Goal: Contribute content: Contribute content

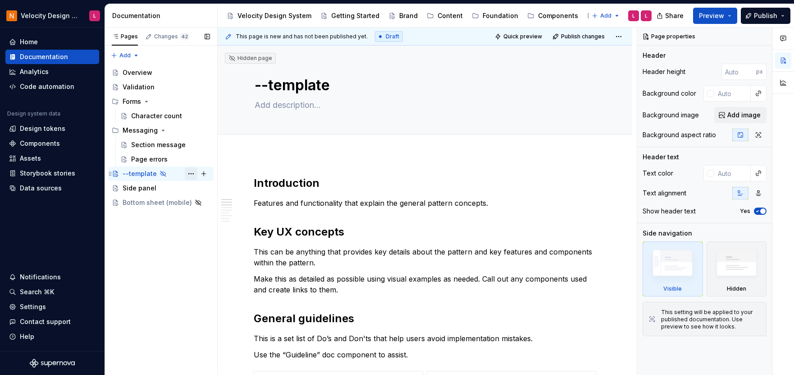
click at [191, 170] on button "Page tree" at bounding box center [191, 173] width 13 height 13
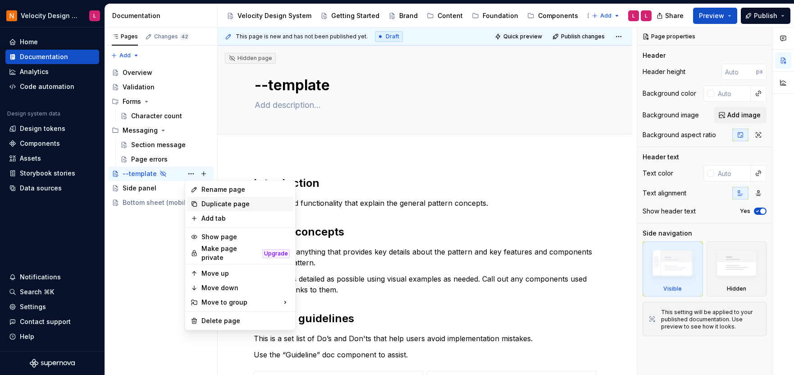
click at [208, 200] on div "Duplicate page" at bounding box center [246, 203] width 88 height 9
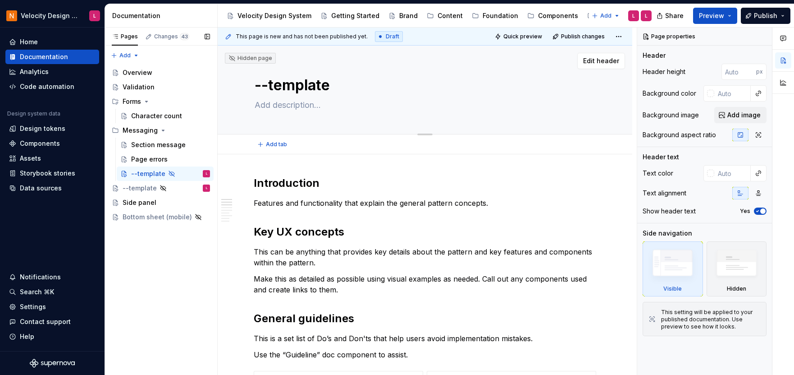
click at [297, 88] on textarea "--template" at bounding box center [423, 85] width 341 height 22
click at [297, 89] on textarea "--template" at bounding box center [423, 85] width 341 height 22
type textarea "*"
type textarea "T"
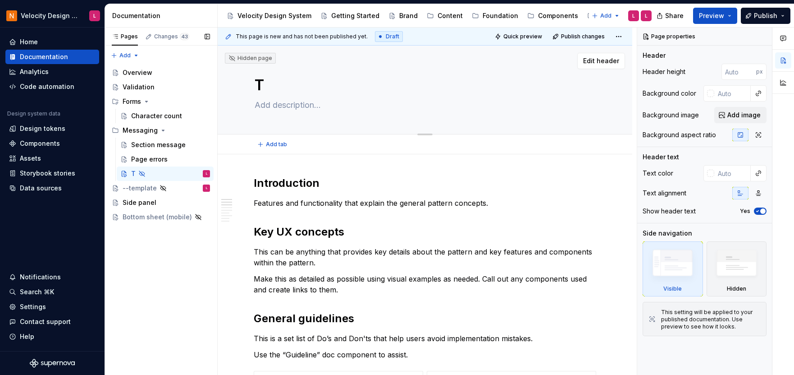
type textarea "*"
type textarea "Toa"
type textarea "*"
type textarea "Toas"
type textarea "*"
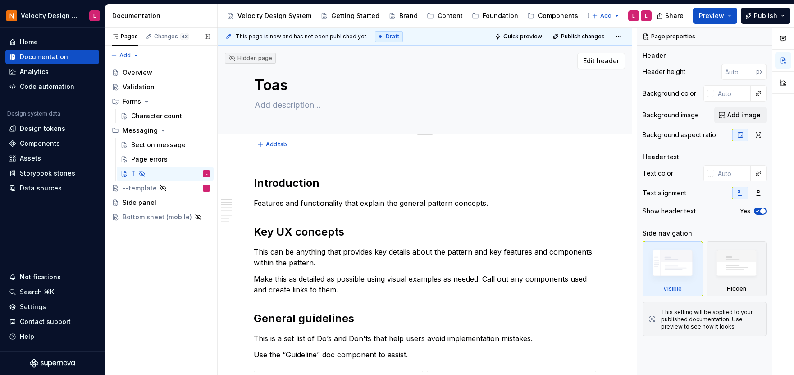
type textarea "Toast"
type textarea "*"
type textarea "Toast"
type textarea "*"
type textarea "Toast m"
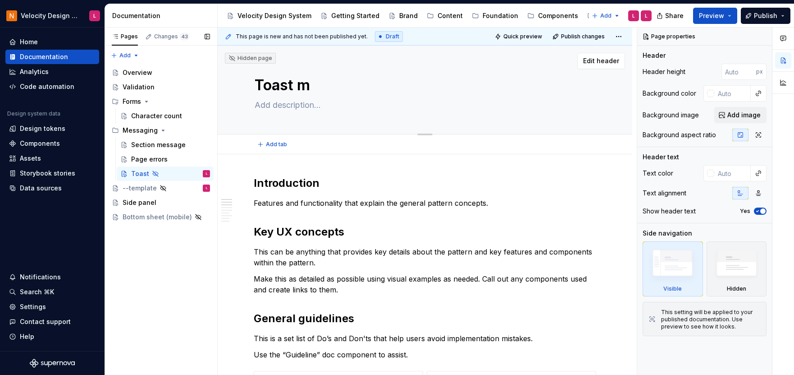
type textarea "*"
type textarea "Toast me"
type textarea "*"
type textarea "Toast mes"
type textarea "*"
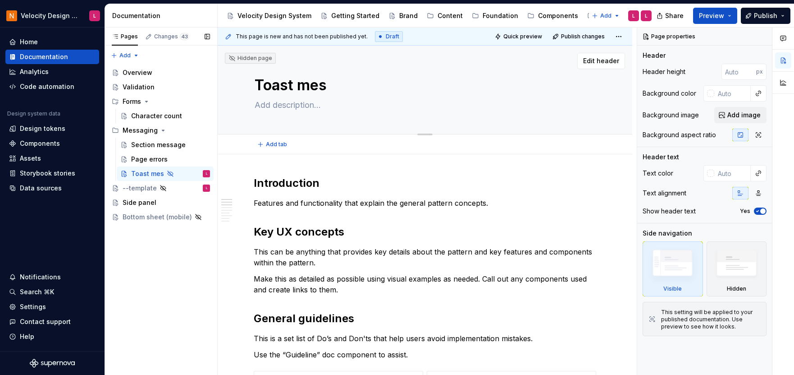
type textarea "Toast mess"
type textarea "*"
type textarea "Toast messa"
type textarea "*"
type textarea "Toast messag"
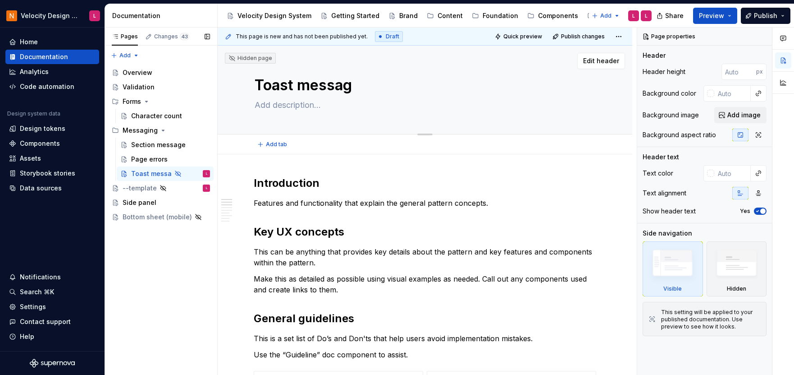
type textarea "*"
type textarea "Toast message"
type textarea "*"
type textarea "Toast messages"
type textarea "*"
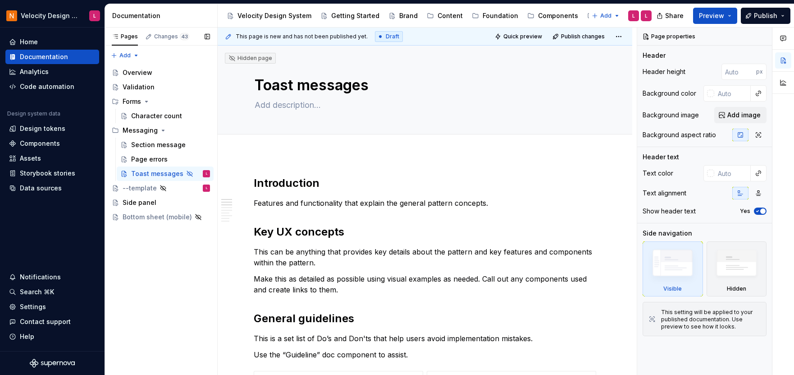
type textarea "Toast messages"
click at [330, 79] on textarea "Toast messages" at bounding box center [423, 85] width 341 height 22
type textarea "*"
type textarea "Toast no"
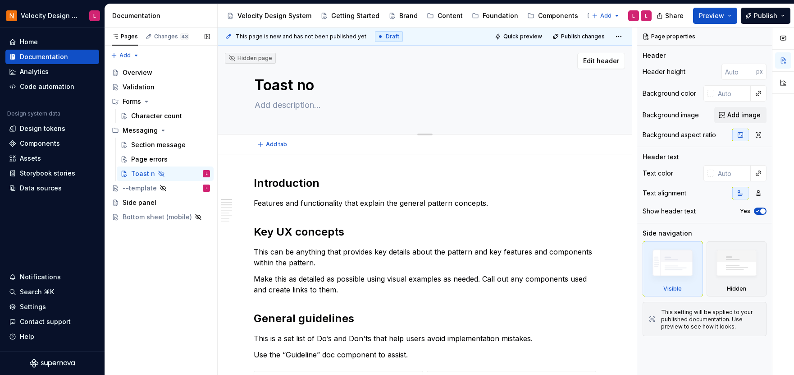
type textarea "*"
type textarea "Toast not"
type textarea "*"
type textarea "Toast notf"
type textarea "*"
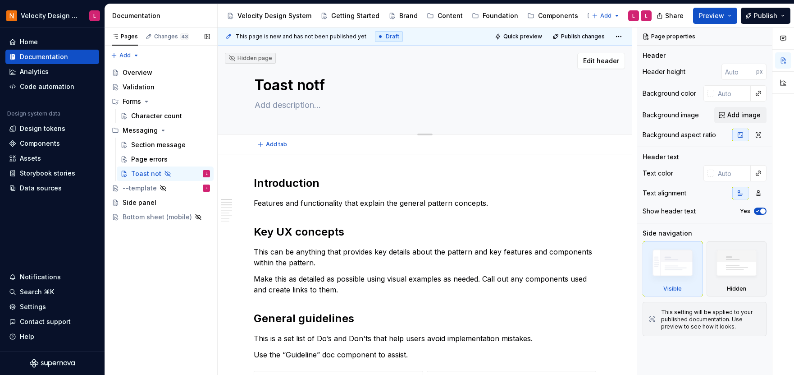
type textarea "Toast notfi"
type textarea "*"
type textarea "Toast notfic"
type textarea "*"
type textarea "Toast notfici"
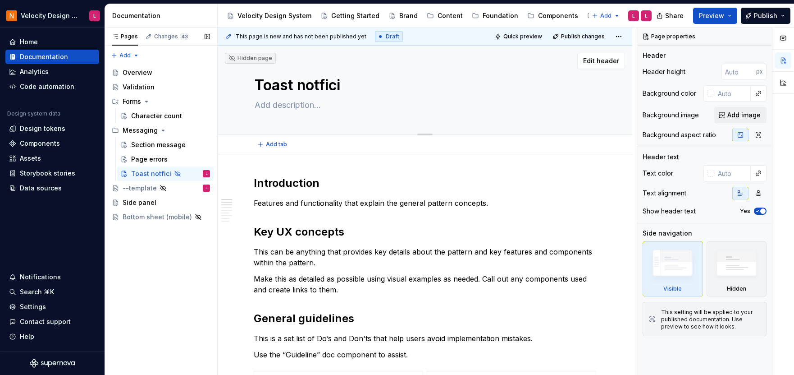
type textarea "*"
type textarea "Toast notfic"
type textarea "*"
type textarea "Toast notfi"
type textarea "*"
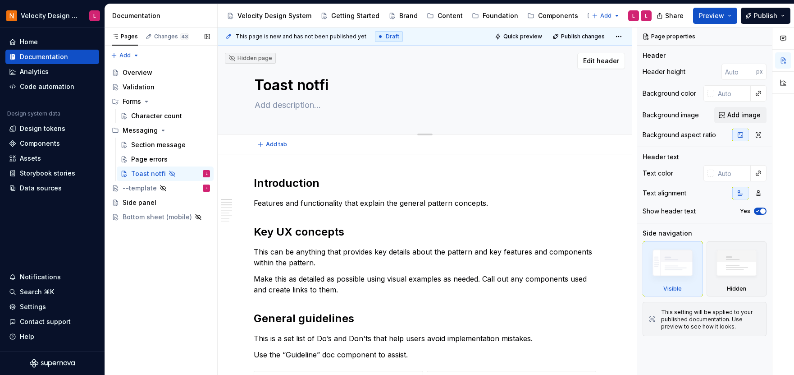
type textarea "Toast notf"
type textarea "*"
type textarea "Toast not"
type textarea "*"
type textarea "Toast noti"
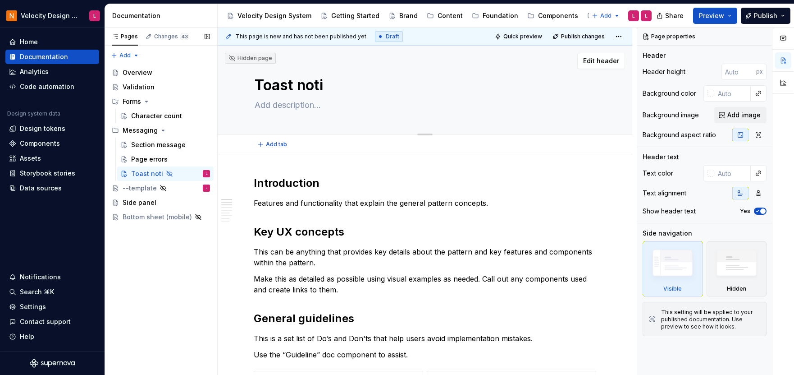
type textarea "*"
type textarea "Toast notif"
type textarea "*"
type textarea "Toast notific"
type textarea "*"
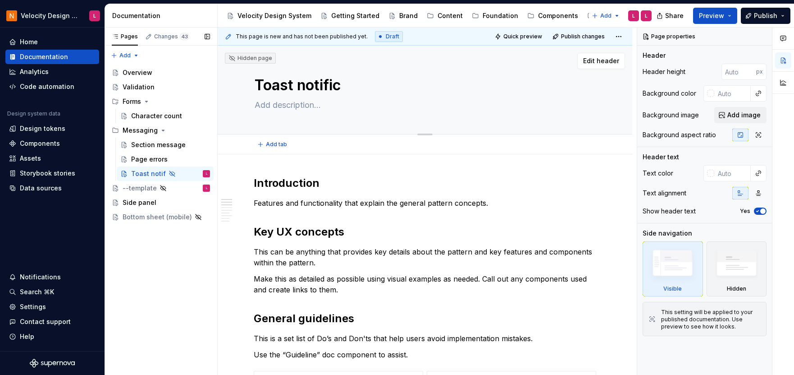
type textarea "Toast notifica"
type textarea "*"
type textarea "Toast notificat"
type textarea "*"
type textarea "Toast notificati"
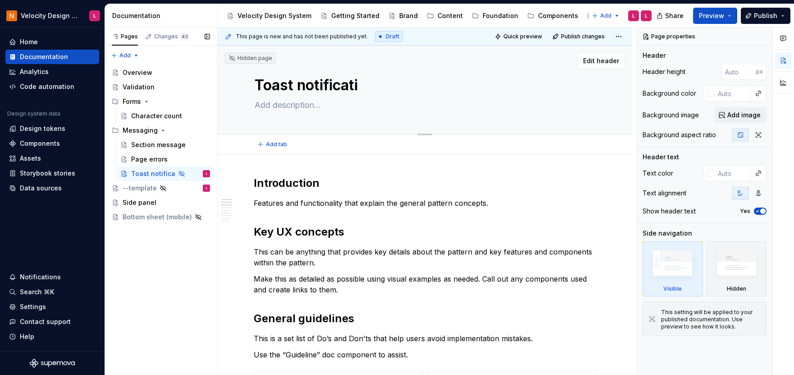
type textarea "*"
type textarea "Toast notificatio"
type textarea "*"
type textarea "Toast notification"
type textarea "*"
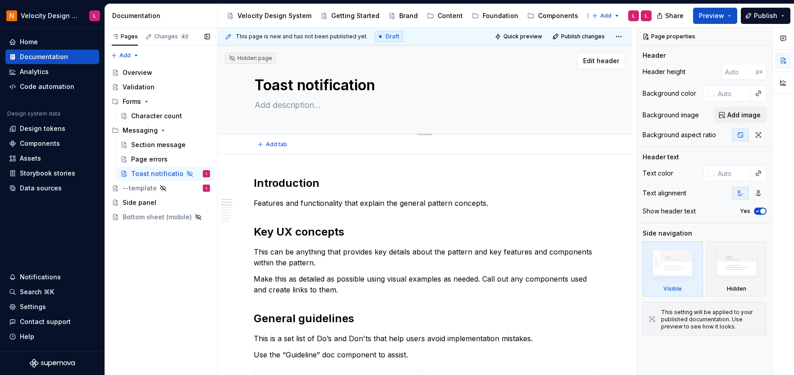
type textarea "Toast notifications"
type textarea "*"
type textarea "Toast notifications"
click at [165, 156] on div "Page errors" at bounding box center [149, 159] width 37 height 9
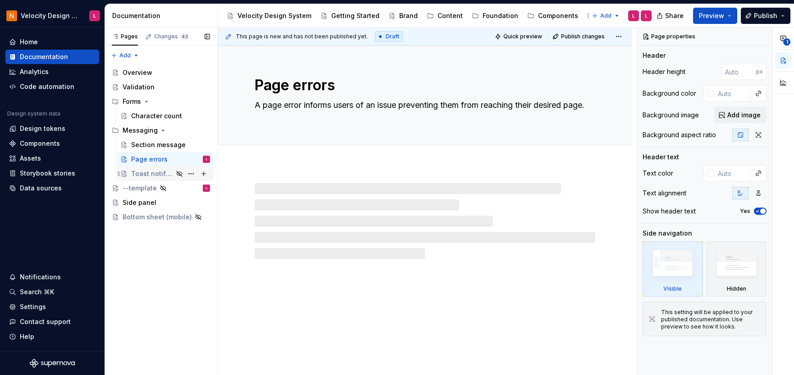
click at [163, 172] on div "Toast notifications" at bounding box center [152, 173] width 42 height 9
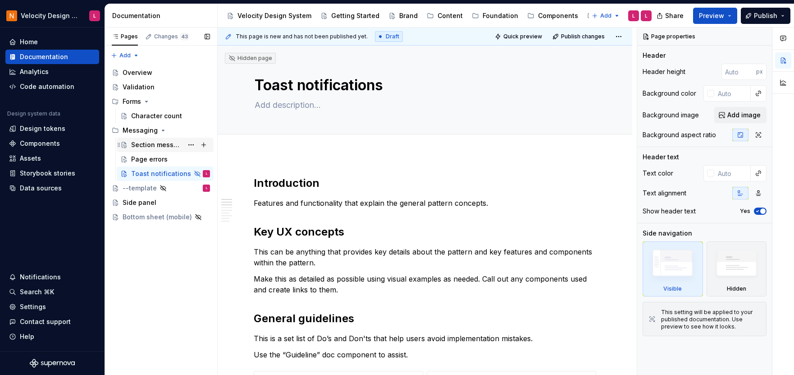
click at [142, 144] on div "Section message" at bounding box center [157, 144] width 52 height 9
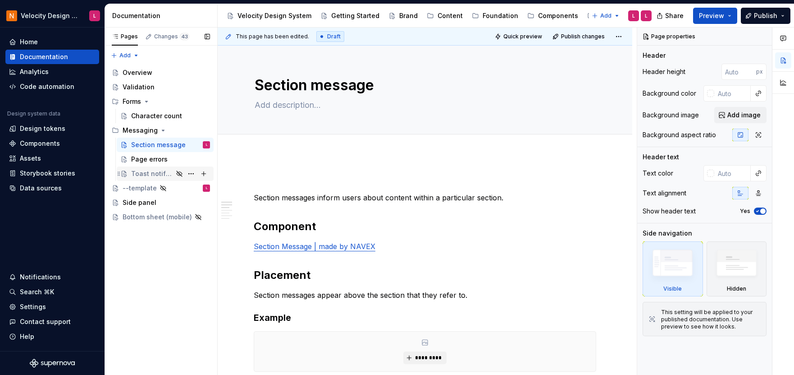
click at [160, 173] on div "Toast notifications" at bounding box center [152, 173] width 42 height 9
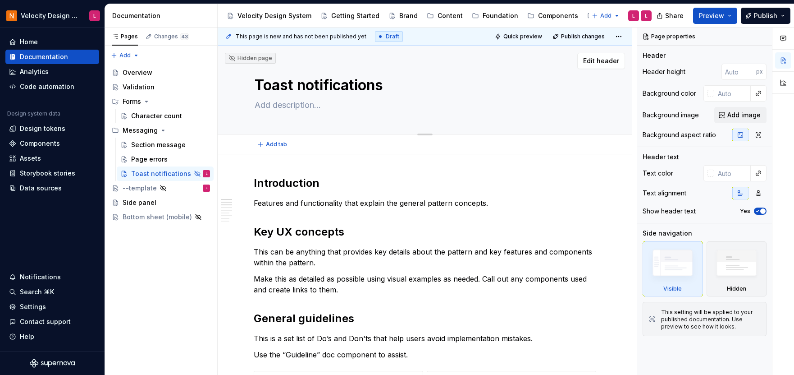
click at [276, 108] on textarea at bounding box center [423, 105] width 341 height 14
paste textarea "Toast notifications are lightweight, non-intrusive messages that give users qui…"
type textarea "*"
type textarea "Toast notifications are lightweight, non-intrusive messages that give users qui…"
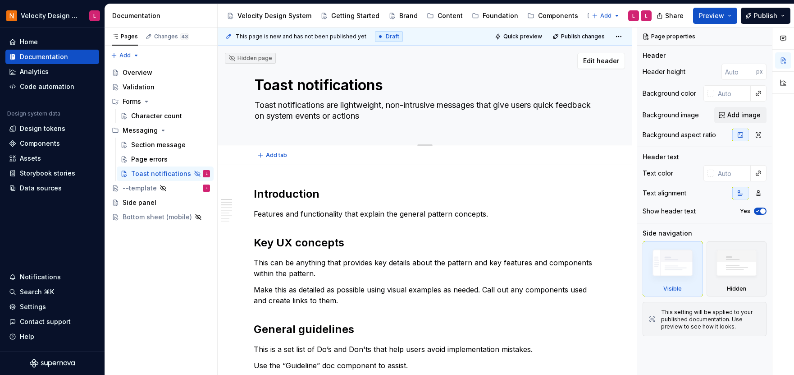
drag, startPoint x: 344, startPoint y: 104, endPoint x: 228, endPoint y: 107, distance: 115.9
click at [228, 107] on div "Hidden page Toast notifications Toast notifications are lightweight, non-intrus…" at bounding box center [425, 96] width 415 height 100
type textarea "*"
type textarea "Lightweight, non-intrusive messages that give users quick feedback on system ev…"
type textarea "*"
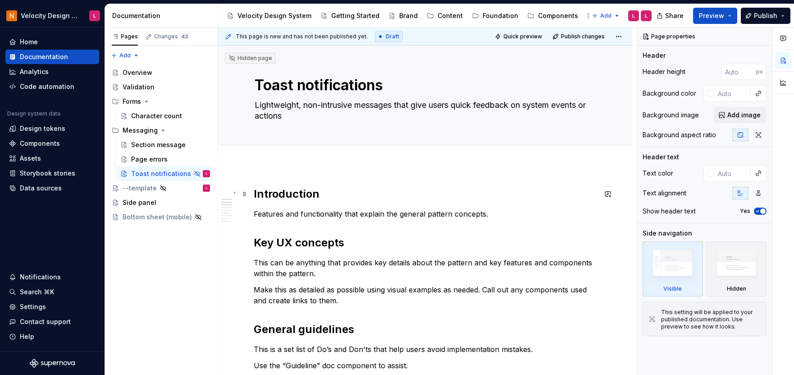
type textarea "Lightweight, non-intrusive messages that give users quick feedback on system ev…"
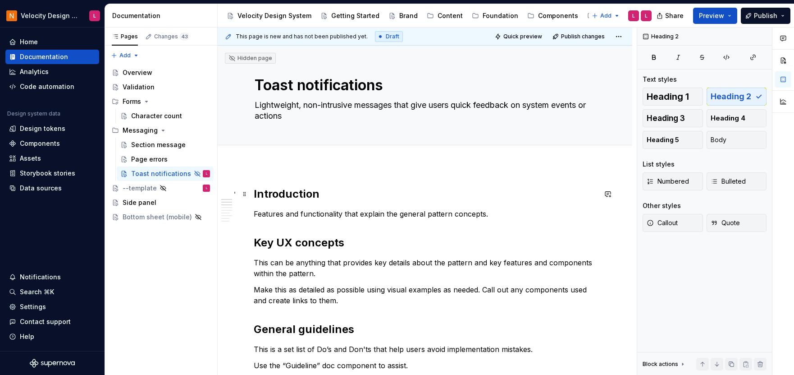
drag, startPoint x: 513, startPoint y: 191, endPoint x: 520, endPoint y: 184, distance: 9.9
click at [513, 191] on h2 "Introduction" at bounding box center [425, 194] width 343 height 14
click at [342, 214] on p "Features and functionality that explain the general pattern concepts." at bounding box center [425, 213] width 343 height 11
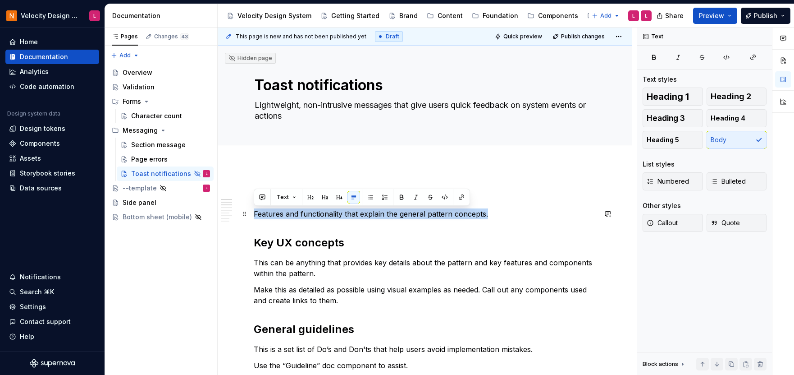
click at [342, 214] on p "Features and functionality that explain the general pattern concepts." at bounding box center [425, 213] width 343 height 11
copy p "Features and functionality that explain the general pattern concepts."
type textarea "*"
paste div
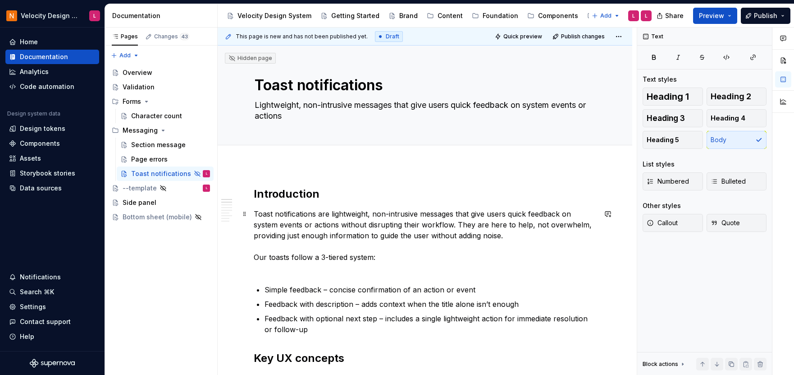
click at [310, 270] on p "Toast notifications are lightweight, non-intrusive messages that give users qui…" at bounding box center [425, 240] width 343 height 65
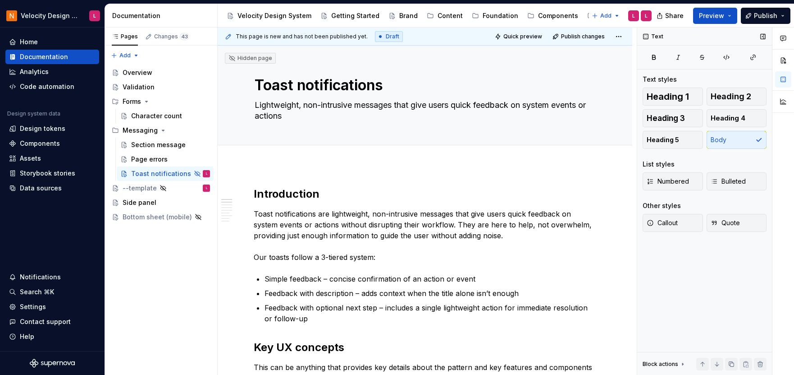
scroll to position [16, 0]
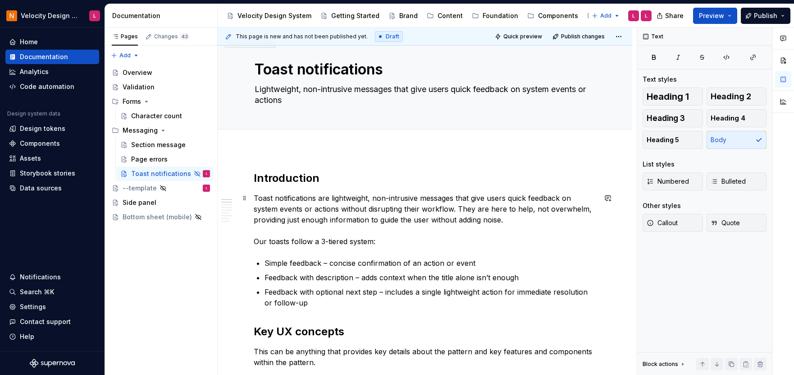
click at [492, 219] on p "Toast notifications are lightweight, non-intrusive messages that give users qui…" at bounding box center [425, 219] width 343 height 54
click at [479, 241] on p "Toast notifications are lightweight, non-intrusive messages that give users qui…" at bounding box center [425, 219] width 343 height 54
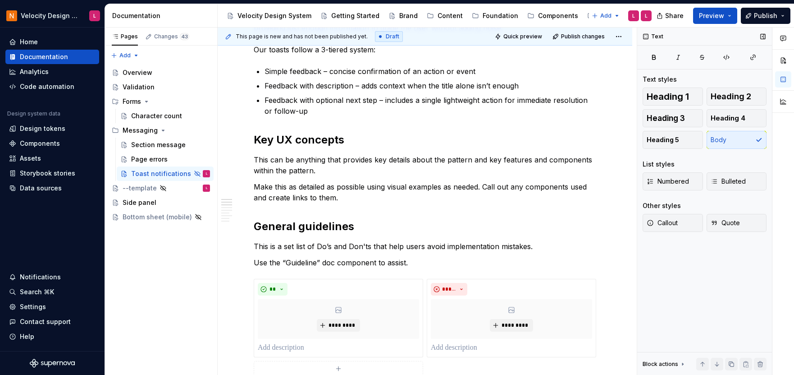
scroll to position [148, 0]
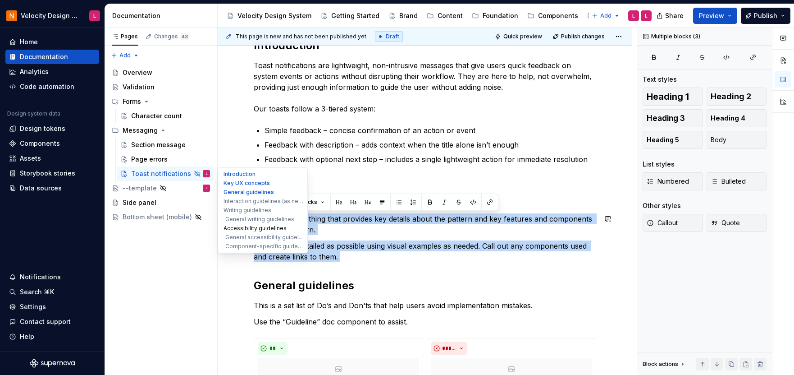
drag, startPoint x: 312, startPoint y: 250, endPoint x: 277, endPoint y: 227, distance: 42.3
click at [238, 219] on div "Hidden page Toast notifications Lightweight, non-intrusive messages that give u…" at bounding box center [425, 365] width 415 height 937
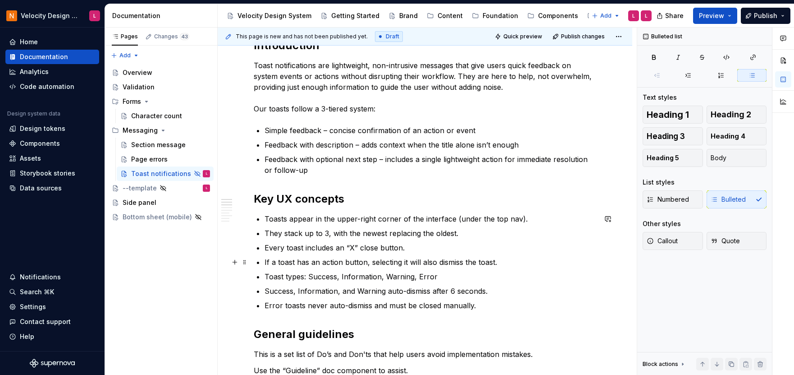
click at [431, 262] on p "If a toast has an action button, selecting it will also dismiss the toast." at bounding box center [431, 262] width 332 height 11
click at [370, 292] on p "Success, Information, and Warning auto-dismiss after 6 seconds." at bounding box center [431, 290] width 332 height 11
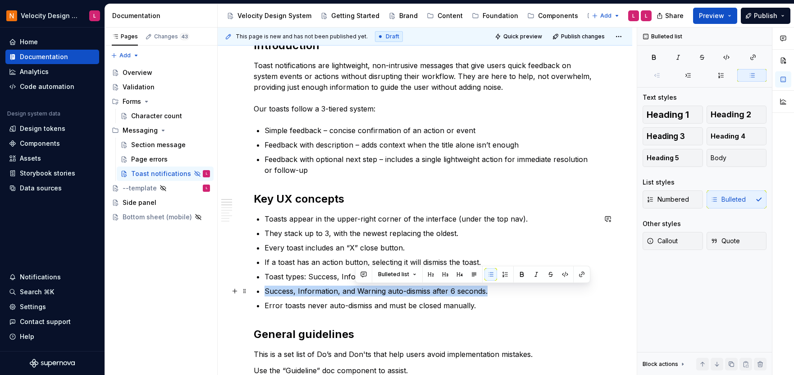
click at [370, 292] on p "Success, Information, and Warning auto-dismiss after 6 seconds." at bounding box center [431, 290] width 332 height 11
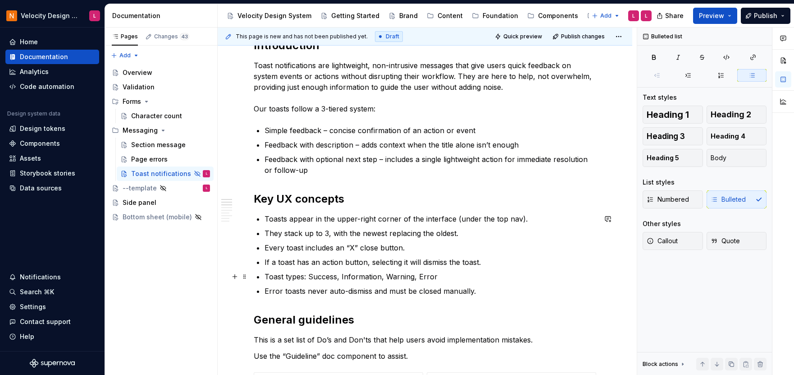
click at [368, 274] on p "Toast types: Success, Information, Warning, Error" at bounding box center [431, 276] width 332 height 11
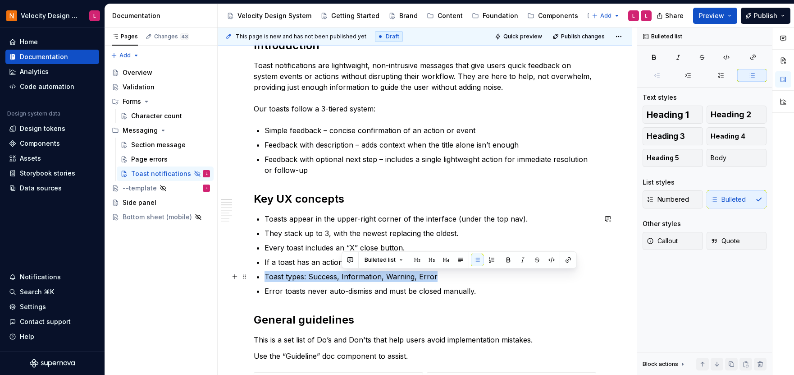
click at [368, 274] on p "Toast types: Success, Information, Warning, Error" at bounding box center [431, 276] width 332 height 11
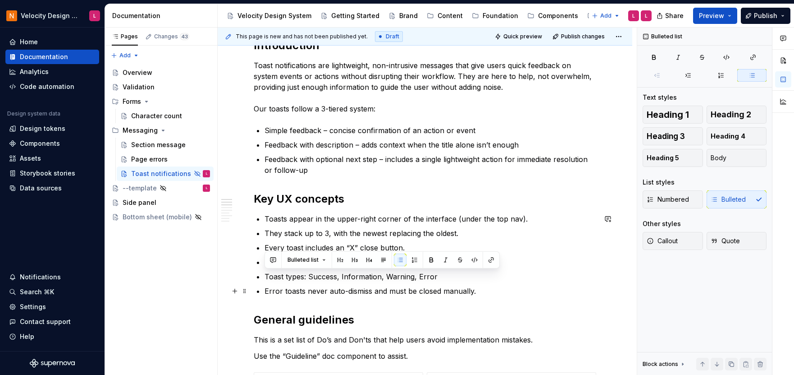
click at [362, 294] on p "Error toasts never auto-dismiss and must be closed manually." at bounding box center [431, 290] width 332 height 11
click at [362, 290] on p "Error toasts never auto-dismiss and must be closed manually." at bounding box center [431, 290] width 332 height 11
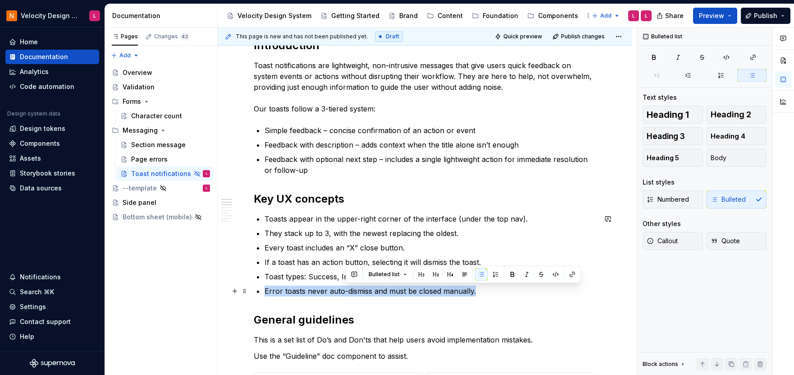
click at [362, 290] on p "Error toasts never auto-dismiss and must be closed manually." at bounding box center [431, 290] width 332 height 11
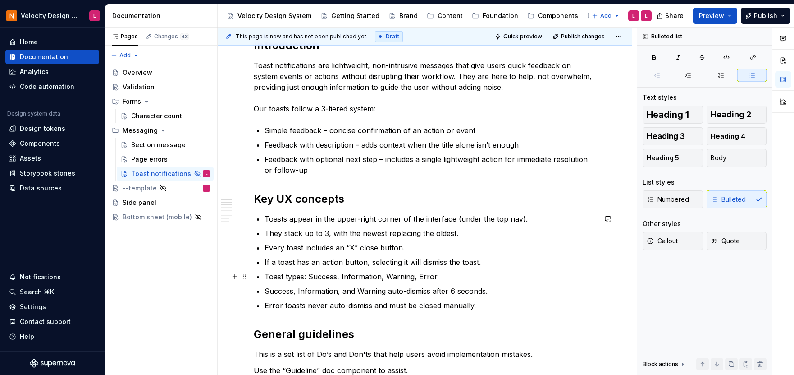
click at [297, 275] on p "Toast types: Success, Information, Warning, Error" at bounding box center [431, 276] width 332 height 11
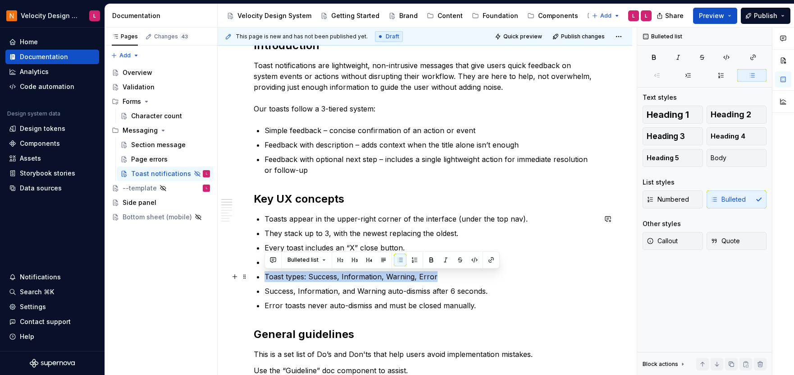
click at [297, 275] on p "Toast types: Success, Information, Warning, Error" at bounding box center [431, 276] width 332 height 11
click at [372, 236] on p "They stack up to 3, with the newest replacing the oldest." at bounding box center [431, 233] width 332 height 11
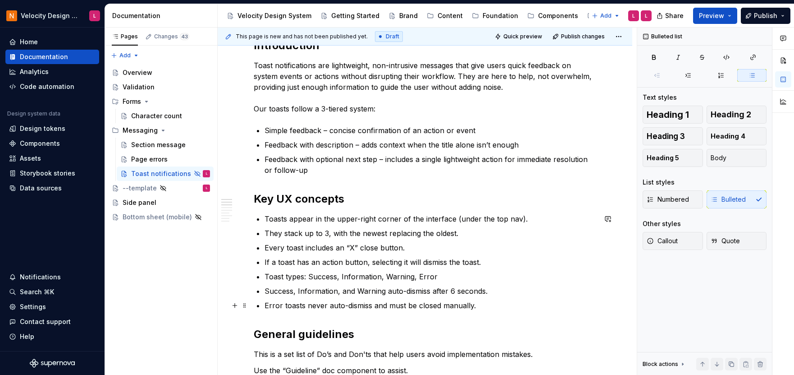
click at [497, 309] on p "Error toasts never auto-dismiss and must be closed manually." at bounding box center [431, 305] width 332 height 11
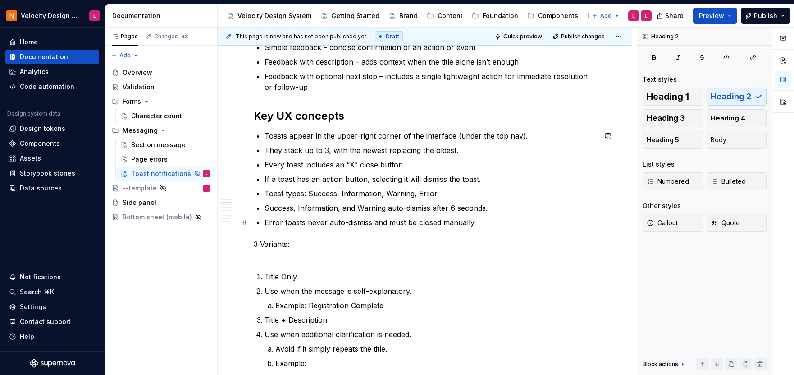
scroll to position [232, 0]
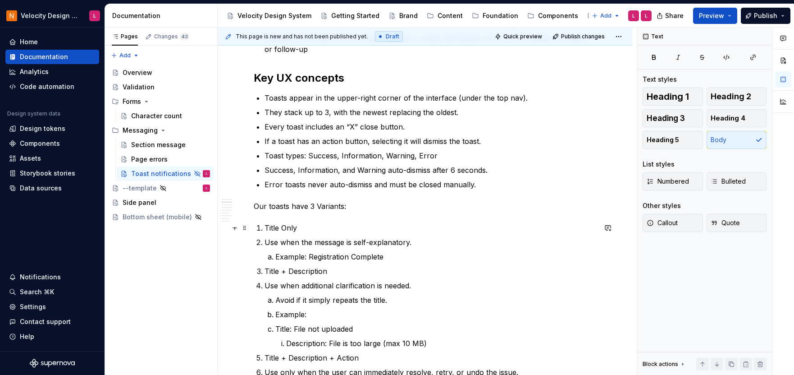
scroll to position [307, 0]
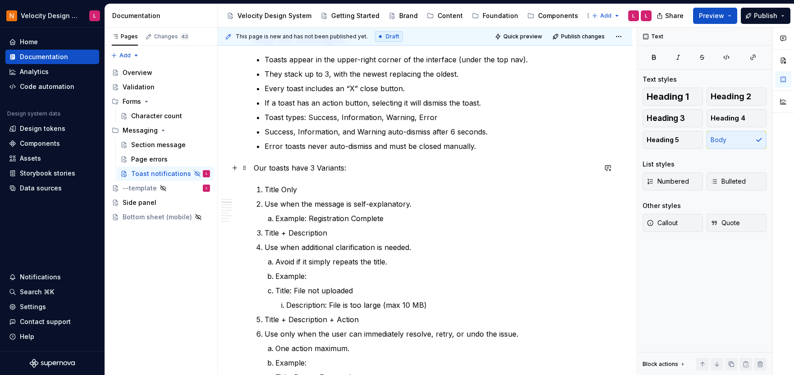
click at [319, 166] on p "Our toasts have 3 Variants:" at bounding box center [425, 167] width 343 height 11
click at [365, 171] on p "Our toasts have 3 variants:" at bounding box center [425, 167] width 343 height 11
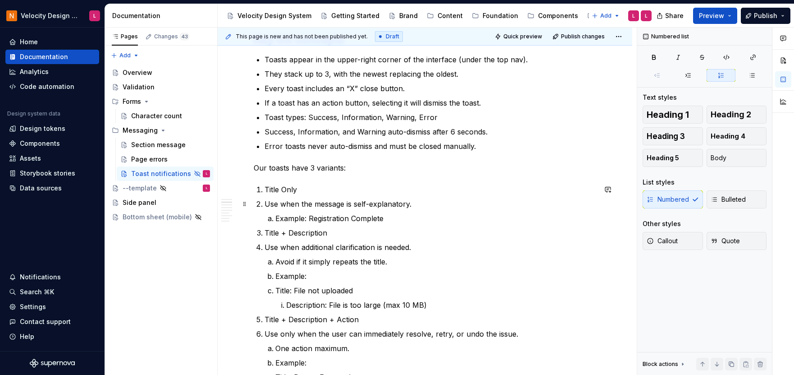
click at [266, 205] on p "Use when the message is self-explanatory." at bounding box center [431, 203] width 332 height 11
click at [319, 182] on div "Introduction Toast notifications are lightweight, non-intrusive messages that g…" at bounding box center [425, 369] width 343 height 981
click at [321, 190] on p "Title Only" at bounding box center [431, 189] width 332 height 11
click at [277, 189] on p "Title Only" at bounding box center [431, 189] width 332 height 11
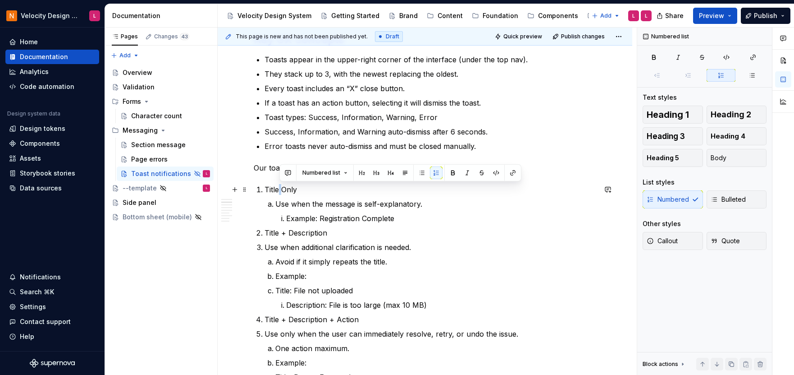
click at [277, 190] on p "Title Only" at bounding box center [431, 189] width 332 height 11
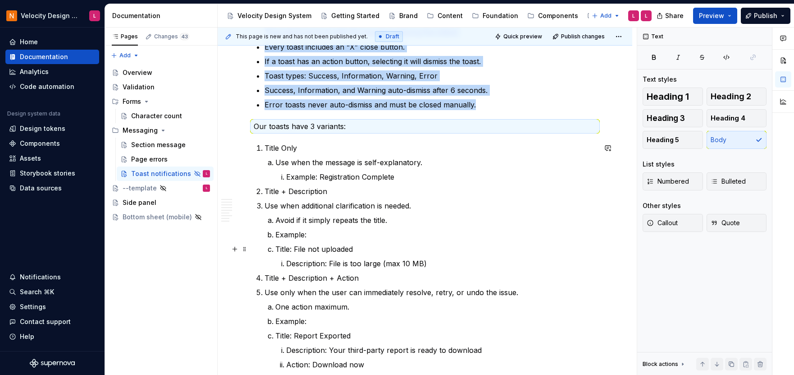
scroll to position [387, 0]
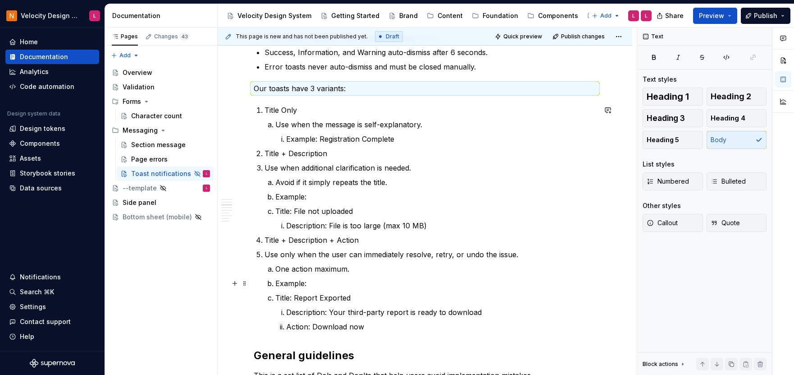
drag, startPoint x: 319, startPoint y: 281, endPoint x: 327, endPoint y: 281, distance: 8.1
click at [319, 281] on p "Example:" at bounding box center [435, 283] width 321 height 11
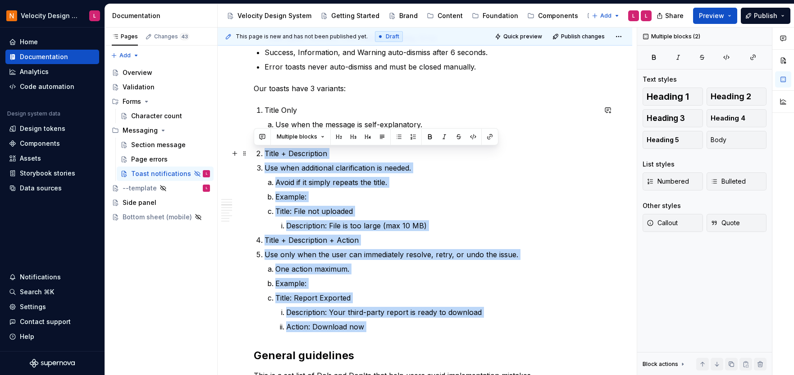
drag, startPoint x: 399, startPoint y: 337, endPoint x: 248, endPoint y: 147, distance: 241.6
click at [248, 147] on div "Introduction Toast notifications are lightweight, non-intrusive messages that g…" at bounding box center [425, 341] width 415 height 1126
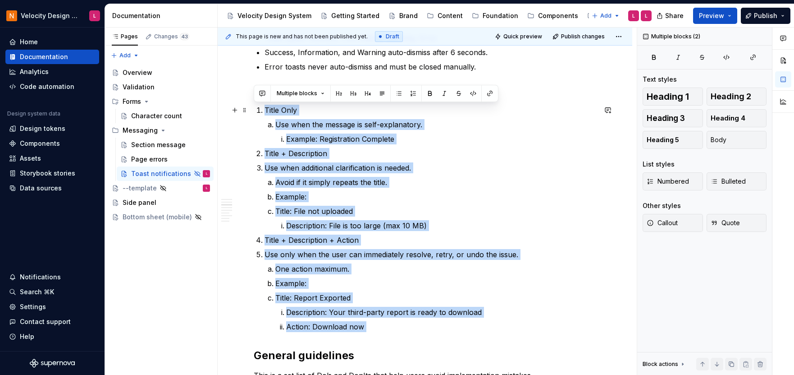
click at [265, 113] on li "Title Only Use when the message is self-explanatory. Example: Registration Comp…" at bounding box center [431, 125] width 332 height 40
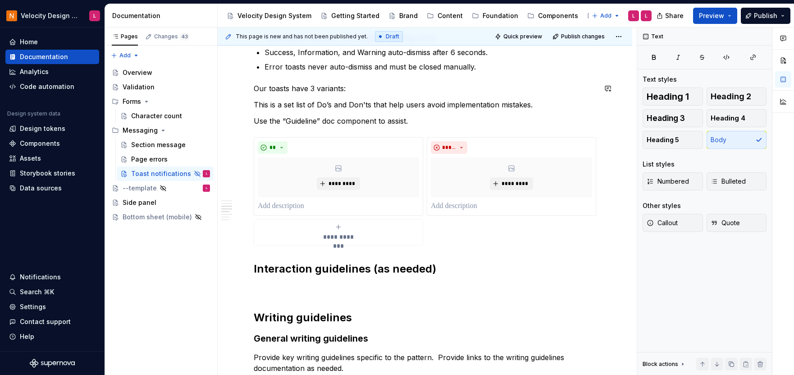
scroll to position [394, 0]
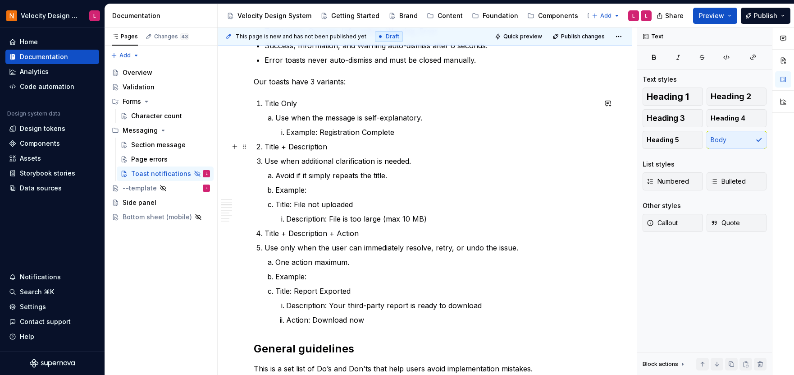
click at [364, 141] on p "Title + Description" at bounding box center [431, 146] width 332 height 11
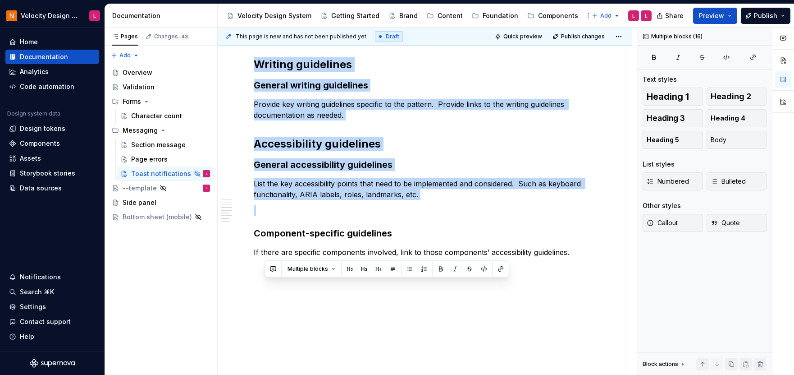
drag, startPoint x: 266, startPoint y: 103, endPoint x: 454, endPoint y: 213, distance: 218.4
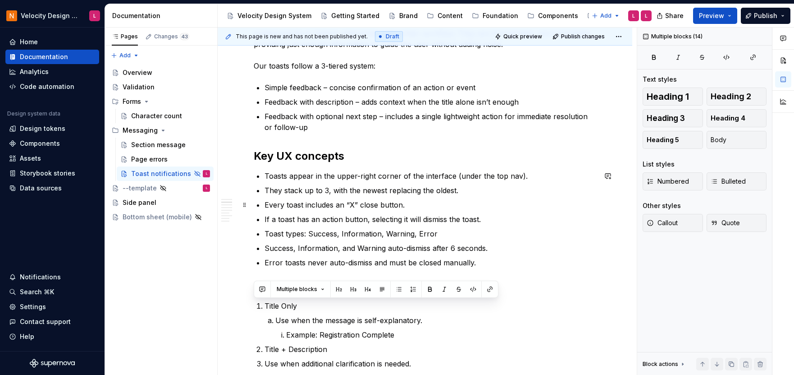
click at [363, 202] on p "Every toast includes an “X” close button." at bounding box center [431, 204] width 332 height 11
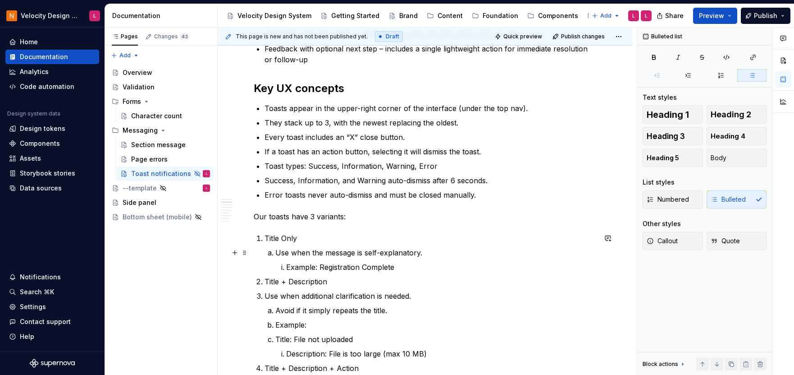
scroll to position [299, 0]
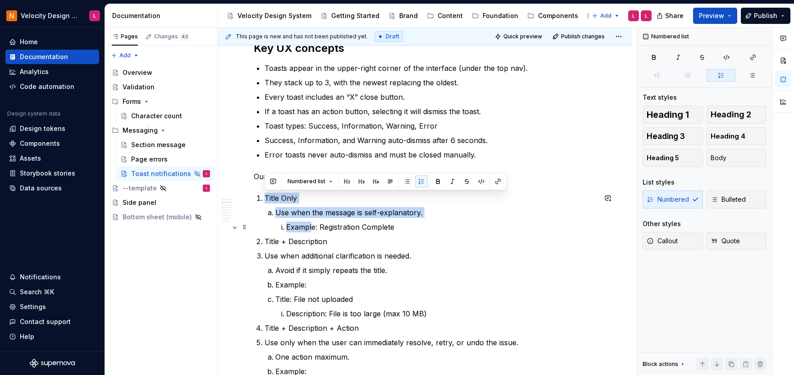
drag, startPoint x: 266, startPoint y: 198, endPoint x: 313, endPoint y: 230, distance: 56.5
click at [313, 230] on li "Title Only Use when the message is self-explanatory. Example: Registration Comp…" at bounding box center [431, 212] width 332 height 40
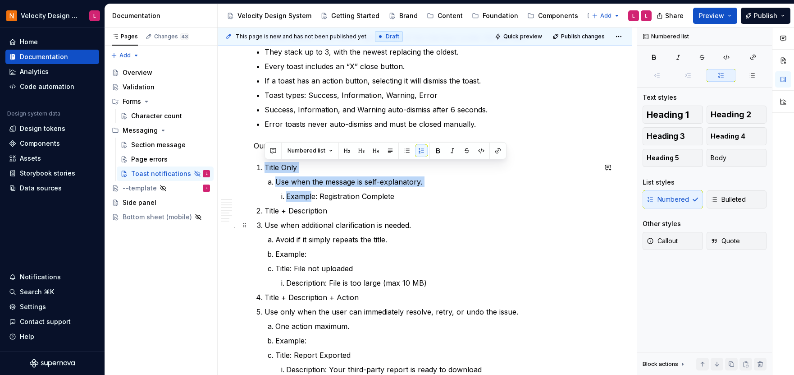
scroll to position [343, 0]
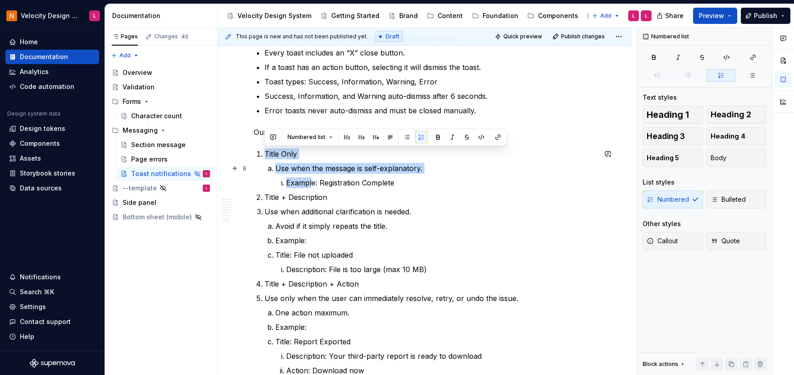
click at [288, 177] on p "Example: Registration Complete" at bounding box center [441, 182] width 310 height 11
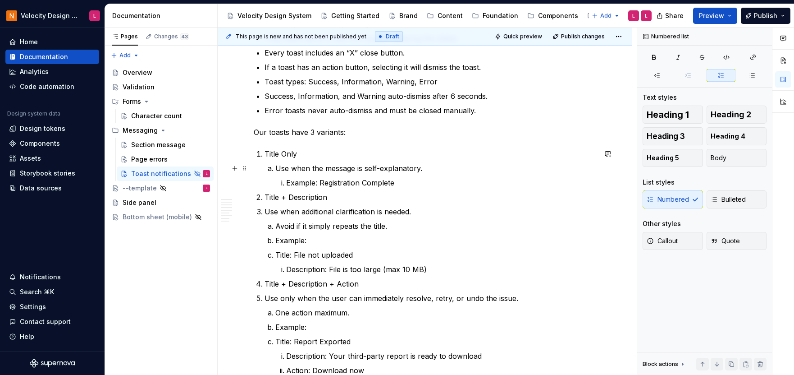
click at [277, 172] on p "Use when the message is self-explanatory." at bounding box center [435, 168] width 321 height 11
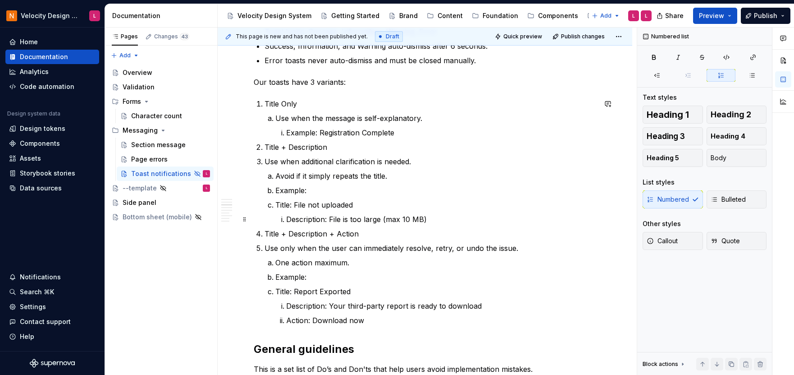
scroll to position [513, 0]
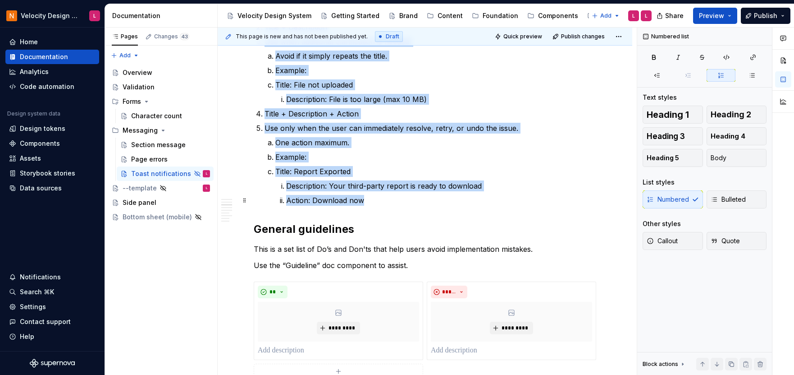
click at [367, 200] on p "Action: Download now" at bounding box center [441, 200] width 310 height 11
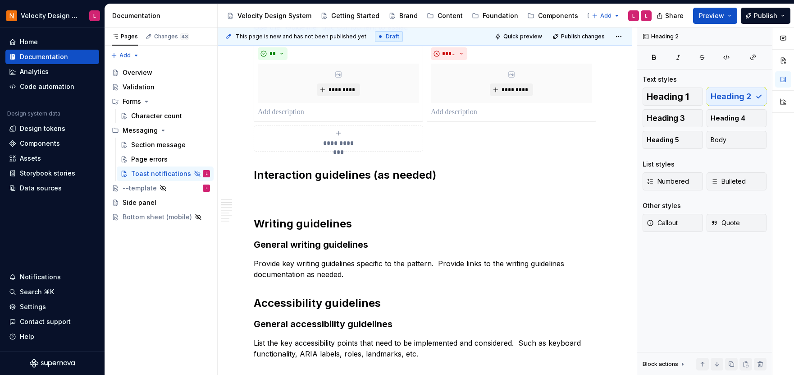
scroll to position [275, 0]
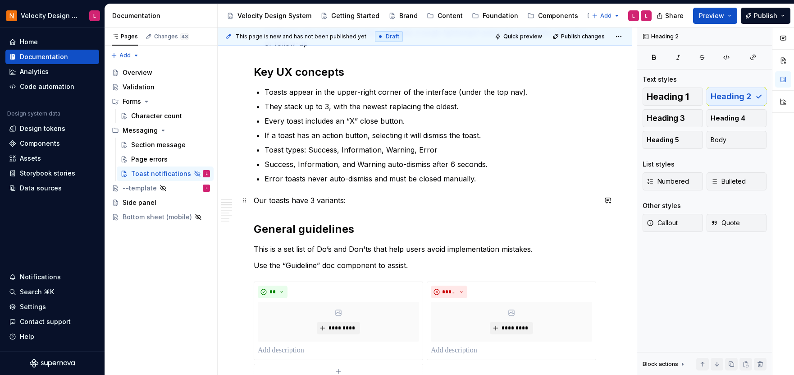
click at [382, 200] on p "Our toasts have 3 variants:" at bounding box center [425, 200] width 343 height 11
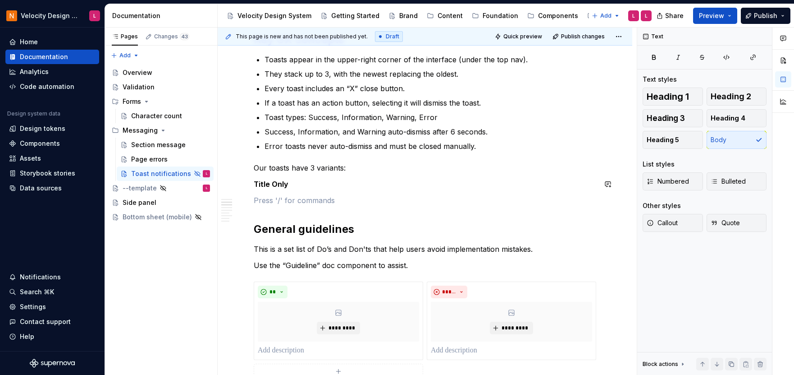
scroll to position [327, 0]
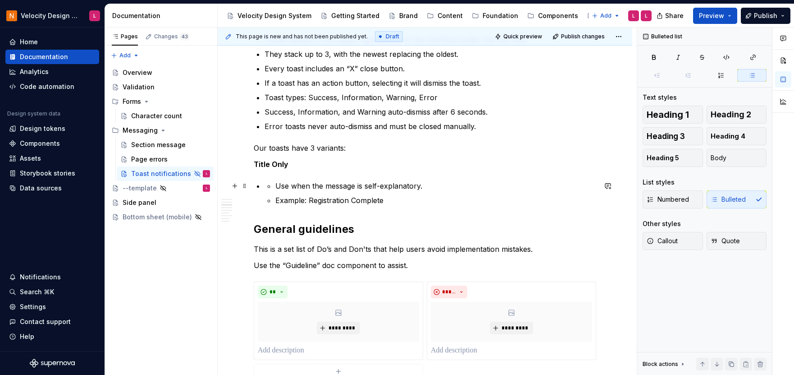
click at [275, 188] on li "Use when the message is self-explanatory." at bounding box center [435, 185] width 321 height 11
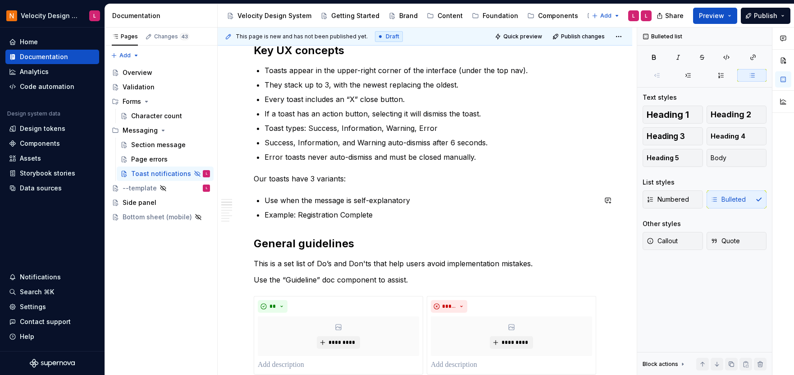
scroll to position [311, 0]
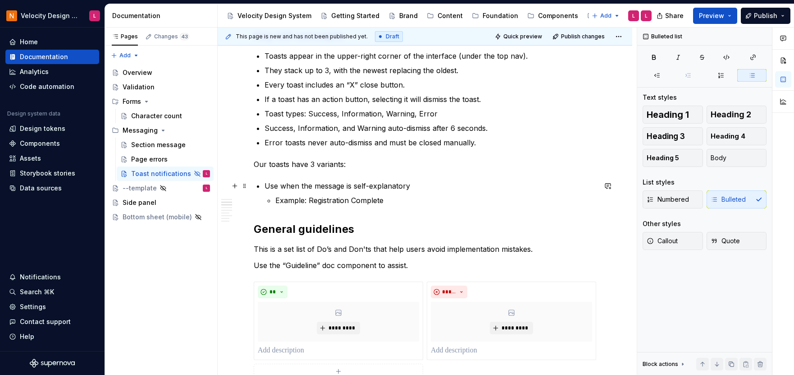
click at [383, 196] on li "Use when the message is self-explanatory Example: Registration Complete" at bounding box center [431, 192] width 332 height 25
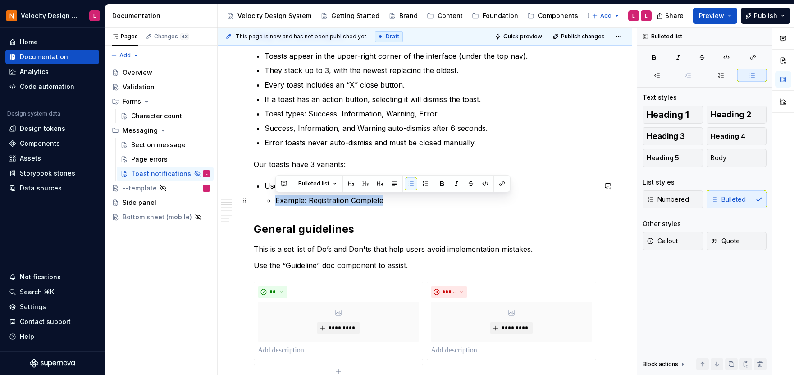
click at [400, 204] on p "Example: Registration Complete" at bounding box center [435, 200] width 321 height 11
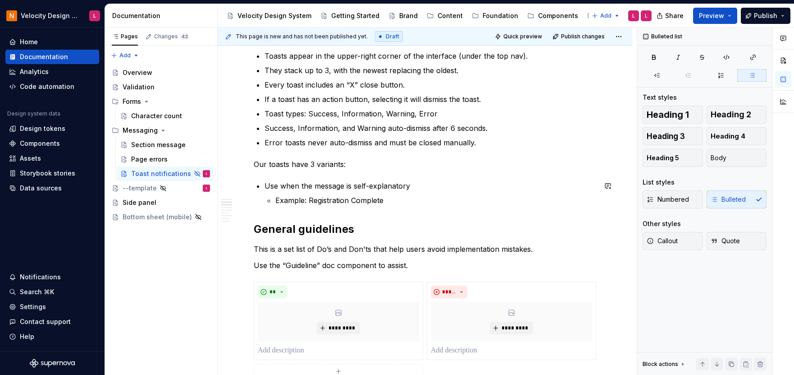
click at [305, 174] on div "Introduction Toast notifications are lightweight, non-intrusive messages that g…" at bounding box center [425, 265] width 343 height 779
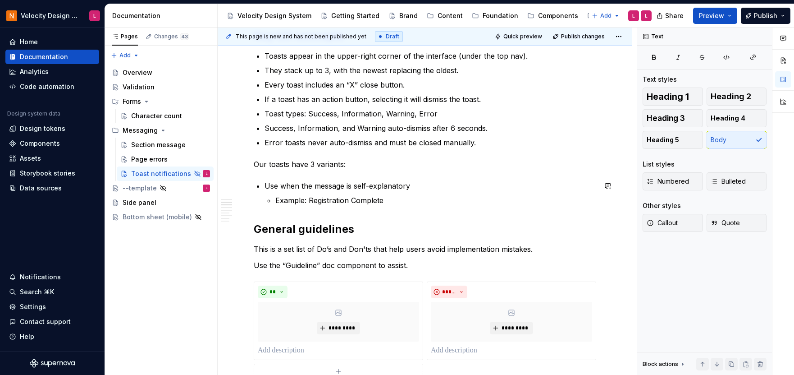
scroll to position [327, 0]
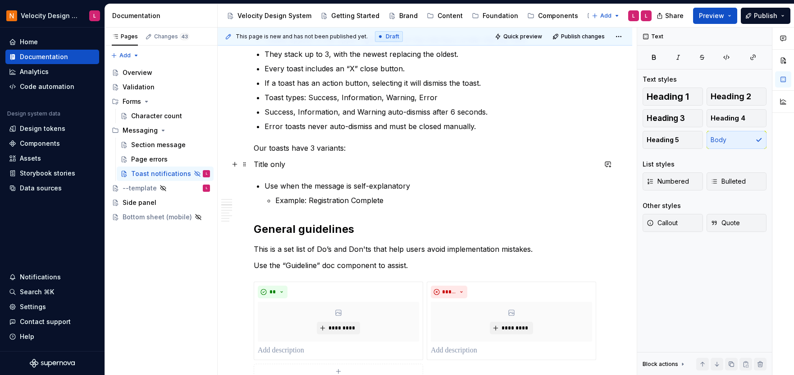
click at [276, 164] on p "Title only" at bounding box center [425, 164] width 343 height 11
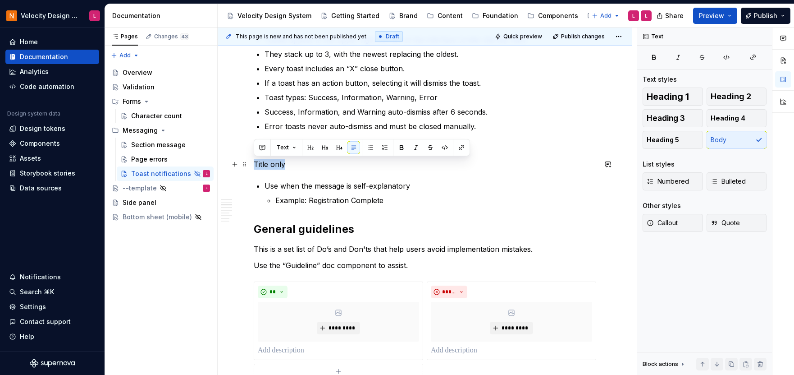
click at [276, 164] on p "Title only" at bounding box center [425, 164] width 343 height 11
click at [293, 174] on div "Introduction Toast notifications are lightweight, non-intrusive messages that g…" at bounding box center [425, 256] width 343 height 795
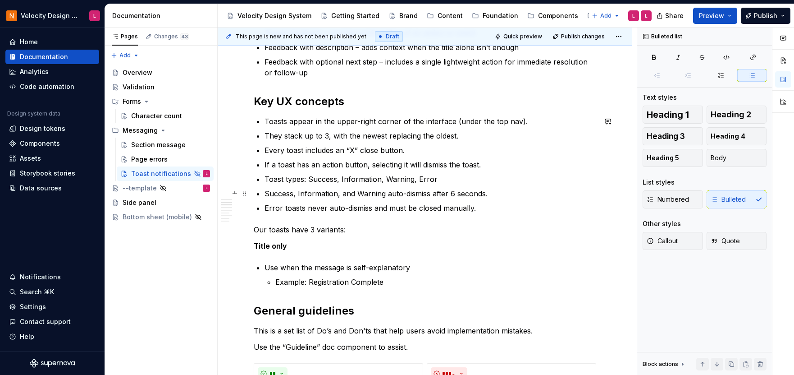
scroll to position [246, 0]
click at [320, 232] on p "Our toasts have 3 variants:" at bounding box center [425, 229] width 343 height 11
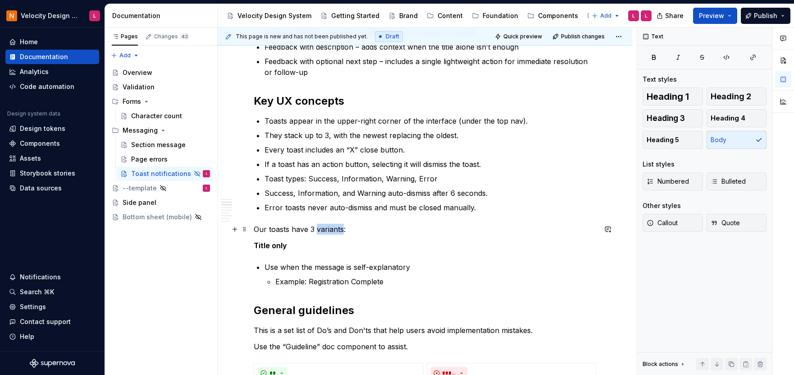
click at [320, 232] on p "Our toasts have 3 variants:" at bounding box center [425, 229] width 343 height 11
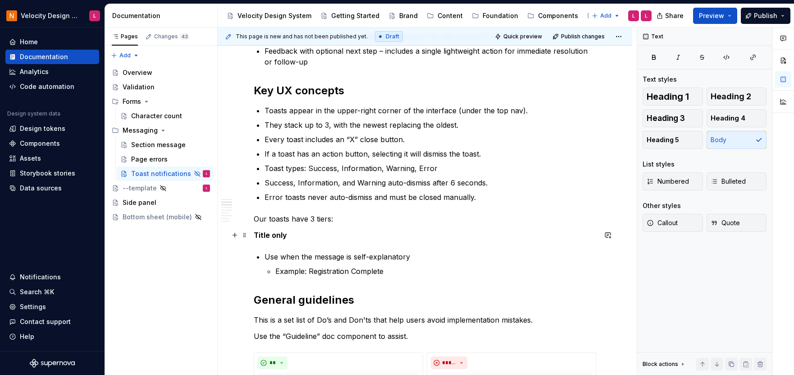
scroll to position [258, 0]
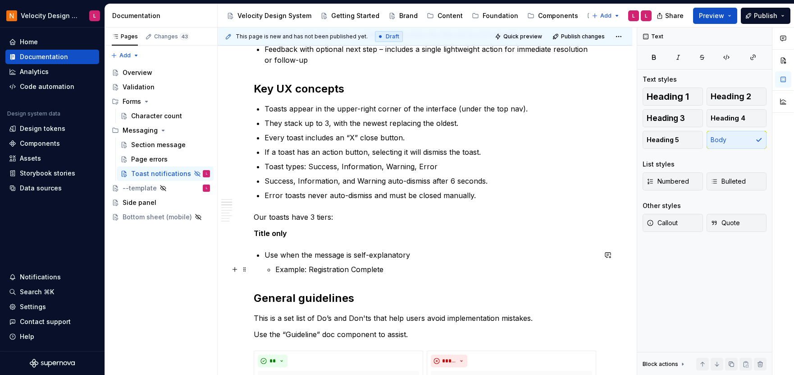
click at [448, 274] on p "Example: Registration Complete" at bounding box center [435, 269] width 321 height 11
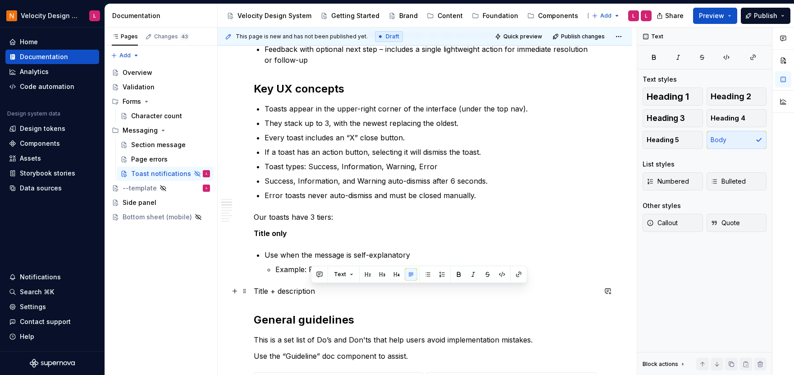
click at [285, 289] on p "Title + description" at bounding box center [425, 290] width 343 height 11
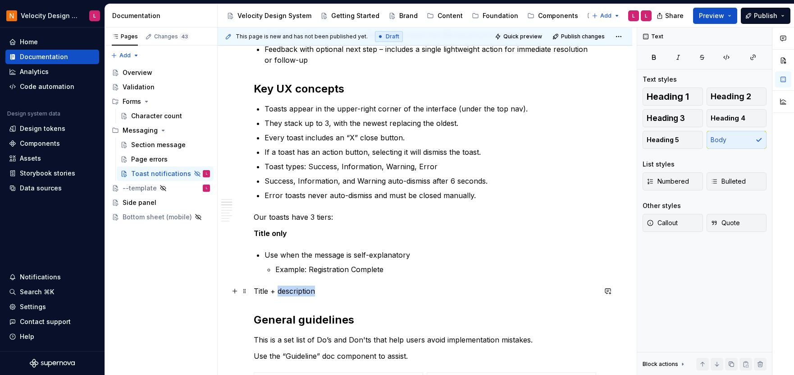
click at [285, 289] on p "Title + description" at bounding box center [425, 290] width 343 height 11
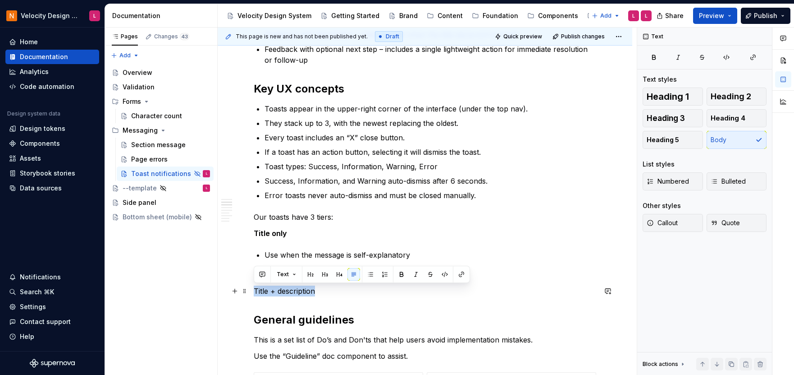
click at [285, 289] on p "Title + description" at bounding box center [425, 290] width 343 height 11
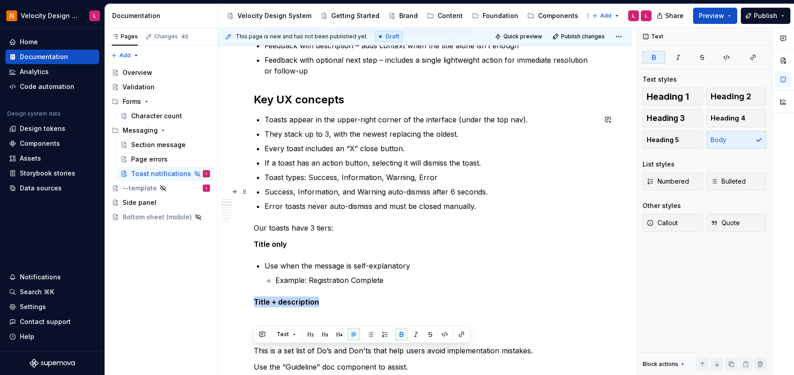
scroll to position [118, 0]
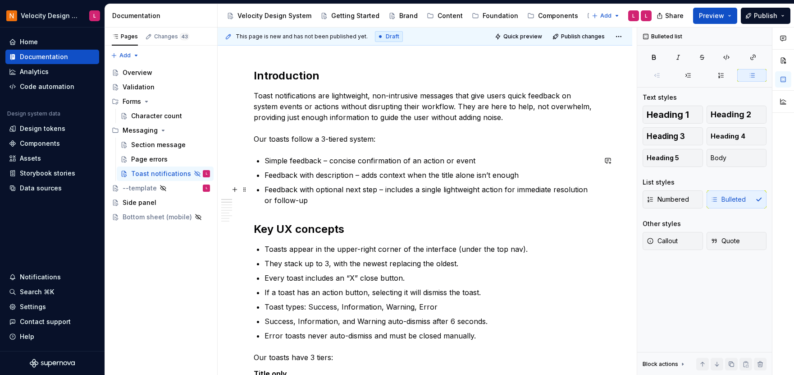
drag, startPoint x: 291, startPoint y: 184, endPoint x: 314, endPoint y: 188, distance: 22.8
click at [292, 184] on p "Feedback with optional next step – includes a single lightweight action for imm…" at bounding box center [431, 195] width 332 height 22
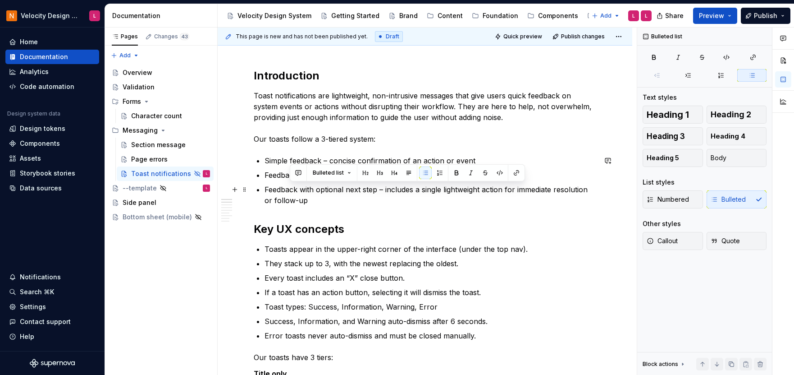
click at [330, 203] on p "Feedback with optional next step – includes a single lightweight action for imm…" at bounding box center [431, 195] width 332 height 22
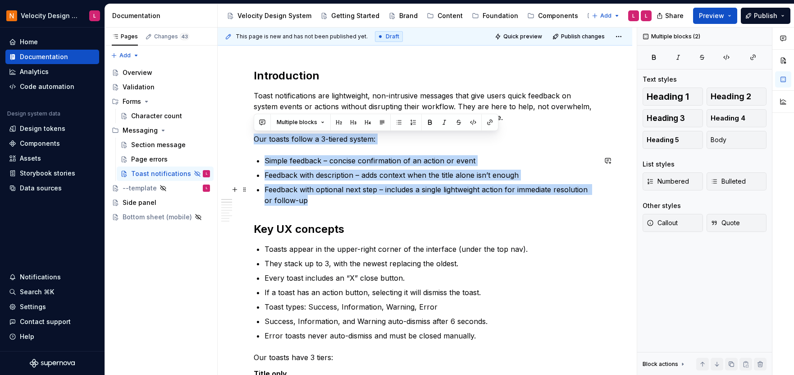
drag, startPoint x: 256, startPoint y: 136, endPoint x: 384, endPoint y: 203, distance: 144.4
copy div "Our toasts follow a 3-tiered system: Simple feedback – concise confirmation of …"
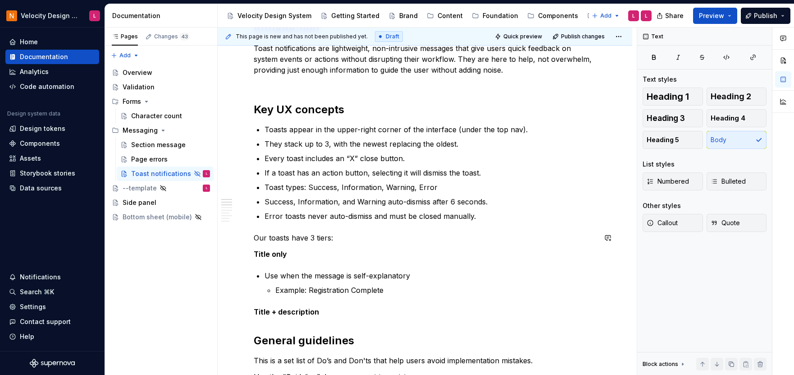
scroll to position [202, 0]
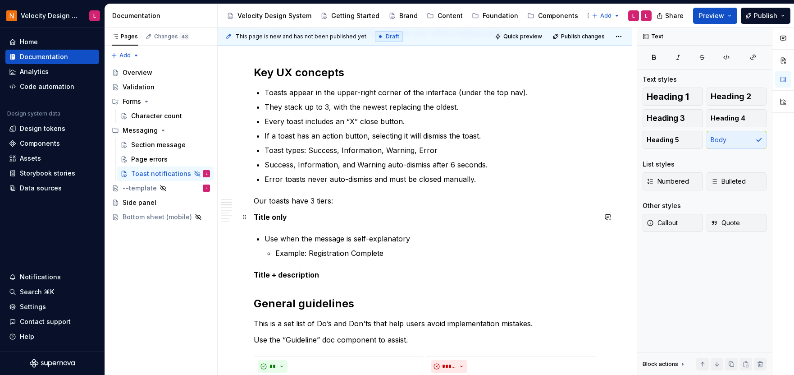
click at [304, 221] on p "Title only" at bounding box center [425, 216] width 343 height 11
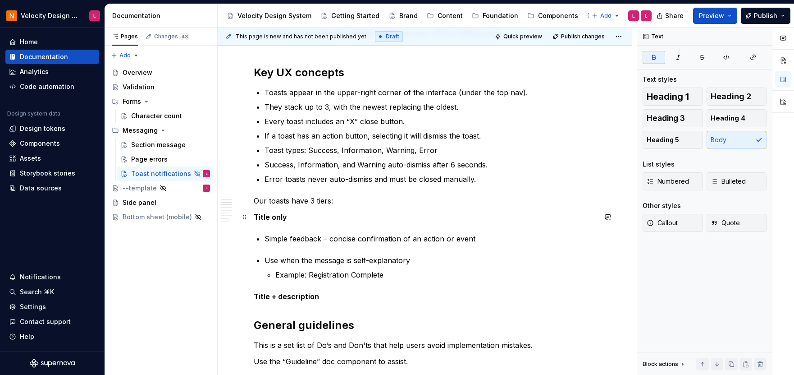
click at [330, 219] on p "Title only" at bounding box center [425, 216] width 343 height 11
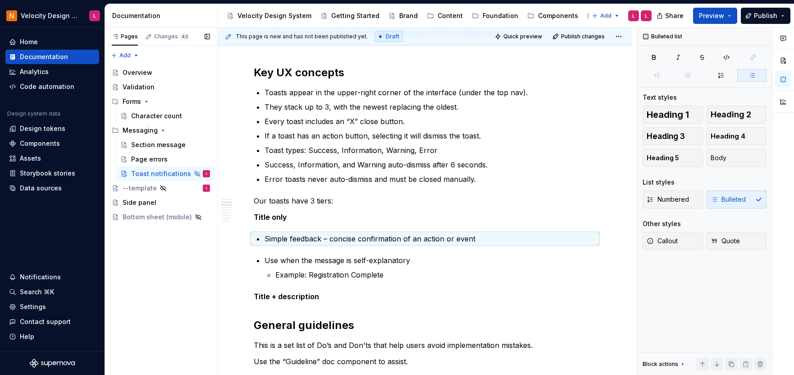
click at [206, 254] on div "Pages Changes 43 Add Accessibility guide for tree Page tree. Navigate the tree …" at bounding box center [161, 201] width 113 height 348
click at [262, 150] on div "Introduction Toast notifications are lightweight, non-intrusive messages that g…" at bounding box center [425, 367] width 343 height 766
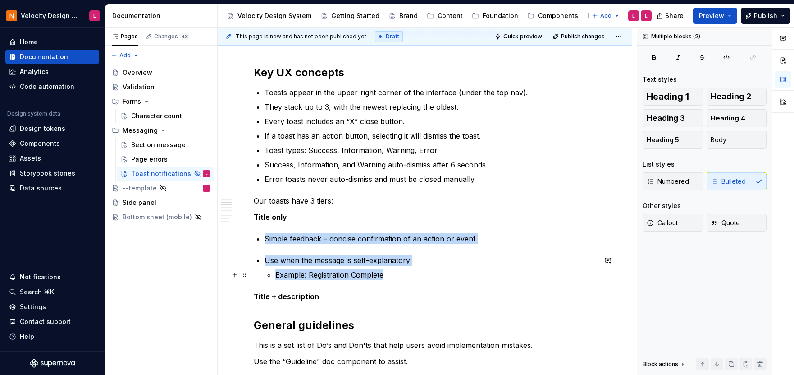
drag, startPoint x: 264, startPoint y: 238, endPoint x: 411, endPoint y: 279, distance: 152.5
click at [403, 279] on div "Introduction Toast notifications are lightweight, non-intrusive messages that g…" at bounding box center [425, 367] width 343 height 766
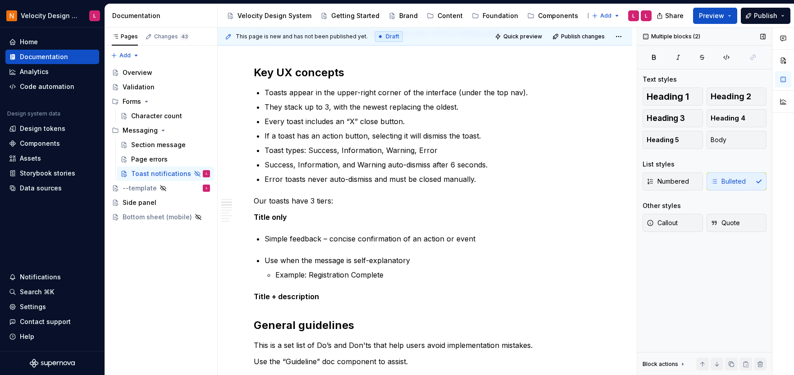
click at [735, 179] on div "Numbered Bulleted" at bounding box center [705, 181] width 124 height 18
click at [665, 183] on span "Numbered" at bounding box center [668, 181] width 42 height 9
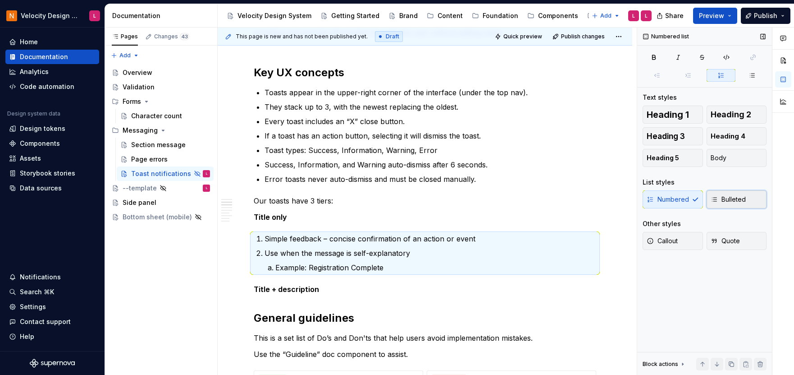
click at [733, 199] on span "Bulleted" at bounding box center [728, 199] width 35 height 9
click at [373, 284] on p "Title + description" at bounding box center [425, 289] width 343 height 11
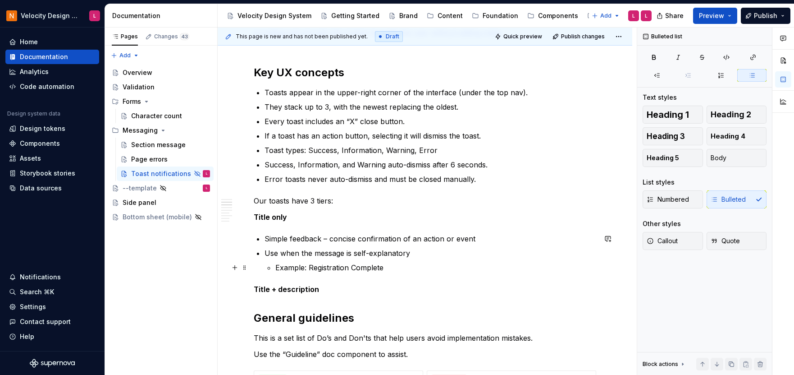
click at [415, 268] on p "Example: Registration Complete" at bounding box center [435, 267] width 321 height 11
click at [355, 289] on p "Title + description" at bounding box center [425, 289] width 343 height 11
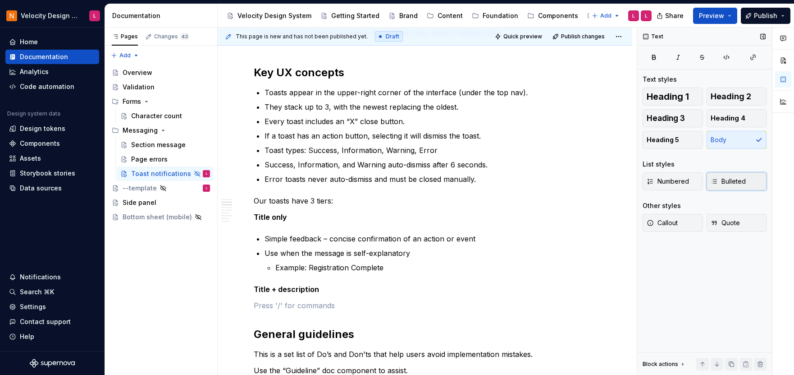
click at [734, 185] on span "Bulleted" at bounding box center [728, 181] width 35 height 9
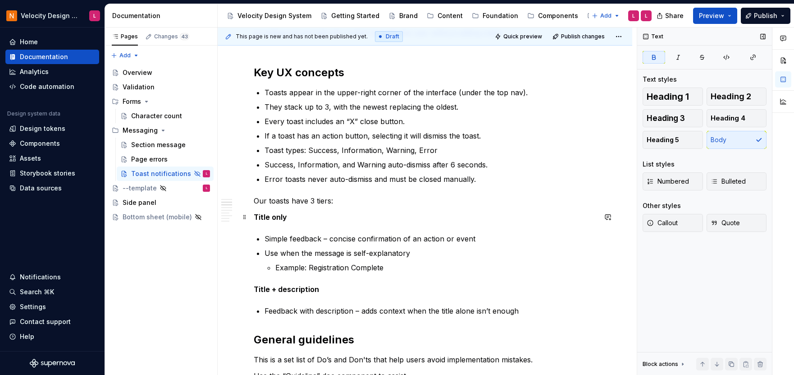
click at [334, 214] on p "Title only" at bounding box center [425, 216] width 343 height 11
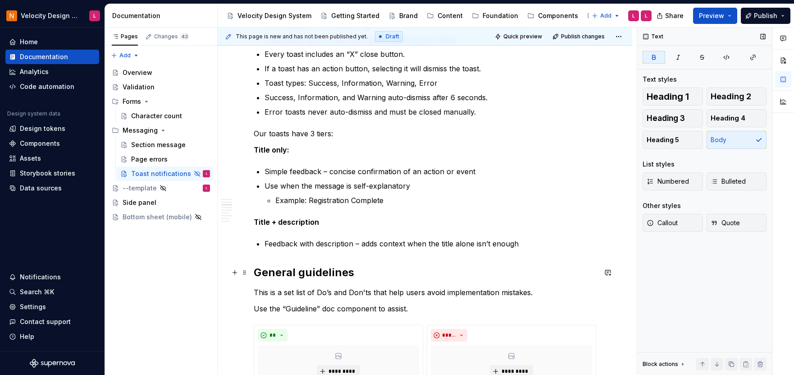
scroll to position [281, 0]
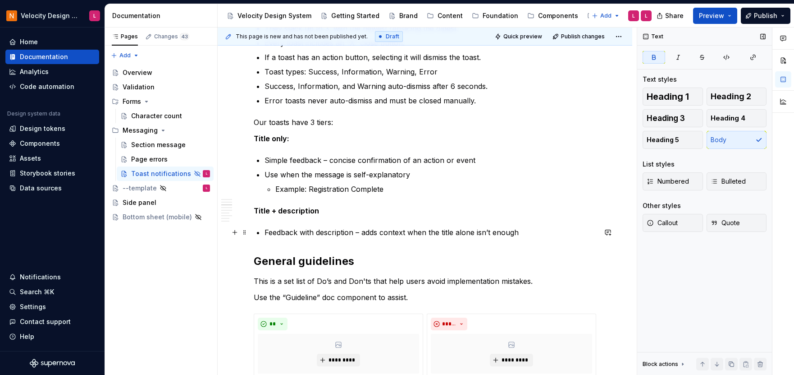
click at [525, 229] on p "Feedback with description – adds context when the title alone isn’t enough" at bounding box center [431, 232] width 332 height 11
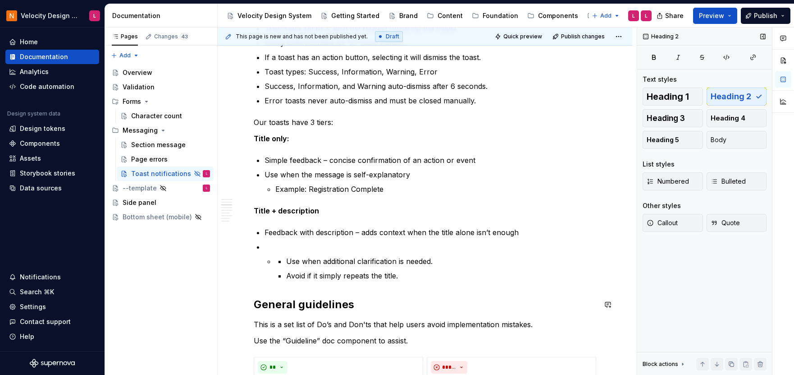
scroll to position [283, 0]
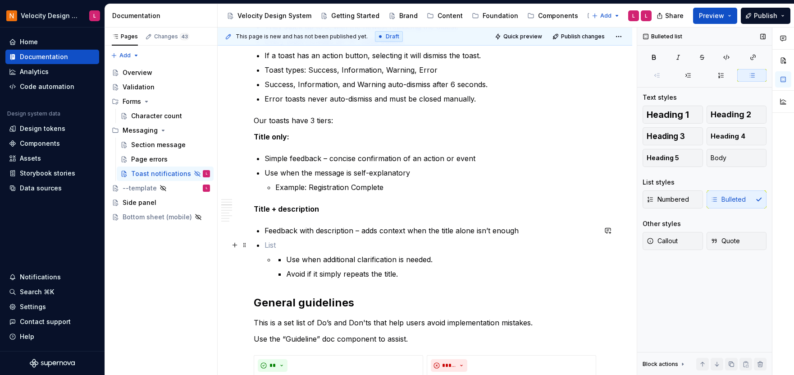
click at [287, 249] on p at bounding box center [431, 244] width 332 height 11
click at [275, 261] on li "Use when additional clarification is needed. Avoid if it simply repeats the tit…" at bounding box center [435, 266] width 321 height 25
click at [274, 261] on li "Use when additional clarification is needed. Avoid if it simply repeats the tit…" at bounding box center [431, 259] width 332 height 40
click at [275, 256] on p "Use when additional clarification is needed." at bounding box center [435, 259] width 321 height 11
click at [269, 243] on p at bounding box center [431, 244] width 332 height 11
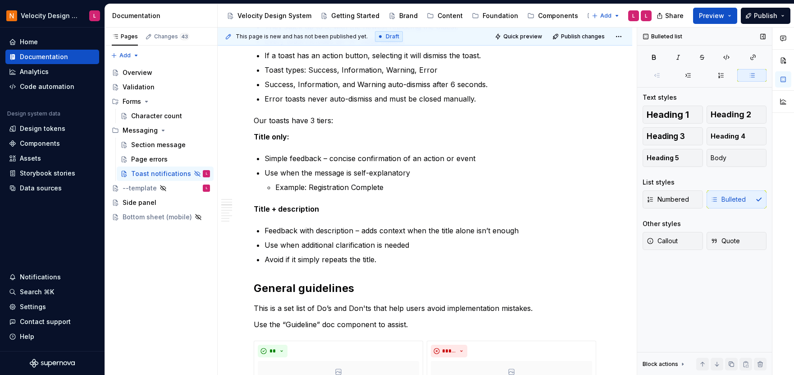
click at [296, 188] on p "Example: Registration Complete" at bounding box center [435, 187] width 321 height 11
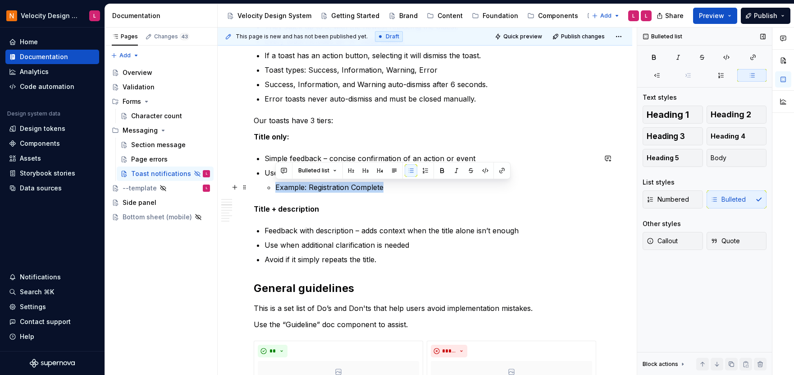
click at [296, 188] on p "Example: Registration Complete" at bounding box center [435, 187] width 321 height 11
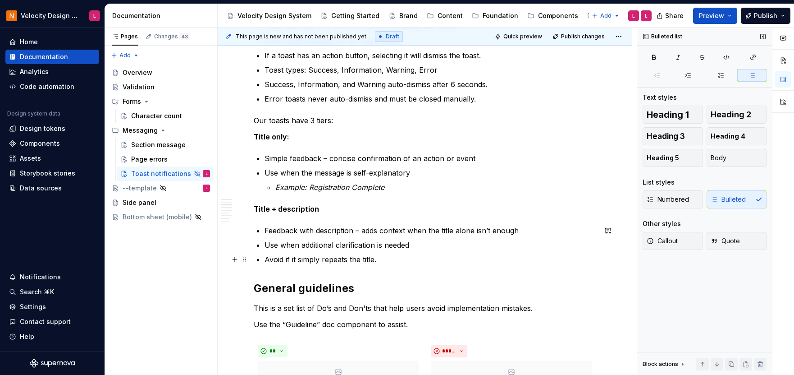
click at [397, 255] on p "Avoid if it simply repeats the title." at bounding box center [431, 259] width 332 height 11
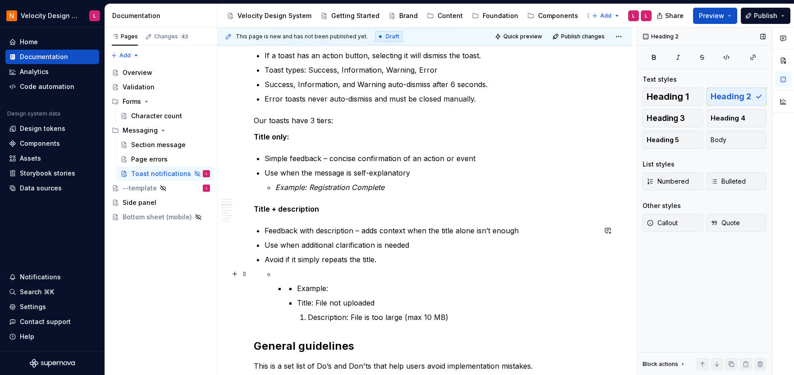
click at [289, 276] on p at bounding box center [435, 273] width 321 height 11
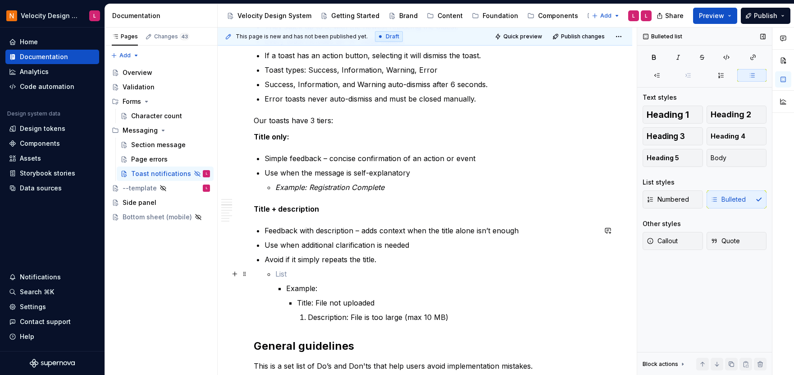
click at [290, 281] on li "Example: Title: File not uploaded Description: File is too large (max 10 MB)" at bounding box center [435, 295] width 321 height 54
click at [285, 288] on li "Example: Title: File not uploaded Description: File is too large (max 10 MB)" at bounding box center [435, 295] width 321 height 54
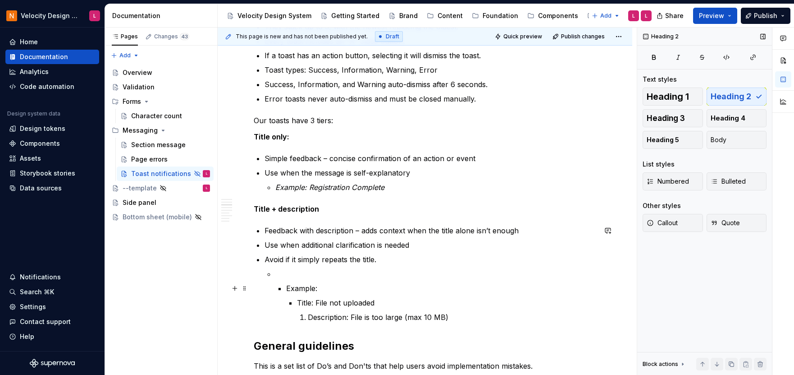
click at [285, 288] on li "Example: Title: File not uploaded Description: File is too large (max 10 MB)" at bounding box center [435, 295] width 321 height 54
click at [282, 288] on li "Example: Title: File not uploaded Description: File is too large (max 10 MB)" at bounding box center [435, 295] width 321 height 54
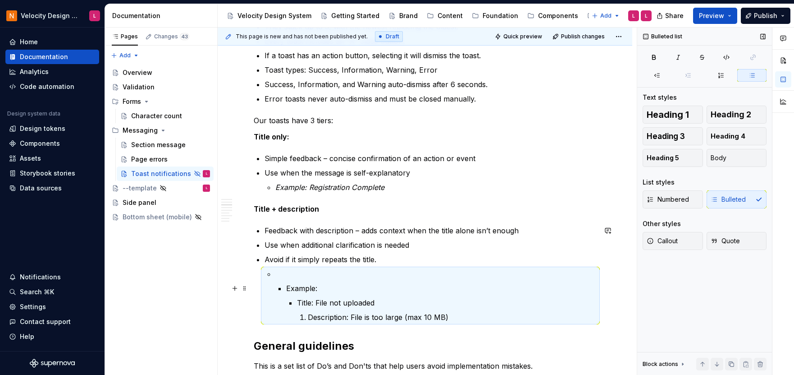
click at [277, 286] on li "Example: Title: File not uploaded Description: File is too large (max 10 MB)" at bounding box center [435, 295] width 321 height 54
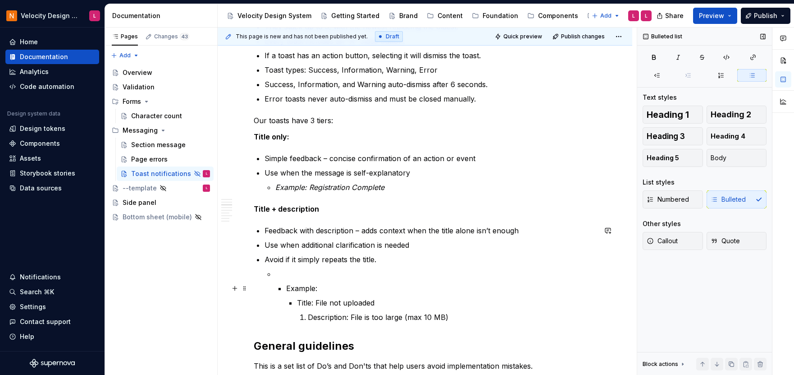
click at [275, 287] on li "Example: Title: File not uploaded Description: File is too large (max 10 MB)" at bounding box center [435, 295] width 321 height 54
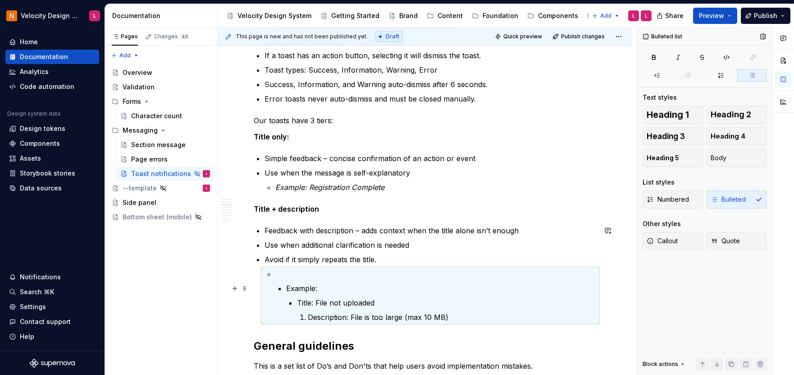
click at [276, 285] on li "Example: Title: File not uploaded Description: File is too large (max 10 MB)" at bounding box center [435, 295] width 321 height 54
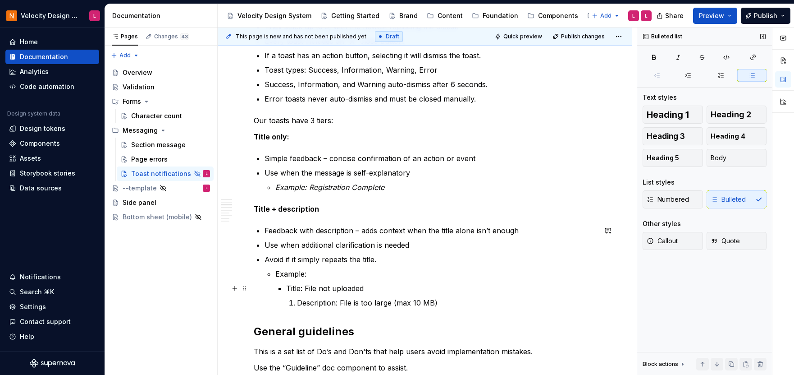
click at [286, 286] on p "Title: File not uploaded" at bounding box center [441, 288] width 310 height 11
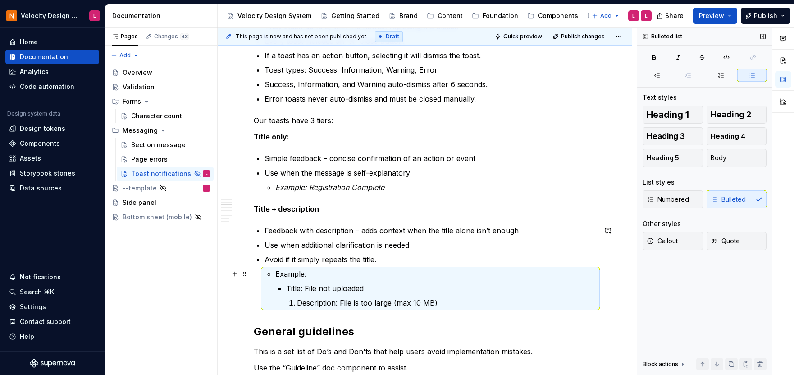
click at [311, 276] on p "Example:" at bounding box center [435, 273] width 321 height 11
click at [364, 275] on p "Example:" at bounding box center [435, 273] width 321 height 11
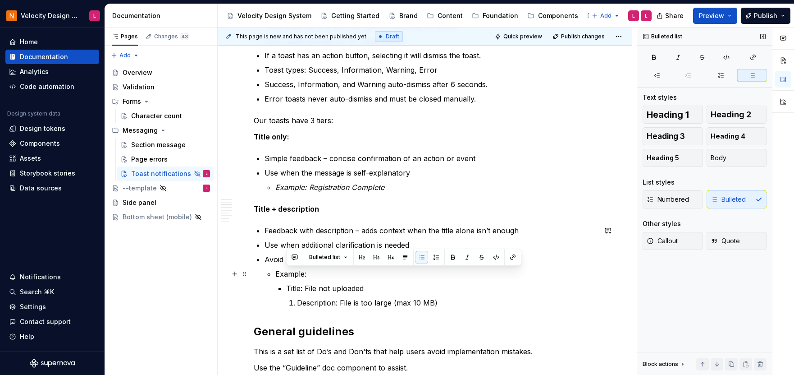
drag, startPoint x: 282, startPoint y: 288, endPoint x: 313, endPoint y: 275, distance: 33.9
click at [313, 275] on li "Example: Title: File not uploaded Description: File is too large (max 10 MB)" at bounding box center [435, 288] width 321 height 40
click at [313, 275] on p "Example:" at bounding box center [435, 273] width 321 height 11
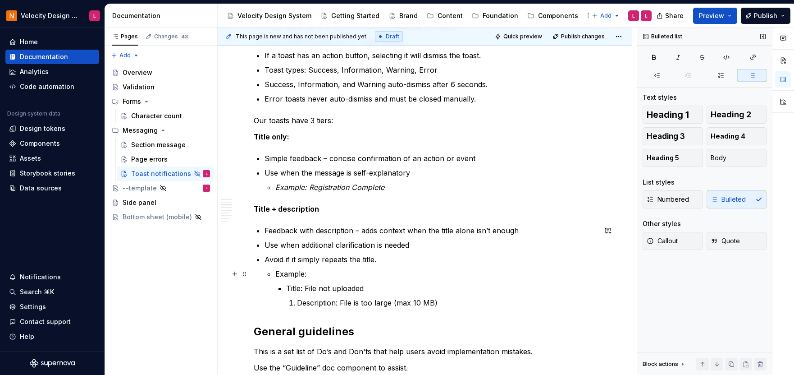
click at [307, 276] on p "Example:" at bounding box center [435, 273] width 321 height 11
click at [359, 278] on p "Example:" at bounding box center [435, 273] width 321 height 11
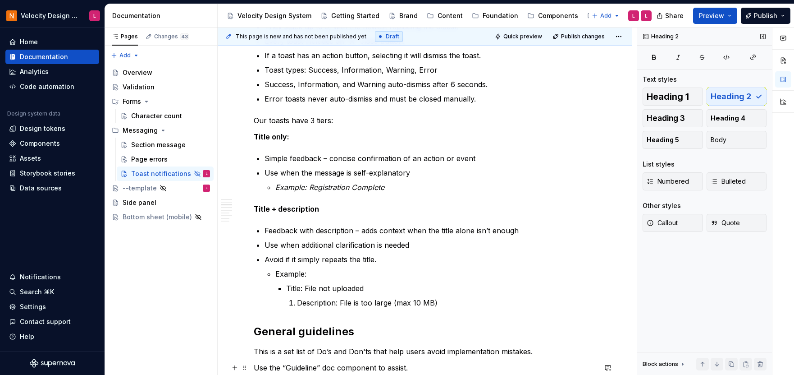
click at [289, 272] on p "Example:" at bounding box center [435, 273] width 321 height 11
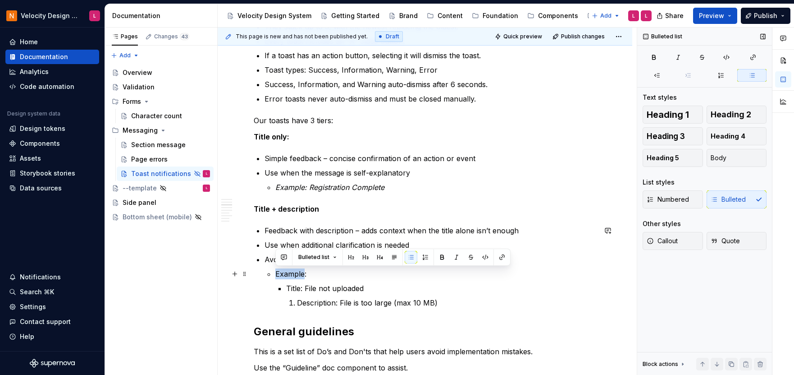
click at [289, 272] on p "Example:" at bounding box center [435, 273] width 321 height 11
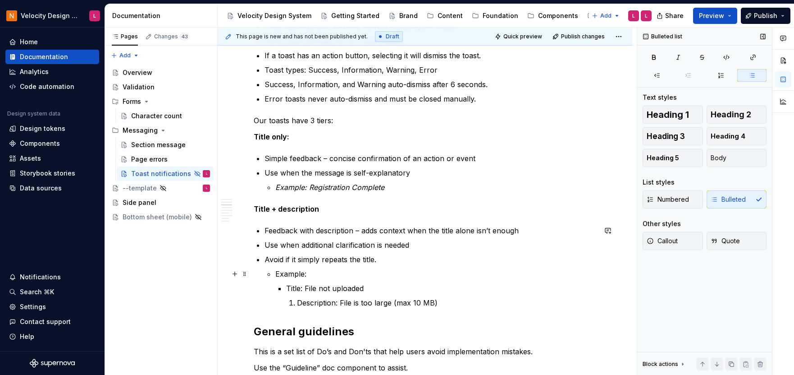
click at [322, 273] on p "Example:" at bounding box center [435, 273] width 321 height 11
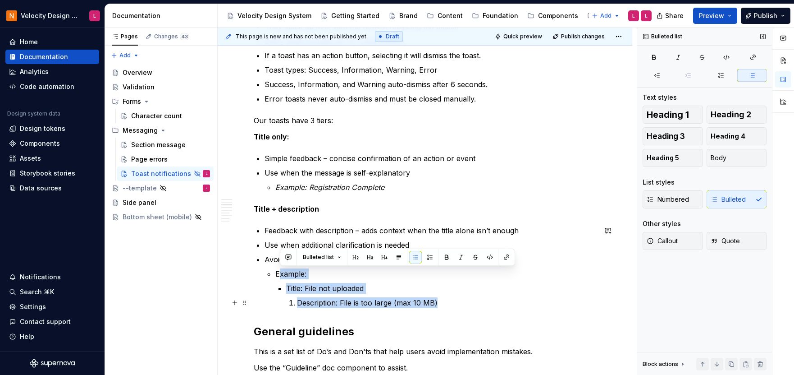
drag, startPoint x: 280, startPoint y: 275, endPoint x: 494, endPoint y: 306, distance: 216.3
click at [494, 306] on li "Example: Title: File not uploaded Description: File is too large (max 10 MB)" at bounding box center [435, 288] width 321 height 40
click at [298, 306] on p "Description: File is too large (max 10 MB)" at bounding box center [446, 302] width 299 height 11
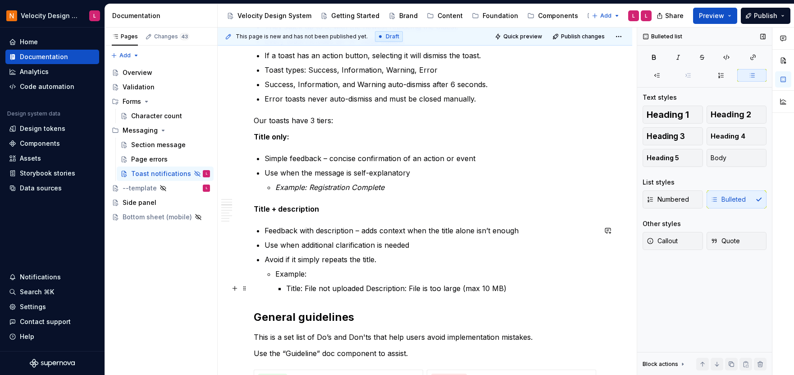
drag, startPoint x: 536, startPoint y: 290, endPoint x: 562, endPoint y: 291, distance: 26.2
click at [536, 290] on p "Title: File not uploaded Description: File is too large (max 10 MB)" at bounding box center [441, 288] width 310 height 11
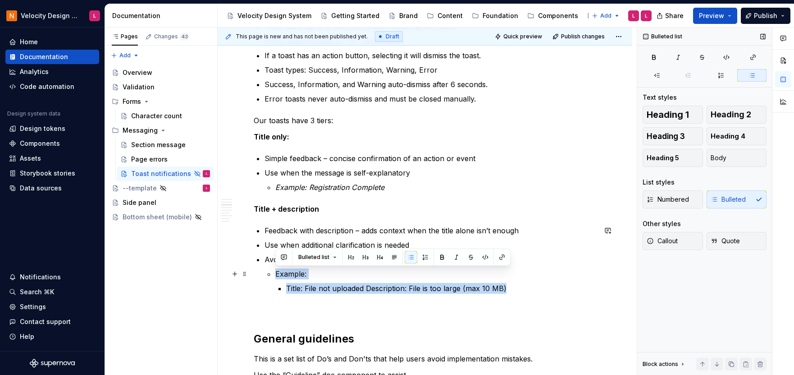
drag, startPoint x: 510, startPoint y: 286, endPoint x: 254, endPoint y: 272, distance: 256.4
click at [254, 272] on div "Introduction Toast notifications are lightweight, non-intrusive messages that g…" at bounding box center [425, 334] width 343 height 860
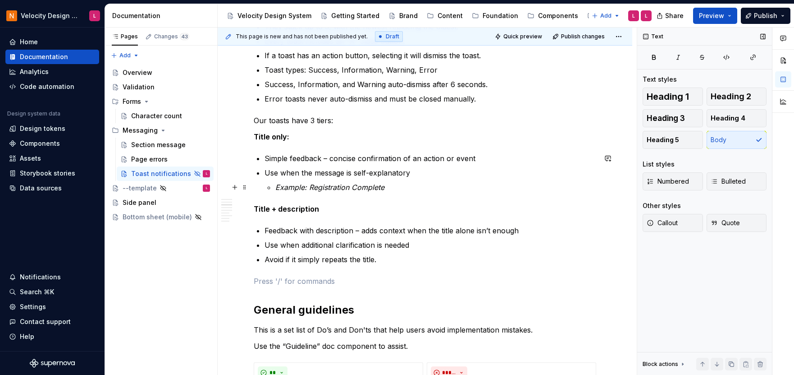
click at [357, 187] on em "Example: Registration Complete" at bounding box center [329, 187] width 109 height 9
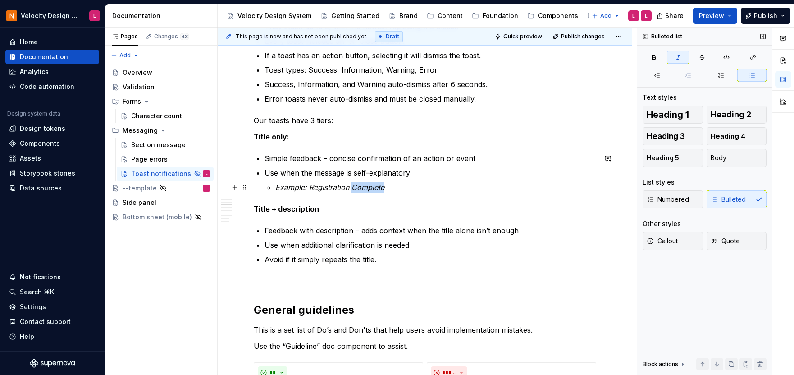
click at [357, 187] on em "Example: Registration Complete" at bounding box center [329, 187] width 109 height 9
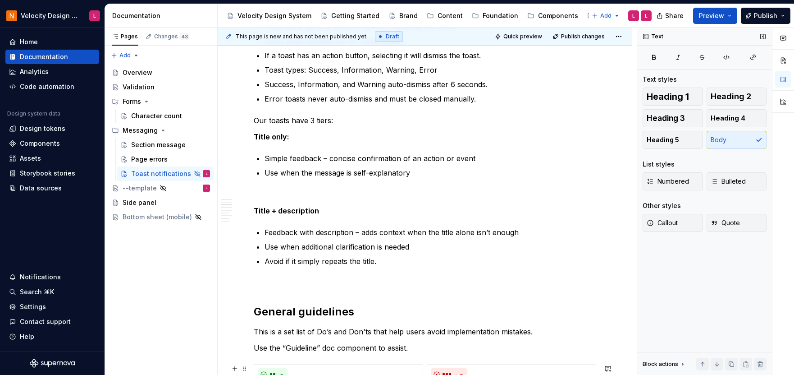
click at [309, 207] on strong "Title + description" at bounding box center [286, 210] width 65 height 9
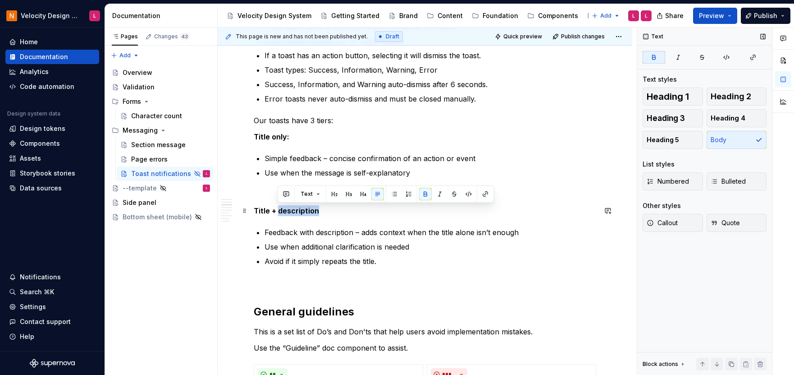
click at [309, 207] on strong "Title + description" at bounding box center [286, 210] width 65 height 9
click at [291, 289] on div "Introduction Toast notifications are lightweight, non-intrusive messages that g…" at bounding box center [425, 320] width 343 height 833
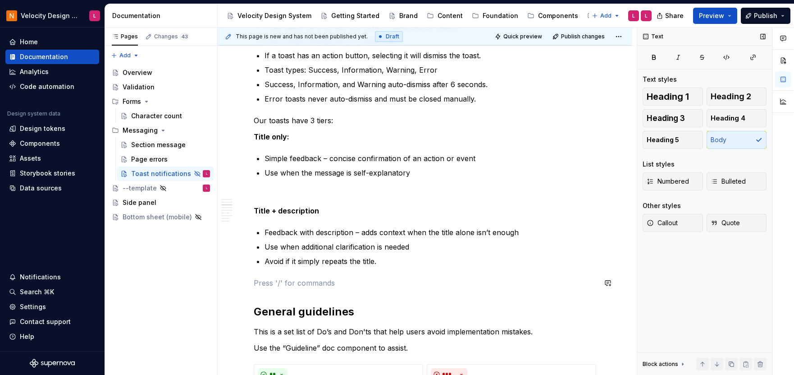
click at [286, 276] on div "Introduction Toast notifications are lightweight, non-intrusive messages that g…" at bounding box center [425, 320] width 343 height 833
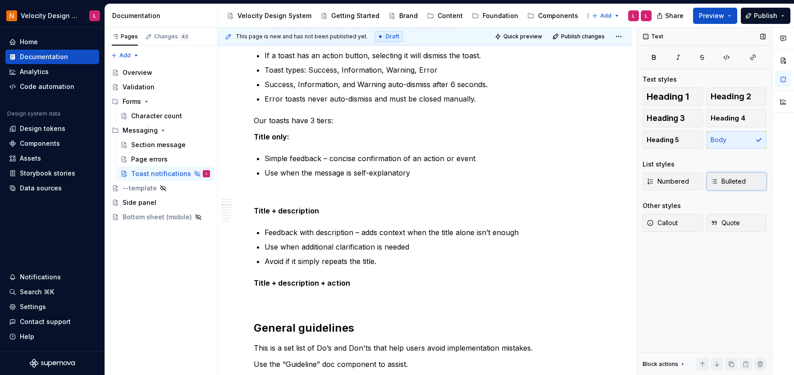
click at [739, 183] on span "Bulleted" at bounding box center [728, 181] width 35 height 9
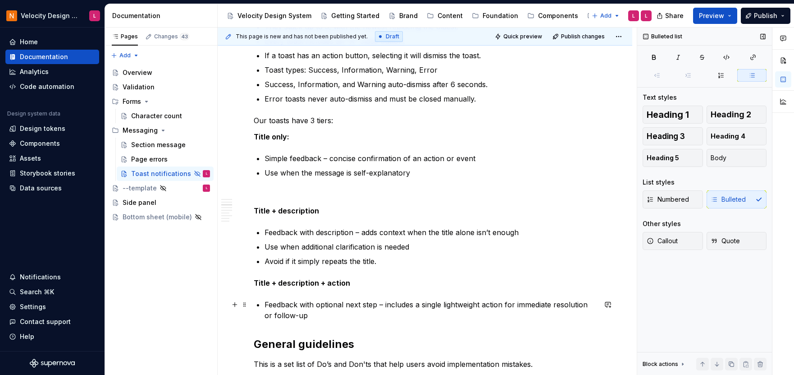
click at [314, 317] on p "Feedback with optional next step – includes a single lightweight action for imm…" at bounding box center [431, 310] width 332 height 22
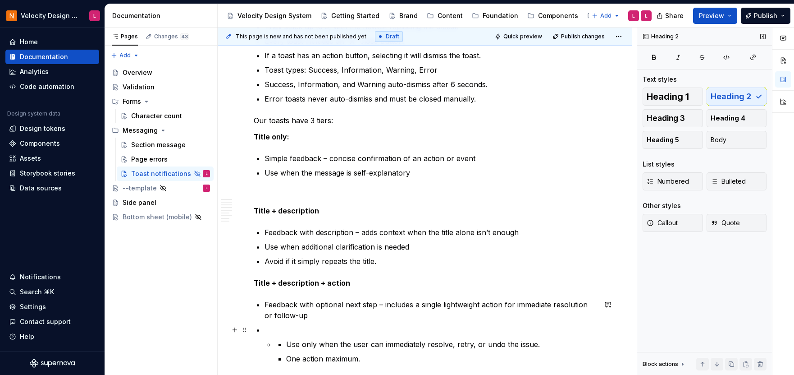
click at [302, 336] on li "Use only when the user can immediately resolve, retry, or undo the issue. One a…" at bounding box center [431, 344] width 332 height 40
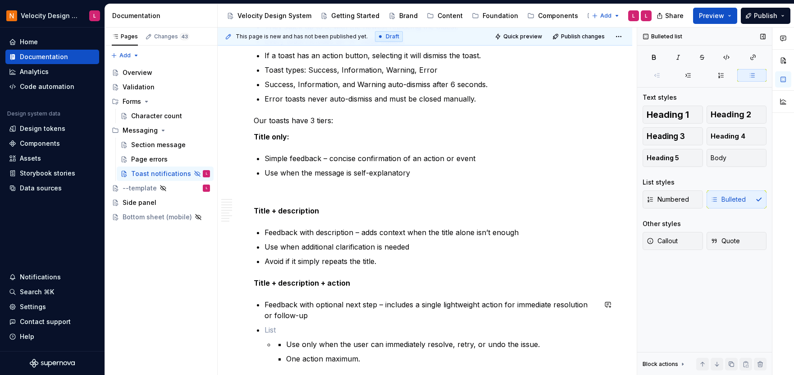
scroll to position [287, 0]
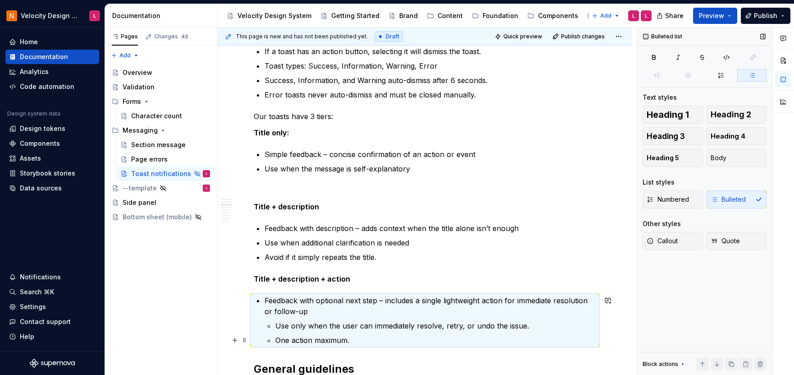
click at [292, 339] on p "One action maximum." at bounding box center [435, 339] width 321 height 11
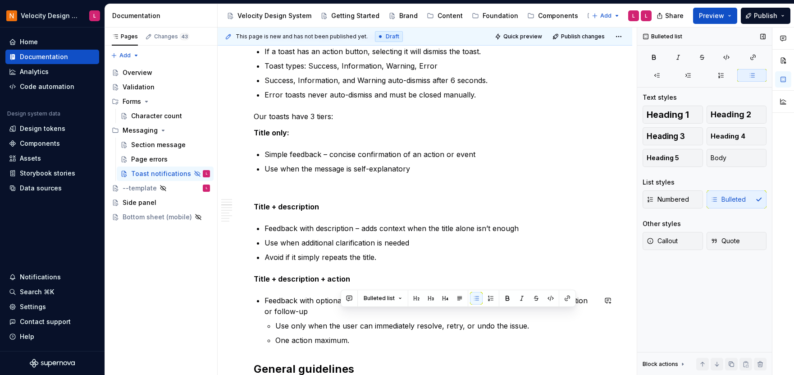
scroll to position [312, 0]
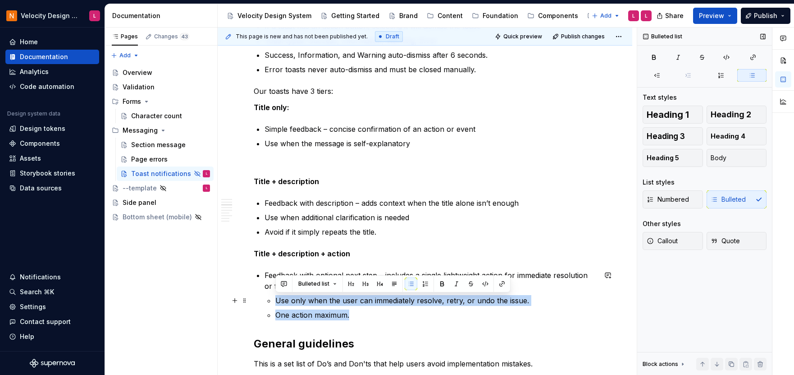
drag, startPoint x: 360, startPoint y: 341, endPoint x: 267, endPoint y: 296, distance: 103.4
click at [275, 296] on ul "Use only when the user can immediately resolve, retry, or undo the issue. One a…" at bounding box center [435, 307] width 321 height 25
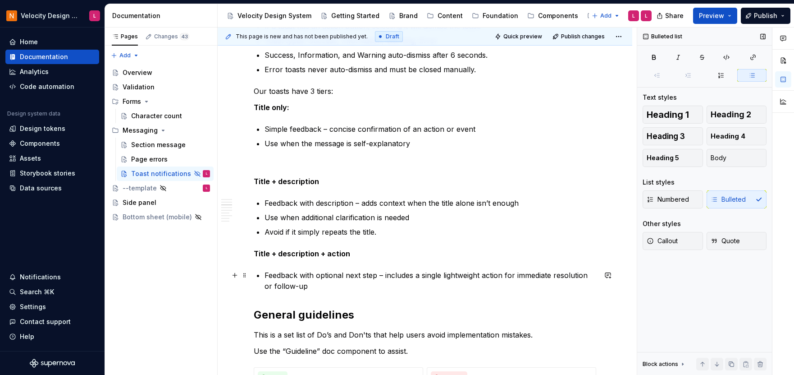
click at [325, 285] on p "Feedback with optional next step – includes a single lightweight action for imm…" at bounding box center [431, 281] width 332 height 22
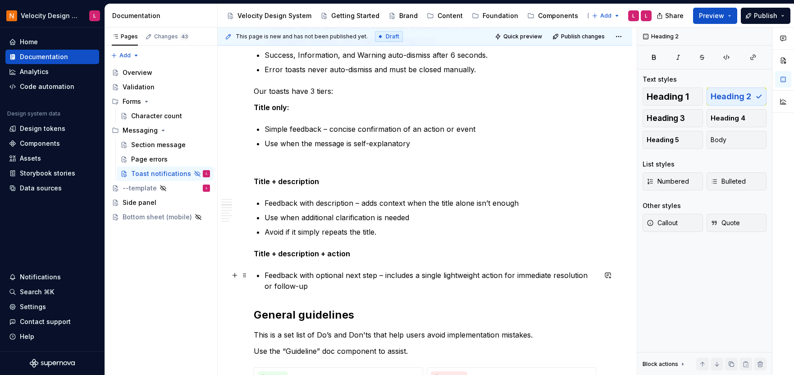
click at [320, 286] on p "Feedback with optional next step – includes a single lightweight action for imm…" at bounding box center [431, 281] width 332 height 22
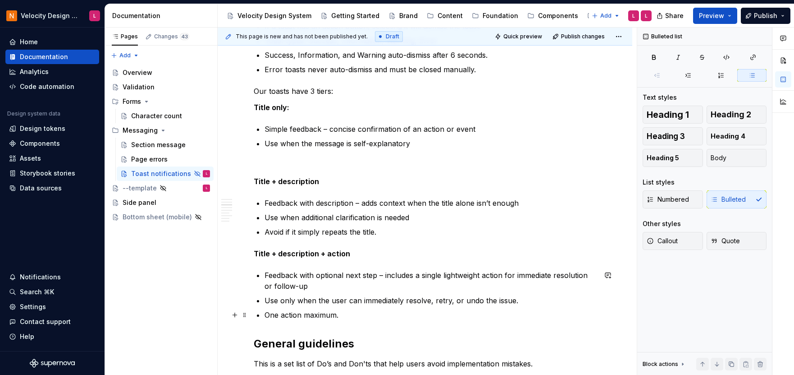
click at [305, 314] on p "One action maximum." at bounding box center [431, 314] width 332 height 11
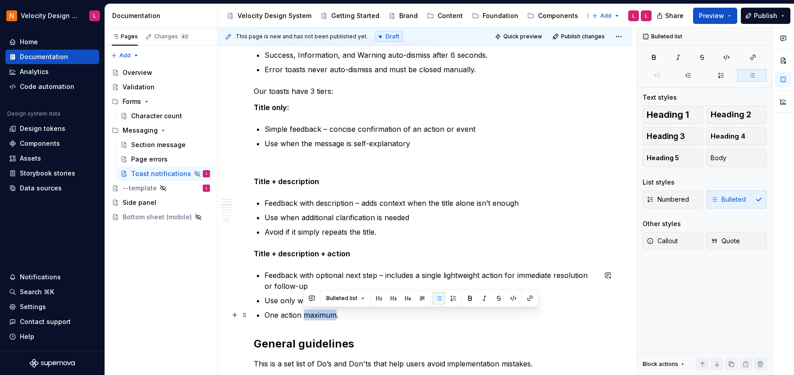
click at [305, 313] on p "One action maximum." at bounding box center [431, 314] width 332 height 11
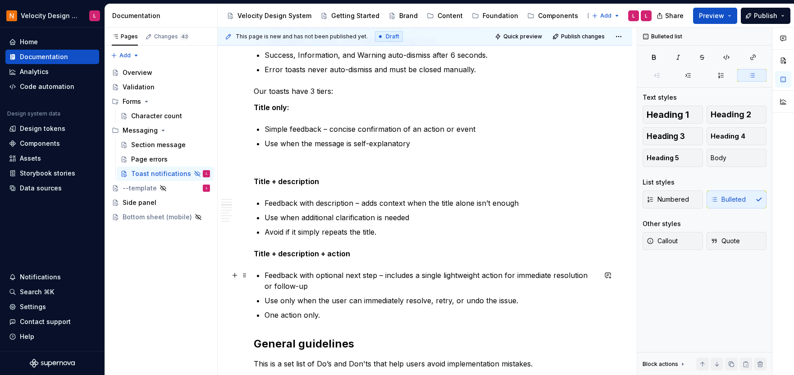
scroll to position [322, 0]
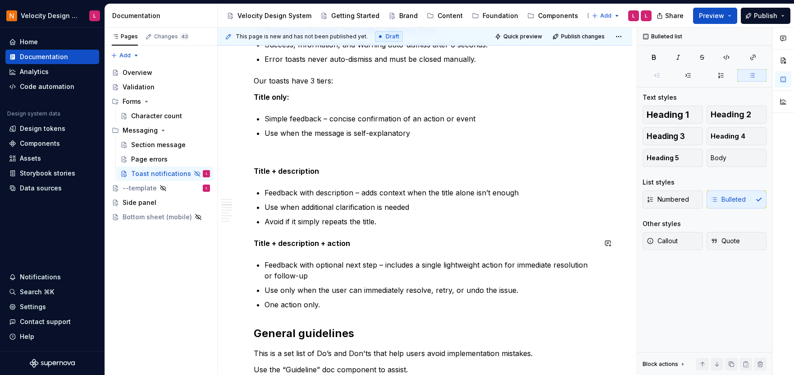
click at [375, 230] on div "Introduction Toast notifications are lightweight, non-intrusive messages that g…" at bounding box center [425, 311] width 343 height 894
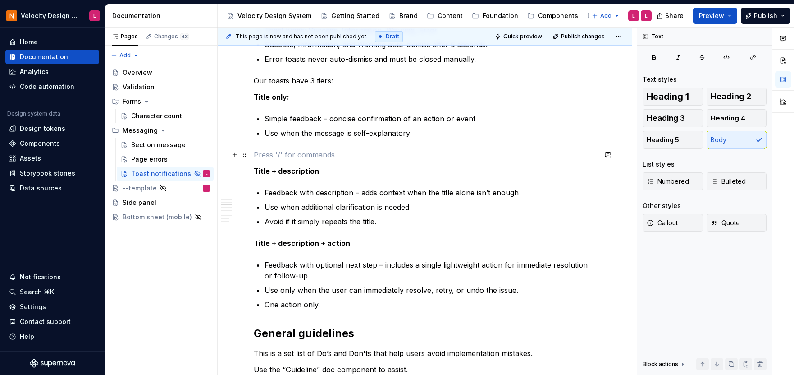
click at [321, 150] on p at bounding box center [425, 154] width 343 height 11
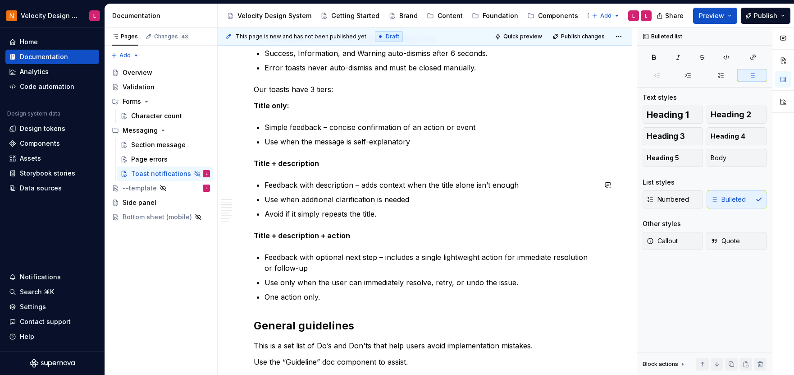
scroll to position [310, 0]
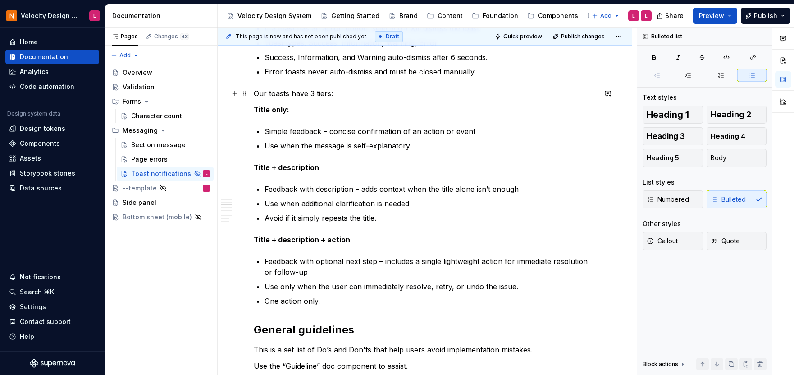
click at [312, 88] on p "Our toasts have 3 tiers:" at bounding box center [425, 93] width 343 height 11
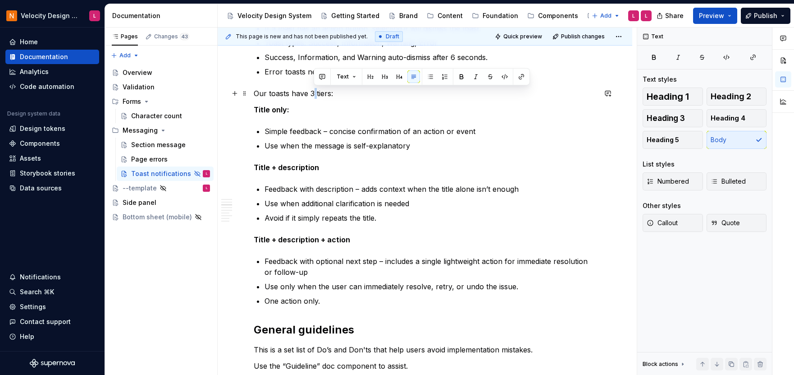
click at [312, 88] on p "Our toasts have 3 tiers:" at bounding box center [425, 93] width 343 height 11
click at [691, 143] on button "Heading 5" at bounding box center [673, 140] width 60 height 18
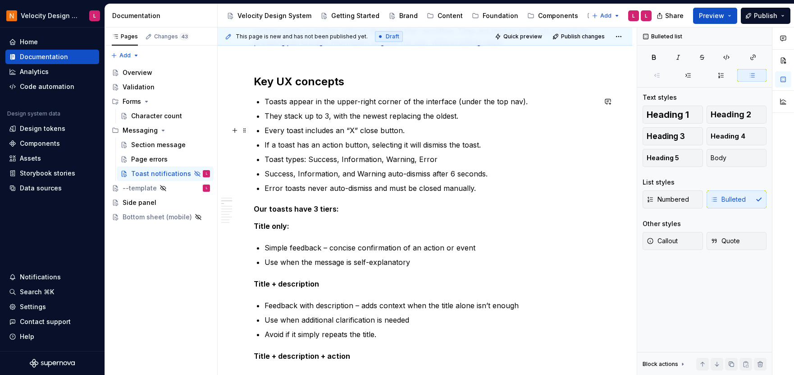
click at [348, 130] on p "Every toast includes an “X” close button." at bounding box center [431, 130] width 332 height 11
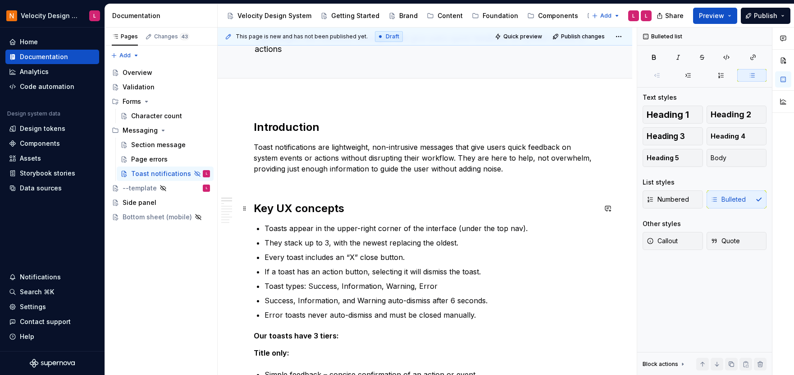
scroll to position [0, 0]
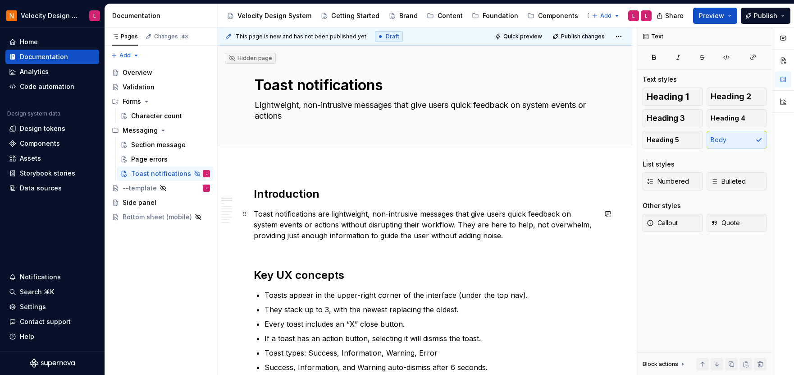
click at [359, 250] on p "Toast notifications are lightweight, non-intrusive messages that give users qui…" at bounding box center [425, 229] width 343 height 43
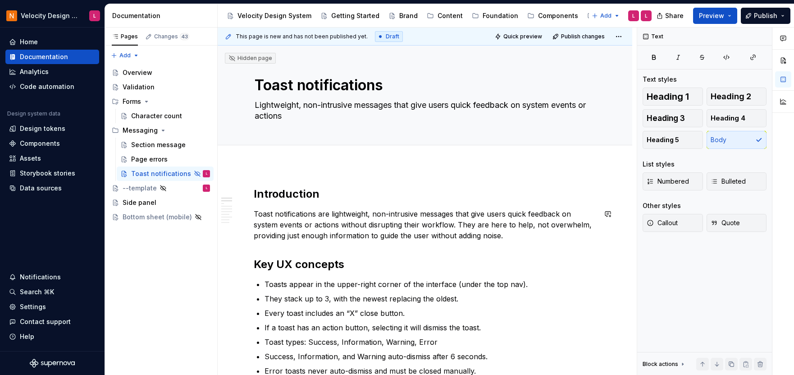
click at [553, 238] on p "Toast notifications are lightweight, non-intrusive messages that give users qui…" at bounding box center [425, 224] width 343 height 32
click at [380, 234] on p "Toast notifications are lightweight, non-intrusive messages that give users qui…" at bounding box center [425, 224] width 343 height 32
click at [412, 236] on p "Toast notifications are lightweight, non-intrusive messages that give users qui…" at bounding box center [425, 224] width 343 height 32
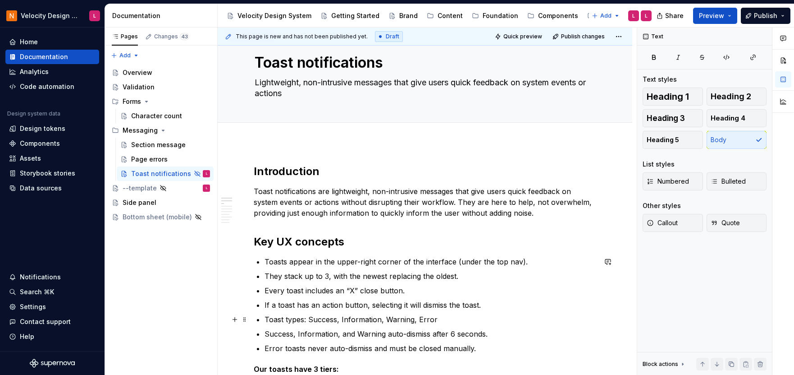
scroll to position [64, 0]
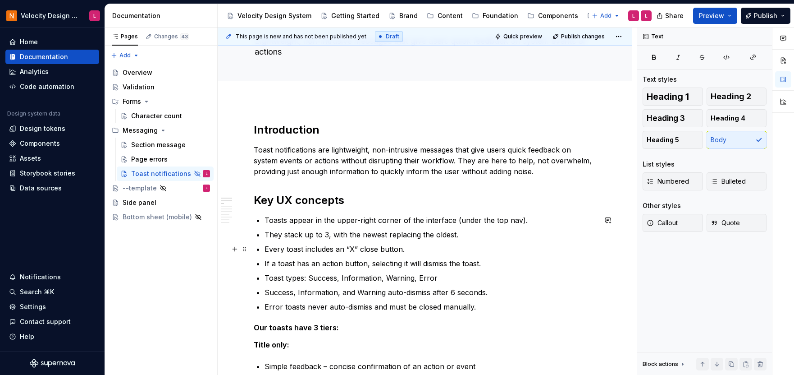
click at [432, 253] on p "Every toast includes an “X” close button." at bounding box center [431, 248] width 332 height 11
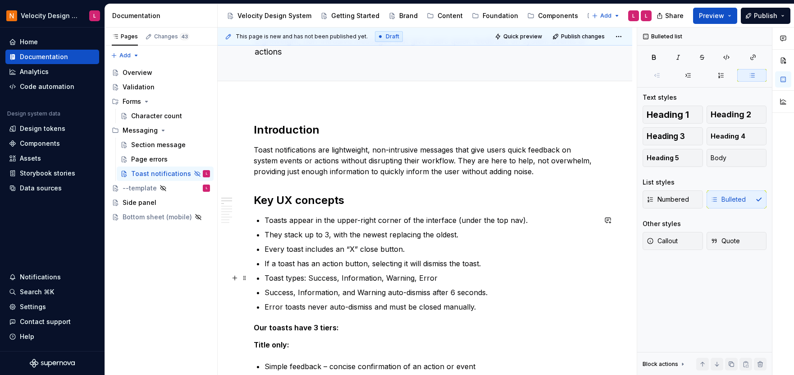
click at [440, 278] on p "Toast types: Success, Information, Warning, Error" at bounding box center [431, 277] width 332 height 11
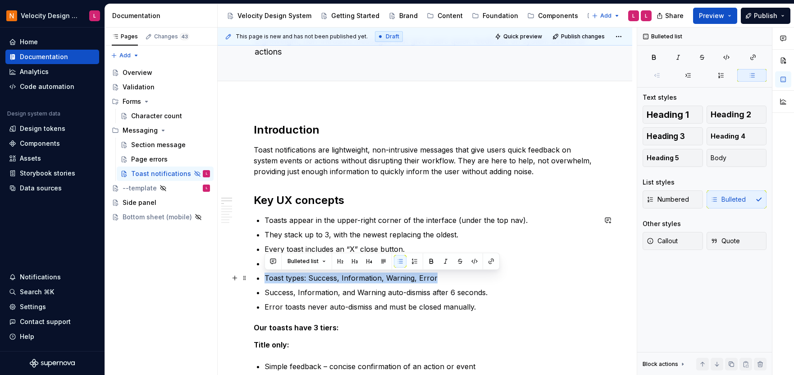
drag, startPoint x: 263, startPoint y: 279, endPoint x: 458, endPoint y: 281, distance: 194.3
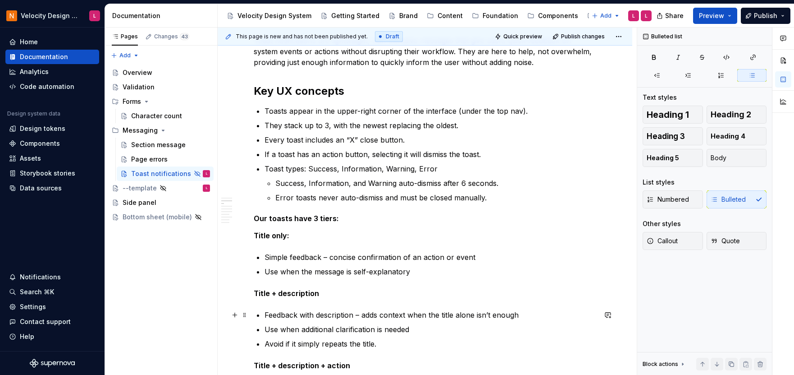
scroll to position [175, 0]
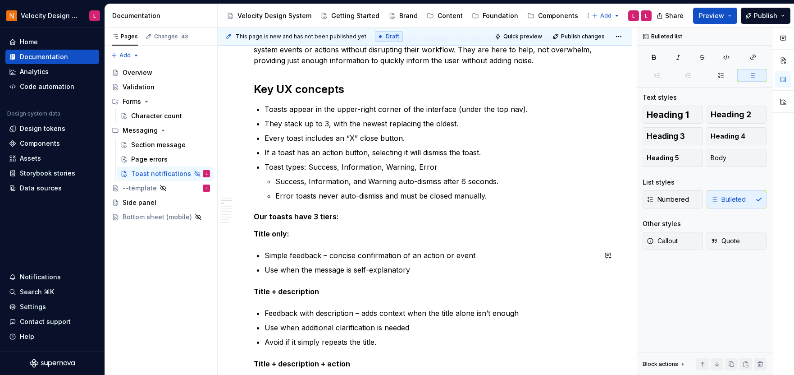
click at [303, 233] on p "Title only:" at bounding box center [425, 233] width 343 height 11
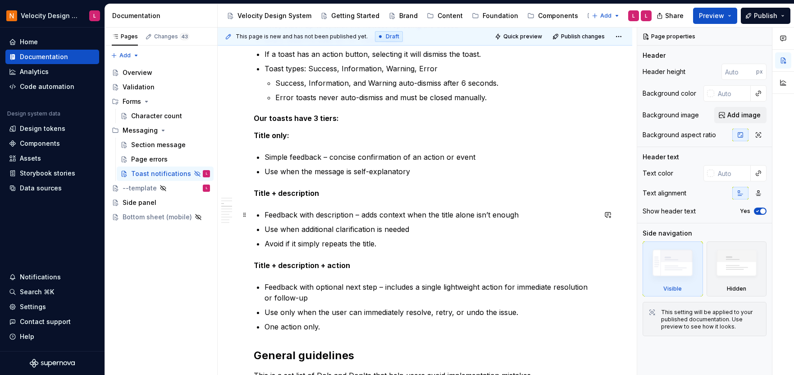
scroll to position [286, 0]
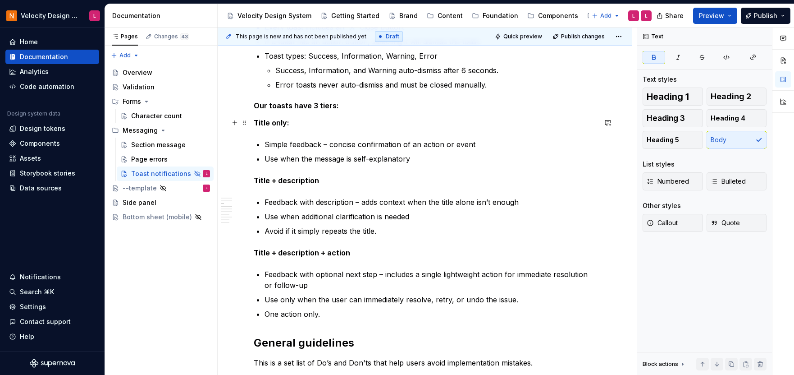
click at [439, 125] on p "Title only:" at bounding box center [425, 122] width 343 height 11
click at [447, 155] on p "Use when the message is self-explanatory" at bounding box center [431, 158] width 332 height 11
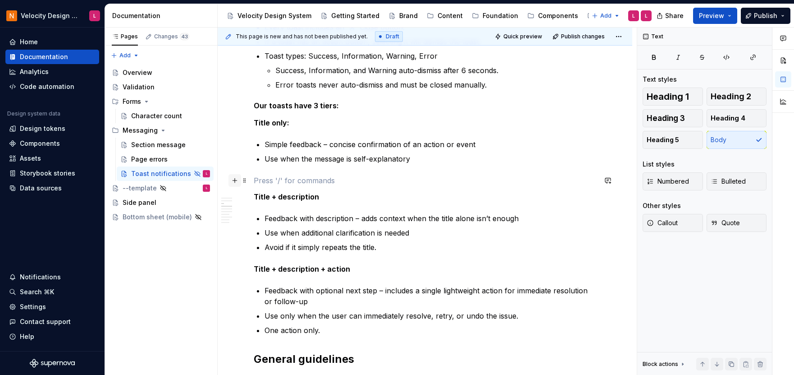
click at [236, 179] on button "button" at bounding box center [235, 180] width 13 height 13
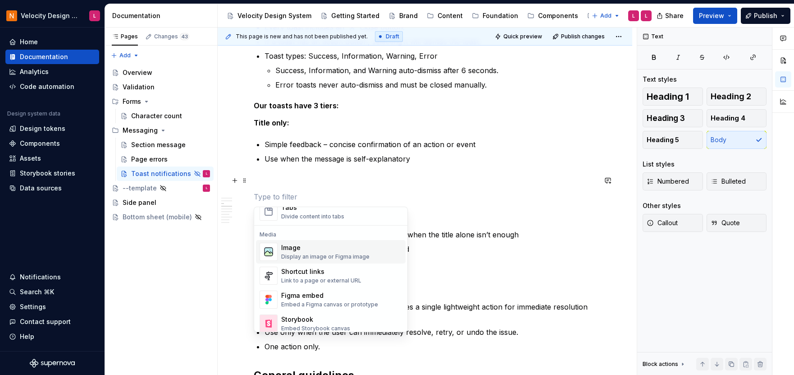
scroll to position [389, 0]
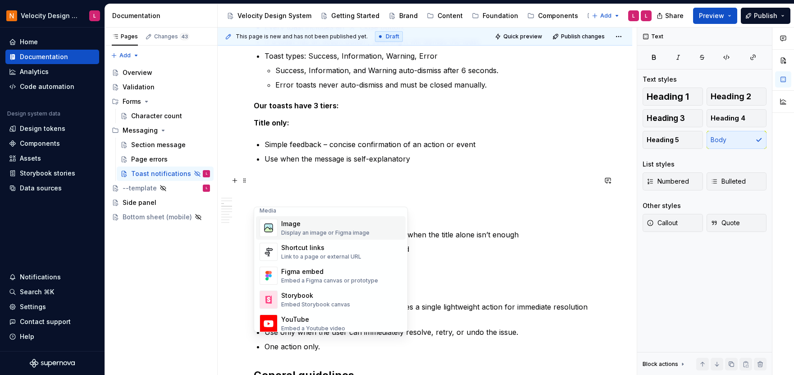
click at [335, 234] on div "Display an image or Figma image" at bounding box center [325, 232] width 88 height 7
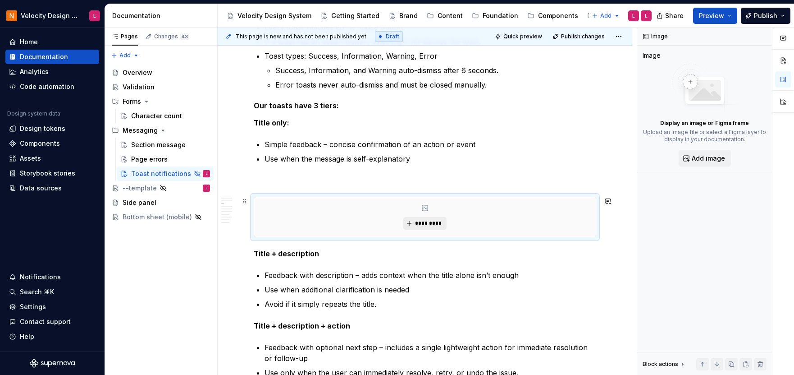
click at [436, 222] on span "*********" at bounding box center [428, 223] width 27 height 7
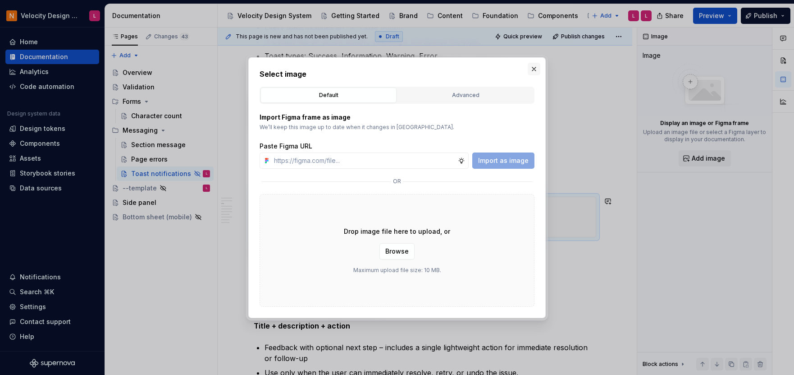
click at [532, 65] on button "button" at bounding box center [534, 69] width 13 height 13
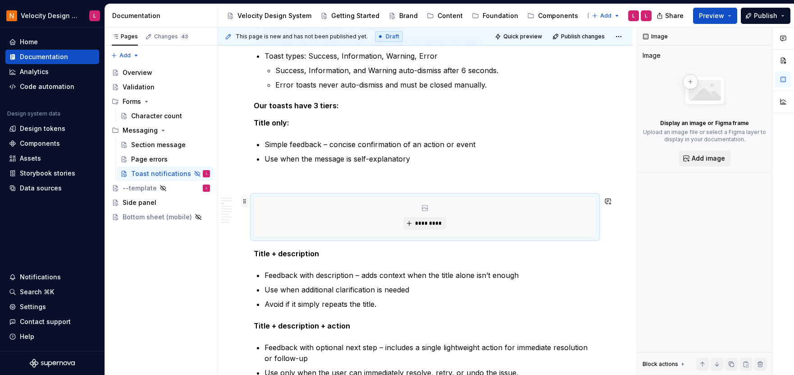
click at [244, 199] on span at bounding box center [244, 201] width 7 height 13
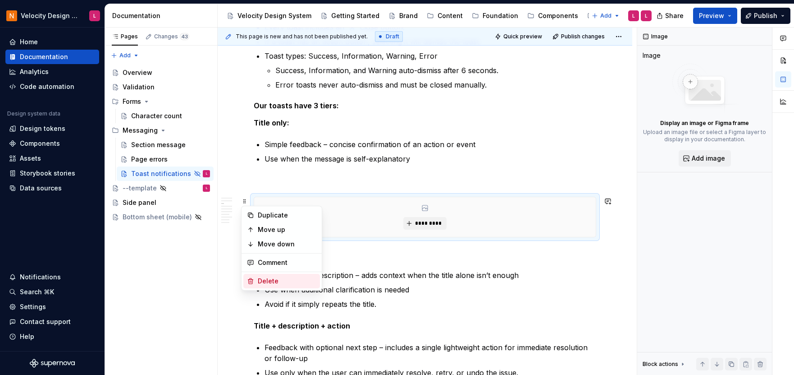
click at [304, 281] on div "Delete" at bounding box center [287, 280] width 59 height 9
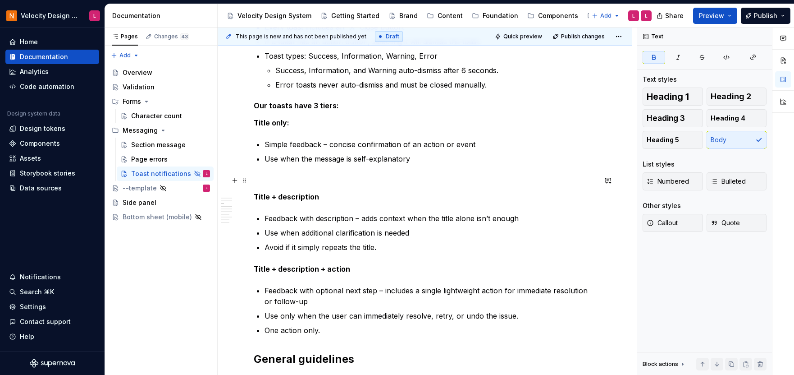
click at [282, 176] on p at bounding box center [425, 180] width 343 height 11
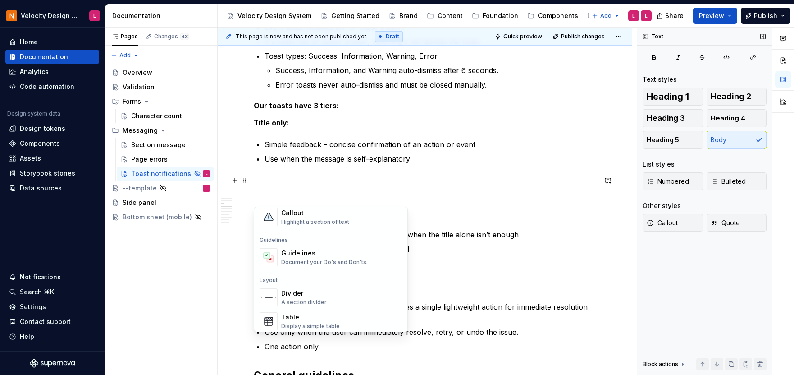
scroll to position [406, 0]
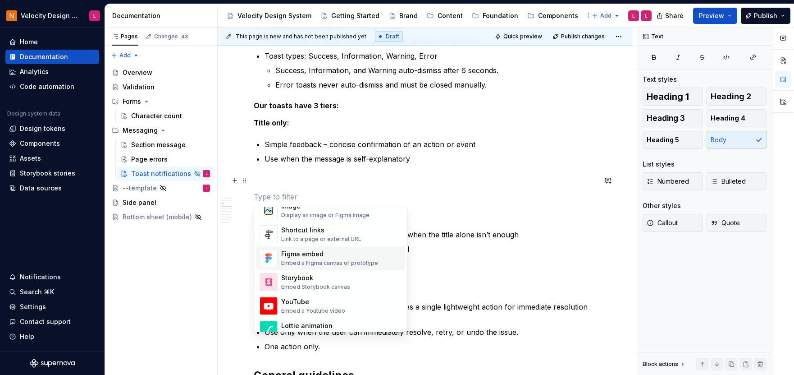
click at [270, 257] on img "Suggestions" at bounding box center [268, 258] width 17 height 18
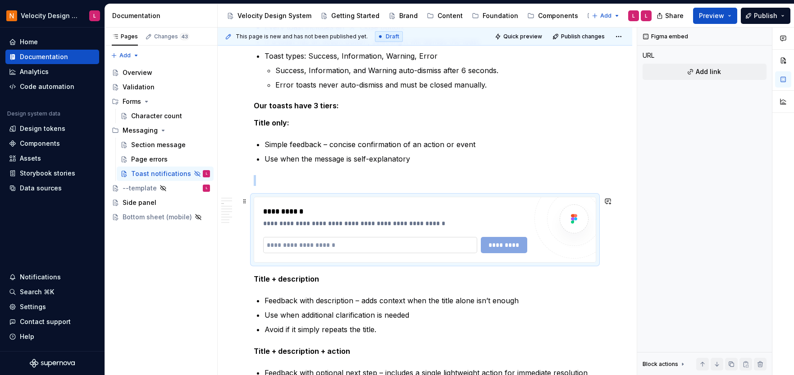
click at [415, 248] on input "text" at bounding box center [370, 245] width 214 height 16
type textarea "*"
click at [416, 244] on input "text" at bounding box center [370, 245] width 214 height 16
paste input "**********"
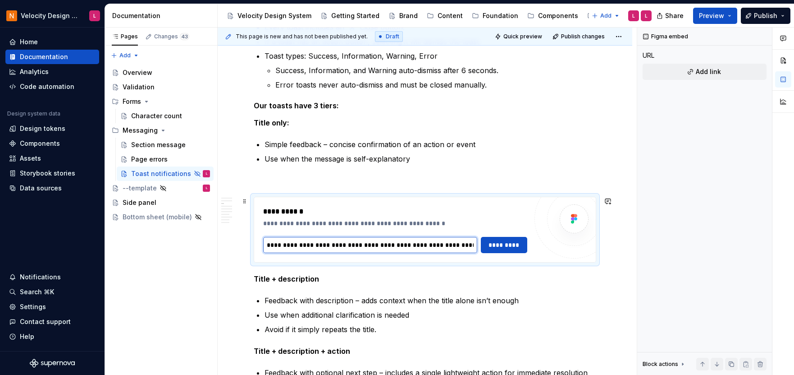
scroll to position [0, 160]
type input "**********"
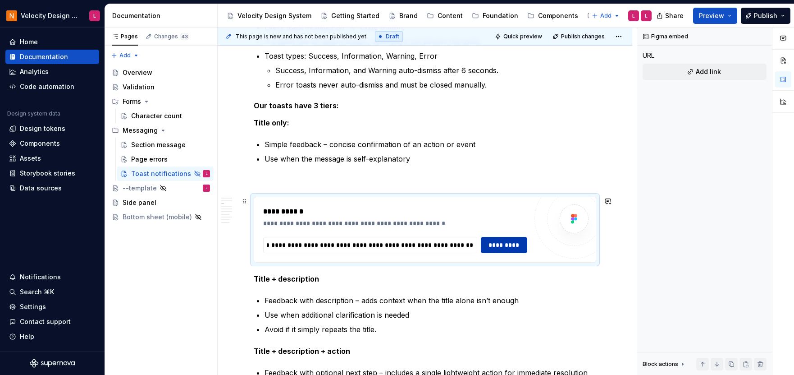
scroll to position [0, 0]
click at [501, 242] on span "*********" at bounding box center [504, 244] width 35 height 9
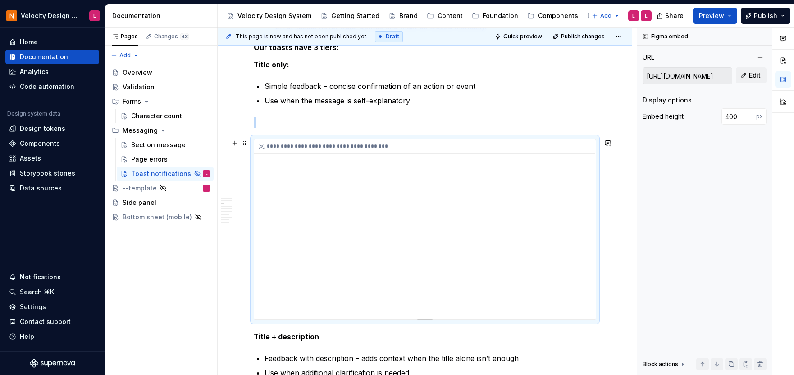
scroll to position [352, 0]
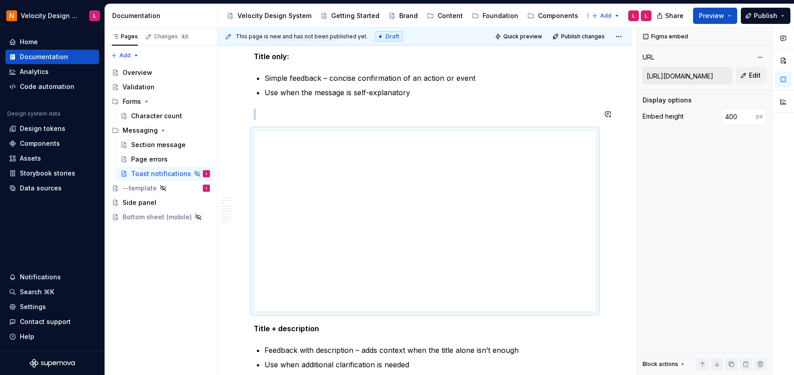
click at [510, 106] on div "**********" at bounding box center [425, 375] width 343 height 1081
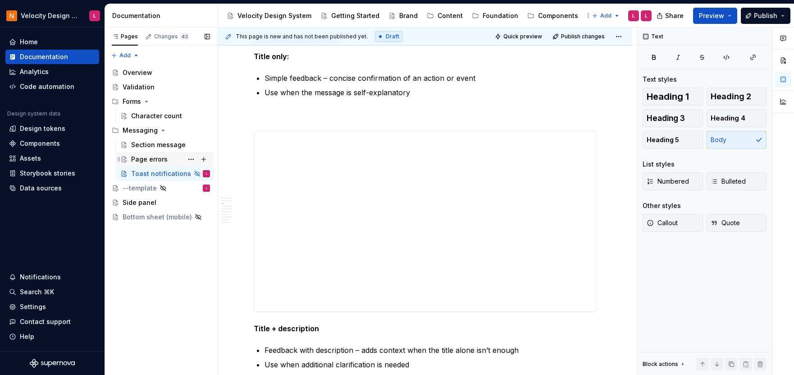
click at [140, 158] on div "Page errors" at bounding box center [149, 159] width 37 height 9
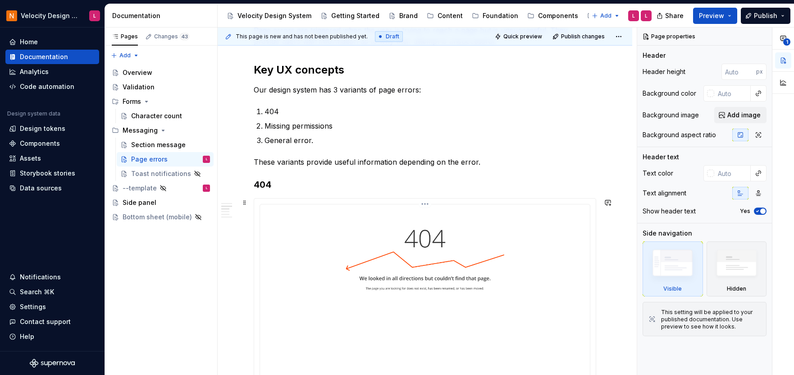
scroll to position [185, 0]
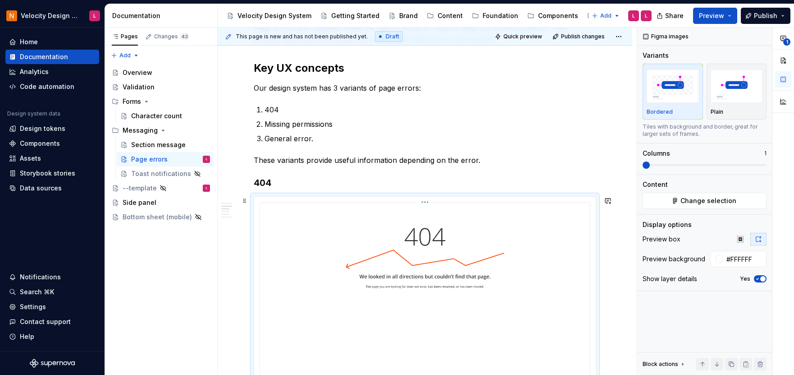
click at [359, 266] on img at bounding box center [425, 313] width 323 height 214
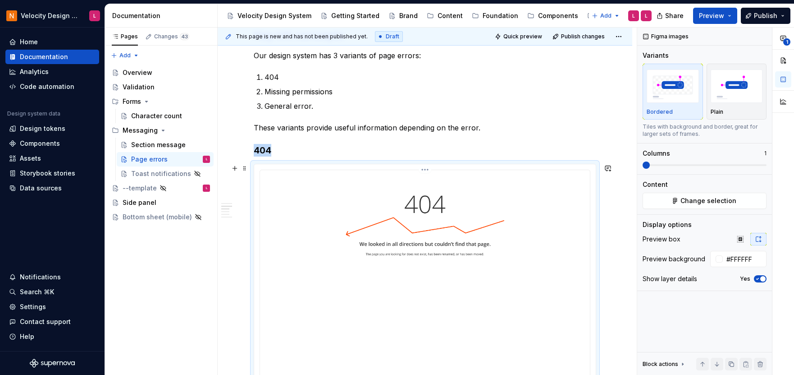
scroll to position [223, 0]
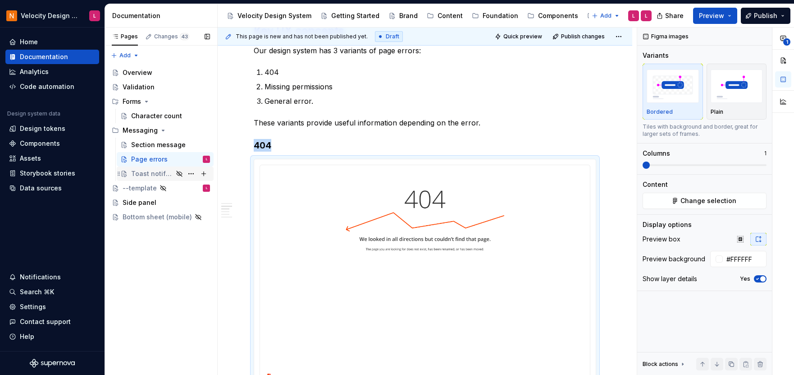
click at [165, 173] on div "Toast notifications" at bounding box center [152, 173] width 42 height 9
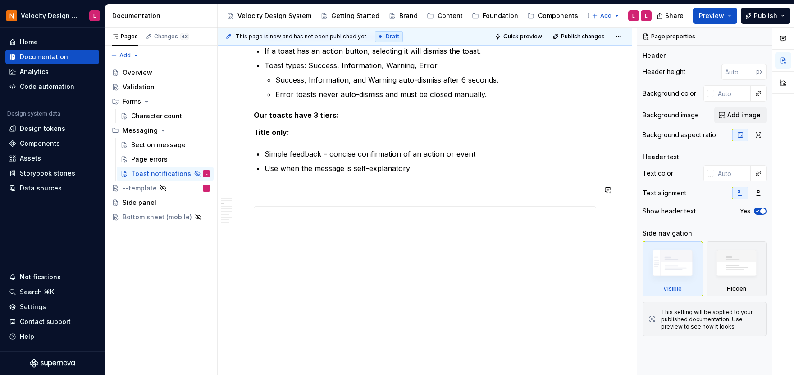
scroll to position [351, 0]
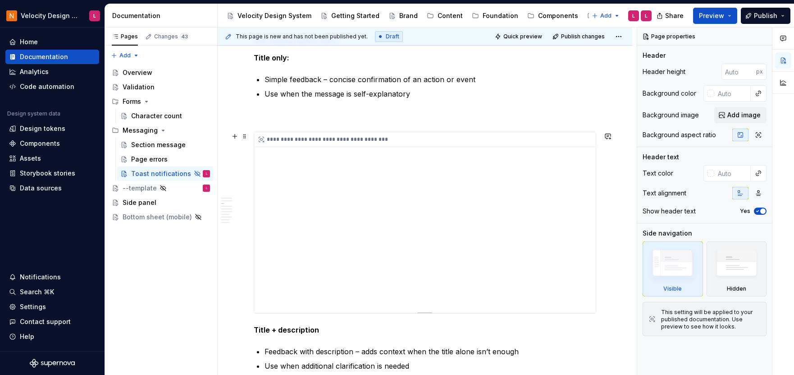
type textarea "*"
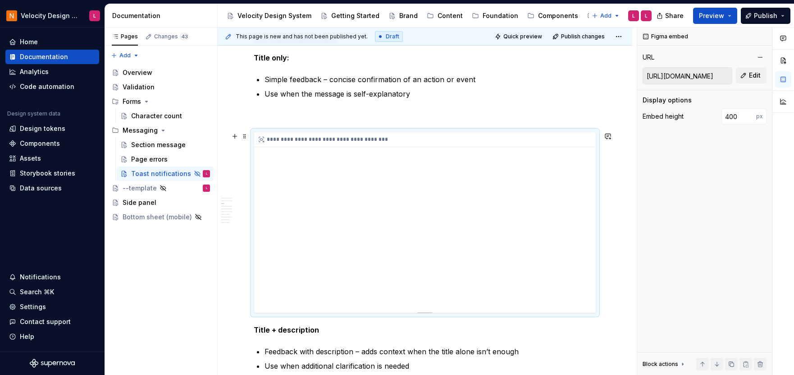
click at [390, 197] on div "**********" at bounding box center [425, 222] width 342 height 180
click at [564, 138] on div "**********" at bounding box center [424, 139] width 341 height 15
click at [245, 138] on span at bounding box center [244, 136] width 7 height 13
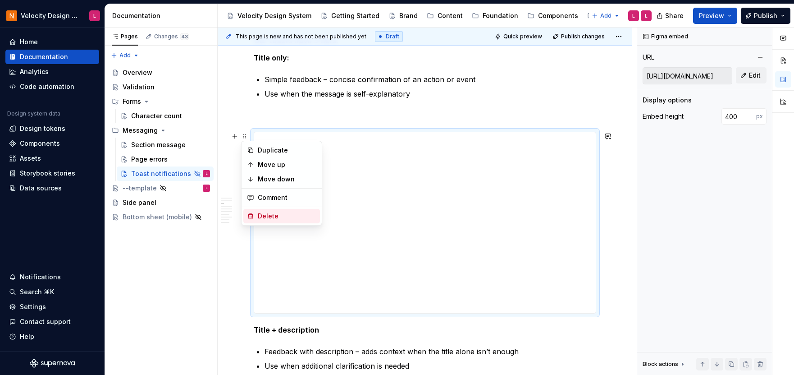
click at [280, 214] on div "Delete" at bounding box center [287, 215] width 59 height 9
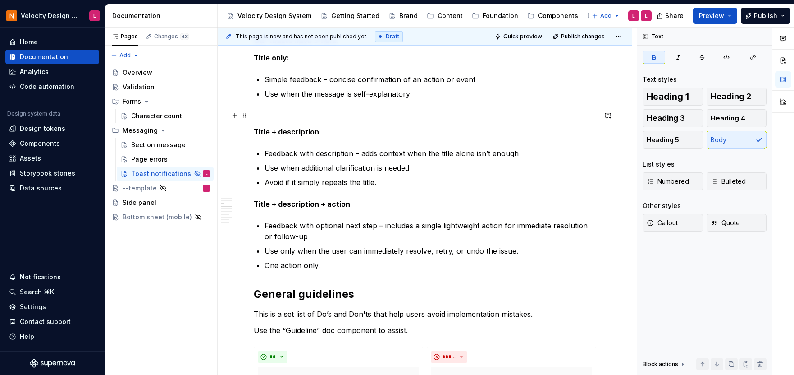
click at [273, 112] on p at bounding box center [425, 115] width 343 height 11
click at [233, 115] on button "button" at bounding box center [235, 115] width 13 height 13
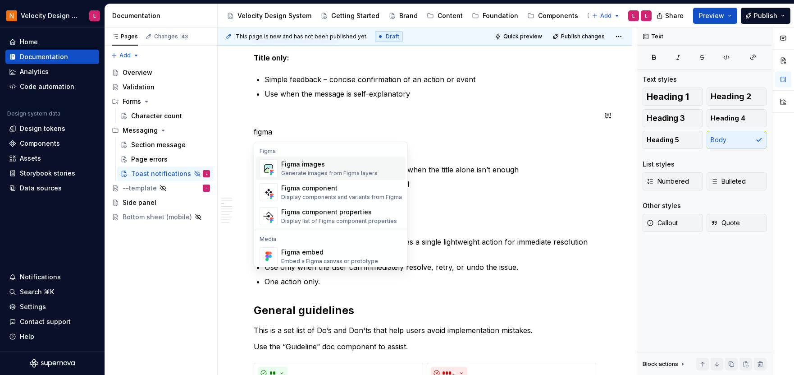
click at [319, 178] on span "Figma images Generate images from Figma layers" at bounding box center [331, 167] width 150 height 23
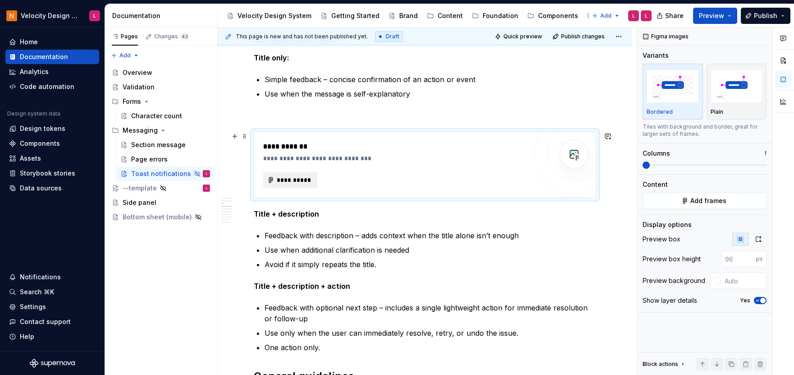
click at [285, 176] on span "**********" at bounding box center [293, 179] width 35 height 9
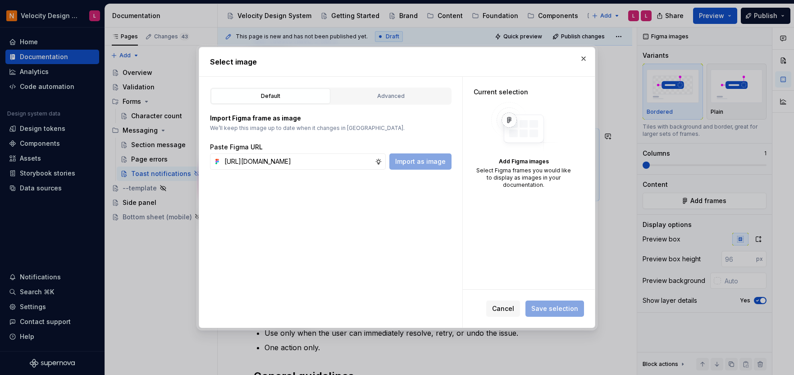
scroll to position [0, 217]
type input "[URL][DOMAIN_NAME]"
click at [414, 161] on span "Import as image" at bounding box center [420, 161] width 50 height 9
click at [246, 167] on input "text" at bounding box center [298, 161] width 154 height 16
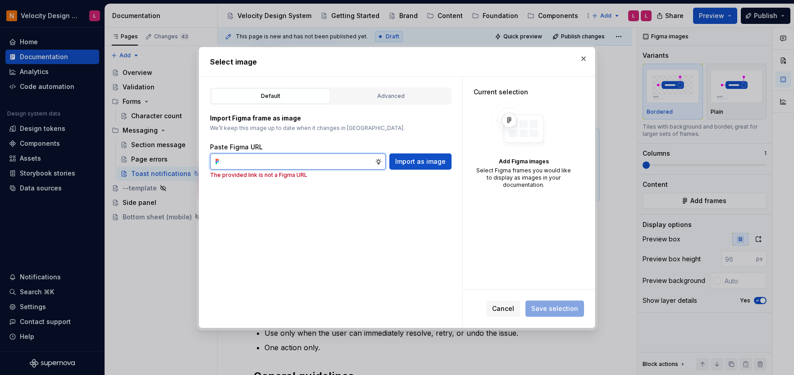
type input "b"
paste input "[URL][DOMAIN_NAME]"
type input "[URL][DOMAIN_NAME]"
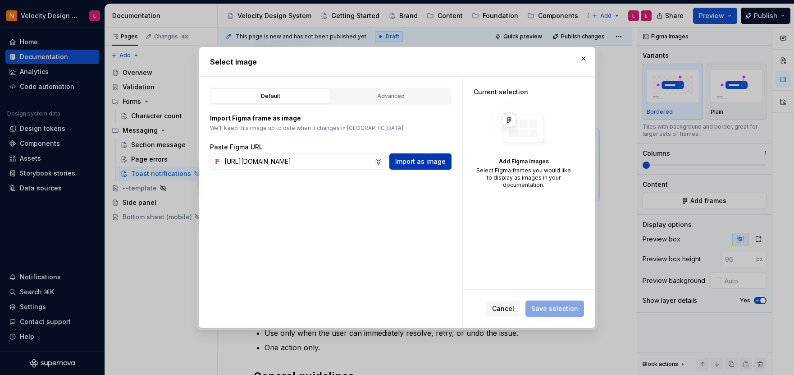
scroll to position [0, 0]
click at [427, 158] on span "Import as image" at bounding box center [420, 161] width 50 height 9
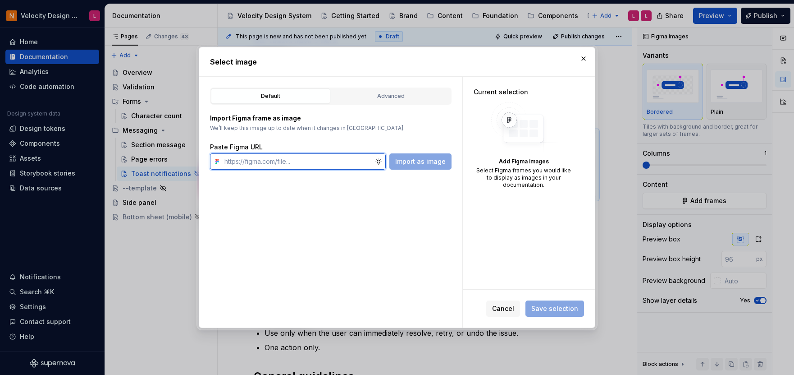
click at [333, 161] on input "text" at bounding box center [298, 161] width 154 height 16
paste input "[URL][DOMAIN_NAME]"
type input "[URL][DOMAIN_NAME]"
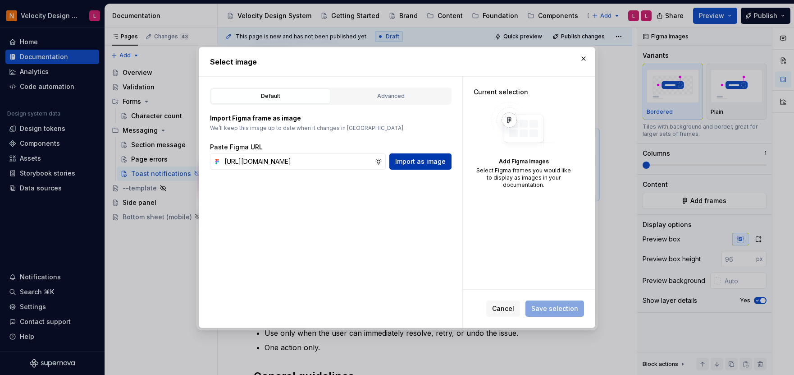
scroll to position [0, 0]
click at [412, 159] on span "Import as image" at bounding box center [420, 161] width 50 height 9
click at [496, 307] on span "Cancel" at bounding box center [503, 308] width 22 height 9
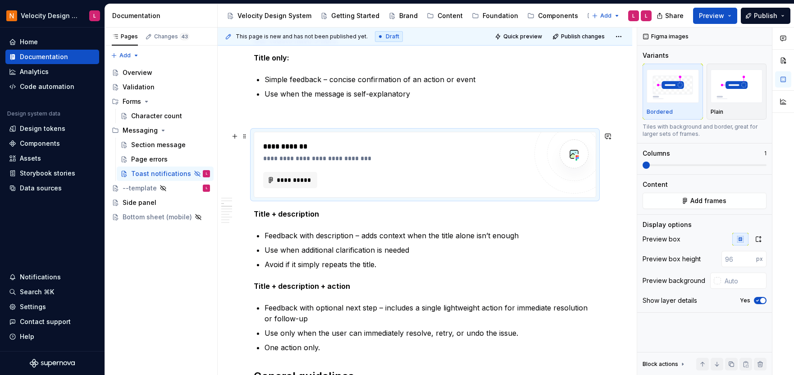
click at [470, 149] on div "**********" at bounding box center [395, 146] width 264 height 11
click at [290, 183] on span "**********" at bounding box center [293, 179] width 35 height 9
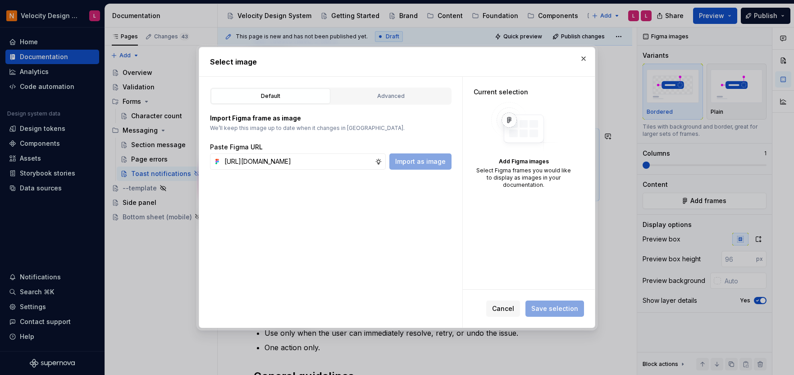
scroll to position [0, 217]
type input "[URL][DOMAIN_NAME]"
click at [433, 163] on span "Import as image" at bounding box center [420, 161] width 50 height 9
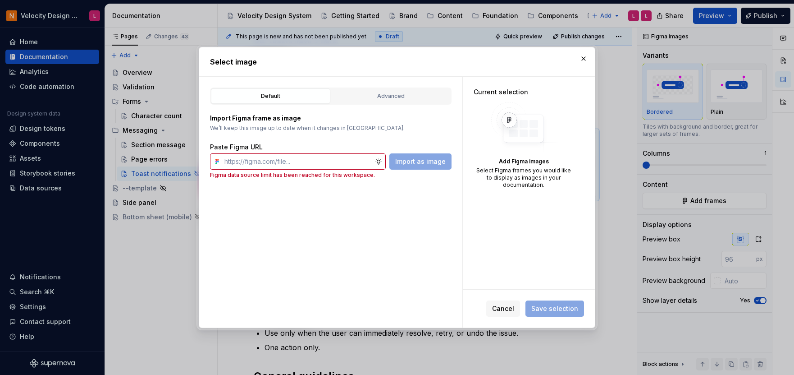
click at [580, 62] on button "button" at bounding box center [583, 58] width 13 height 13
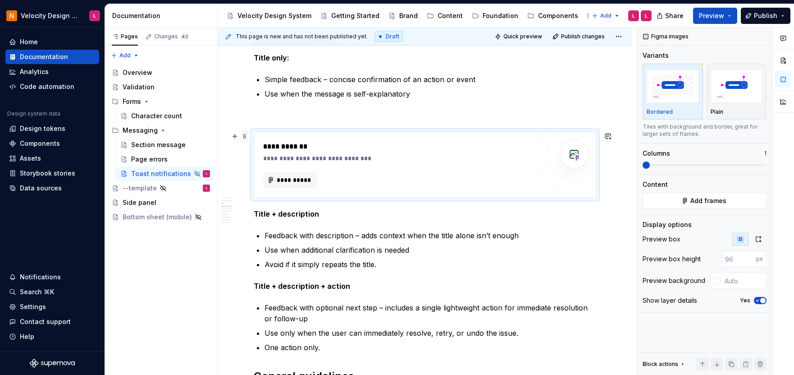
click at [244, 137] on span at bounding box center [244, 136] width 7 height 13
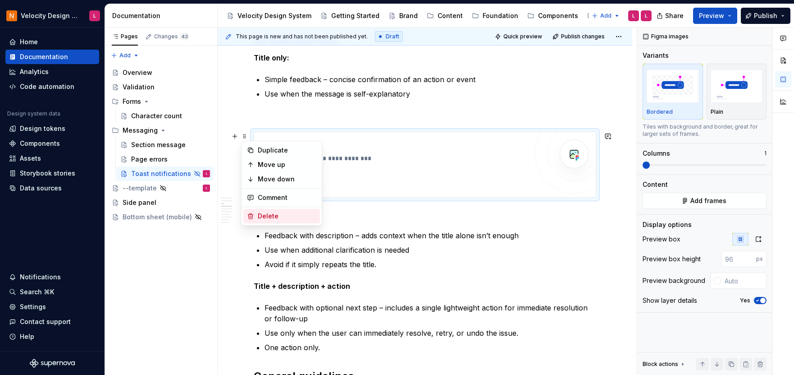
click at [280, 216] on div "Delete" at bounding box center [287, 215] width 59 height 9
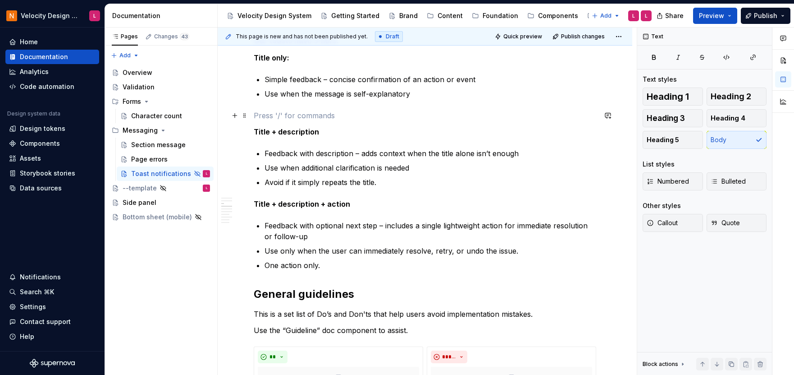
click at [287, 113] on p at bounding box center [425, 115] width 343 height 11
click at [236, 120] on button "button" at bounding box center [235, 115] width 13 height 13
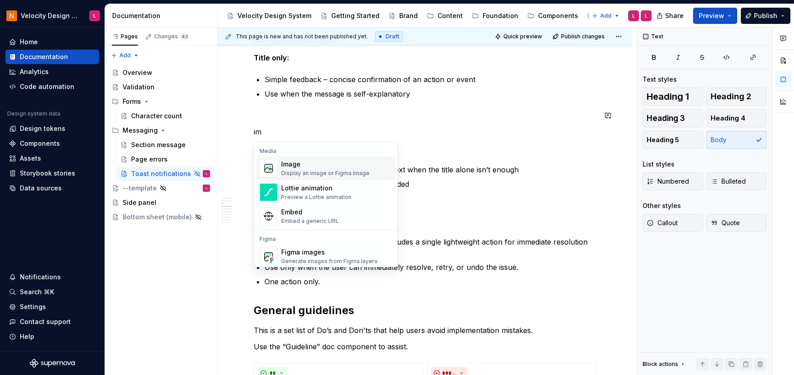
click at [309, 169] on div "Image Display an image or Figma image" at bounding box center [325, 168] width 88 height 17
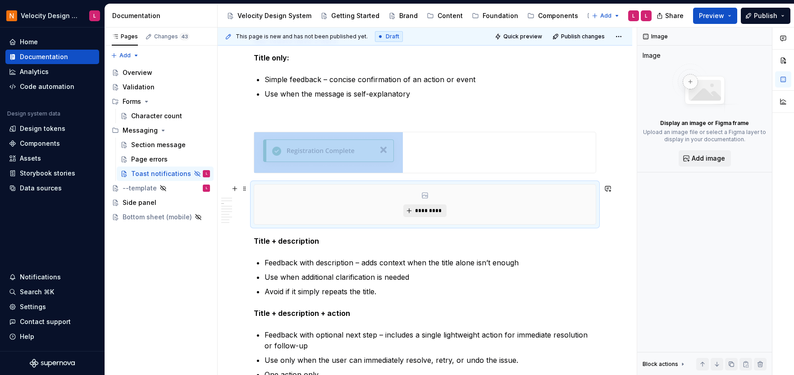
click at [441, 207] on span "*********" at bounding box center [428, 210] width 27 height 7
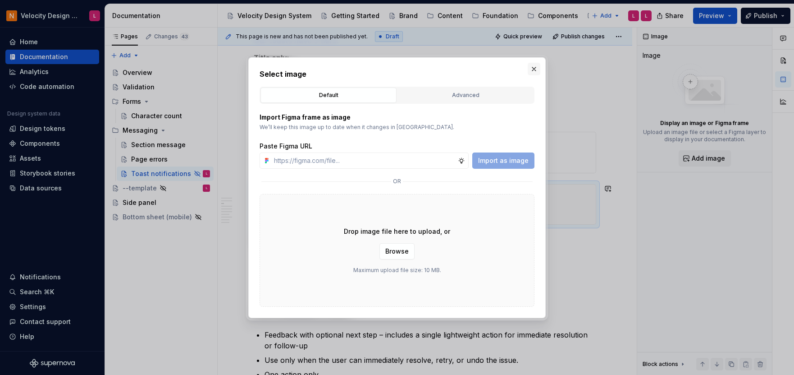
click at [535, 68] on button "button" at bounding box center [534, 69] width 13 height 13
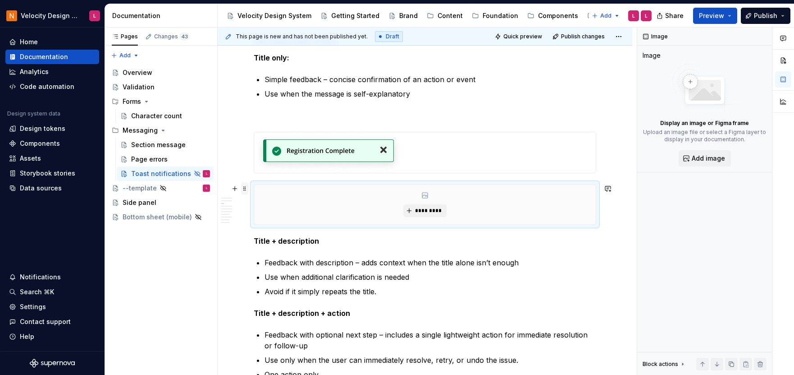
click at [244, 190] on span at bounding box center [244, 188] width 7 height 13
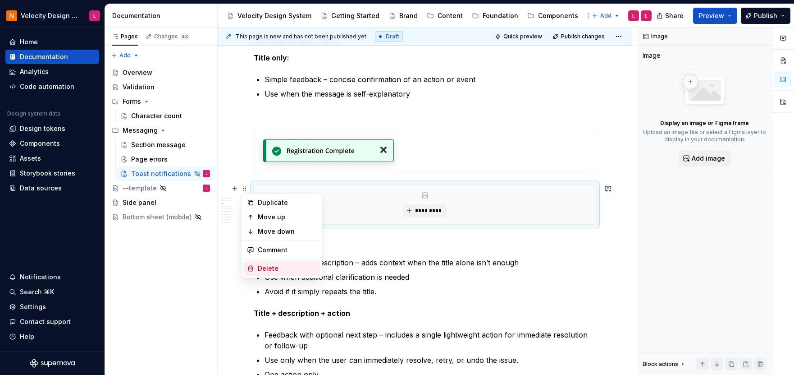
click at [280, 264] on div "Delete" at bounding box center [287, 268] width 59 height 9
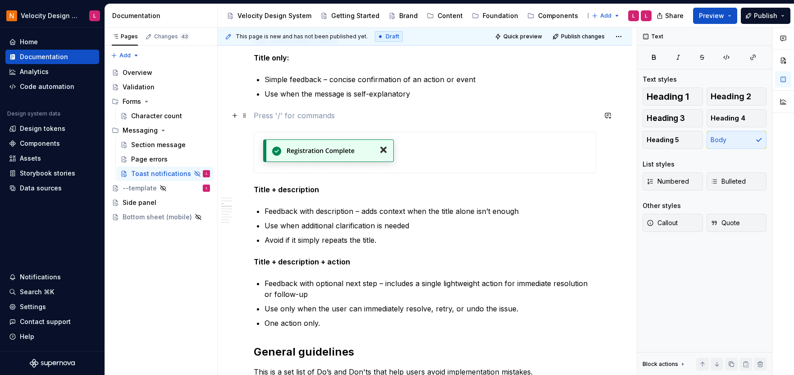
click at [361, 110] on p at bounding box center [425, 115] width 343 height 11
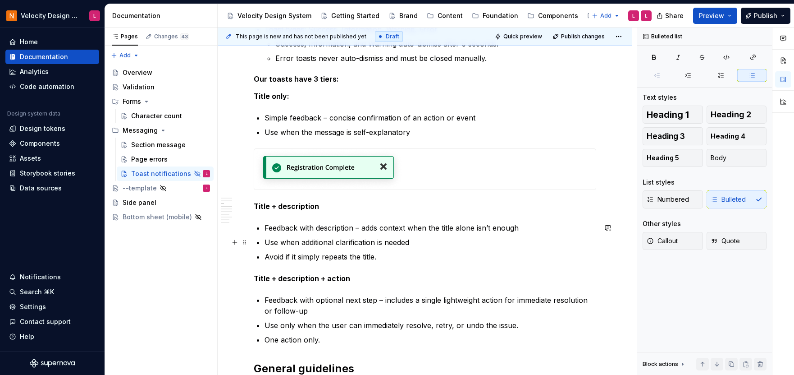
scroll to position [307, 0]
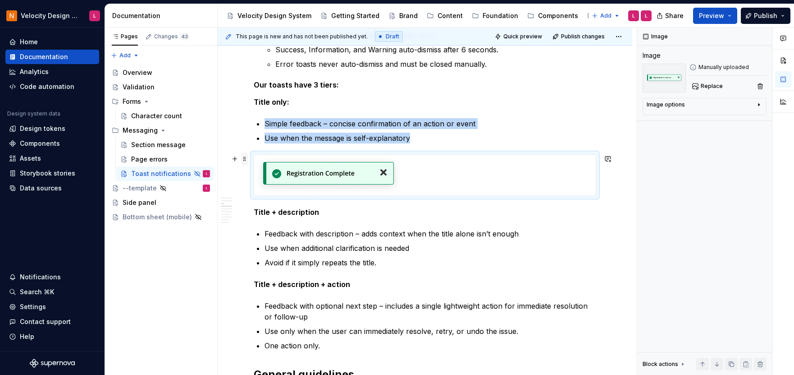
click at [247, 159] on span at bounding box center [244, 158] width 7 height 13
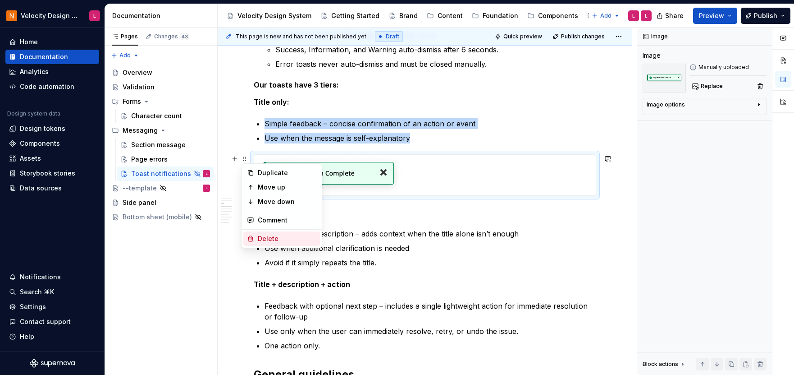
click at [275, 241] on div "Delete" at bounding box center [287, 238] width 59 height 9
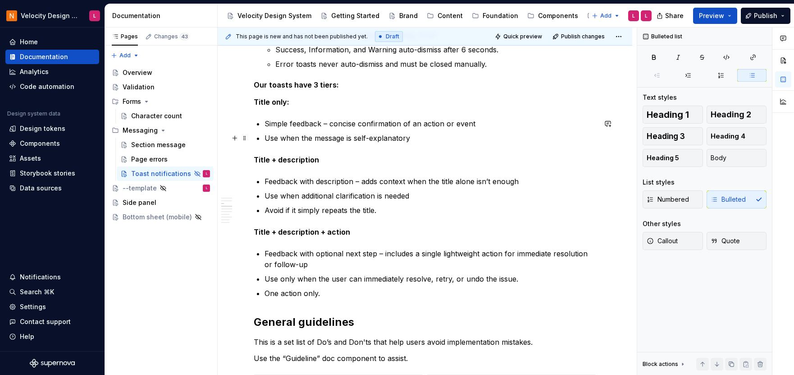
drag, startPoint x: 429, startPoint y: 138, endPoint x: 435, endPoint y: 140, distance: 6.7
click at [429, 139] on p "Use when the message is self-explanatory" at bounding box center [431, 138] width 332 height 11
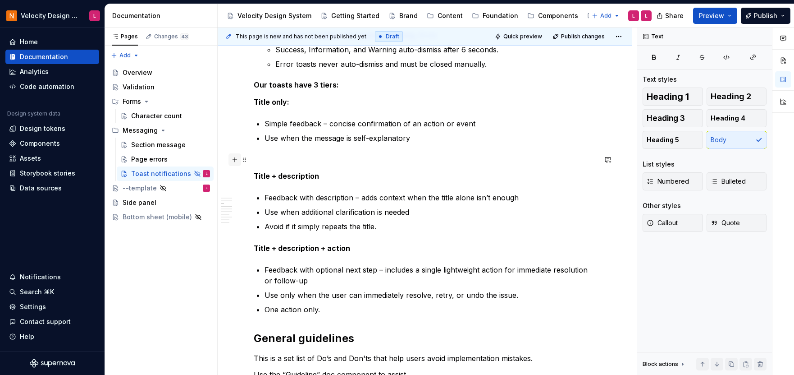
click at [233, 161] on button "button" at bounding box center [235, 159] width 13 height 13
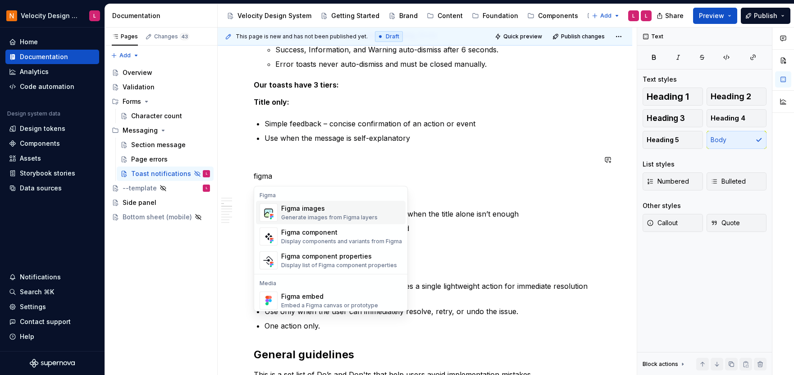
click at [327, 211] on div "Figma images" at bounding box center [329, 208] width 96 height 9
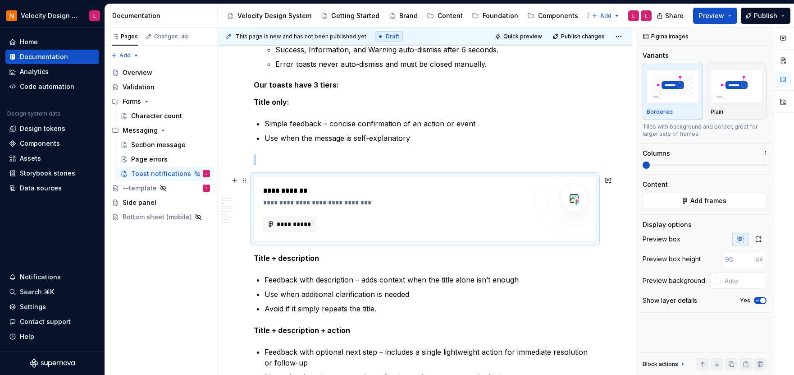
click at [402, 205] on div "**********" at bounding box center [395, 202] width 264 height 9
click at [295, 206] on div "**********" at bounding box center [395, 202] width 264 height 9
click at [304, 228] on span "**********" at bounding box center [293, 224] width 35 height 9
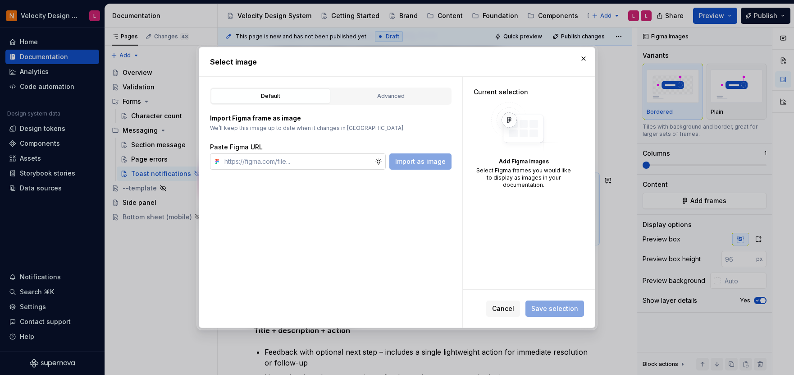
type textarea "*"
type input "[URL][DOMAIN_NAME]"
click at [437, 165] on button "Import as image" at bounding box center [420, 161] width 62 height 16
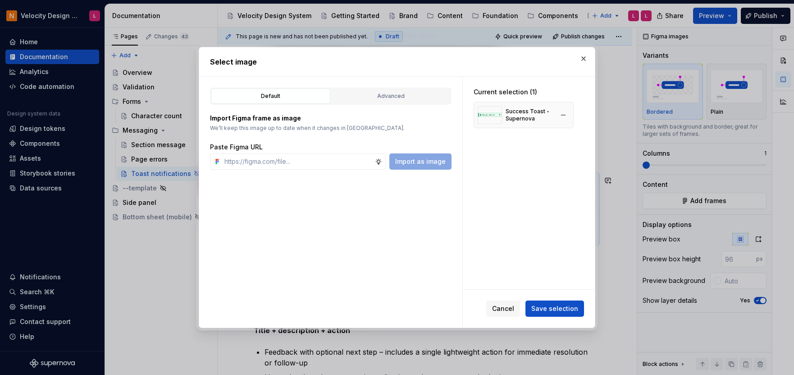
click at [524, 114] on div "Success Toast - Supernova" at bounding box center [530, 115] width 48 height 14
click at [561, 314] on button "Save selection" at bounding box center [555, 308] width 59 height 16
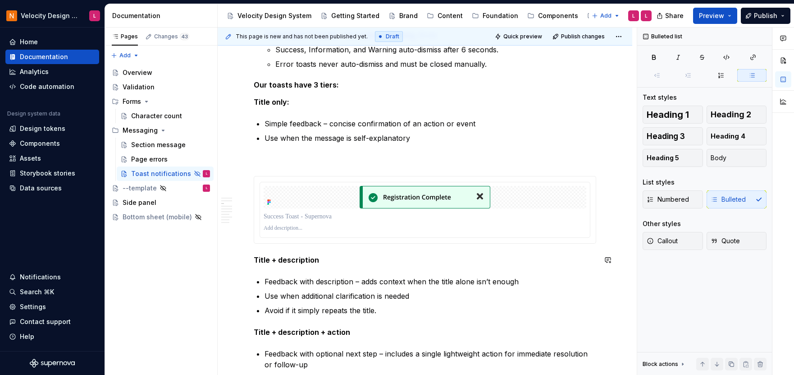
click at [527, 265] on div "Introduction Toast notifications are lightweight, non-intrusive messages that g…" at bounding box center [425, 363] width 343 height 967
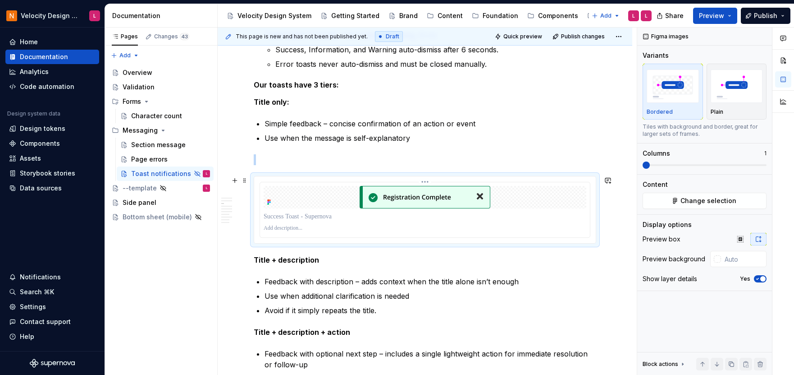
click at [295, 205] on div at bounding box center [425, 197] width 323 height 23
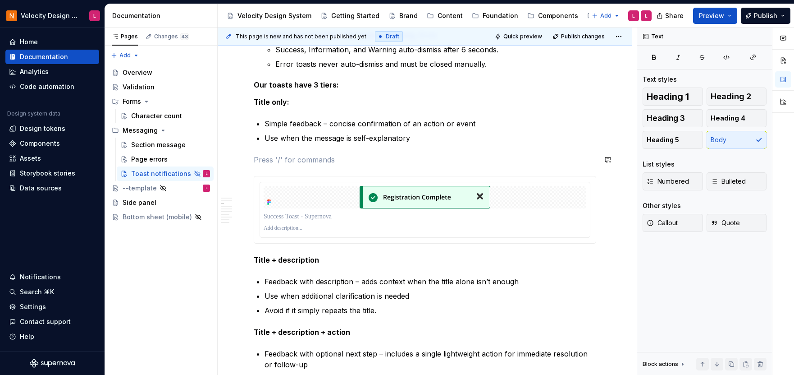
click at [367, 153] on div "Introduction Toast notifications are lightweight, non-intrusive messages that g…" at bounding box center [425, 363] width 343 height 967
click at [152, 160] on div "Page errors" at bounding box center [149, 159] width 37 height 9
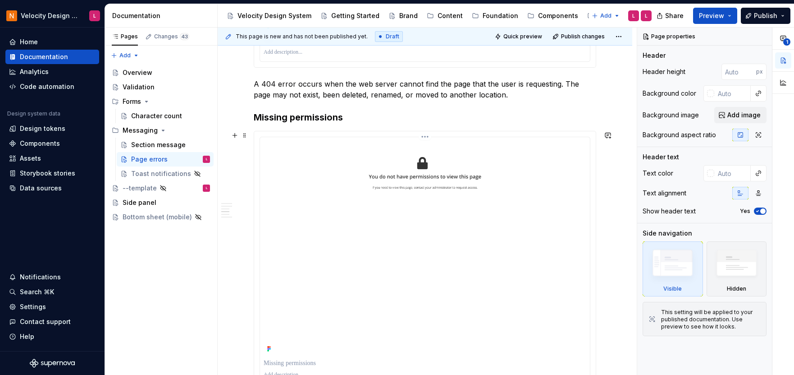
scroll to position [399, 0]
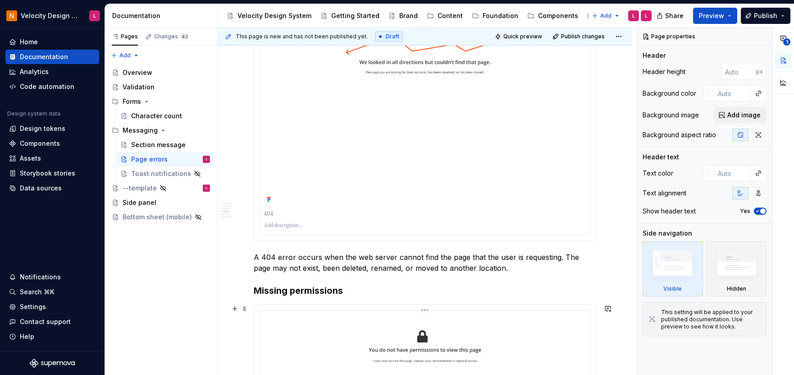
type textarea "*"
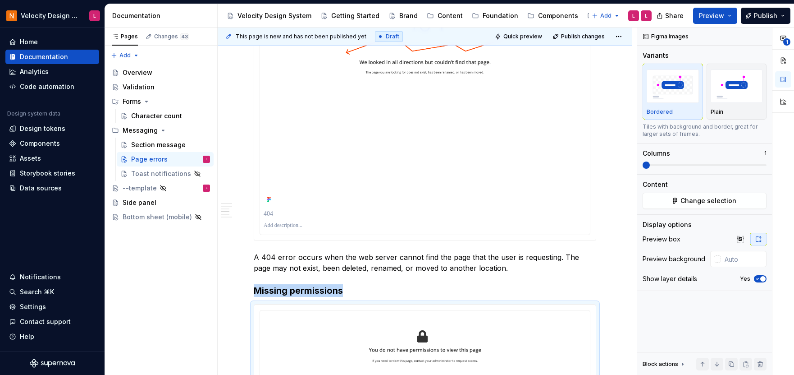
type input "#FFFFFF"
click at [323, 203] on img at bounding box center [425, 99] width 323 height 214
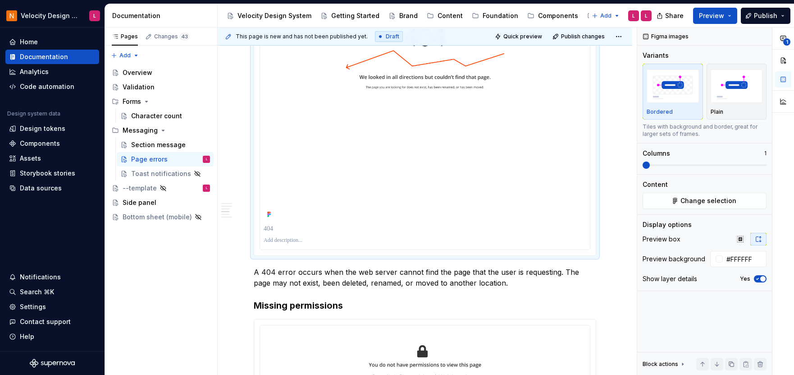
scroll to position [289, 0]
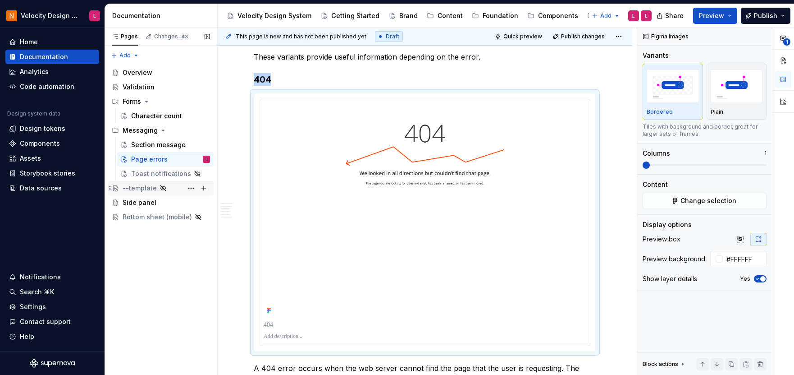
click at [150, 181] on div "--template L" at bounding box center [160, 188] width 105 height 14
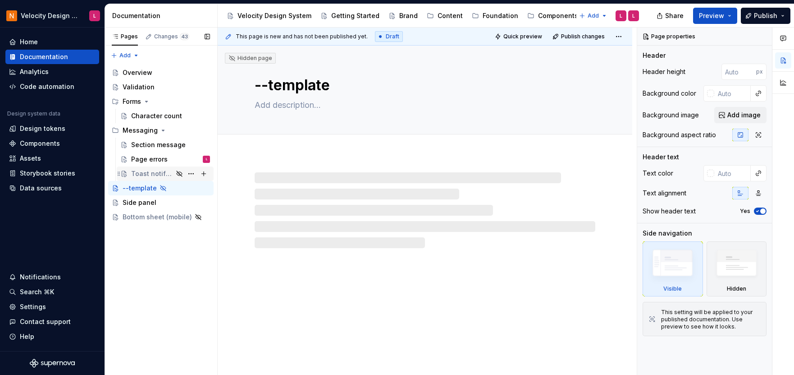
click at [153, 172] on div "Toast notifications" at bounding box center [152, 173] width 42 height 9
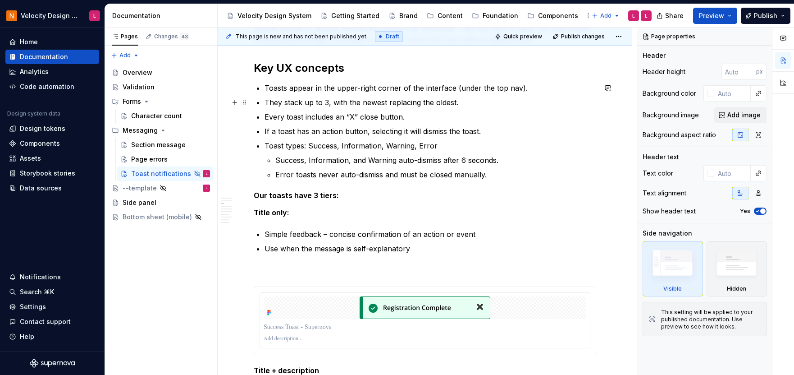
scroll to position [275, 0]
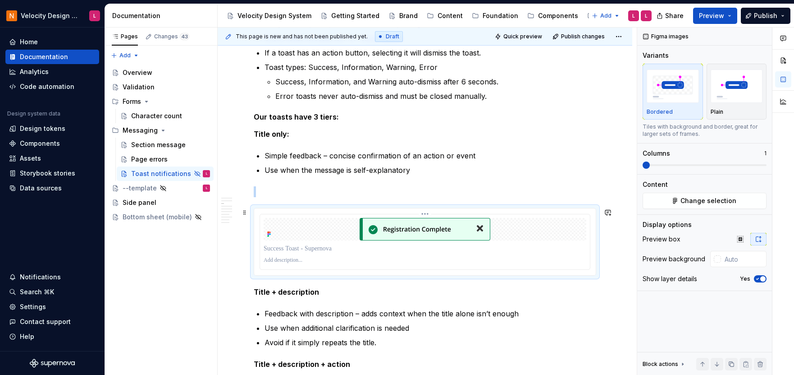
click at [533, 225] on div at bounding box center [425, 229] width 323 height 23
click at [312, 189] on p at bounding box center [425, 191] width 343 height 11
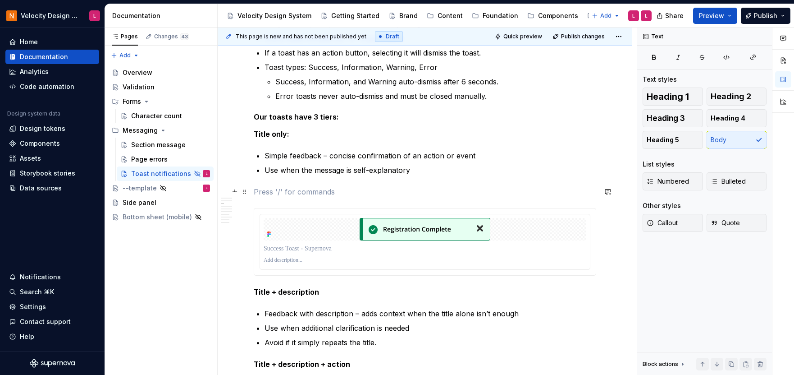
click at [393, 189] on p at bounding box center [425, 191] width 343 height 11
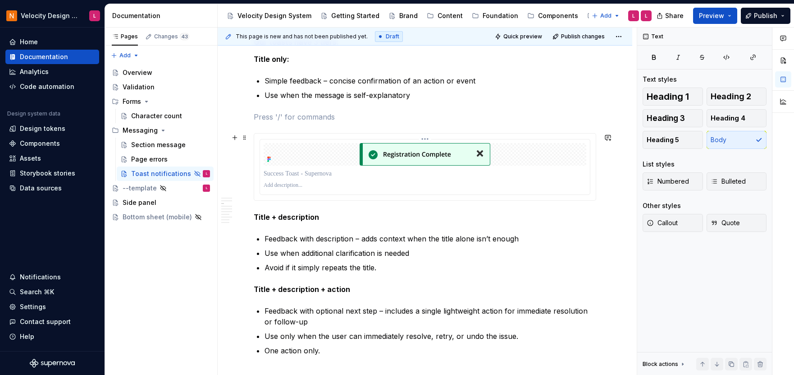
scroll to position [354, 0]
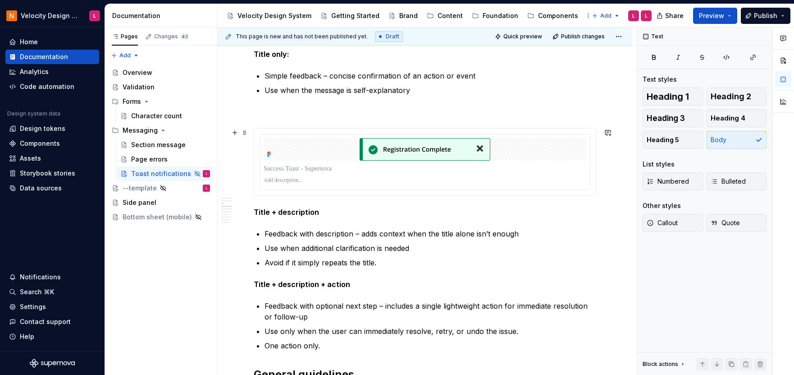
click at [606, 164] on div "Introduction Toast notifications are lightweight, non-intrusive messages that g…" at bounding box center [425, 367] width 415 height 1112
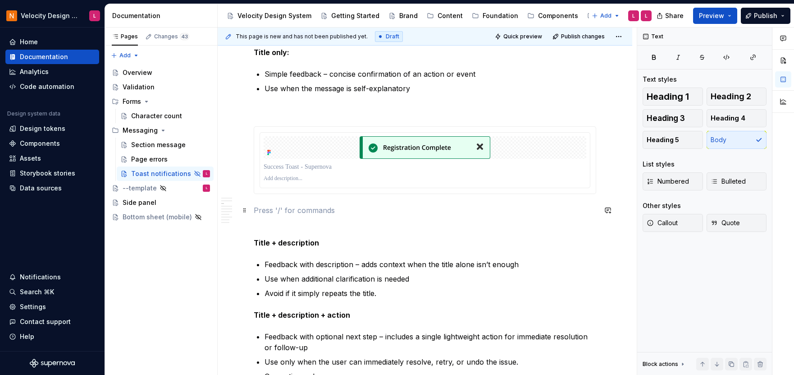
click at [376, 214] on p at bounding box center [425, 210] width 343 height 11
type textarea "*"
click at [245, 210] on span at bounding box center [244, 210] width 7 height 13
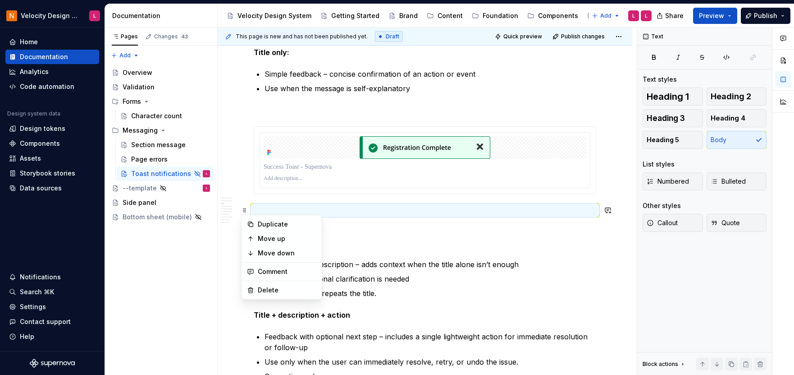
click at [269, 206] on p at bounding box center [425, 210] width 343 height 11
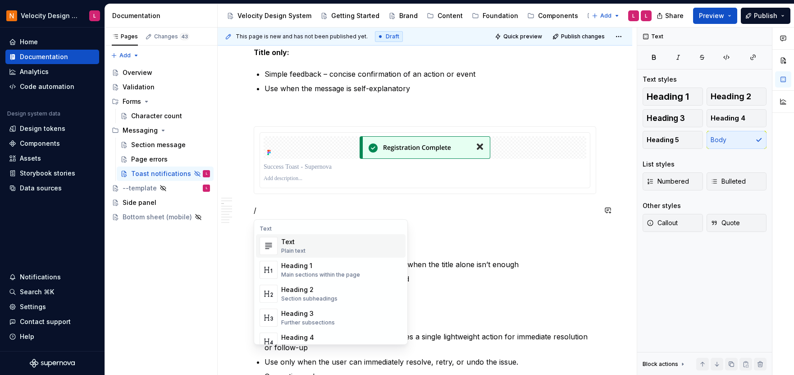
click at [275, 228] on div "Text" at bounding box center [331, 228] width 150 height 7
click at [257, 227] on div "Text" at bounding box center [331, 228] width 150 height 7
click at [265, 227] on div "Text" at bounding box center [331, 228] width 150 height 7
click at [319, 235] on span "Text Plain text" at bounding box center [331, 245] width 150 height 23
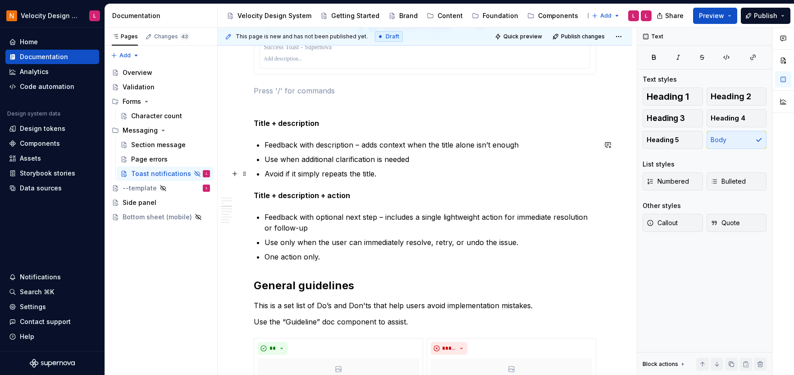
scroll to position [495, 0]
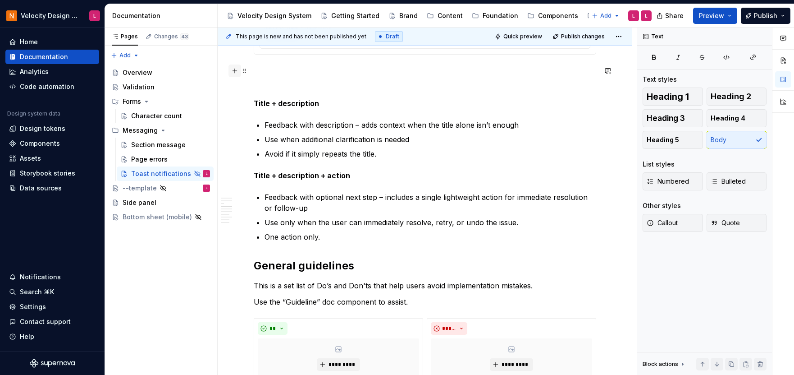
click at [234, 69] on button "button" at bounding box center [235, 70] width 13 height 13
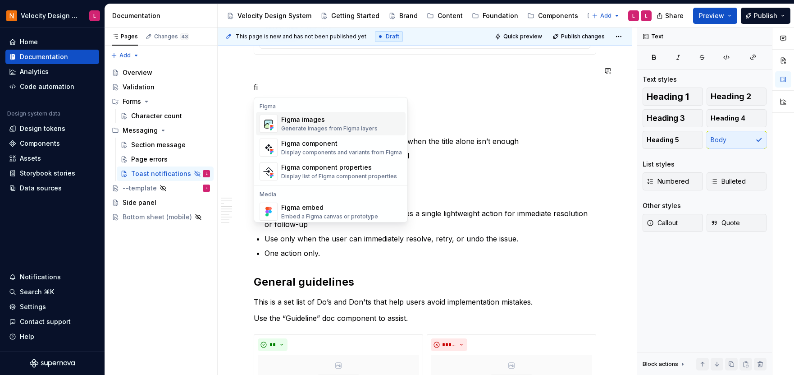
click at [321, 127] on div "Generate images from Figma layers" at bounding box center [329, 128] width 96 height 7
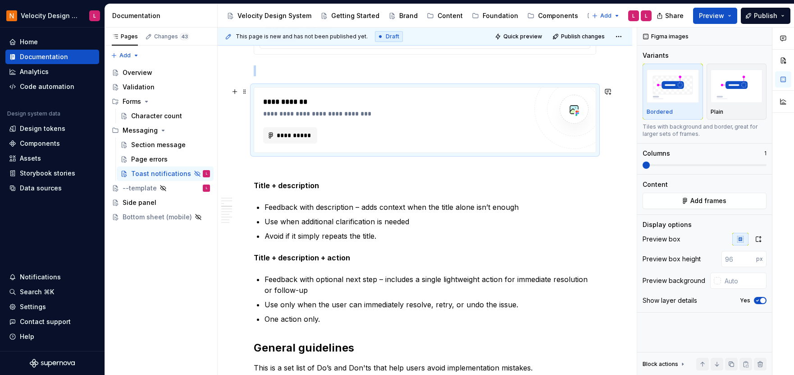
click at [571, 105] on img at bounding box center [574, 109] width 18 height 18
click at [377, 109] on div "**********" at bounding box center [395, 113] width 264 height 9
click at [298, 134] on span "**********" at bounding box center [293, 135] width 35 height 9
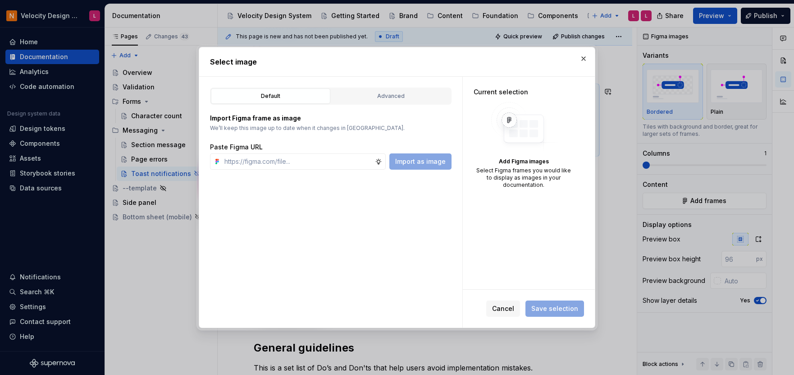
click at [401, 85] on div "Default Advanced Import Figma frame as image We’ll keep this image up to date w…" at bounding box center [330, 202] width 263 height 251
click at [401, 99] on div "Advanced" at bounding box center [390, 96] width 113 height 9
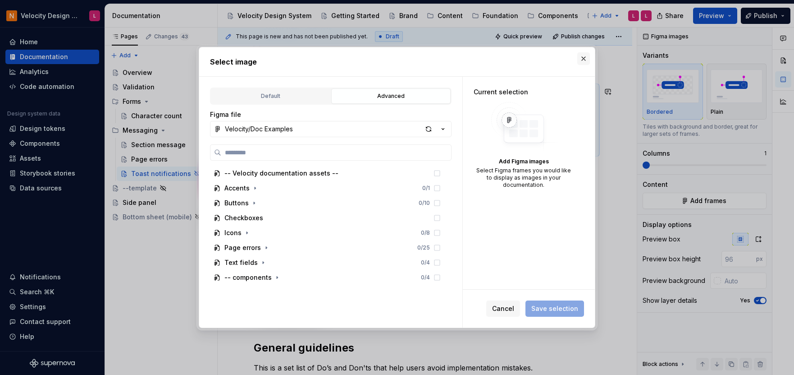
click at [586, 61] on button "button" at bounding box center [583, 58] width 13 height 13
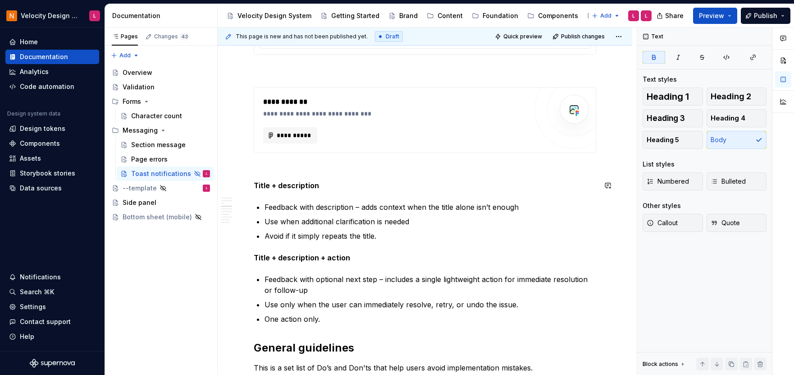
click at [377, 175] on div "**********" at bounding box center [425, 232] width 343 height 1082
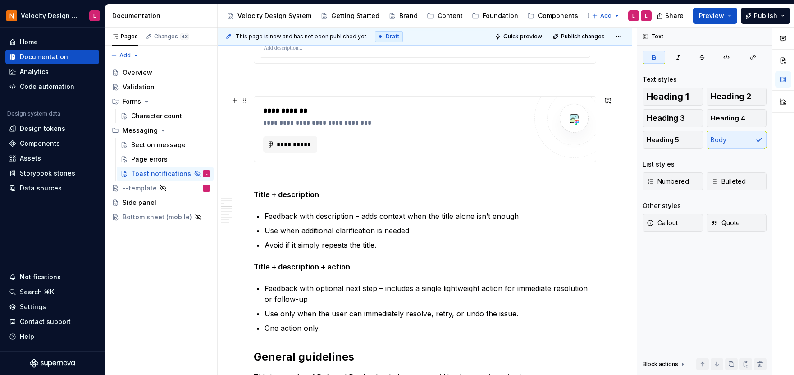
scroll to position [462, 0]
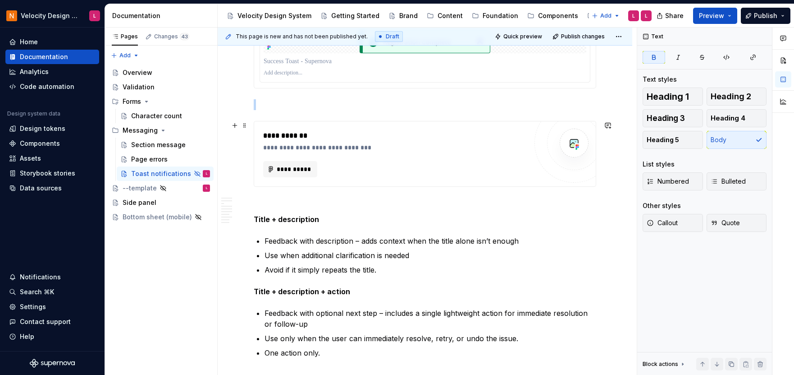
click at [408, 154] on div "**********" at bounding box center [395, 153] width 264 height 47
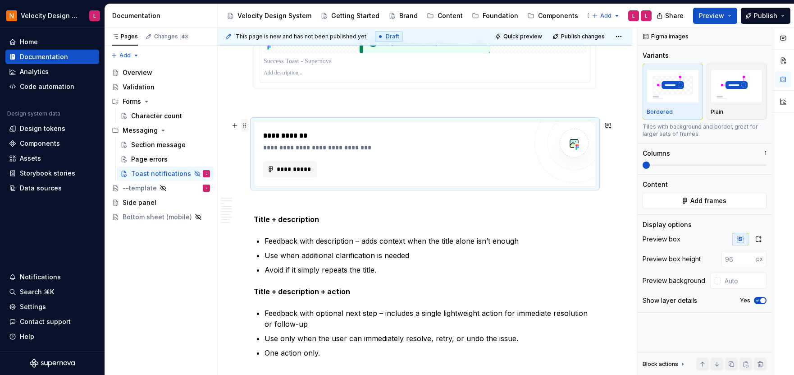
click at [245, 129] on span at bounding box center [244, 125] width 7 height 13
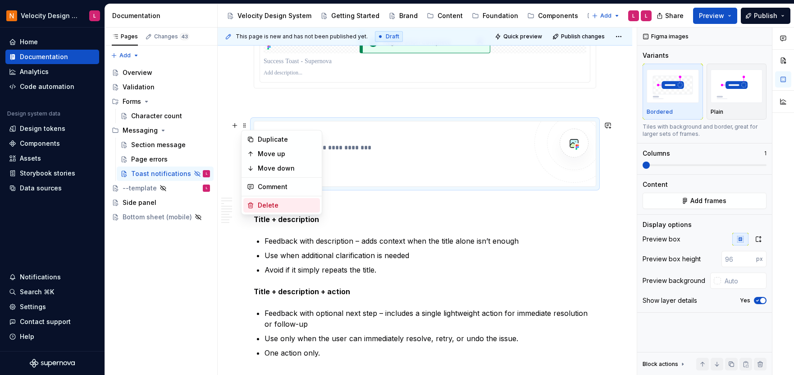
click at [263, 201] on div "Delete" at bounding box center [287, 205] width 59 height 9
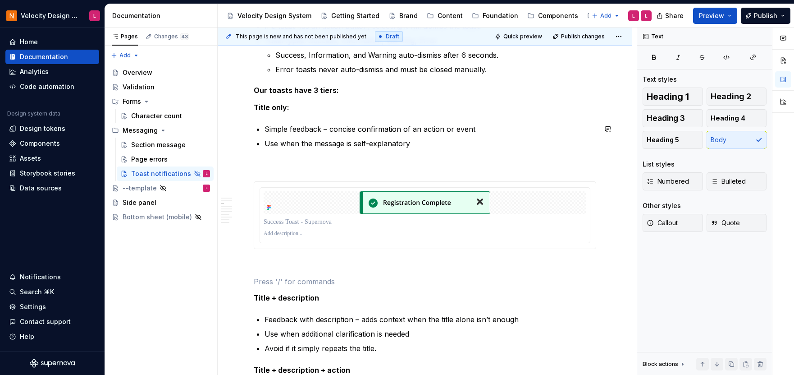
scroll to position [298, 0]
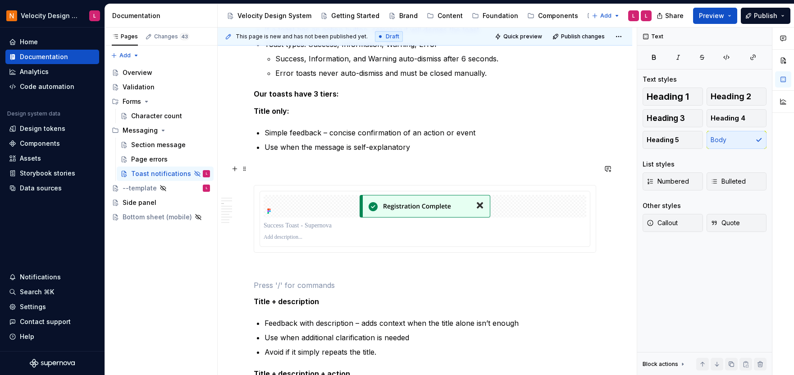
click at [471, 173] on p at bounding box center [425, 168] width 343 height 11
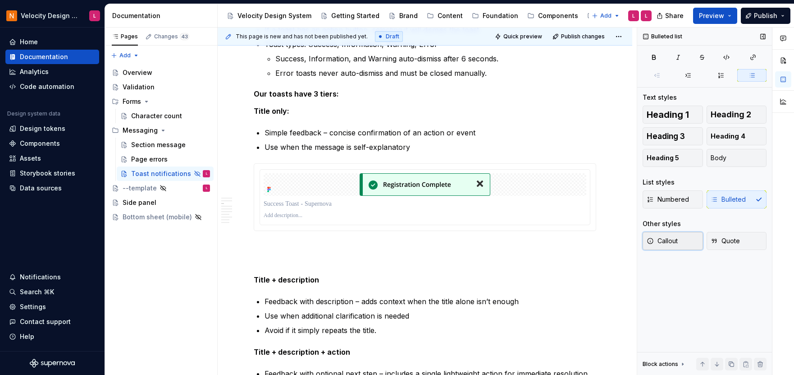
click at [673, 240] on span "Callout" at bounding box center [662, 240] width 31 height 9
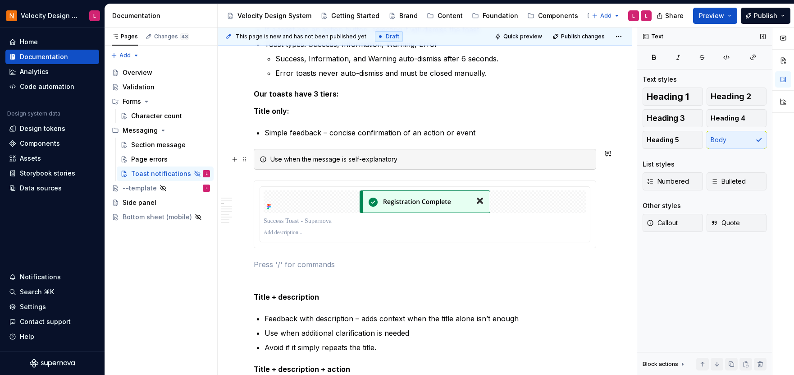
click at [482, 165] on div "Use when the message is self-explanatory" at bounding box center [425, 159] width 343 height 21
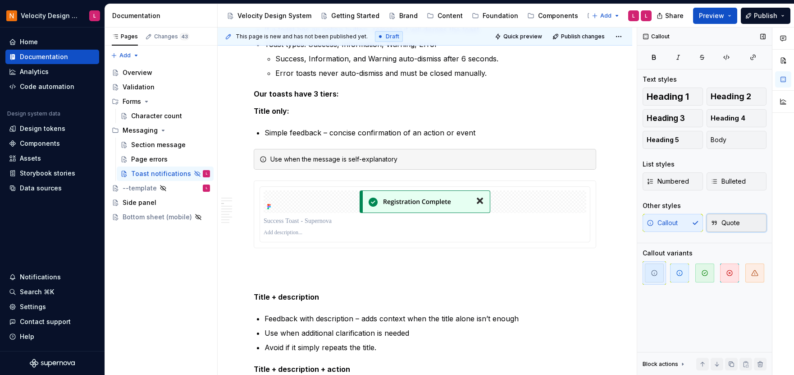
click at [714, 221] on icon "button" at bounding box center [714, 223] width 4 height 4
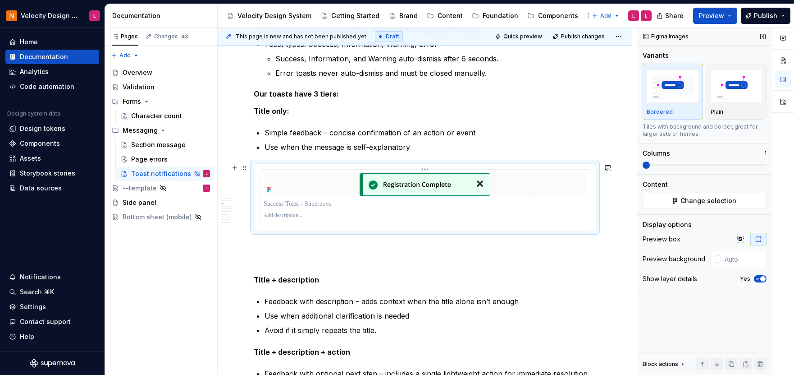
click at [514, 205] on p at bounding box center [425, 203] width 323 height 9
click at [738, 93] on img "button" at bounding box center [737, 85] width 52 height 33
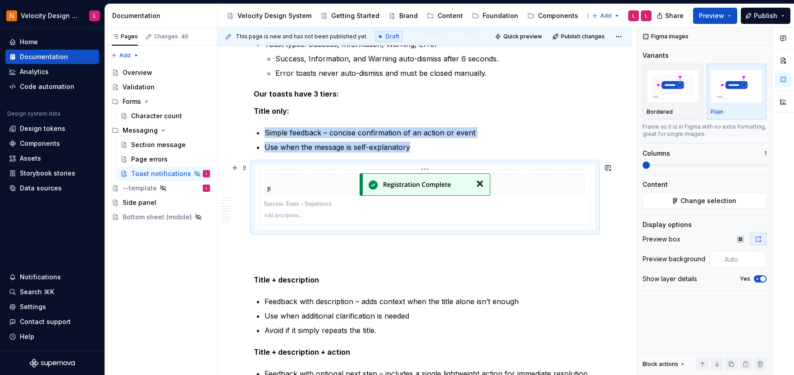
click at [535, 207] on p at bounding box center [425, 203] width 323 height 9
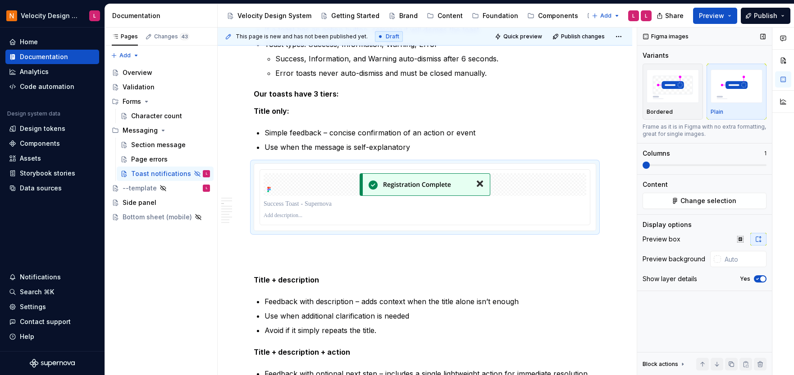
click at [735, 75] on img "button" at bounding box center [737, 85] width 52 height 33
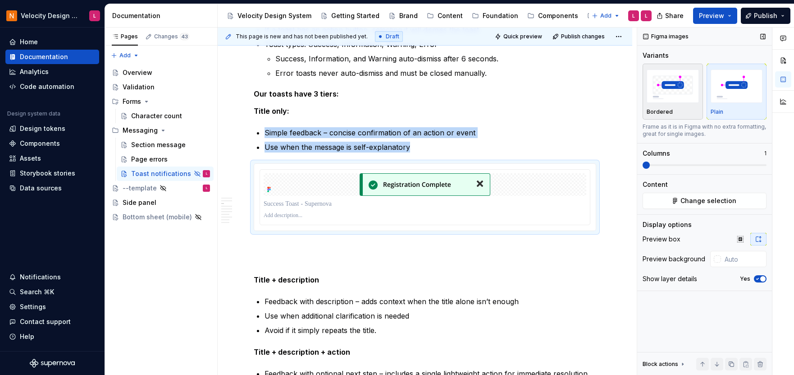
click at [669, 91] on img "button" at bounding box center [673, 85] width 52 height 33
click at [540, 163] on div at bounding box center [425, 197] width 343 height 68
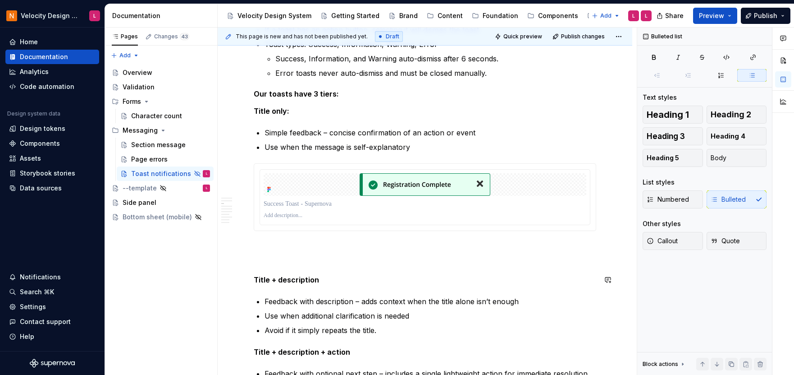
click at [557, 289] on div "Introduction Toast notifications are lightweight, non-intrusive messages that g…" at bounding box center [425, 378] width 343 height 978
click at [534, 216] on p at bounding box center [425, 215] width 323 height 7
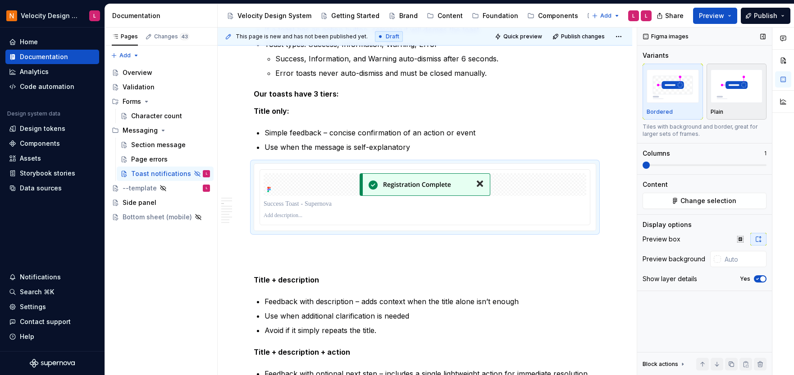
click at [747, 84] on img "button" at bounding box center [737, 85] width 52 height 33
click at [530, 296] on p "Feedback with description – adds context when the title alone isn’t enough" at bounding box center [431, 301] width 332 height 11
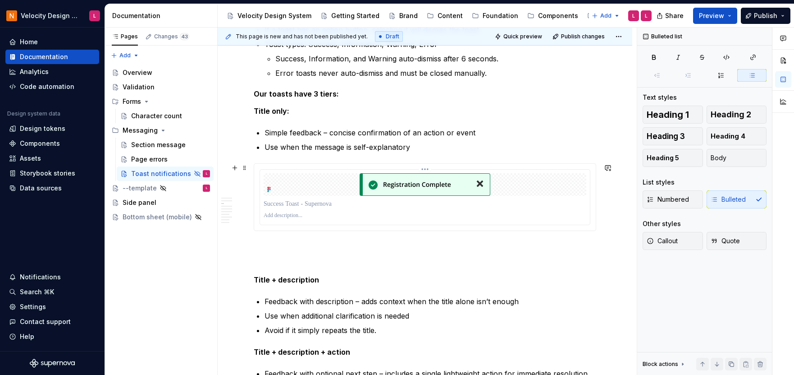
click at [542, 204] on p at bounding box center [425, 203] width 323 height 9
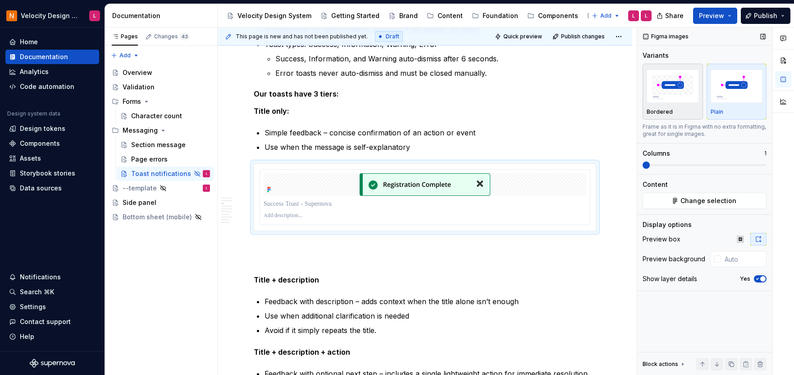
click at [669, 101] on img "button" at bounding box center [673, 85] width 52 height 33
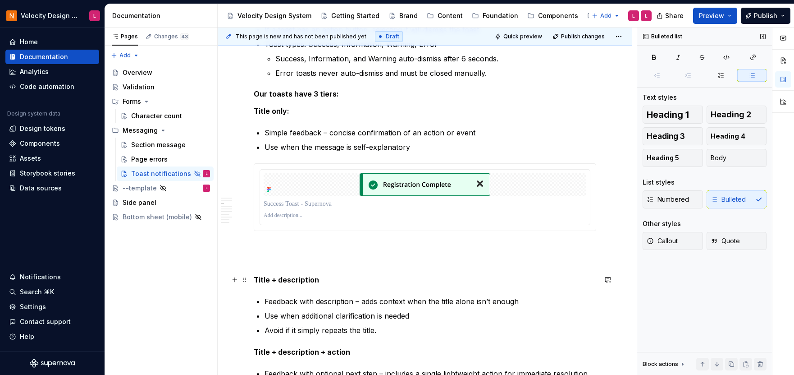
click at [558, 284] on div "Introduction Toast notifications are lightweight, non-intrusive messages that g…" at bounding box center [425, 378] width 343 height 978
click at [542, 214] on p at bounding box center [425, 215] width 323 height 7
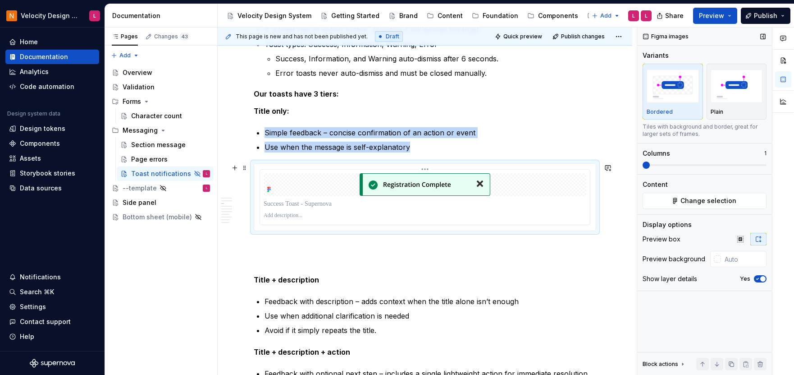
click at [301, 179] on div at bounding box center [425, 184] width 323 height 23
click at [643, 165] on span at bounding box center [646, 164] width 7 height 7
click at [738, 237] on icon "button" at bounding box center [740, 238] width 7 height 7
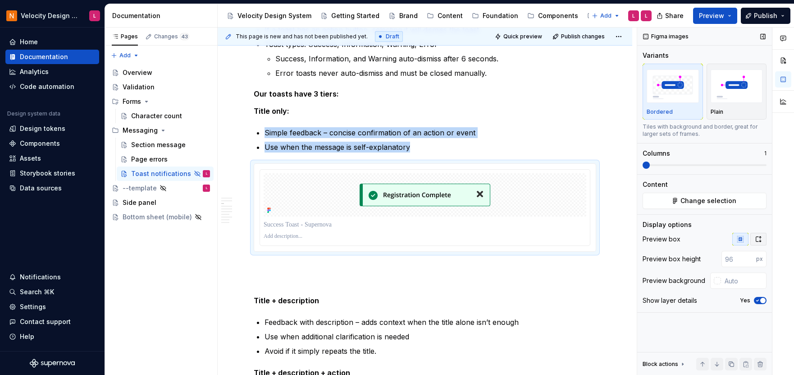
click at [757, 237] on icon "button" at bounding box center [758, 238] width 7 height 7
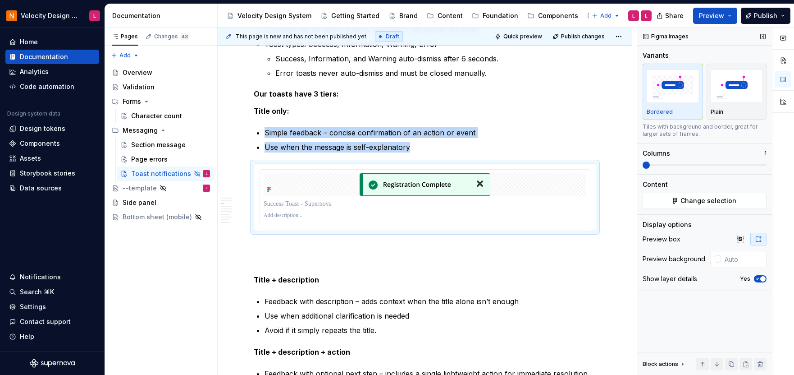
click at [756, 277] on icon "button" at bounding box center [757, 278] width 7 height 5
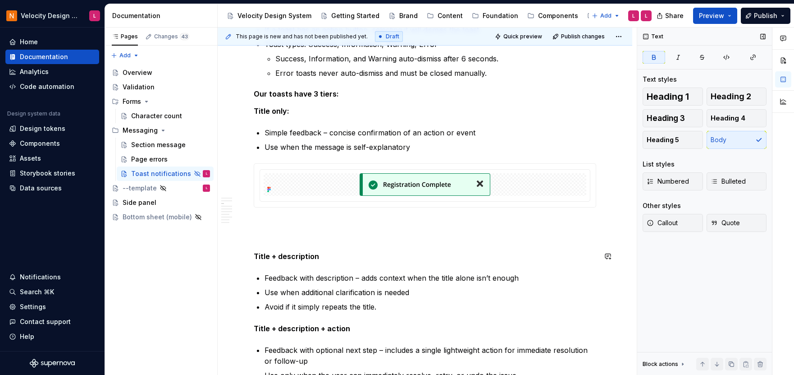
click at [514, 248] on div "Introduction Toast notifications are lightweight, non-intrusive messages that g…" at bounding box center [425, 366] width 343 height 955
click at [331, 254] on p "Title + description" at bounding box center [425, 256] width 343 height 11
click at [327, 245] on p at bounding box center [425, 239] width 343 height 11
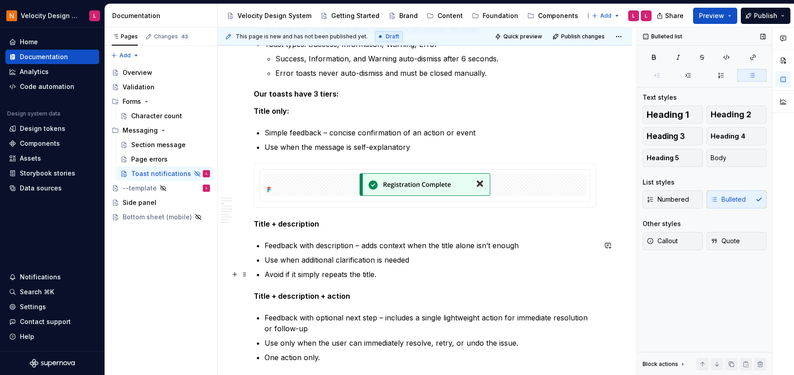
click at [440, 270] on p "Avoid if it simply repeats the title." at bounding box center [431, 274] width 332 height 11
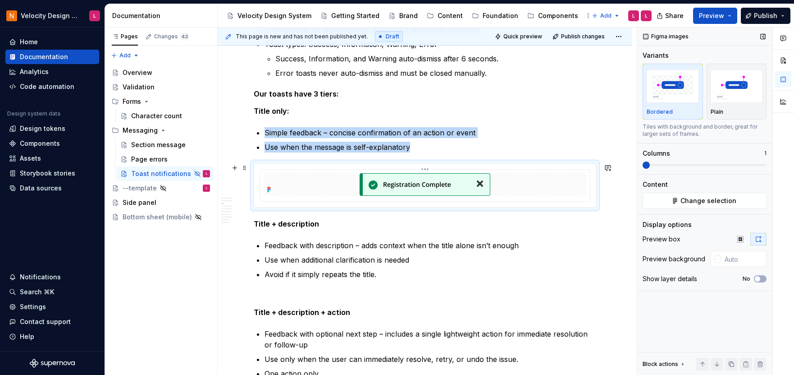
click at [376, 183] on img at bounding box center [425, 184] width 131 height 23
click at [236, 167] on button "button" at bounding box center [235, 167] width 13 height 13
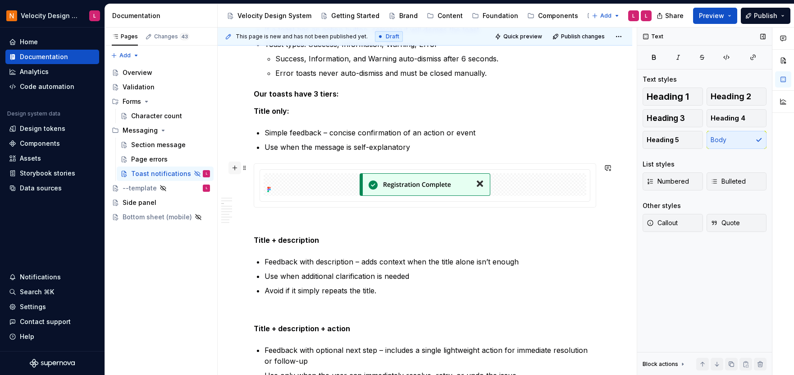
click at [238, 168] on button "button" at bounding box center [235, 167] width 13 height 13
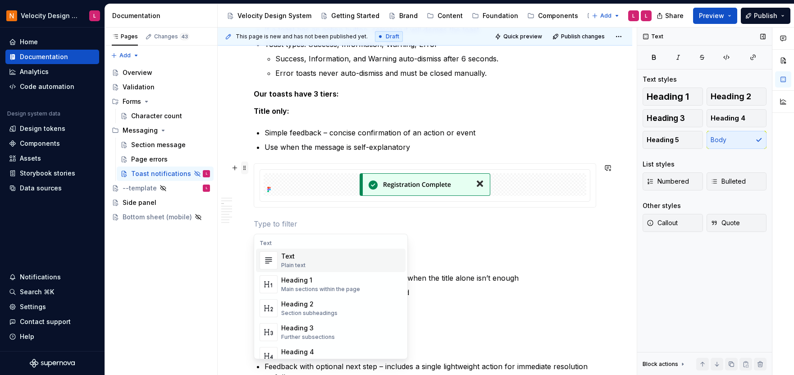
click at [244, 168] on span at bounding box center [244, 167] width 7 height 13
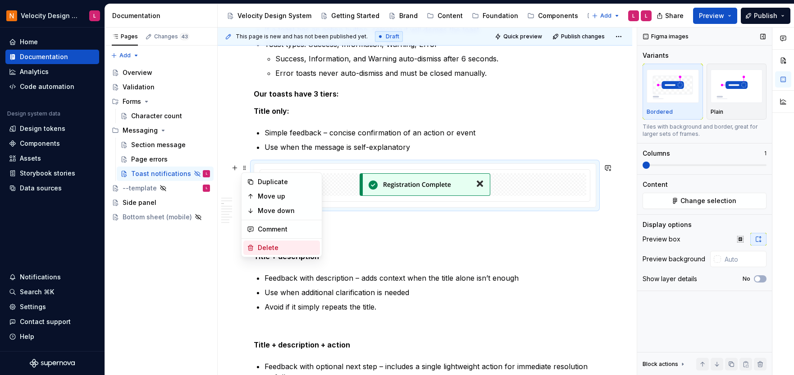
click at [267, 244] on div "Delete" at bounding box center [287, 247] width 59 height 9
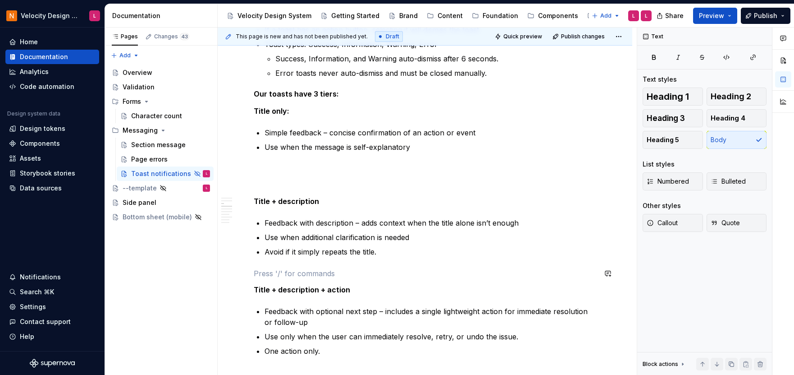
click at [353, 266] on div "Introduction Toast notifications are lightweight, non-intrusive messages that g…" at bounding box center [425, 347] width 343 height 916
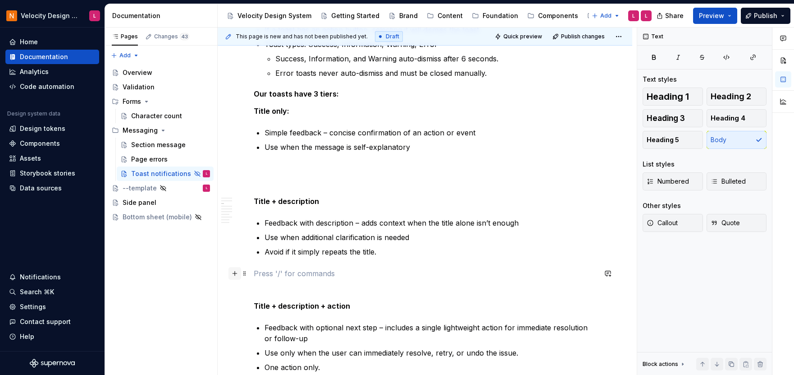
click at [235, 274] on button "button" at bounding box center [235, 273] width 13 height 13
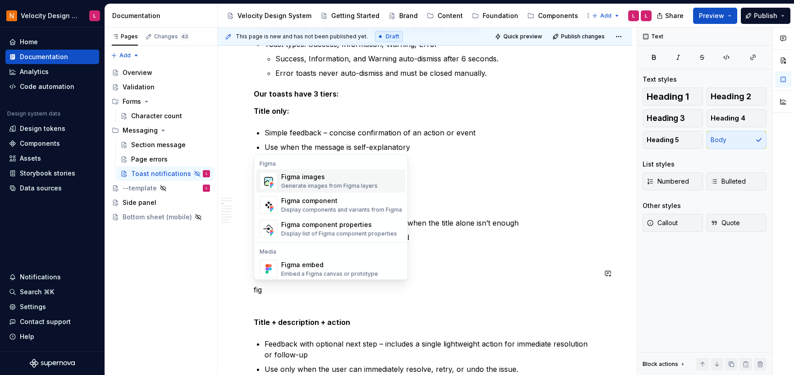
click at [302, 176] on div "Figma images" at bounding box center [329, 176] width 96 height 9
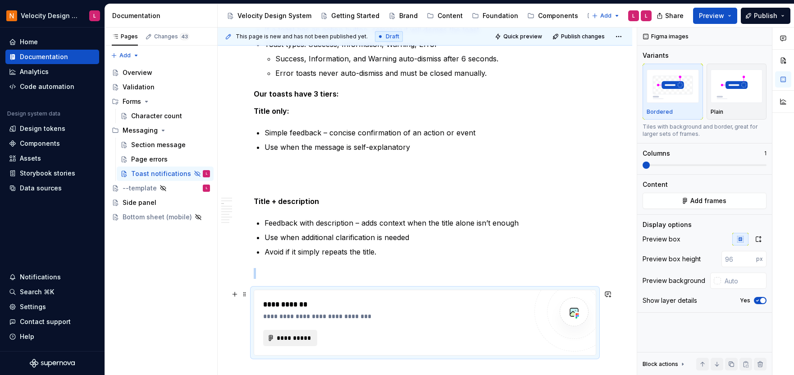
click at [298, 334] on span "**********" at bounding box center [293, 337] width 35 height 9
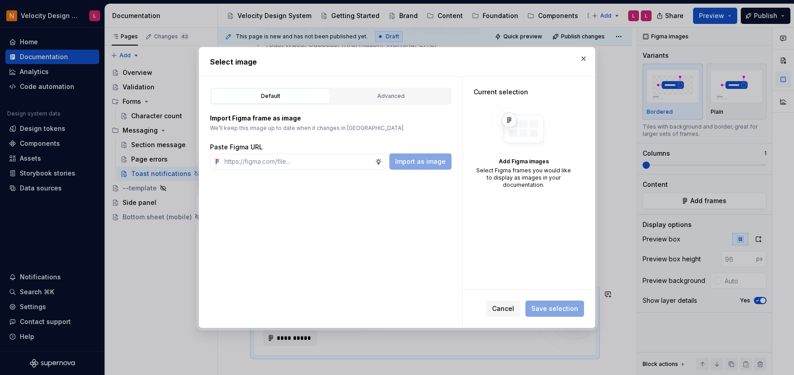
type textarea "*"
type input "[URL][DOMAIN_NAME]"
type textarea "*"
type input "[URL][DOMAIN_NAME]"
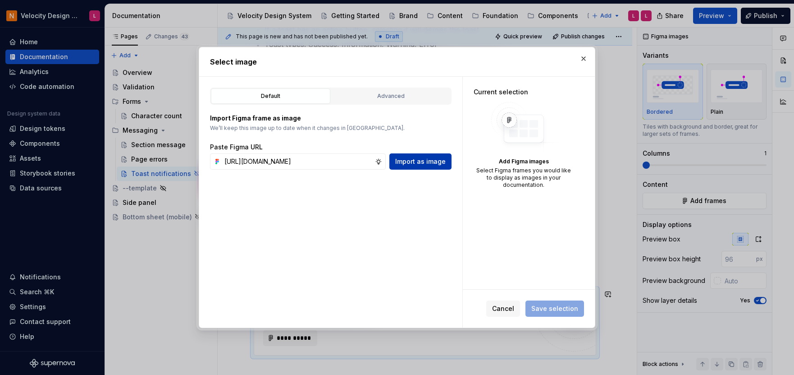
click at [438, 157] on span "Import as image" at bounding box center [420, 161] width 50 height 9
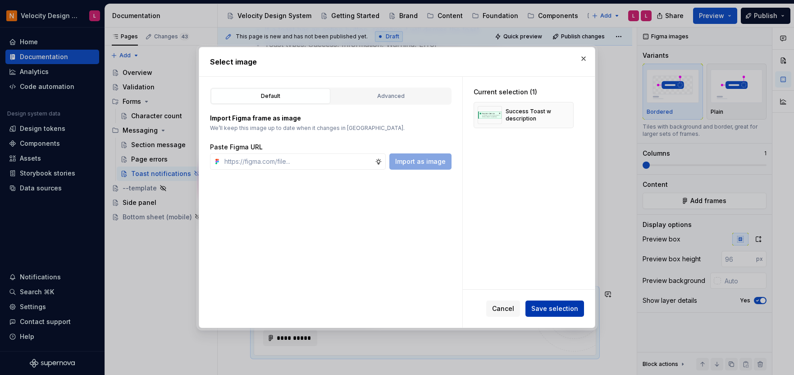
click at [562, 311] on span "Save selection" at bounding box center [555, 308] width 47 height 9
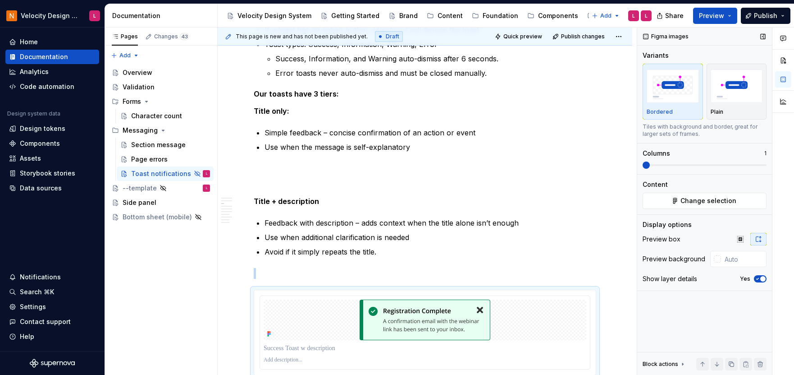
click at [759, 279] on icon "button" at bounding box center [757, 278] width 7 height 5
click at [336, 268] on p at bounding box center [425, 273] width 343 height 11
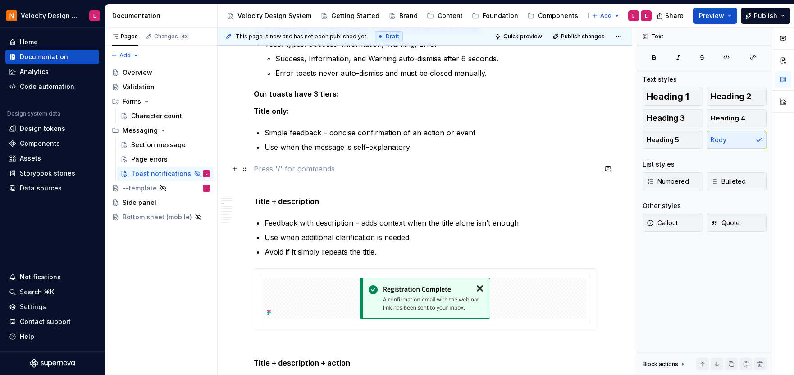
click at [366, 166] on p at bounding box center [425, 168] width 343 height 11
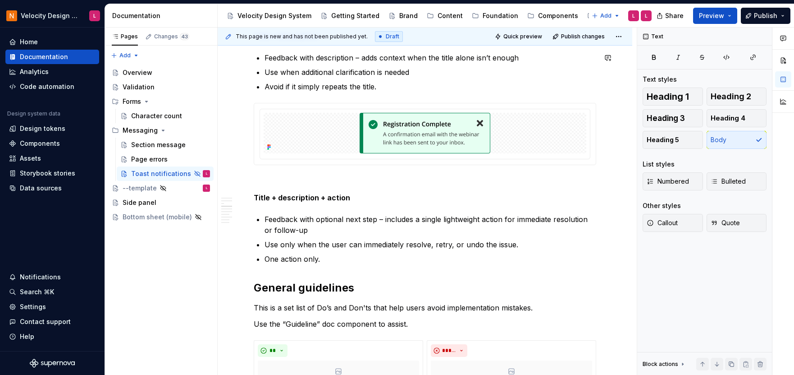
scroll to position [522, 0]
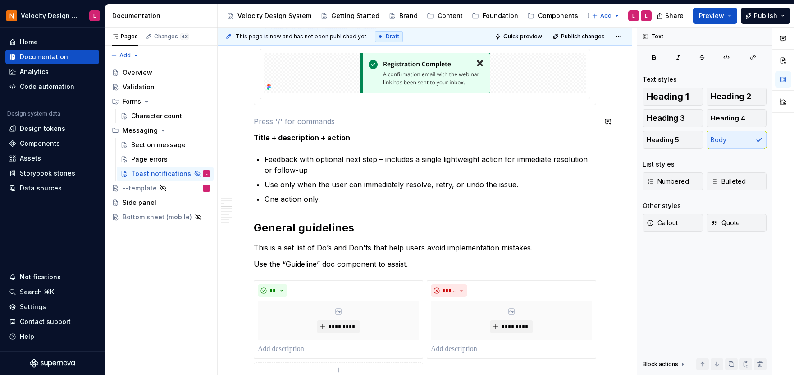
click at [305, 113] on div "Introduction Toast notifications are lightweight, non-intrusive messages that g…" at bounding box center [425, 158] width 343 height 989
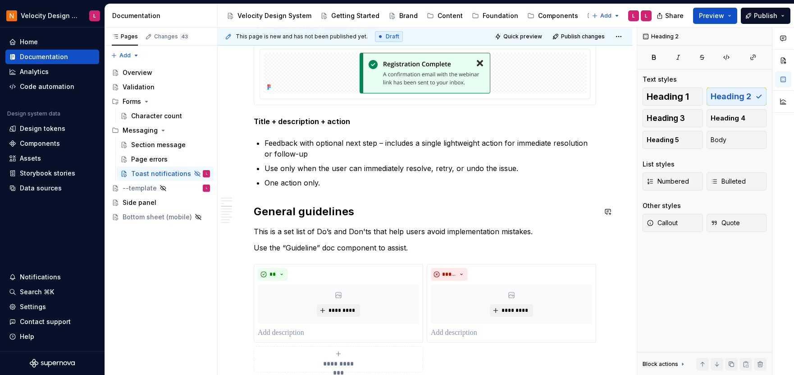
click at [332, 188] on div "Introduction Toast notifications are lightweight, non-intrusive messages that g…" at bounding box center [425, 150] width 343 height 973
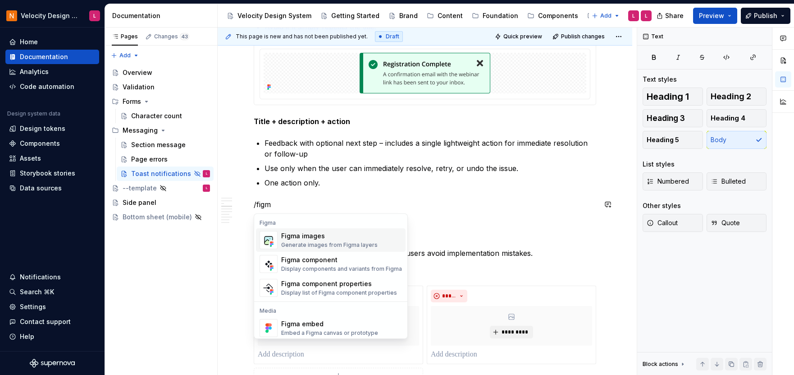
click at [369, 232] on div "Figma images" at bounding box center [329, 235] width 96 height 9
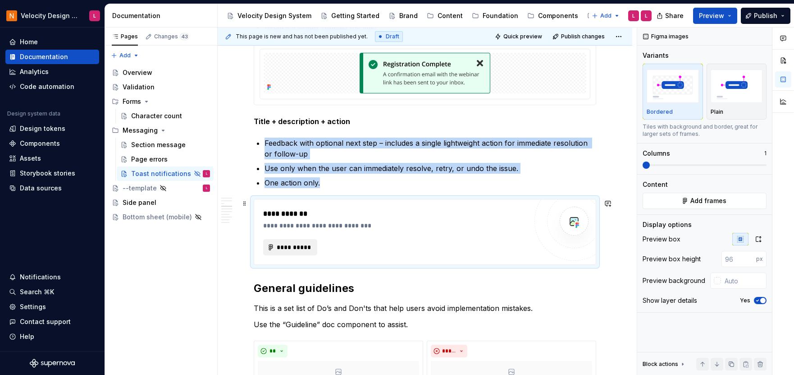
click at [296, 239] on button "**********" at bounding box center [290, 247] width 54 height 16
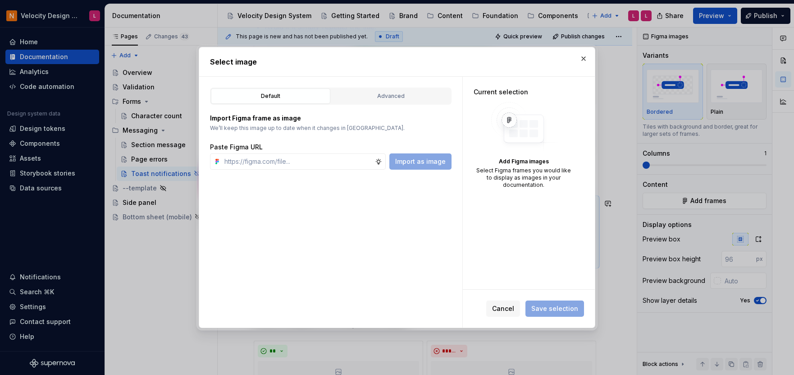
type textarea "*"
type input "[URL][DOMAIN_NAME]"
click at [440, 161] on span "Import as image" at bounding box center [420, 161] width 50 height 9
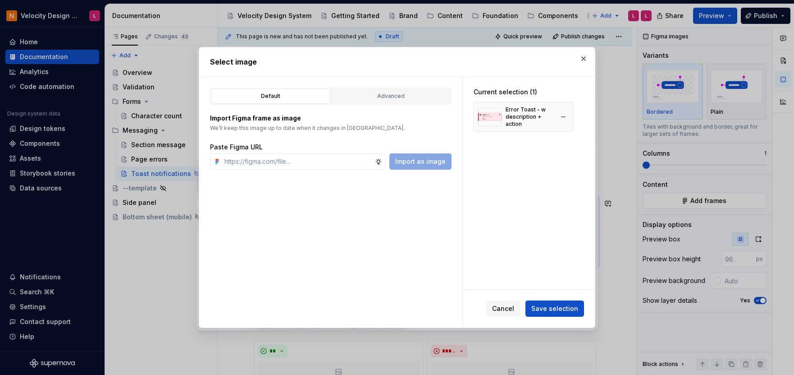
click at [496, 120] on img at bounding box center [490, 117] width 24 height 18
click at [554, 315] on button "Save selection" at bounding box center [555, 308] width 59 height 16
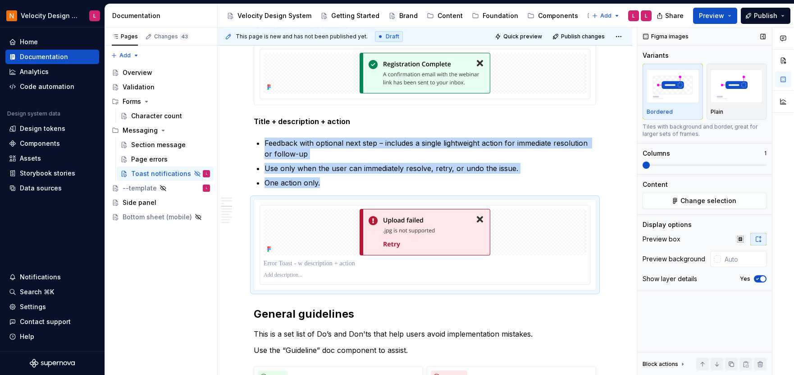
click at [763, 278] on span "button" at bounding box center [763, 278] width 5 height 5
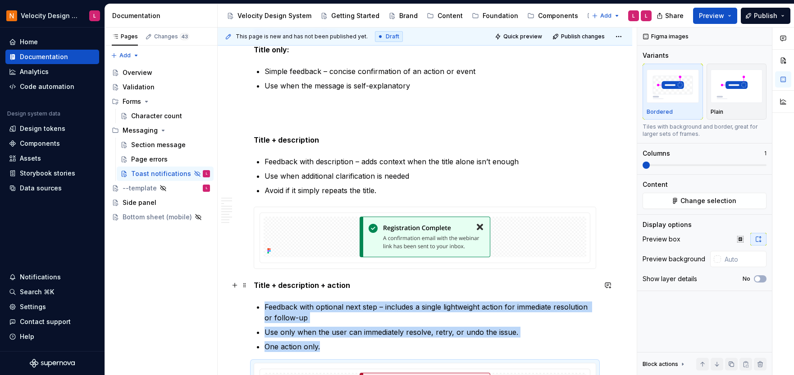
scroll to position [316, 0]
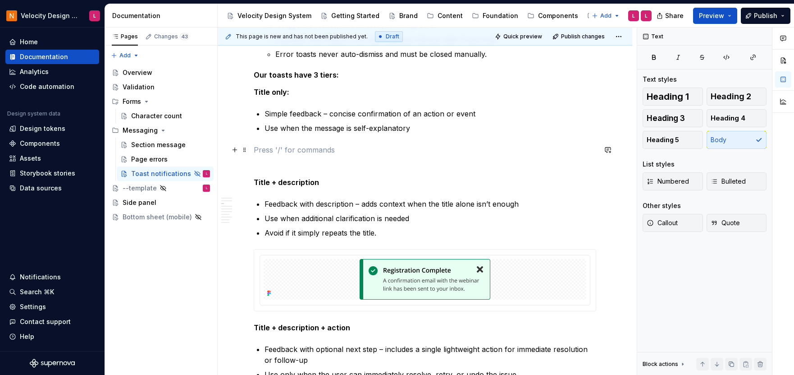
click at [384, 148] on p at bounding box center [425, 149] width 343 height 11
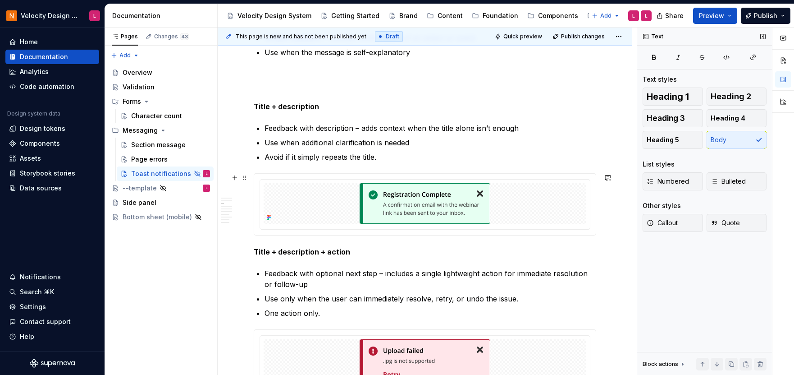
scroll to position [336, 0]
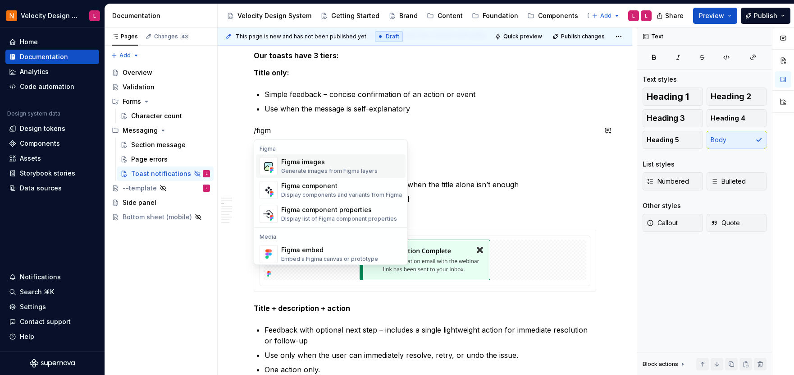
click at [288, 160] on div "Figma images" at bounding box center [329, 161] width 96 height 9
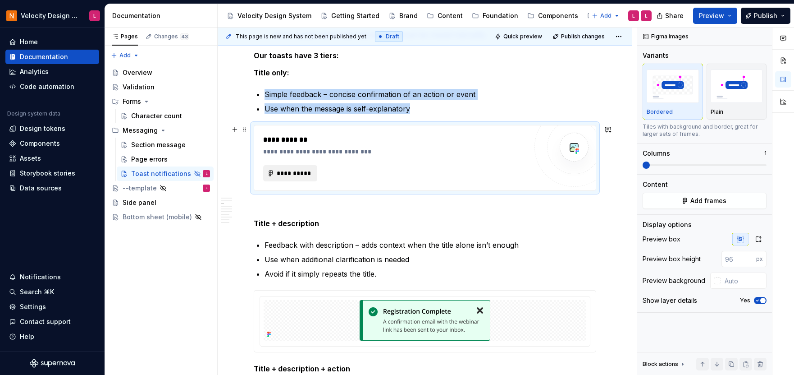
click at [299, 174] on span "**********" at bounding box center [293, 173] width 35 height 9
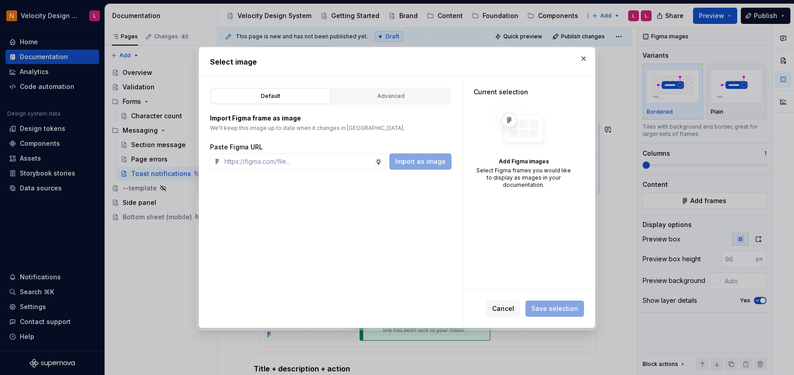
type textarea "*"
type input "[URL][DOMAIN_NAME]"
type textarea "*"
type input "[URL][DOMAIN_NAME]"
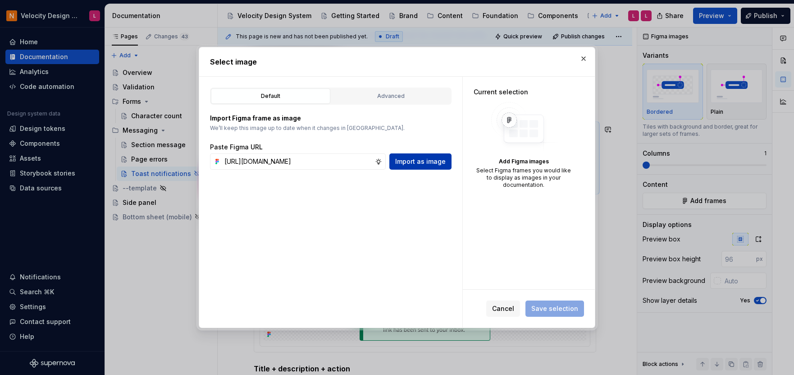
scroll to position [0, 0]
click at [437, 169] on button "Import as image" at bounding box center [420, 161] width 62 height 16
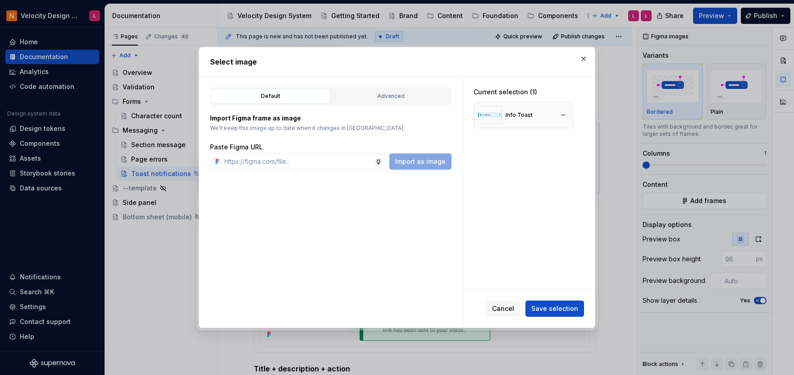
click at [533, 117] on div "Info Toast" at bounding box center [524, 115] width 100 height 26
click at [568, 304] on span "Save selection" at bounding box center [555, 308] width 47 height 9
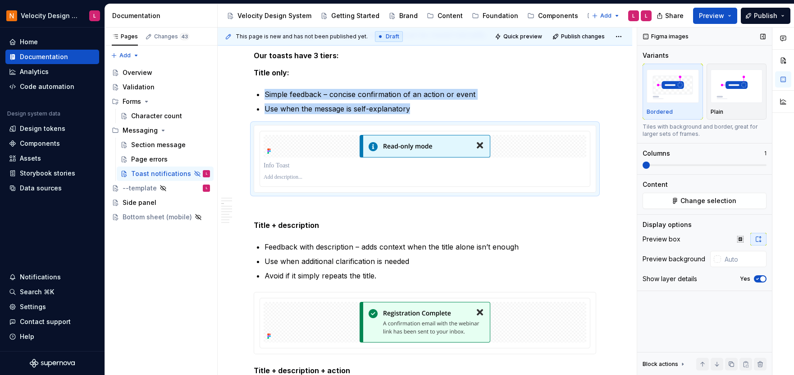
click at [760, 276] on icon "button" at bounding box center [757, 278] width 7 height 5
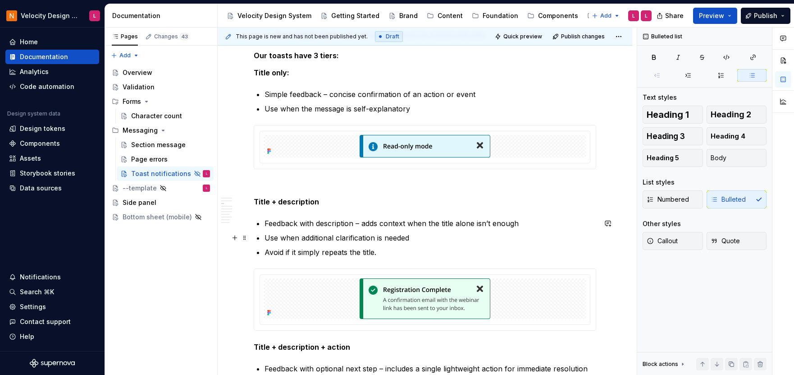
click at [532, 238] on p "Use when additional clarification is needed" at bounding box center [431, 237] width 332 height 11
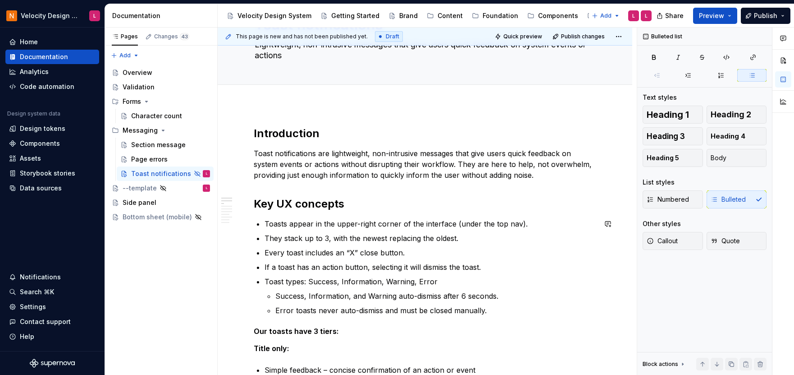
scroll to position [342, 0]
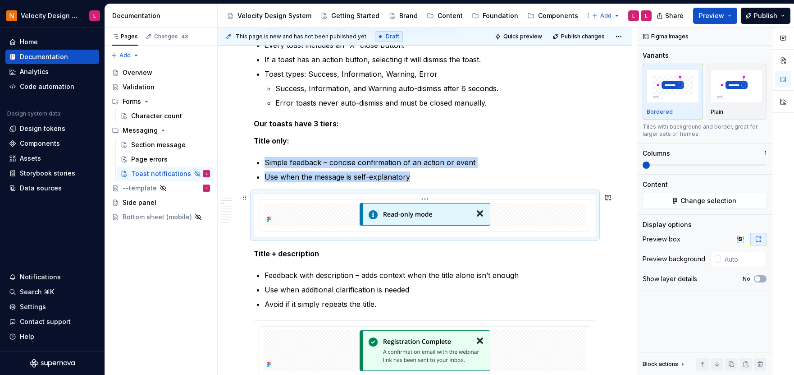
scroll to position [208, 0]
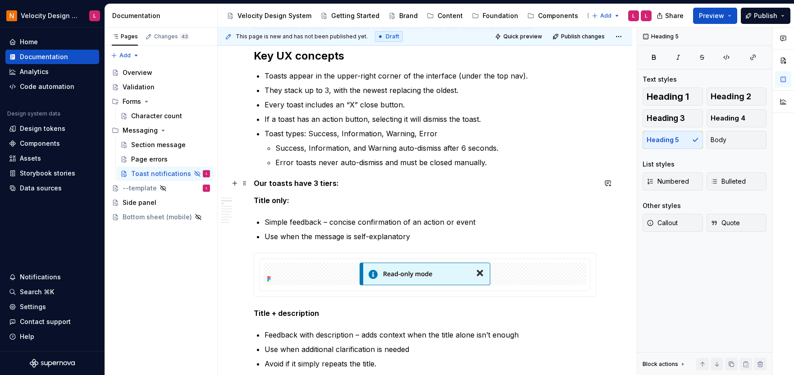
click at [286, 183] on h5 "Our toasts have 3 tiers:" at bounding box center [425, 183] width 343 height 9
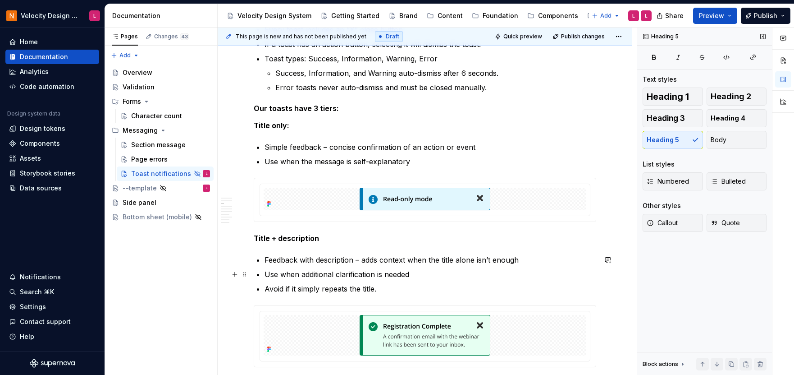
scroll to position [296, 0]
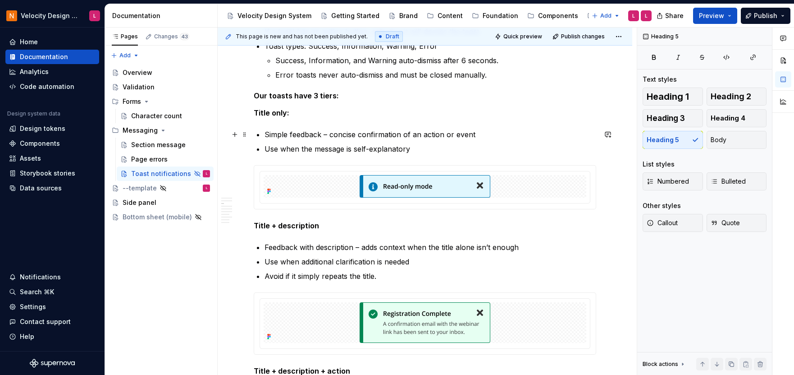
click at [501, 132] on p "Simple feedback – concise confirmation of an action or event" at bounding box center [431, 134] width 332 height 11
click at [278, 112] on strong "Title only:" at bounding box center [272, 112] width 36 height 9
click at [297, 112] on p "Title only:" at bounding box center [425, 112] width 343 height 11
click at [298, 114] on p "Title only:" at bounding box center [425, 112] width 343 height 11
click at [412, 112] on p "Title only: passive acknowledgement" at bounding box center [425, 112] width 343 height 11
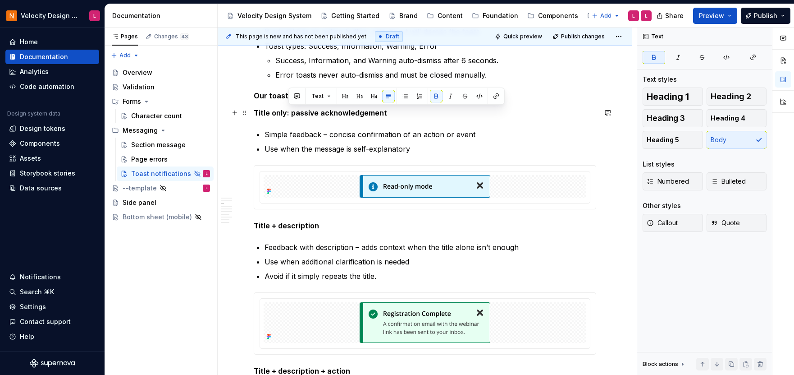
drag, startPoint x: 289, startPoint y: 115, endPoint x: 430, endPoint y: 116, distance: 141.1
click at [429, 116] on p "Title only: passive acknowledgement" at bounding box center [425, 112] width 343 height 11
copy strong "passive acknowledgement"
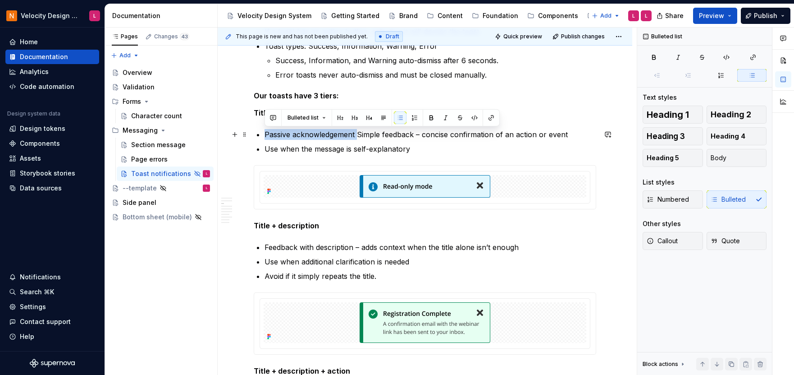
click at [265, 133] on p "Passive acknowledgement Simple feedback – concise confirmation of an action or …" at bounding box center [431, 134] width 332 height 11
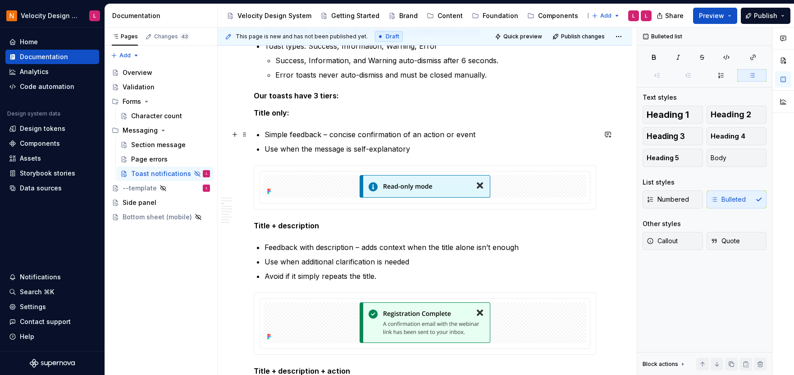
click at [344, 133] on p "Simple feedback – concise confirmation of an action or event" at bounding box center [431, 134] width 332 height 11
click at [372, 134] on p "Simple feedback – passive/consice confirmation of an action or event" at bounding box center [431, 134] width 332 height 11
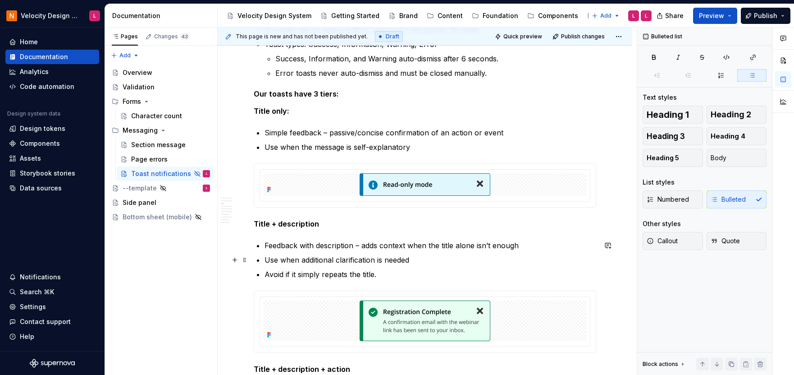
click at [325, 258] on p "Use when additional clarification is needed" at bounding box center [431, 259] width 332 height 11
click at [403, 247] on p "Feedback with description – adds context when the title alone isn’t enough" at bounding box center [431, 245] width 332 height 11
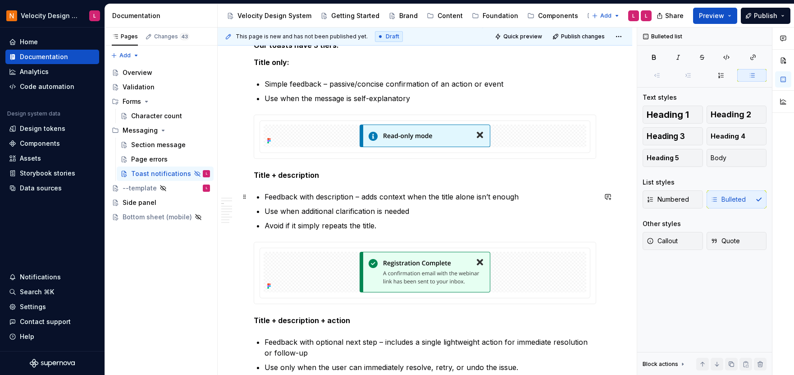
scroll to position [385, 0]
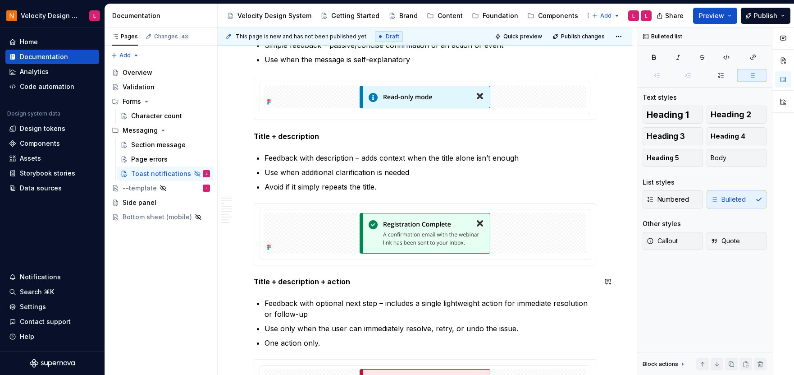
click at [417, 293] on div "Introduction Toast notifications are lightweight, non-intrusive messages that g…" at bounding box center [425, 339] width 343 height 1074
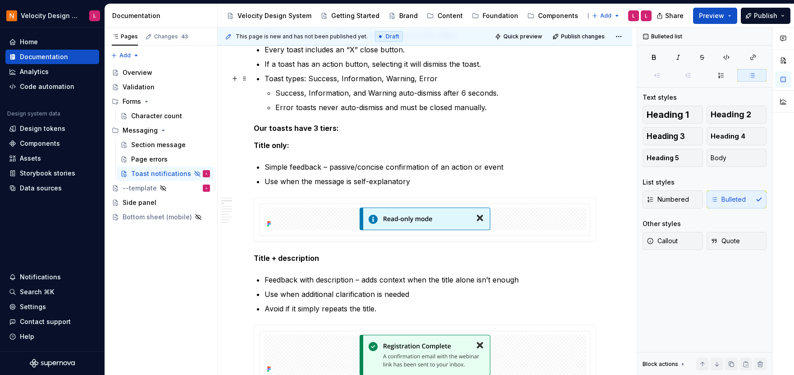
scroll to position [201, 0]
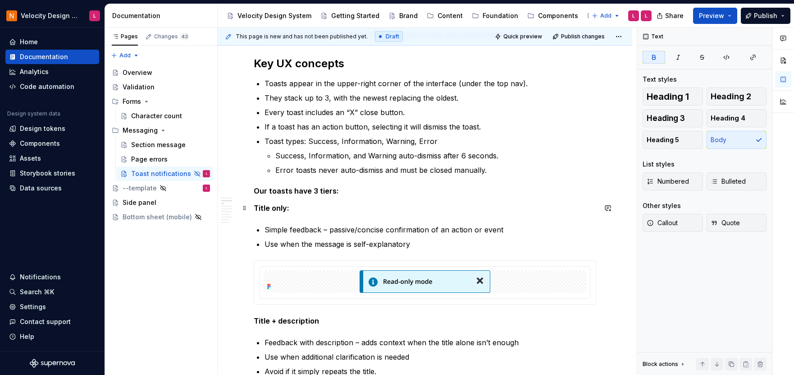
click at [254, 210] on strong "Title only:" at bounding box center [272, 207] width 36 height 9
click at [256, 321] on strong "Title + description" at bounding box center [286, 320] width 65 height 9
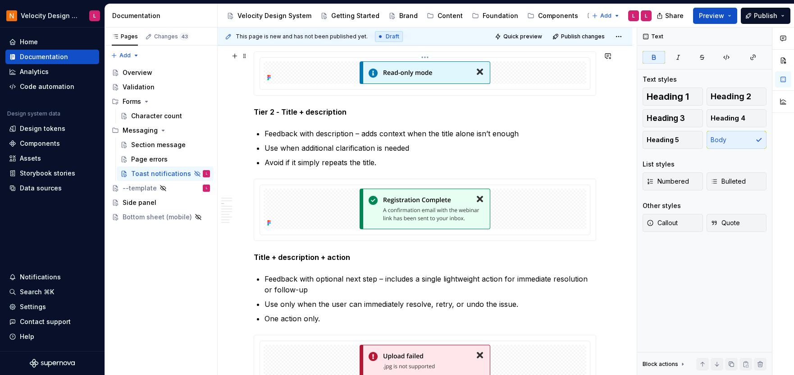
scroll to position [450, 0]
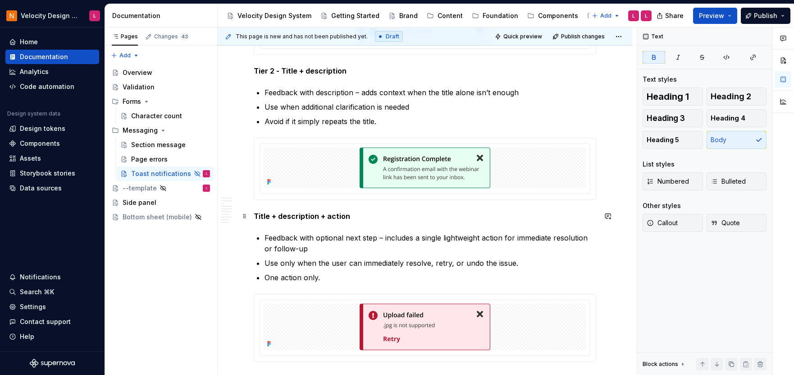
click at [256, 217] on strong "Title + description + action" at bounding box center [302, 215] width 96 height 9
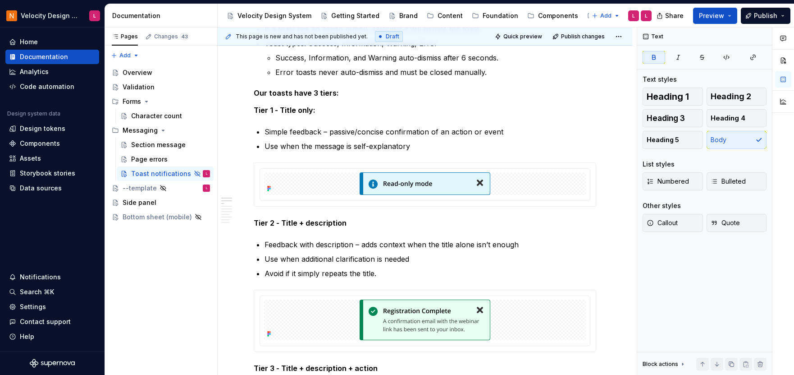
scroll to position [155, 0]
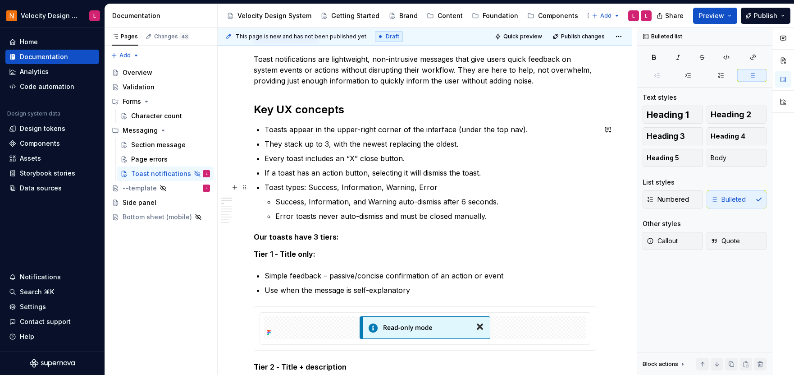
click at [475, 188] on p "Toast types: Success, Information, Warning, Error" at bounding box center [431, 187] width 332 height 11
click at [526, 130] on p "Toasts appear in the upper-right corner of the interface (under the top nav)." at bounding box center [431, 129] width 332 height 11
click at [499, 172] on p "If a toast has an action button, selecting it will dismiss the toast." at bounding box center [431, 172] width 332 height 11
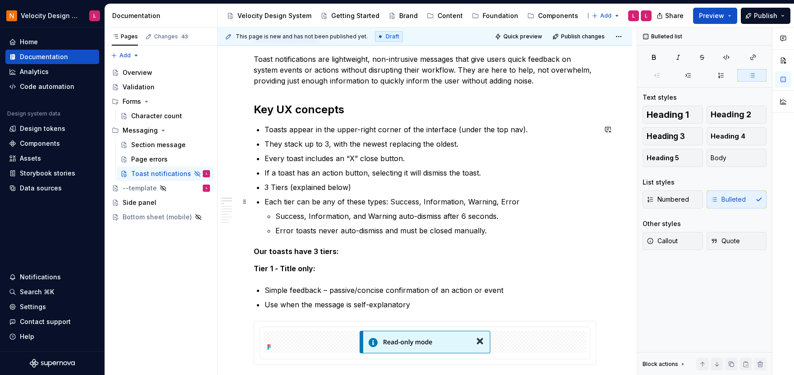
click at [265, 203] on p "Each tier can be any of these types: Success, Information, Warning, Error" at bounding box center [431, 201] width 332 height 11
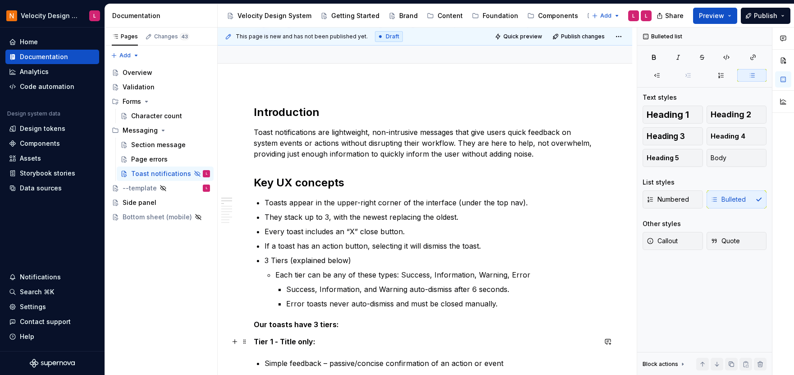
scroll to position [160, 0]
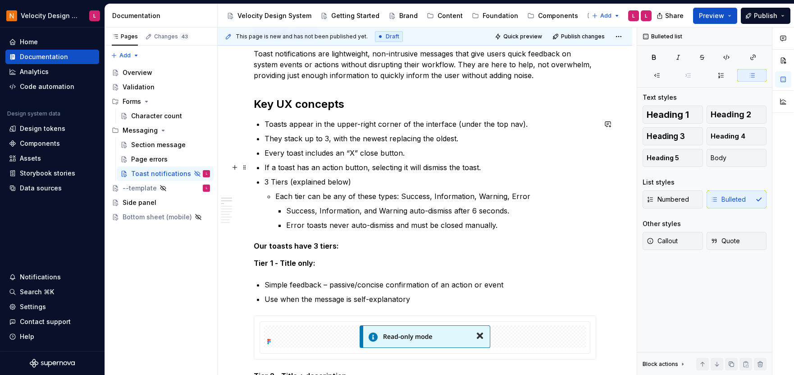
click at [484, 160] on ul "Toasts appear in the upper-right corner of the interface (under the top nav). T…" at bounding box center [431, 175] width 332 height 112
click at [484, 167] on p "If a toast has an action button, selecting it will dismiss the toast." at bounding box center [431, 167] width 332 height 11
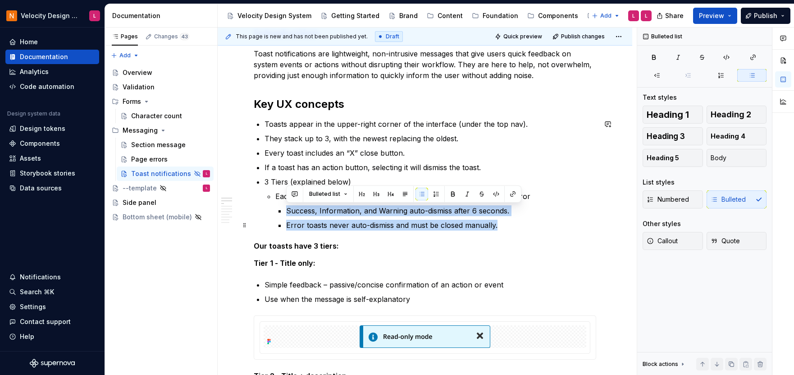
drag, startPoint x: 286, startPoint y: 209, endPoint x: 537, endPoint y: 220, distance: 251.8
click at [537, 220] on ul "Success, Information, and Warning auto-dismiss after 6 seconds. Error toasts ne…" at bounding box center [441, 217] width 310 height 25
copy ul "Success, Information, and Warning auto-dismiss after 6 seconds. Error toasts ne…"
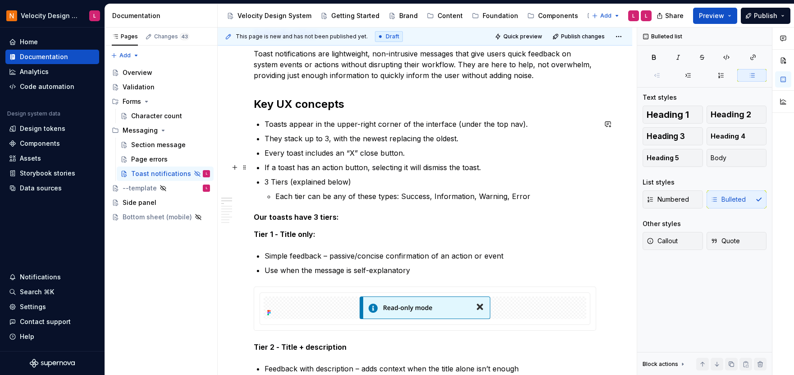
drag, startPoint x: 498, startPoint y: 159, endPoint x: 499, endPoint y: 164, distance: 4.7
click at [498, 161] on ul "Toasts appear in the upper-right corner of the interface (under the top nav). T…" at bounding box center [431, 160] width 332 height 83
click at [499, 168] on p "If a toast has an action button, selecting it will dismiss the toast." at bounding box center [431, 167] width 332 height 11
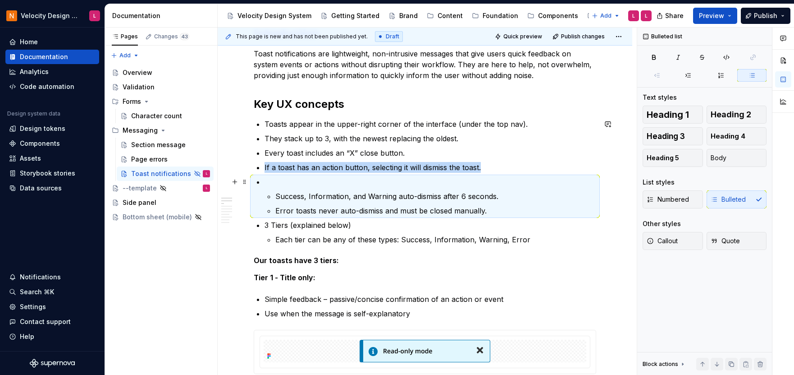
click at [387, 179] on p at bounding box center [431, 181] width 332 height 11
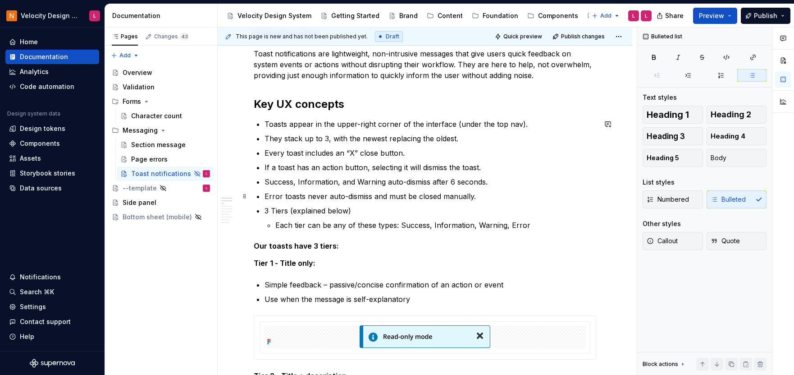
click at [265, 196] on p "Error toasts never auto-dismiss and must be closed manually." at bounding box center [431, 196] width 332 height 11
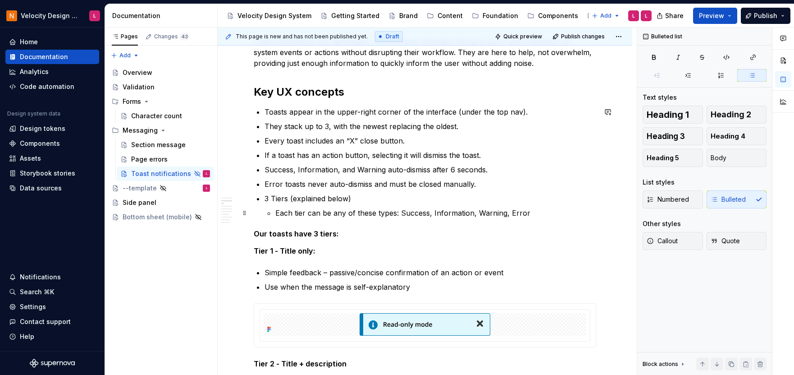
scroll to position [175, 0]
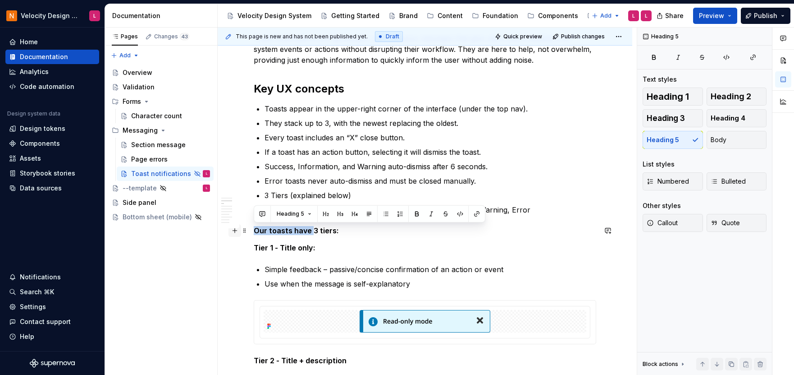
drag, startPoint x: 310, startPoint y: 228, endPoint x: 232, endPoint y: 232, distance: 78.1
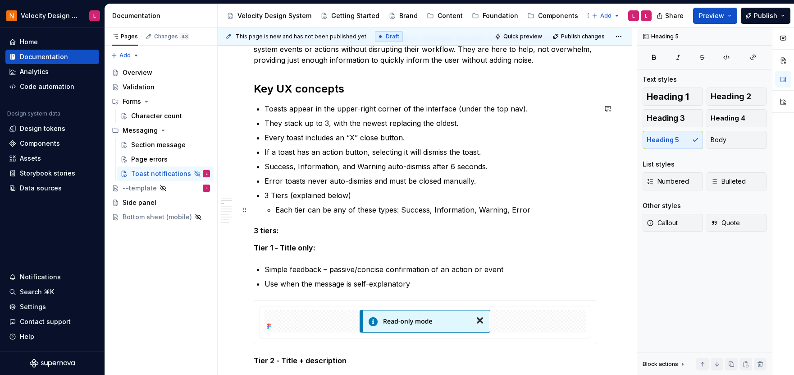
click at [273, 211] on li "3 Tiers (explained below) Each tier can be any of these types: Success, Informa…" at bounding box center [431, 202] width 332 height 25
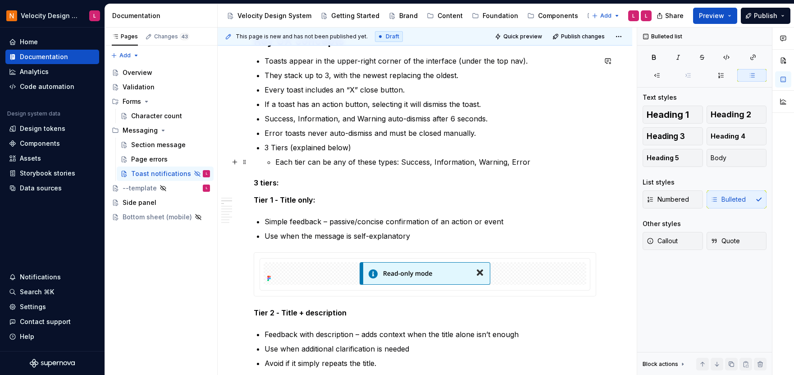
scroll to position [230, 0]
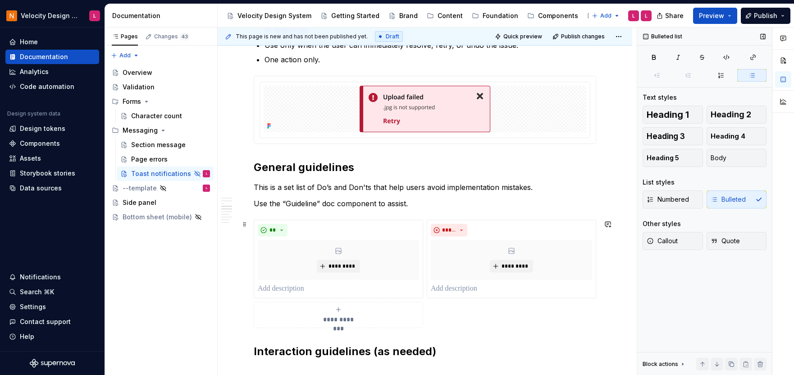
scroll to position [685, 0]
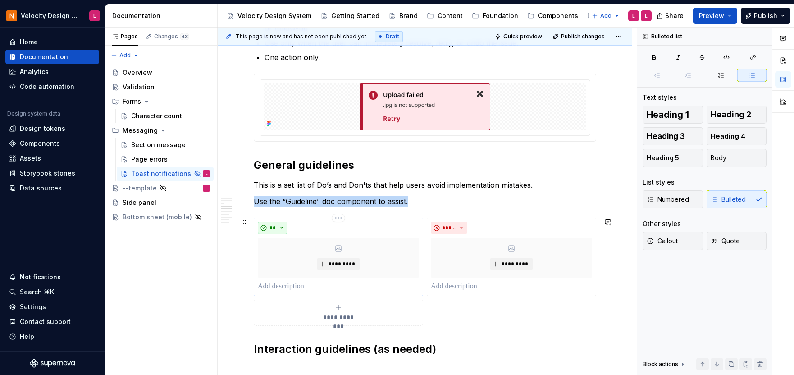
click at [269, 229] on span "**" at bounding box center [272, 227] width 7 height 7
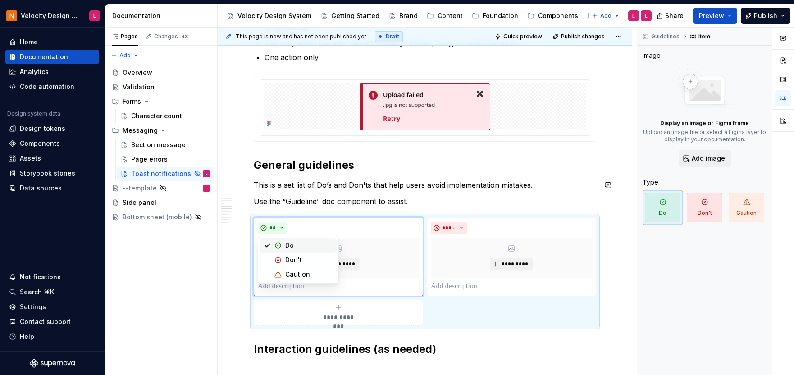
click at [498, 176] on div "Introduction Toast notifications are lightweight, non-intrusive messages that g…" at bounding box center [425, 46] width 343 height 1089
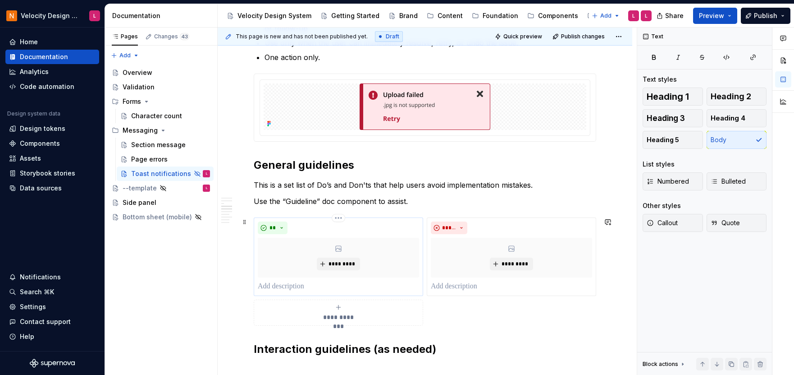
click at [293, 289] on p at bounding box center [338, 286] width 161 height 11
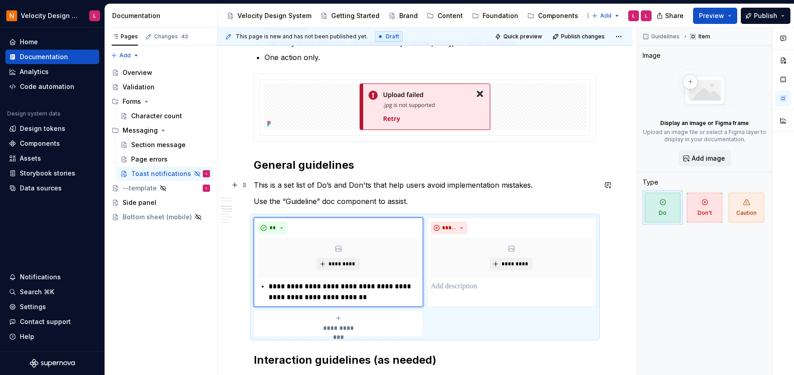
click at [541, 182] on p "This is a set list of Do’s and Don'ts that help users avoid implementation mist…" at bounding box center [425, 184] width 343 height 11
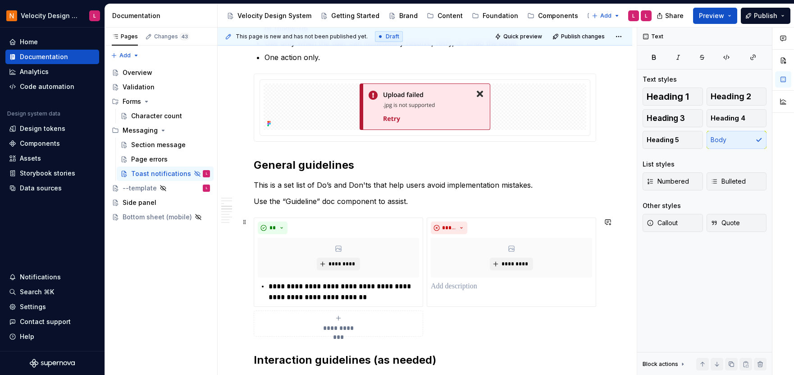
click at [339, 217] on div "**********" at bounding box center [425, 276] width 343 height 119
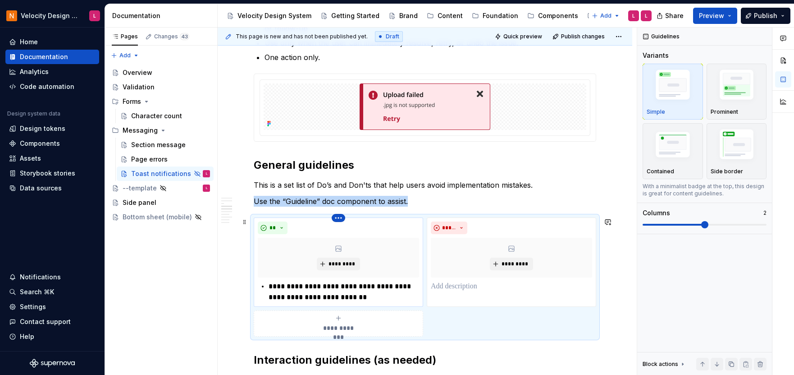
click at [339, 218] on html "Velocity Design System by NAVEX L Home Documentation Analytics Code automation …" at bounding box center [397, 187] width 794 height 375
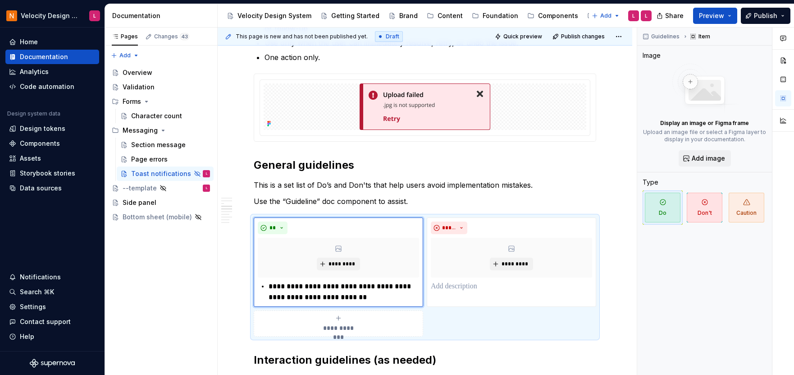
click at [729, 283] on div "Comments Open comments No comments yet Select ‘Comment’ from the block context …" at bounding box center [715, 201] width 157 height 348
click at [715, 111] on img at bounding box center [705, 89] width 72 height 50
click at [338, 218] on html "Velocity Design System by NAVEX L Home Documentation Analytics Code automation …" at bounding box center [397, 187] width 794 height 375
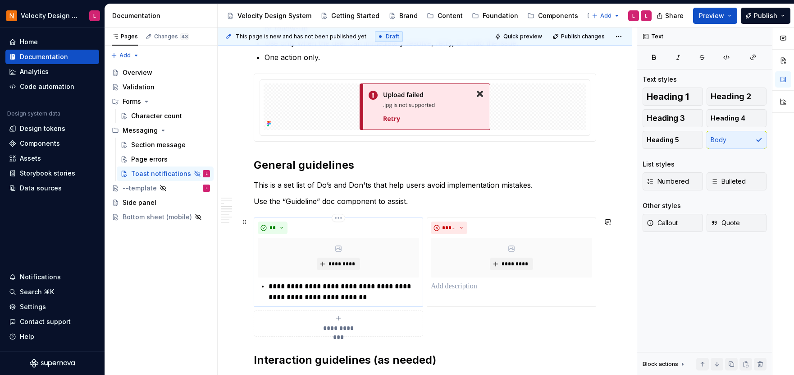
click at [281, 255] on html "Velocity Design System by NAVEX L Home Documentation Analytics Code automation …" at bounding box center [397, 187] width 794 height 375
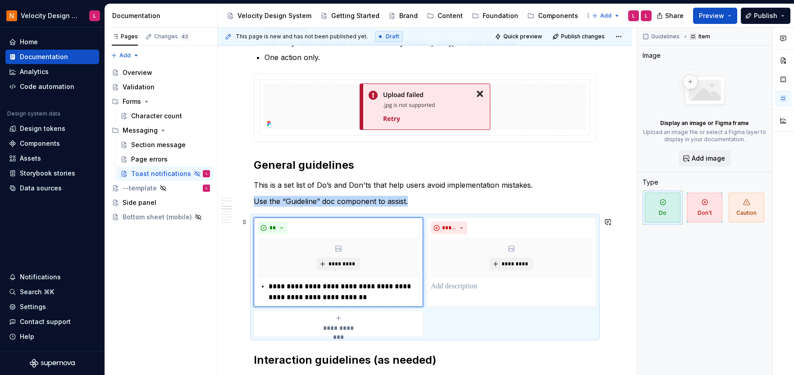
click at [359, 331] on div "**********" at bounding box center [338, 323] width 161 height 18
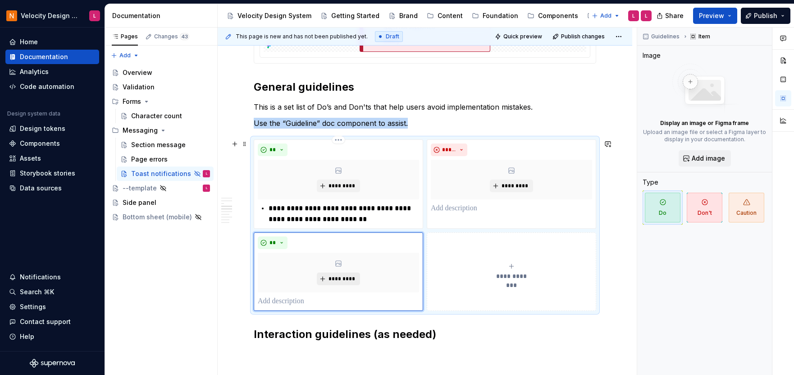
scroll to position [784, 0]
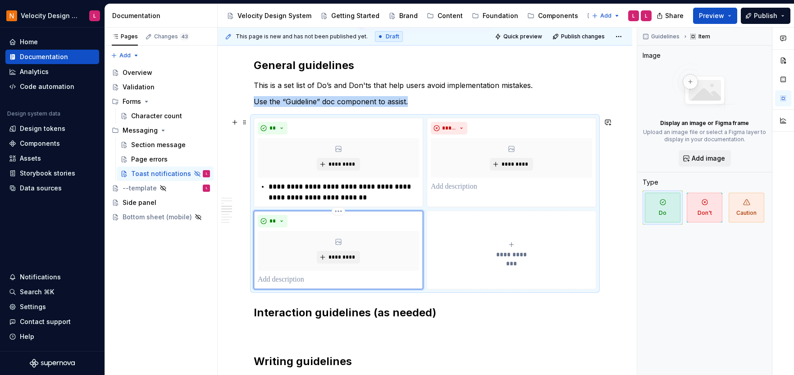
click at [288, 278] on p at bounding box center [338, 279] width 161 height 11
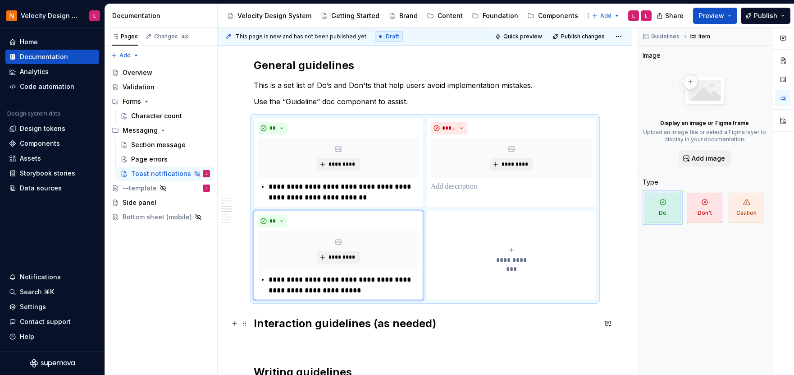
click at [321, 317] on h2 "Interaction guidelines (as needed)" at bounding box center [425, 323] width 343 height 14
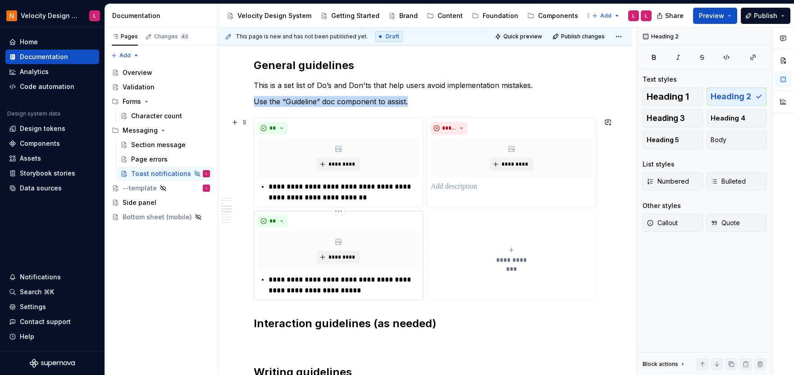
click at [318, 249] on div "*********" at bounding box center [338, 251] width 161 height 40
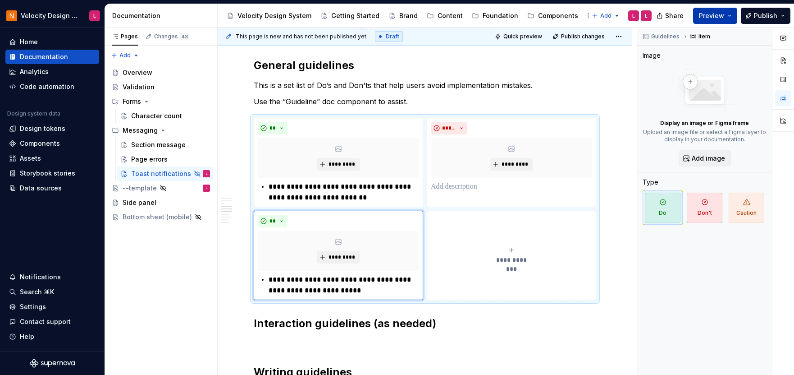
click at [703, 18] on span "Preview" at bounding box center [711, 15] width 25 height 9
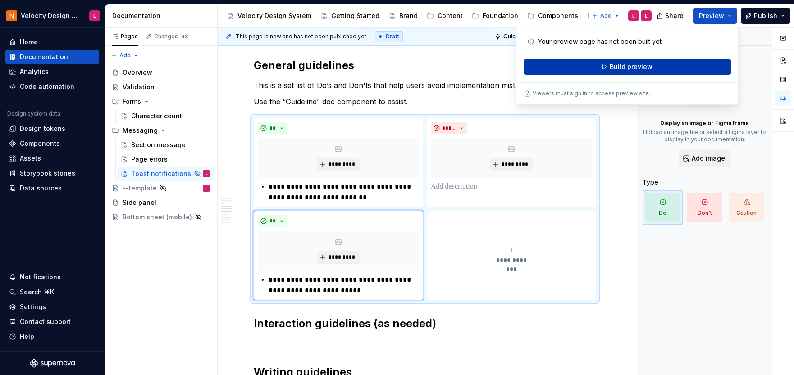
click at [672, 65] on button "Build preview" at bounding box center [627, 67] width 207 height 16
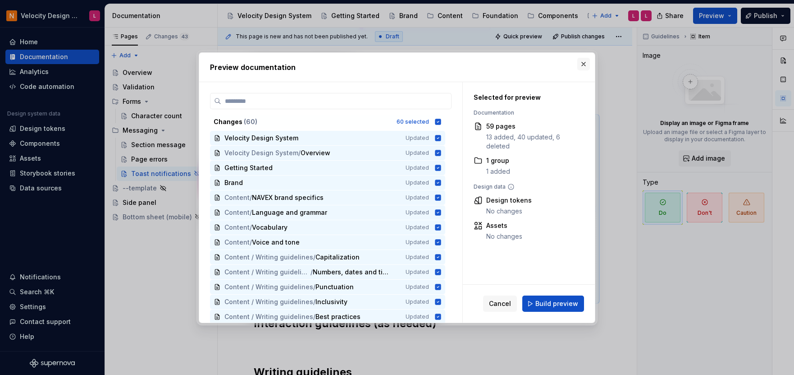
click at [586, 64] on button "button" at bounding box center [583, 64] width 13 height 13
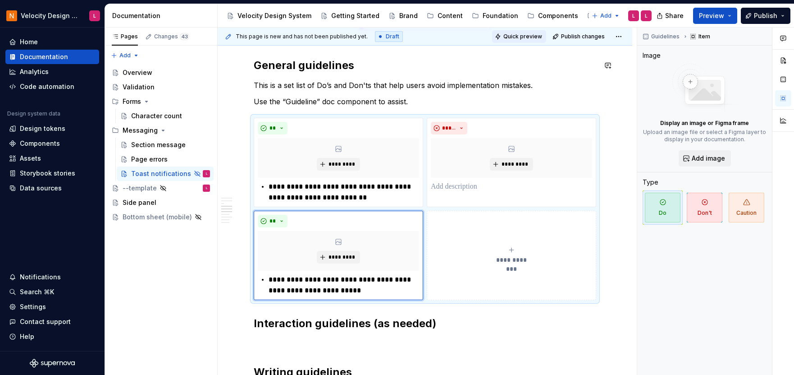
click at [519, 39] on span "Quick preview" at bounding box center [523, 36] width 39 height 7
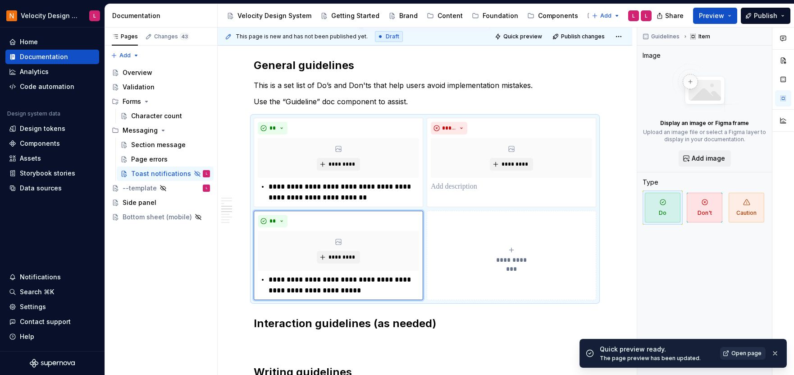
click at [742, 349] on span "Open page" at bounding box center [747, 352] width 30 height 7
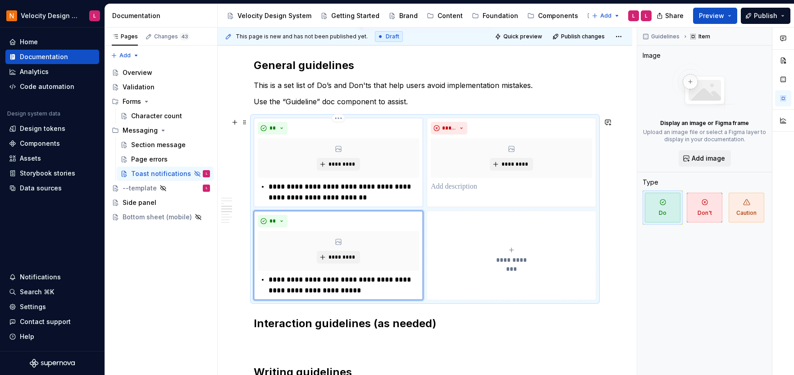
click at [321, 191] on p "**********" at bounding box center [344, 192] width 151 height 22
click at [341, 214] on html "Velocity Design System by NAVEX L Home Documentation Analytics Code automation …" at bounding box center [397, 187] width 794 height 375
click at [351, 224] on div "Delete item" at bounding box center [377, 226] width 59 height 9
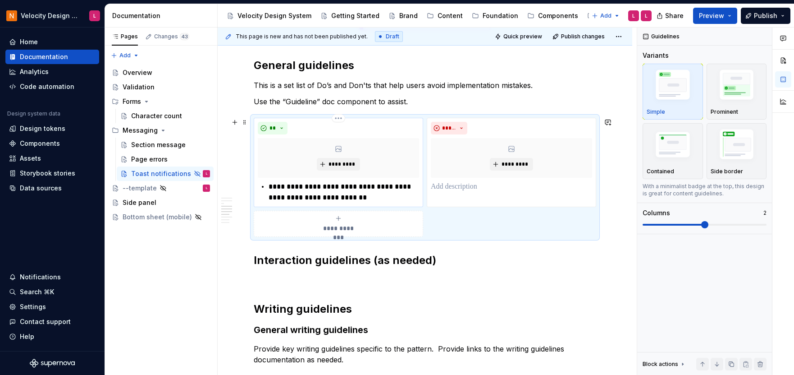
click at [357, 196] on p "**********" at bounding box center [344, 192] width 151 height 22
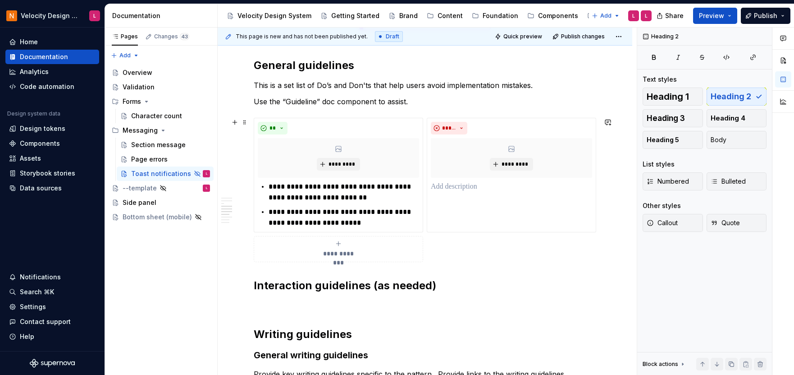
click at [309, 248] on div "**********" at bounding box center [338, 249] width 161 height 18
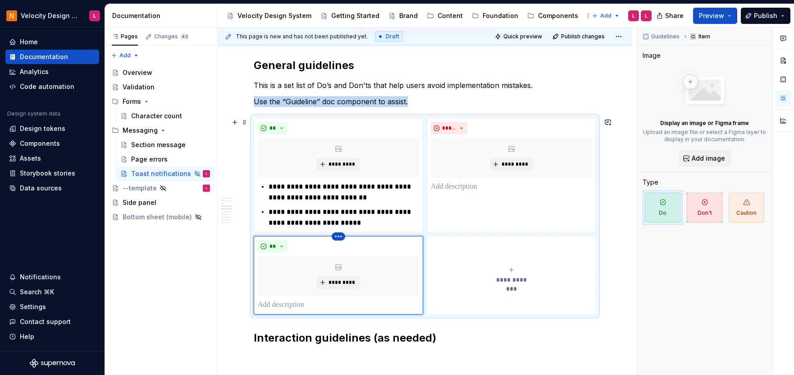
click at [343, 236] on html "Velocity Design System by NAVEX L Home Documentation Analytics Code automation …" at bounding box center [397, 187] width 794 height 375
click at [352, 248] on div "Delete item" at bounding box center [377, 251] width 59 height 9
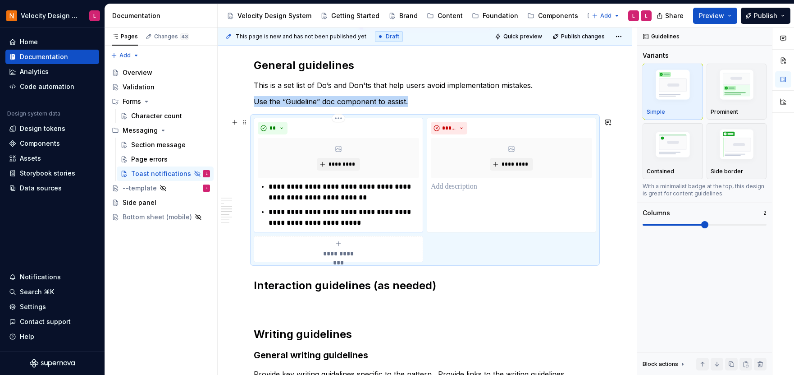
click at [362, 225] on p "**********" at bounding box center [344, 217] width 151 height 22
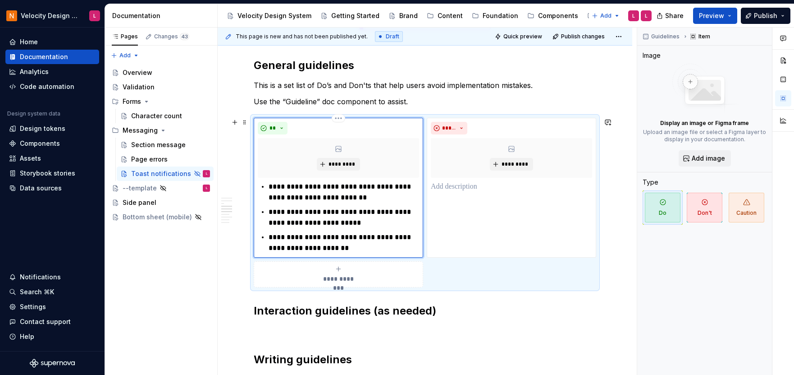
type textarea "*"
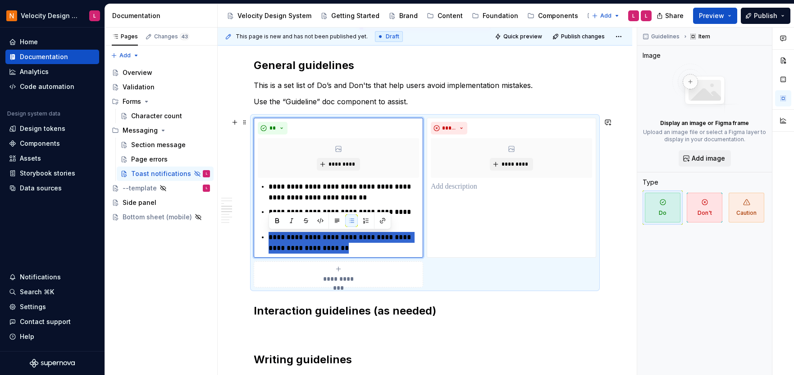
drag, startPoint x: 342, startPoint y: 247, endPoint x: 239, endPoint y: 237, distance: 103.4
click at [239, 237] on div "Introduction Toast notifications are lightweight, non-intrusive messages that g…" at bounding box center [425, 28] width 415 height 1295
drag, startPoint x: 364, startPoint y: 252, endPoint x: 259, endPoint y: 238, distance: 106.4
click at [258, 237] on div "**********" at bounding box center [338, 217] width 161 height 72
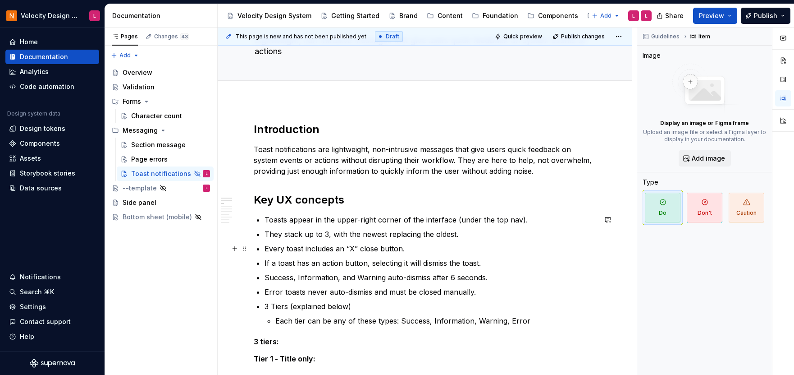
scroll to position [65, 0]
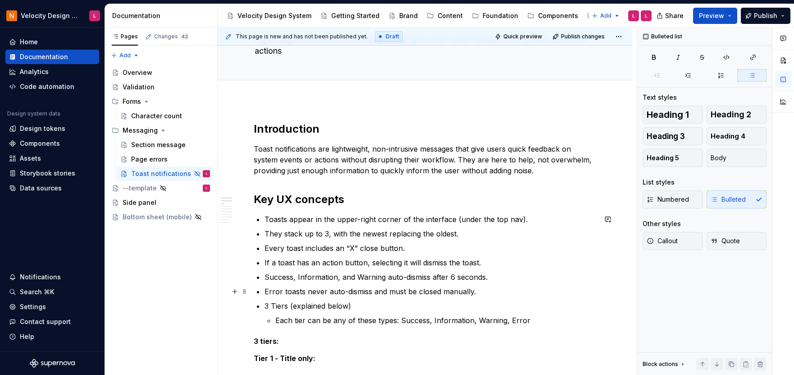
click at [518, 294] on p "Error toasts never auto-dismiss and must be closed manually." at bounding box center [431, 291] width 332 height 11
click at [513, 277] on p "Success, Information, and Warning auto-dismiss after 6 seconds." at bounding box center [431, 276] width 332 height 11
click at [524, 247] on p "Every toast includes an “X” close button." at bounding box center [431, 248] width 332 height 11
click at [476, 235] on p "They stack up to 3, with the newest replacing the oldest." at bounding box center [431, 233] width 332 height 11
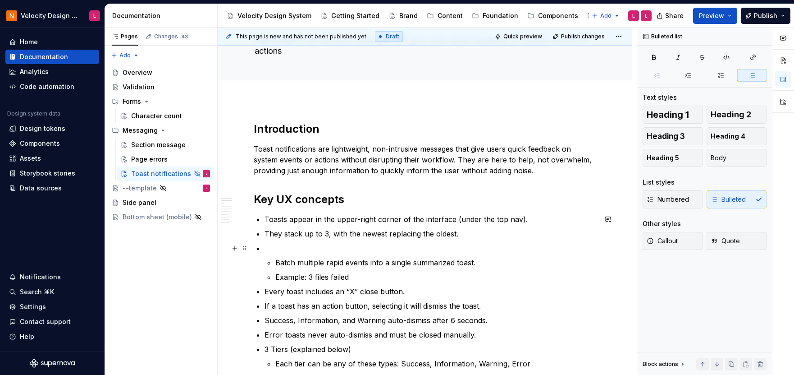
click at [392, 239] on ul "Toasts appear in the upper-right corner of the interface (under the top nav). T…" at bounding box center [431, 291] width 332 height 155
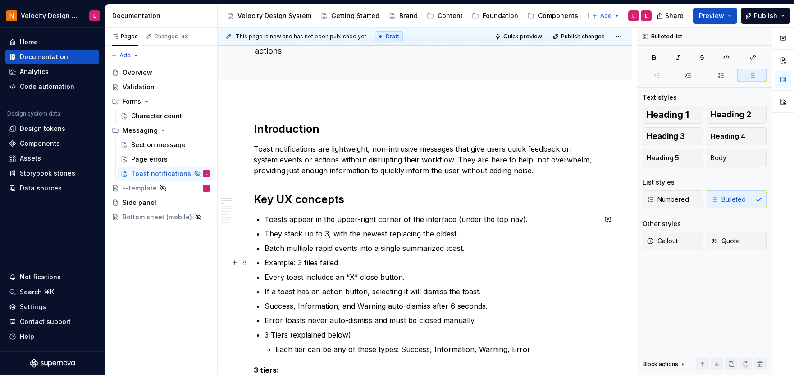
click at [350, 265] on p "Example: 3 files failed" at bounding box center [431, 262] width 332 height 11
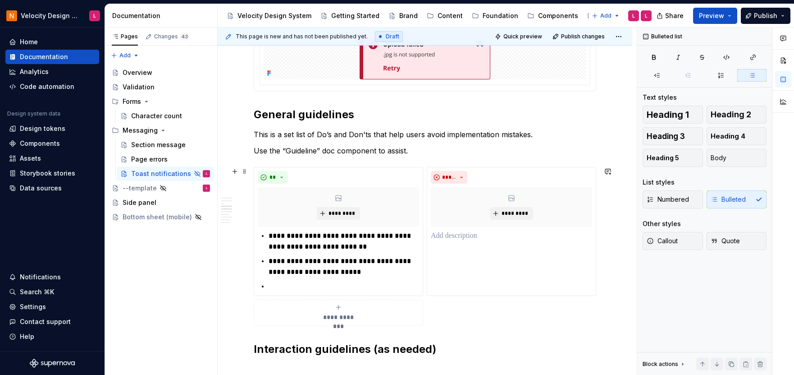
scroll to position [777, 0]
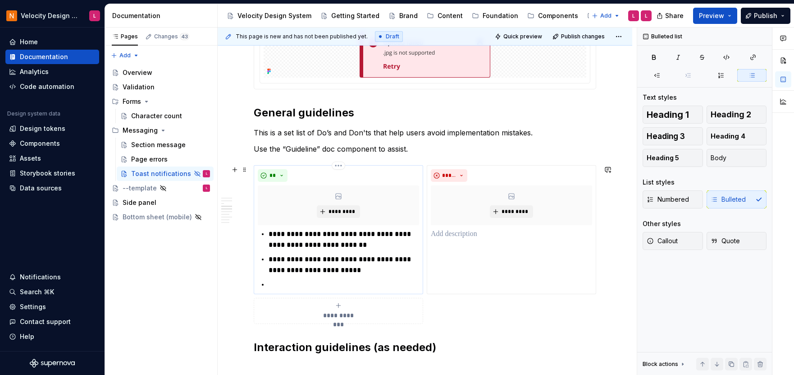
click at [276, 268] on p "**********" at bounding box center [344, 265] width 151 height 22
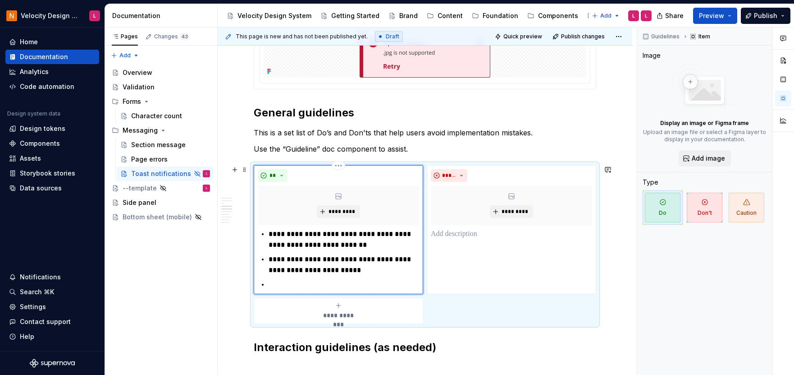
click at [284, 281] on p at bounding box center [344, 284] width 151 height 11
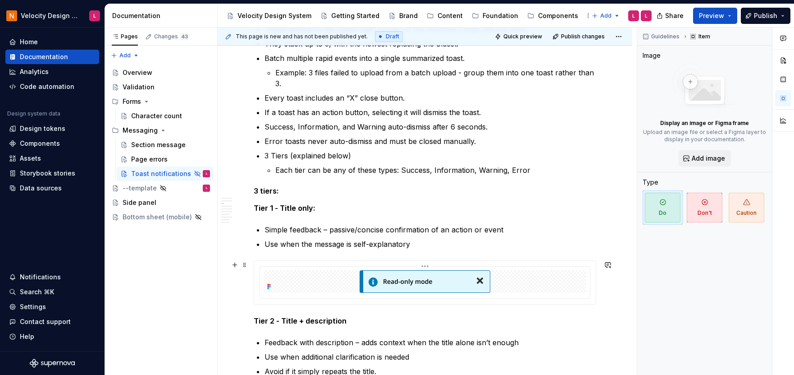
scroll to position [80, 0]
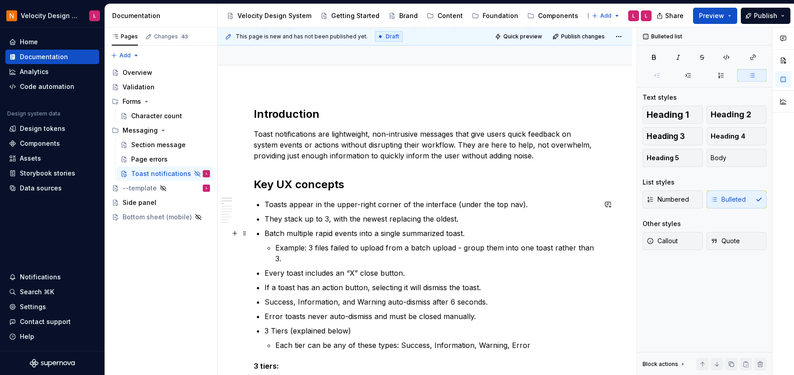
click at [390, 227] on ul "Toasts appear in the upper-right corner of the interface (under the top nav). T…" at bounding box center [431, 274] width 332 height 151
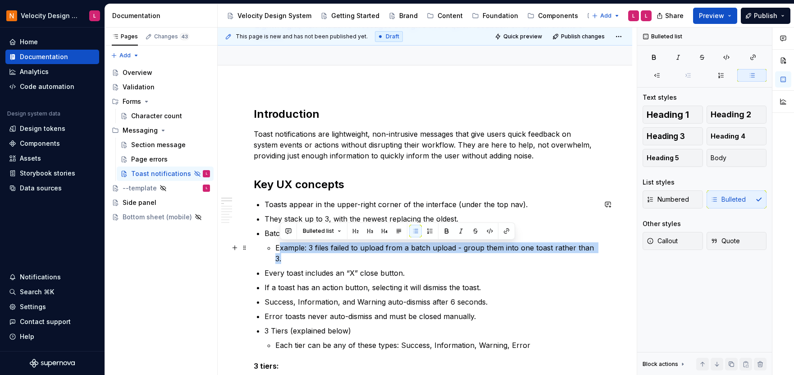
drag, startPoint x: 301, startPoint y: 257, endPoint x: 280, endPoint y: 247, distance: 23.6
click at [280, 247] on p "Example: 3 files failed to upload from a batch upload - group them into one toa…" at bounding box center [435, 253] width 321 height 22
click at [370, 259] on p "Example: 3 files failed to upload from a batch upload - group them into one toa…" at bounding box center [435, 253] width 321 height 22
drag, startPoint x: 364, startPoint y: 259, endPoint x: 271, endPoint y: 248, distance: 93.1
click at [271, 248] on li "Batch multiple rapid events into a single summarized toast. Example: 3 files fa…" at bounding box center [431, 246] width 332 height 36
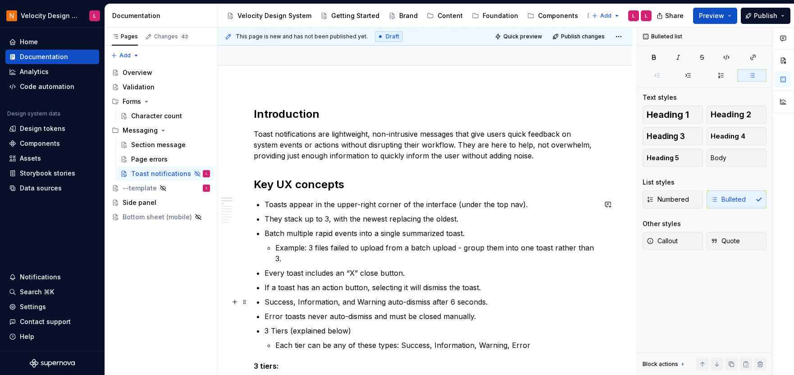
click at [522, 299] on p "Success, Information, and Warning auto-dismiss after 6 seconds." at bounding box center [431, 301] width 332 height 11
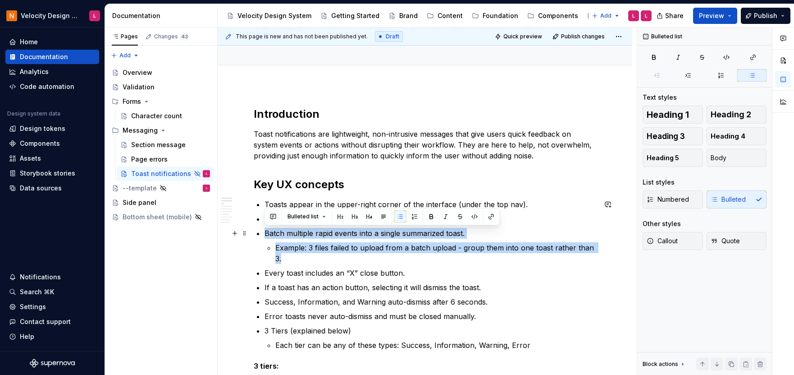
drag, startPoint x: 293, startPoint y: 262, endPoint x: 259, endPoint y: 233, distance: 44.8
click at [265, 233] on li "Batch multiple rapid events into a single summarized toast. Example: 3 files fa…" at bounding box center [431, 246] width 332 height 36
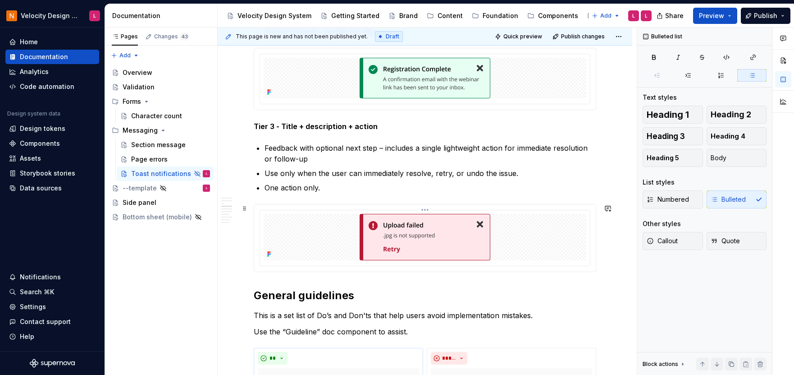
scroll to position [711, 0]
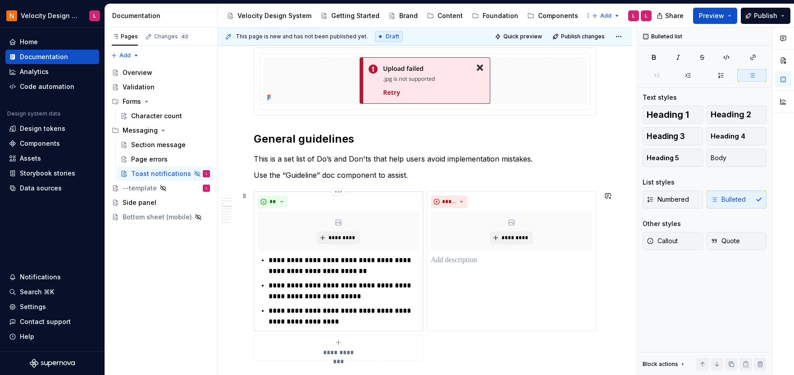
click at [341, 315] on p "**********" at bounding box center [344, 316] width 151 height 22
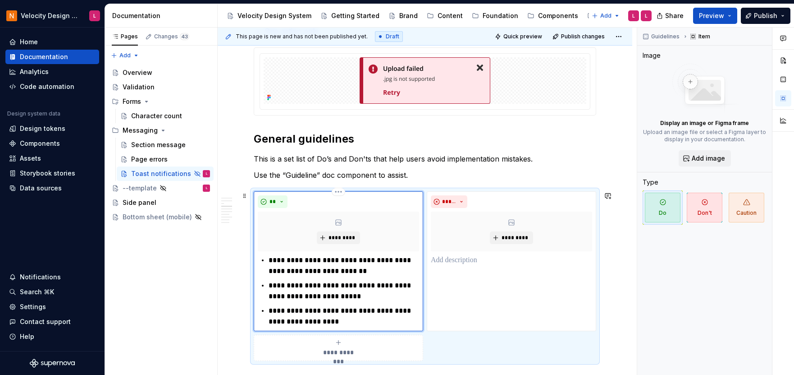
click at [341, 326] on p "**********" at bounding box center [344, 316] width 151 height 22
click at [286, 309] on p "**********" at bounding box center [344, 316] width 151 height 22
click at [336, 312] on p "**********" at bounding box center [344, 316] width 151 height 22
click at [438, 262] on p at bounding box center [511, 260] width 161 height 11
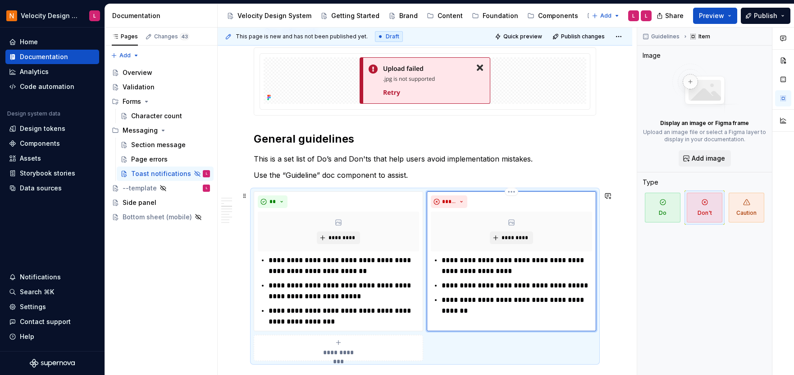
type textarea "*"
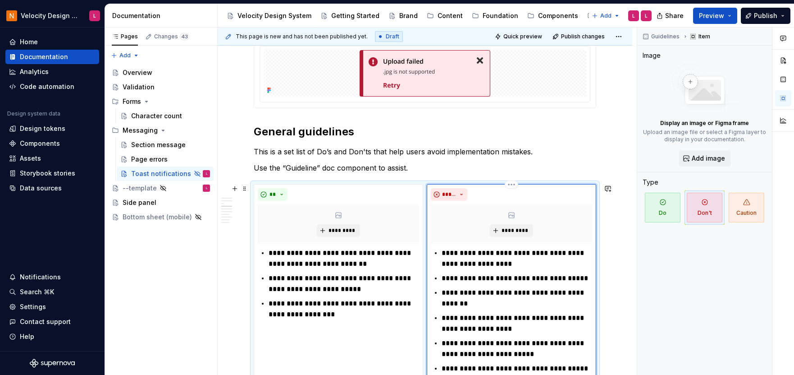
scroll to position [754, 0]
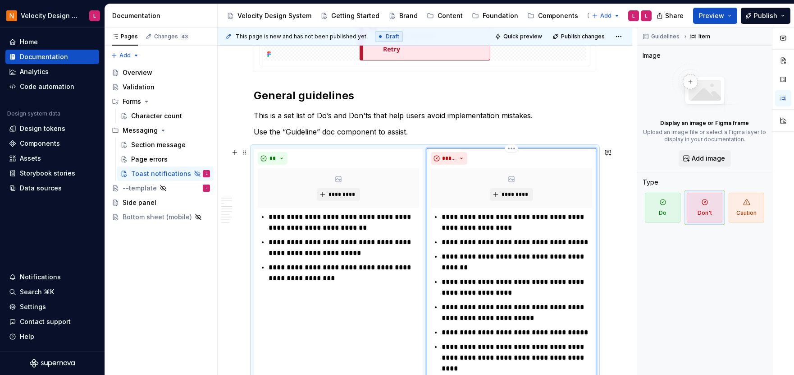
click at [442, 347] on p "**********" at bounding box center [517, 357] width 151 height 32
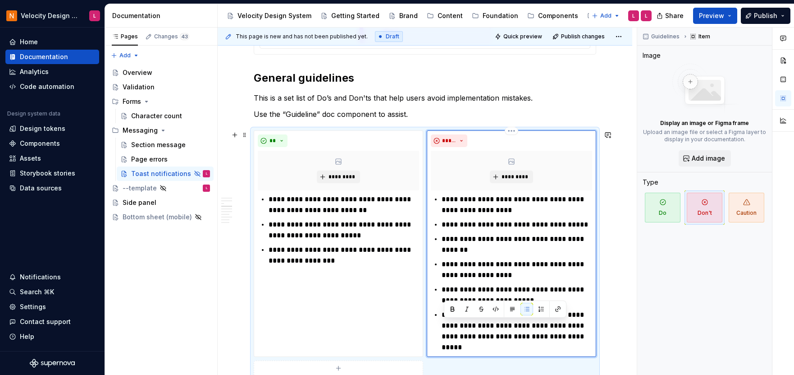
scroll to position [907, 0]
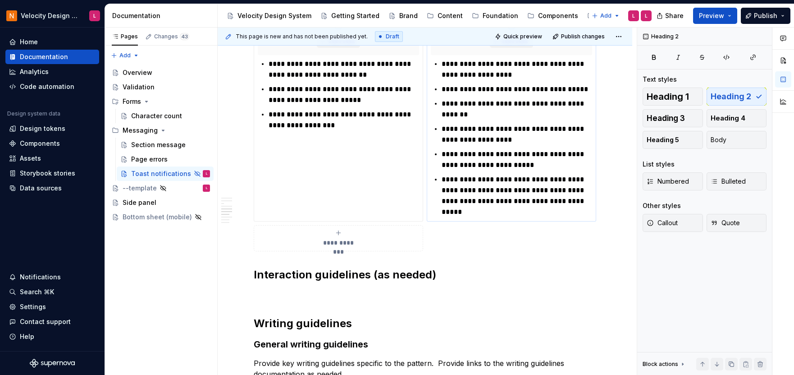
click at [519, 213] on p "**********" at bounding box center [517, 195] width 151 height 43
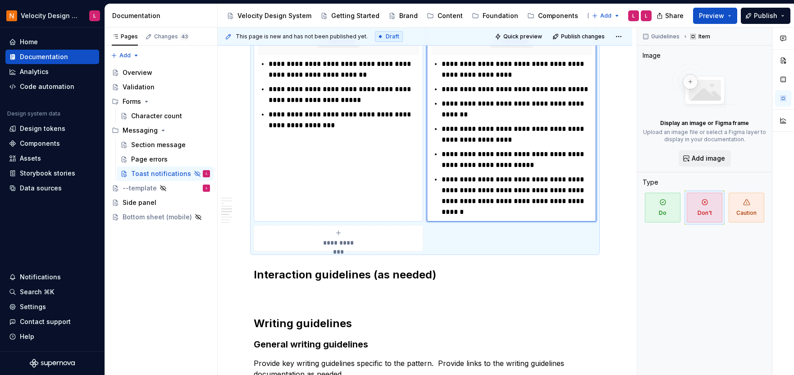
click at [378, 151] on div "**********" at bounding box center [339, 108] width 170 height 226
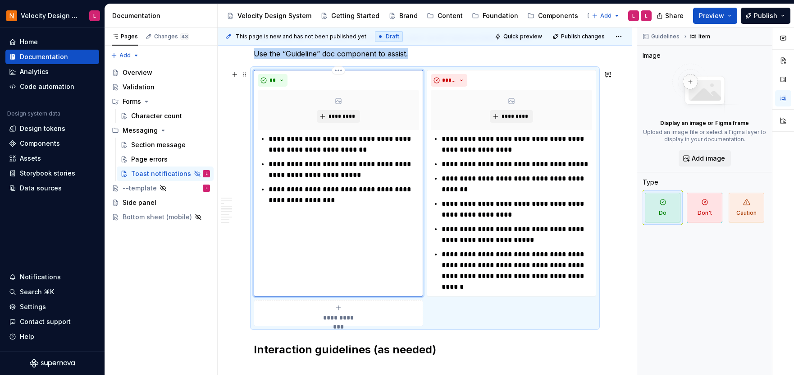
scroll to position [831, 0]
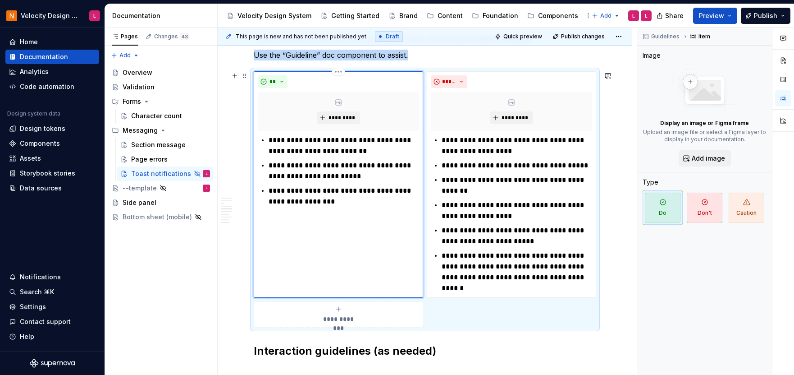
click at [358, 201] on p "**********" at bounding box center [344, 196] width 151 height 22
click at [360, 153] on p "**********" at bounding box center [344, 146] width 151 height 22
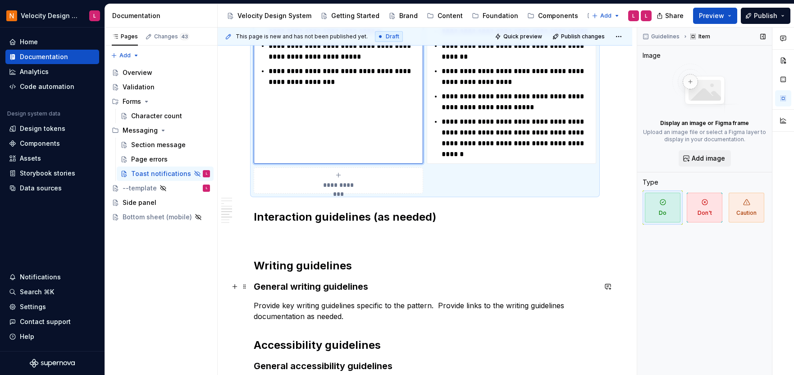
scroll to position [973, 0]
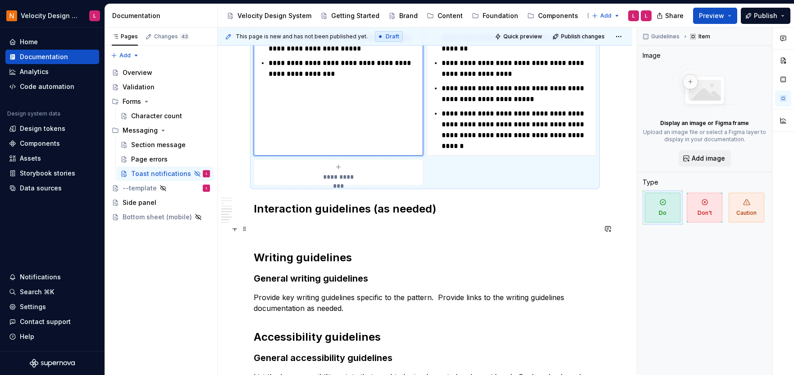
click at [306, 224] on p at bounding box center [425, 228] width 343 height 11
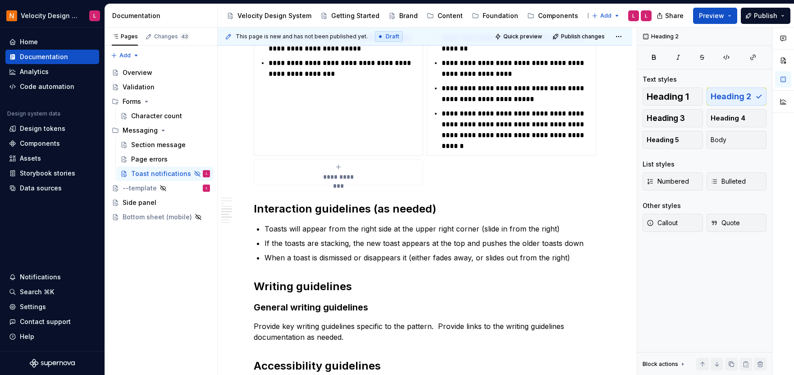
click at [376, 234] on ul "Toasts will appear from the right side at the upper right corner (slide in from…" at bounding box center [431, 243] width 332 height 40
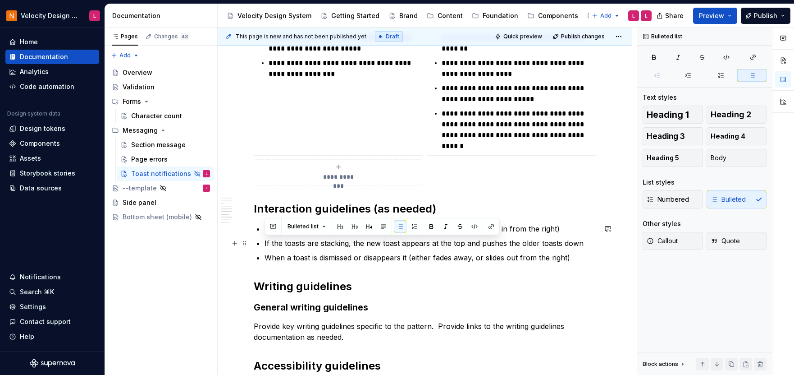
click at [376, 234] on div "Bulleted list" at bounding box center [382, 226] width 235 height 17
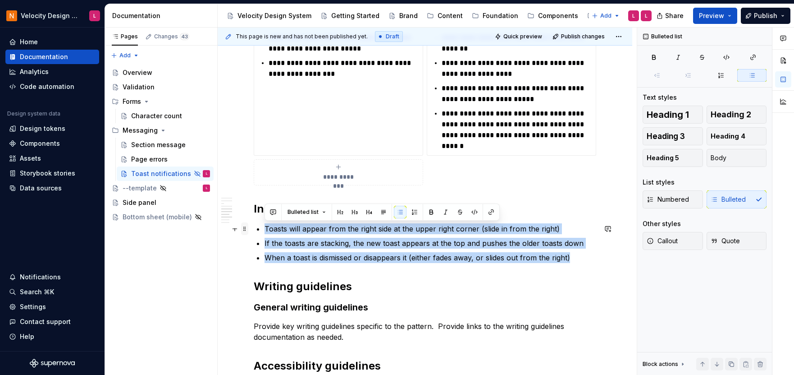
drag, startPoint x: 580, startPoint y: 261, endPoint x: 243, endPoint y: 229, distance: 339.1
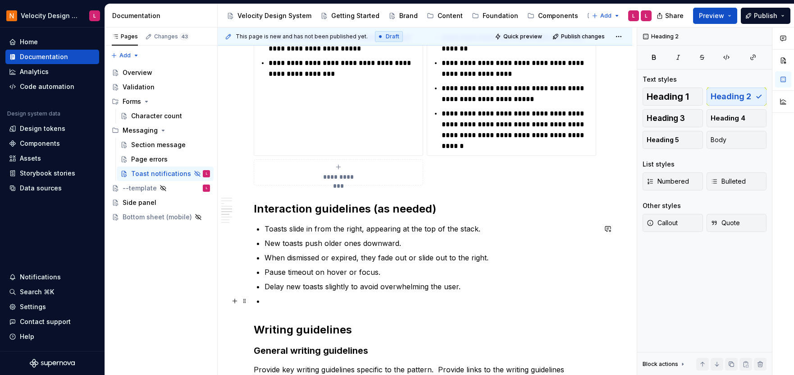
click at [275, 301] on li at bounding box center [431, 300] width 332 height 11
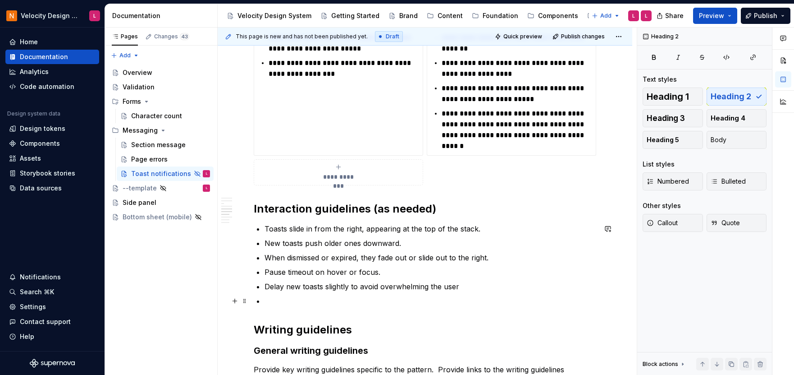
click at [282, 301] on li at bounding box center [431, 300] width 332 height 11
click at [320, 304] on li at bounding box center [431, 300] width 332 height 11
click at [321, 299] on li at bounding box center [431, 300] width 332 height 11
click at [491, 284] on p "Delay new toasts slightly to avoid overwhelming the user" at bounding box center [431, 286] width 332 height 11
drag, startPoint x: 297, startPoint y: 303, endPoint x: 255, endPoint y: 298, distance: 42.3
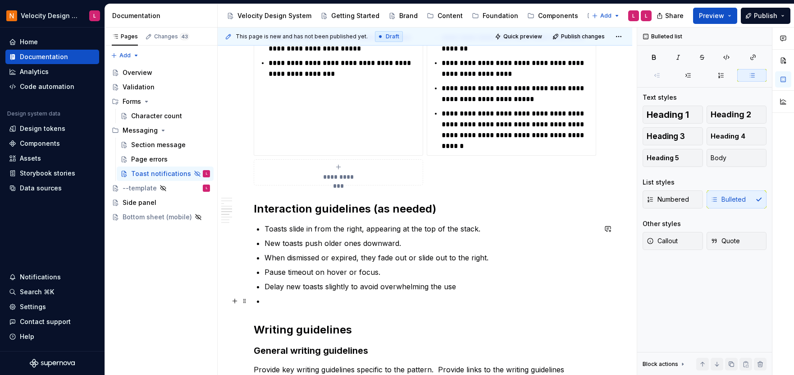
drag, startPoint x: 261, startPoint y: 300, endPoint x: 266, endPoint y: 300, distance: 5.4
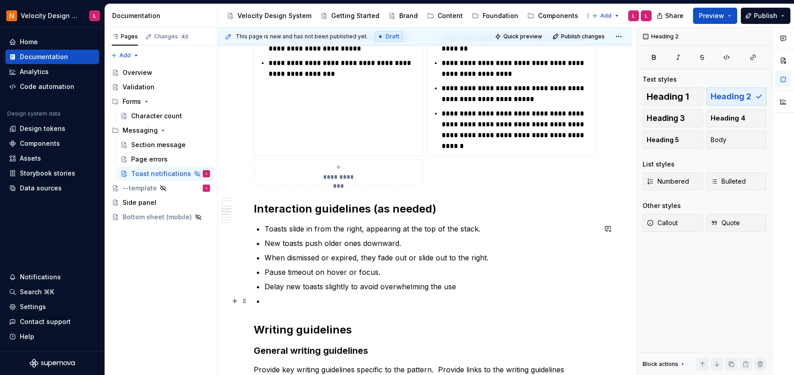
click at [265, 302] on li at bounding box center [431, 300] width 332 height 11
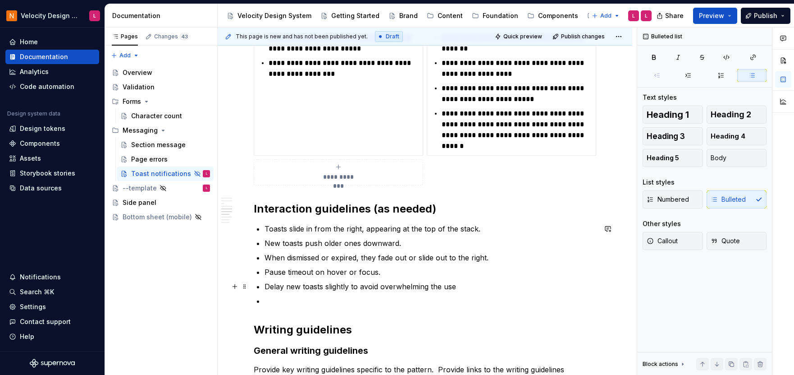
click at [284, 289] on p "Delay new toasts slightly to avoid overwhelming the use" at bounding box center [431, 286] width 332 height 11
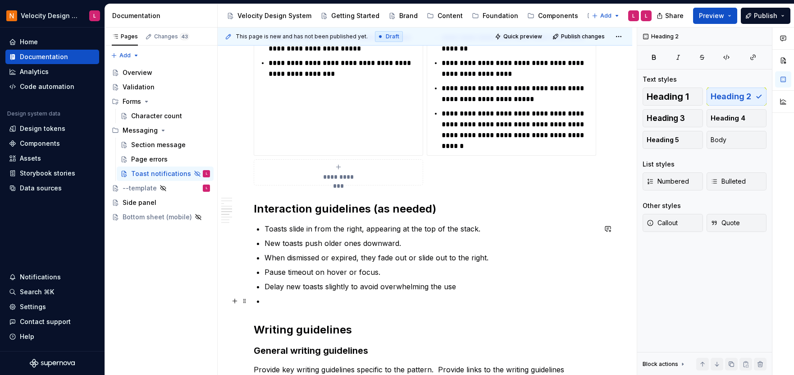
click at [463, 298] on li at bounding box center [431, 300] width 332 height 11
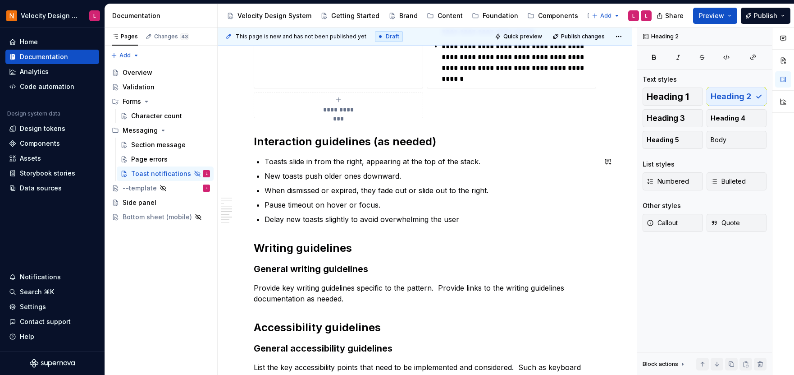
scroll to position [1040, 0]
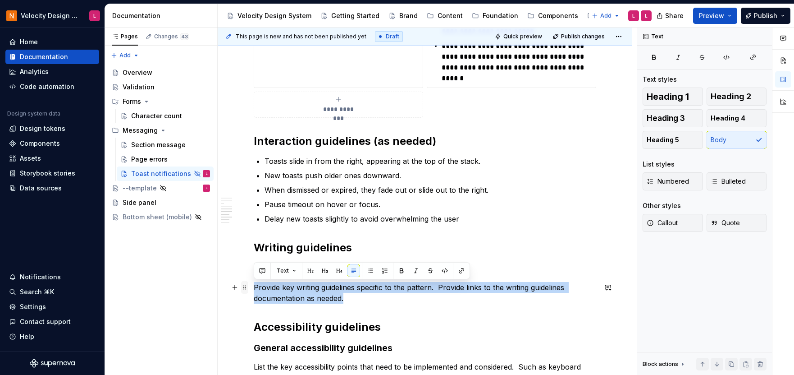
drag, startPoint x: 374, startPoint y: 302, endPoint x: 244, endPoint y: 291, distance: 130.7
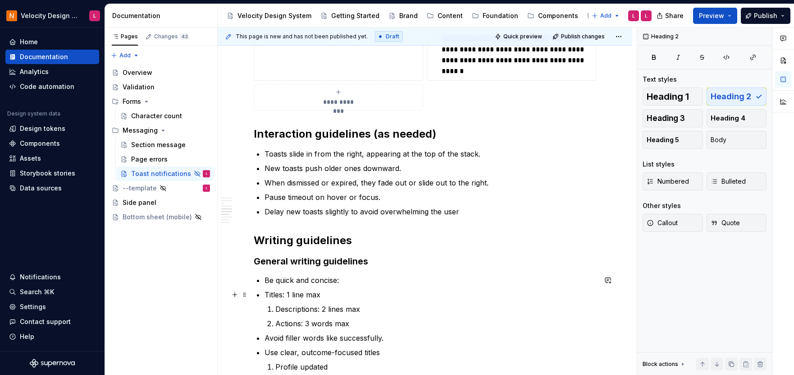
scroll to position [1056, 0]
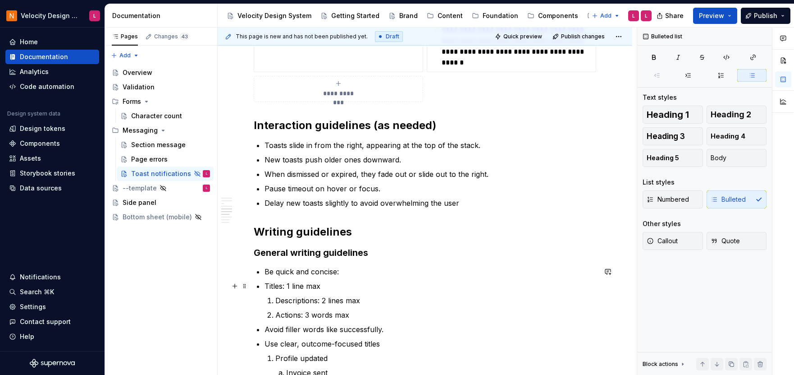
click at [331, 290] on p "Titles: 1 line max" at bounding box center [431, 285] width 332 height 11
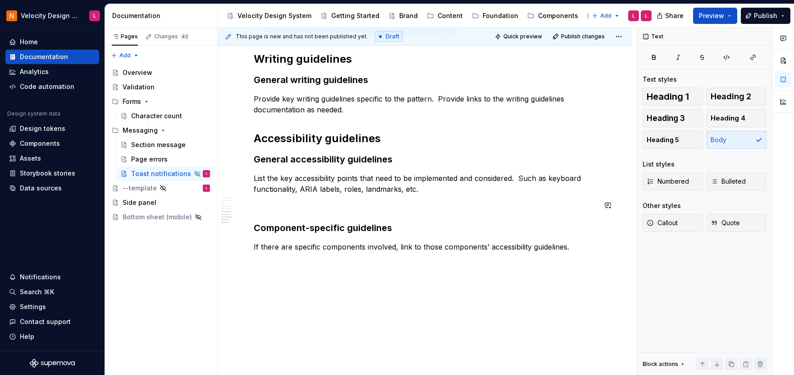
scroll to position [1229, 0]
click at [342, 108] on p "Provide key writing guidelines specific to the pattern. Provide links to the wr…" at bounding box center [425, 104] width 343 height 22
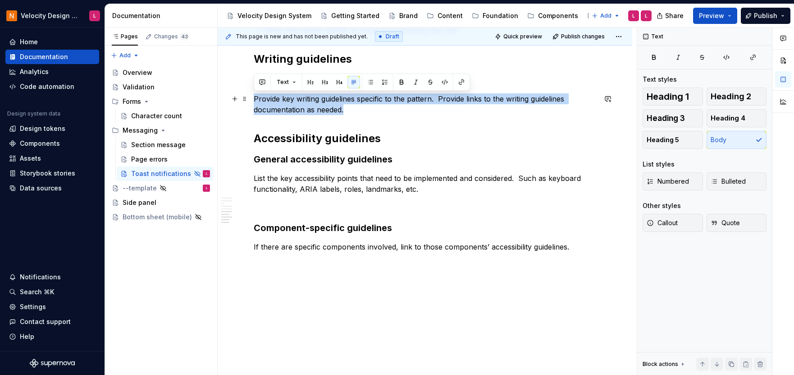
drag, startPoint x: 357, startPoint y: 107, endPoint x: 251, endPoint y: 98, distance: 105.9
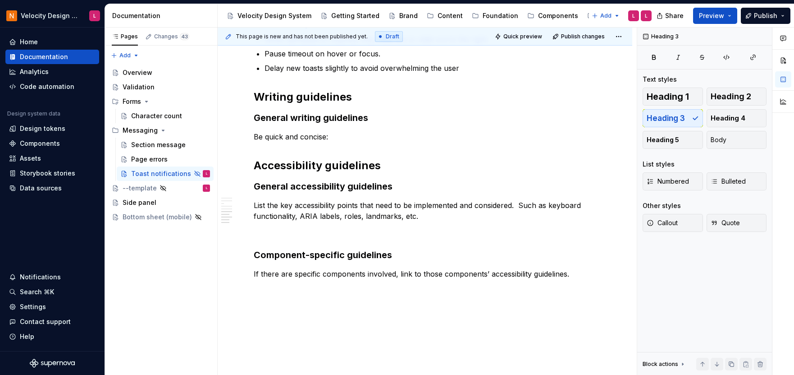
scroll to position [1218, 0]
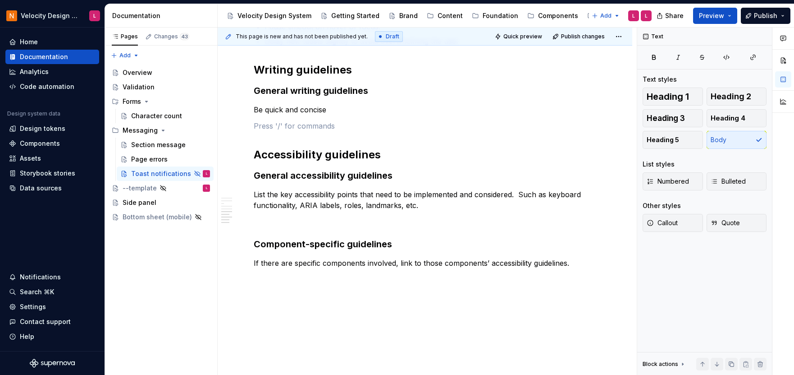
scroll to position [1234, 0]
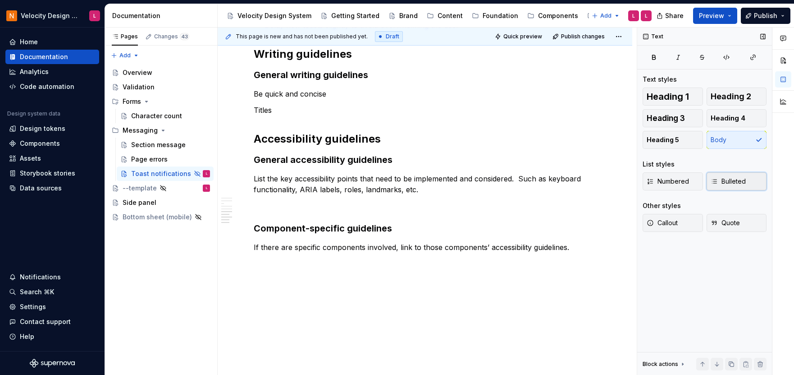
click at [728, 183] on span "Bulleted" at bounding box center [728, 181] width 35 height 9
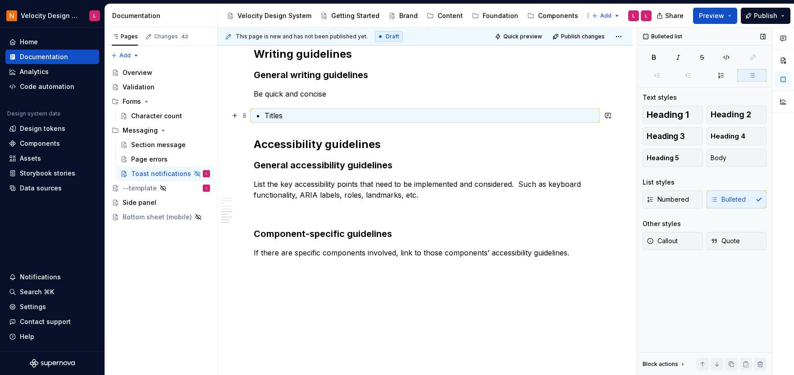
click at [365, 118] on p "Titles" at bounding box center [431, 115] width 332 height 11
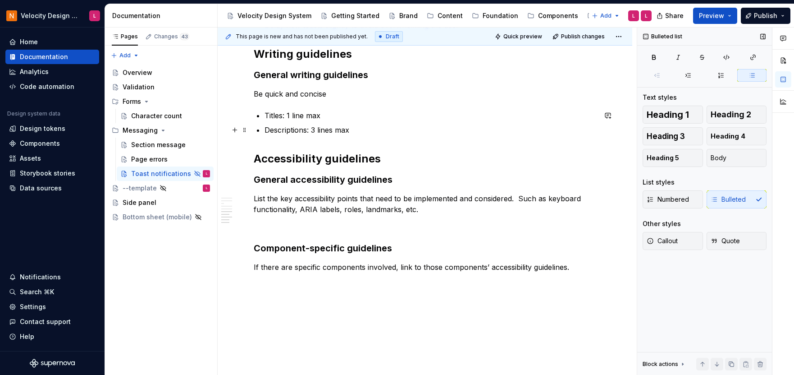
click at [360, 133] on p "Descriptions: 3 lines max" at bounding box center [431, 129] width 332 height 11
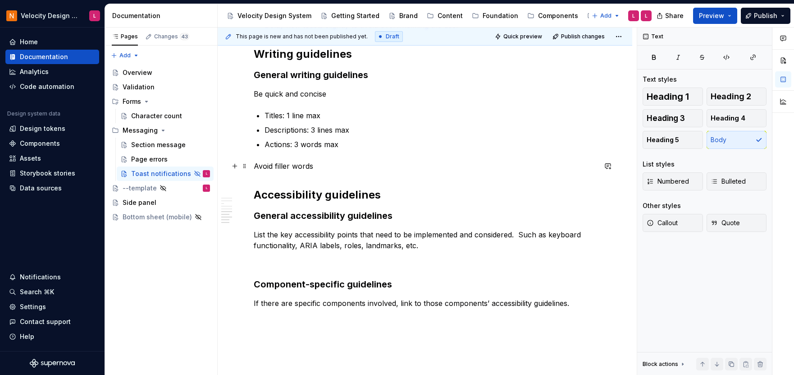
click at [283, 170] on p "Avoid filler words" at bounding box center [425, 165] width 343 height 11
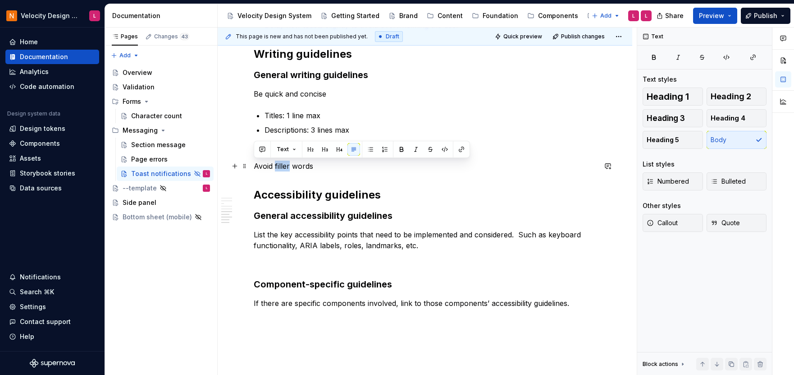
click at [283, 170] on p "Avoid filler words" at bounding box center [425, 165] width 343 height 11
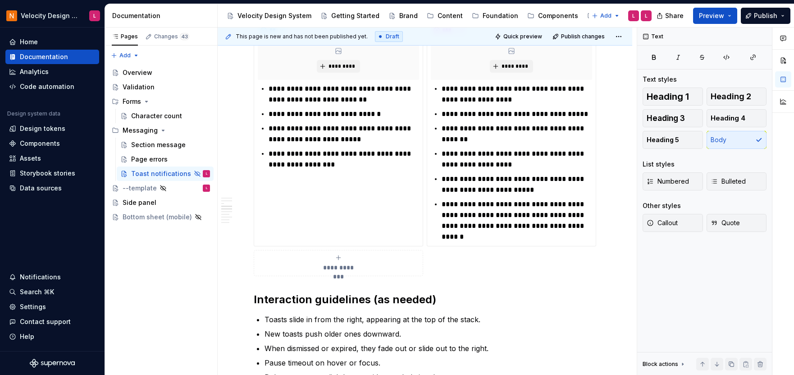
scroll to position [806, 0]
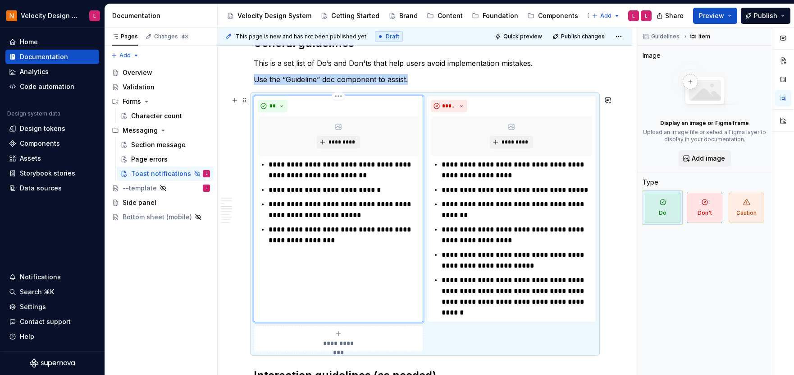
click at [329, 108] on div "**" at bounding box center [338, 106] width 161 height 13
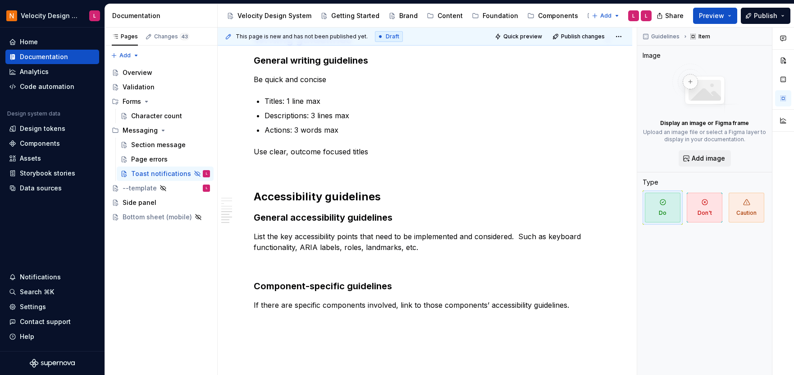
scroll to position [1254, 0]
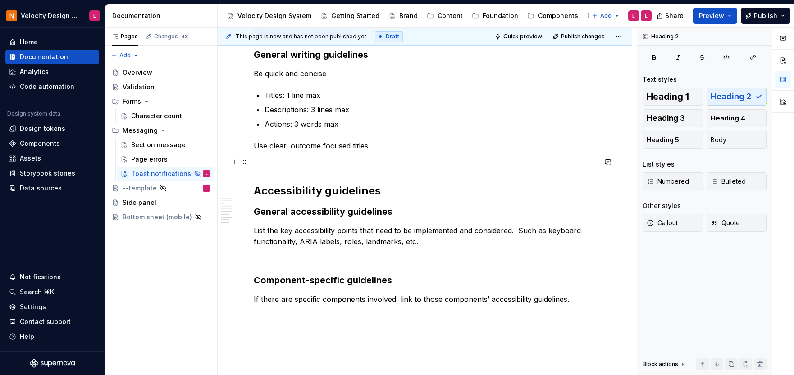
click at [287, 160] on p at bounding box center [425, 161] width 343 height 11
click at [233, 163] on button "button" at bounding box center [235, 162] width 13 height 13
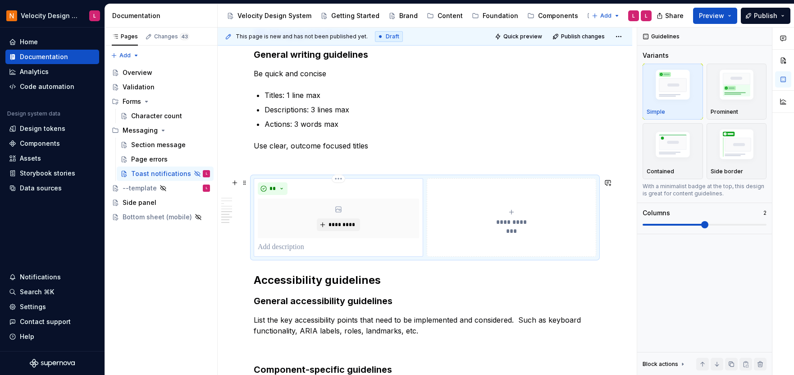
type textarea "*"
click at [279, 244] on p at bounding box center [338, 247] width 161 height 11
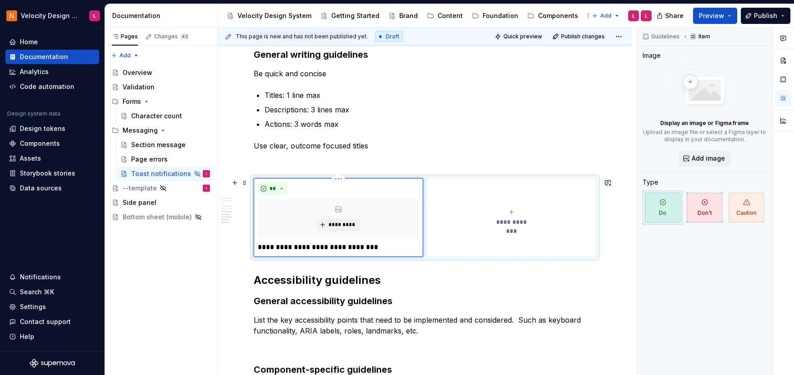
type textarea "*"
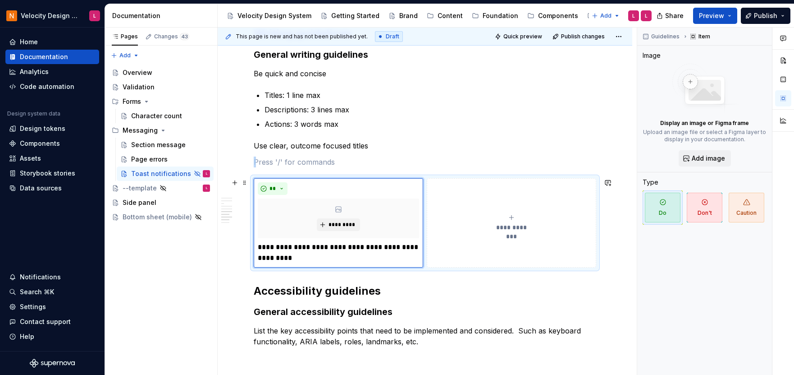
click at [455, 236] on button "**********" at bounding box center [512, 222] width 170 height 89
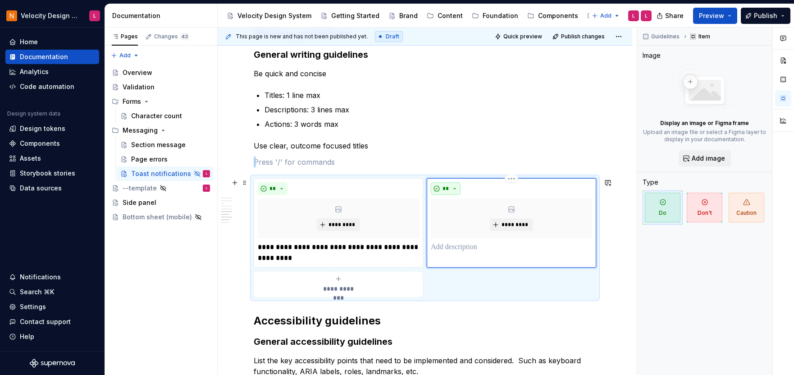
click at [451, 183] on button "**" at bounding box center [446, 188] width 30 height 13
click at [462, 220] on div "Don't" at bounding box center [466, 220] width 17 height 9
click at [448, 249] on p at bounding box center [511, 247] width 161 height 11
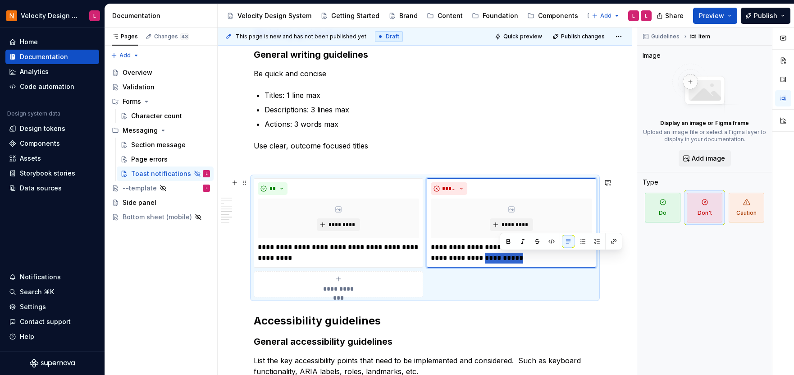
drag, startPoint x: 501, startPoint y: 258, endPoint x: 584, endPoint y: 269, distance: 83.7
click at [584, 269] on div "**********" at bounding box center [425, 237] width 343 height 119
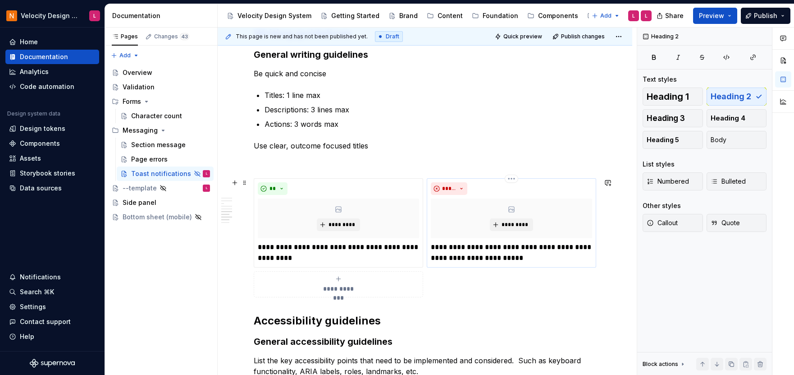
click at [518, 259] on p "**********" at bounding box center [511, 253] width 161 height 22
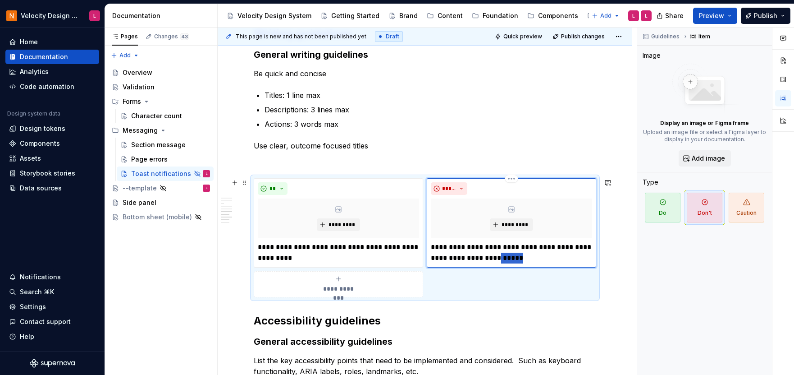
click at [518, 259] on p "**********" at bounding box center [511, 253] width 161 height 22
drag, startPoint x: 532, startPoint y: 253, endPoint x: 499, endPoint y: 254, distance: 33.4
click at [499, 254] on p "**********" at bounding box center [511, 253] width 161 height 22
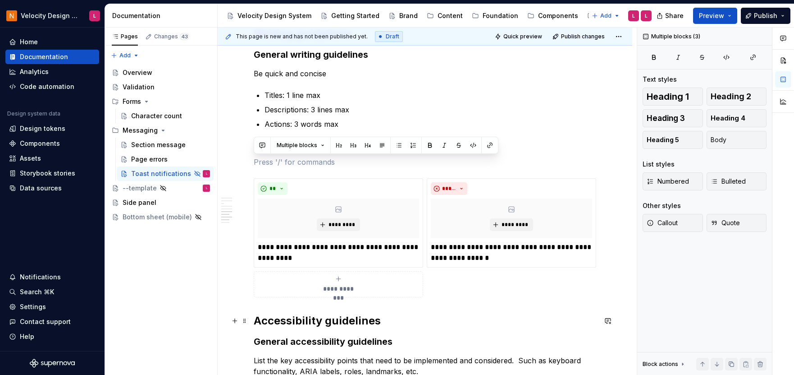
click at [522, 316] on h2 "Accessibility guidelines" at bounding box center [425, 320] width 343 height 14
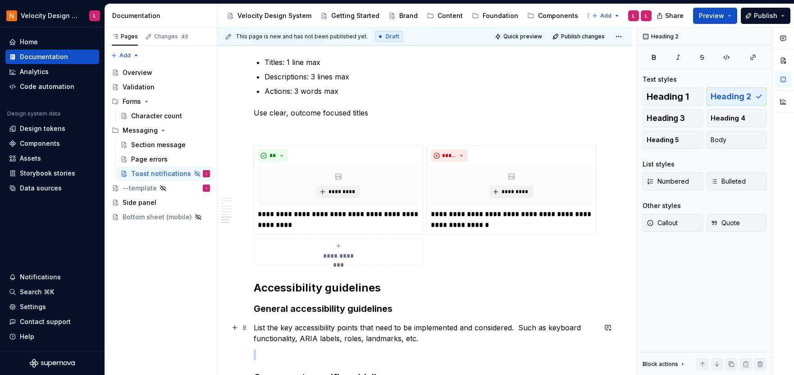
scroll to position [1323, 0]
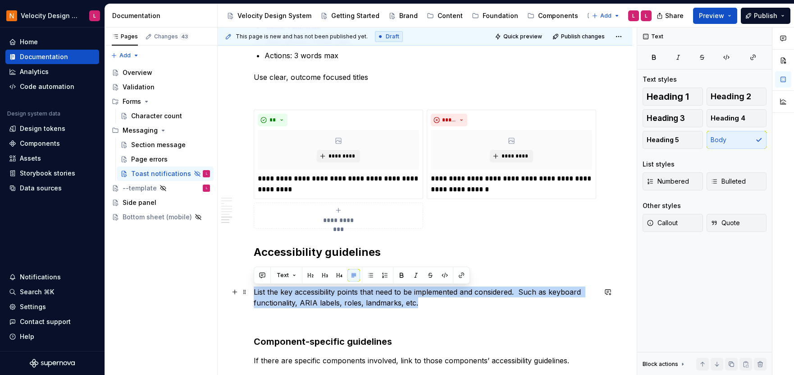
drag, startPoint x: 278, startPoint y: 326, endPoint x: 250, endPoint y: 291, distance: 45.3
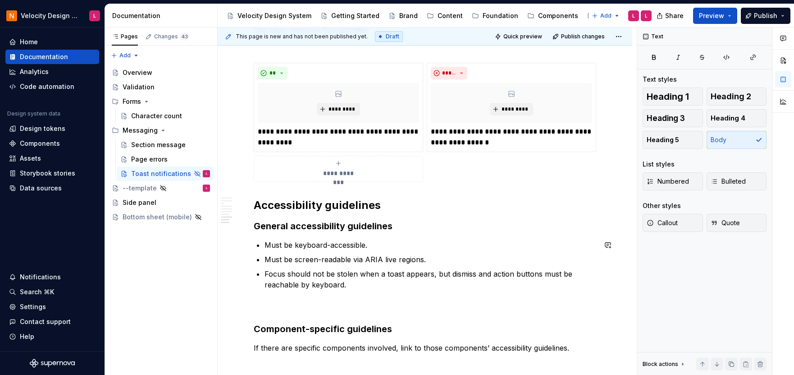
scroll to position [1434, 0]
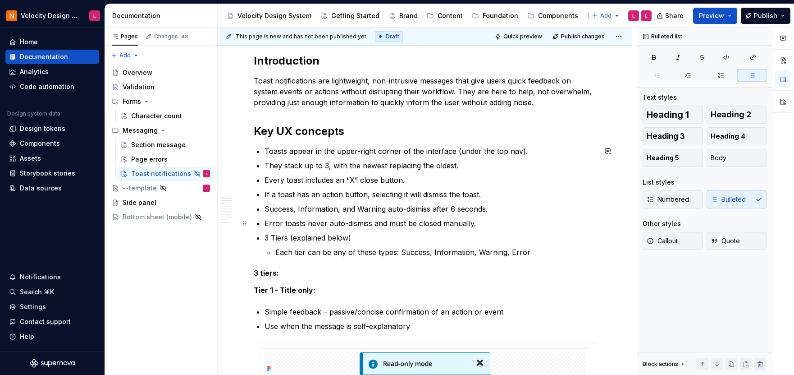
scroll to position [127, 0]
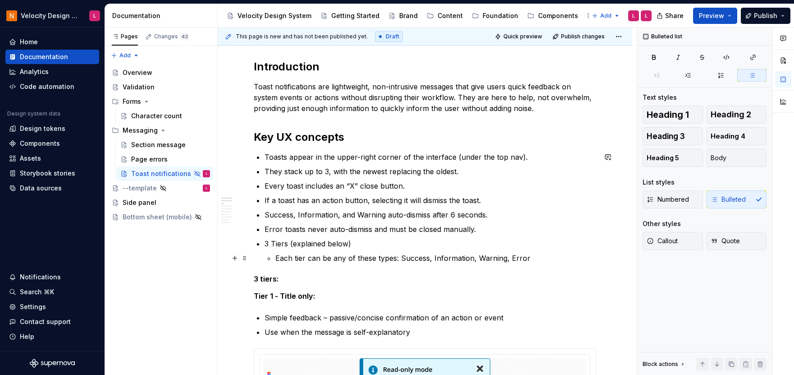
click at [549, 255] on p "Each tier can be any of these types: Success, Information, Warning, Error" at bounding box center [435, 257] width 321 height 11
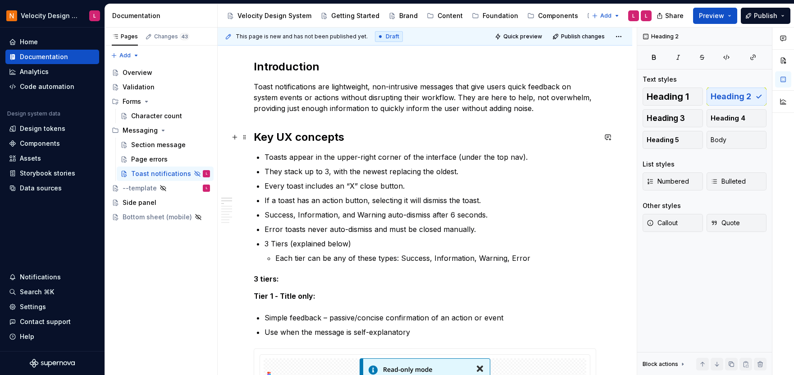
click at [439, 138] on h2 "Key UX concepts" at bounding box center [425, 137] width 343 height 14
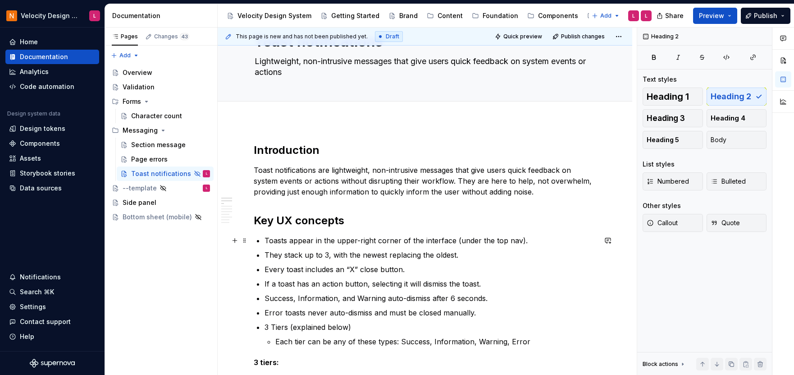
scroll to position [39, 0]
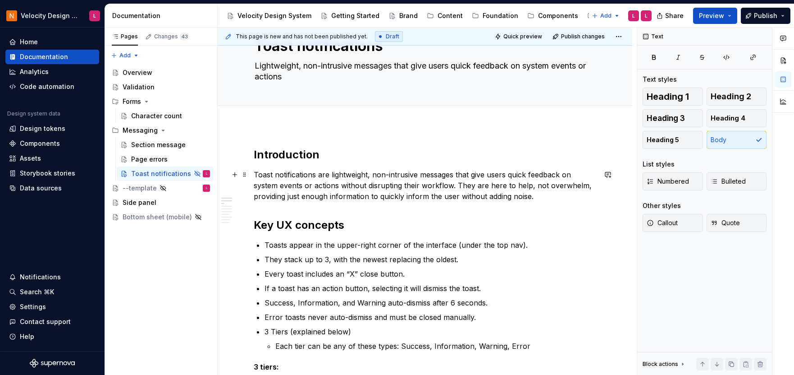
click at [537, 194] on p "Toast notifications are lightweight, non-intrusive messages that give users qui…" at bounding box center [425, 185] width 343 height 32
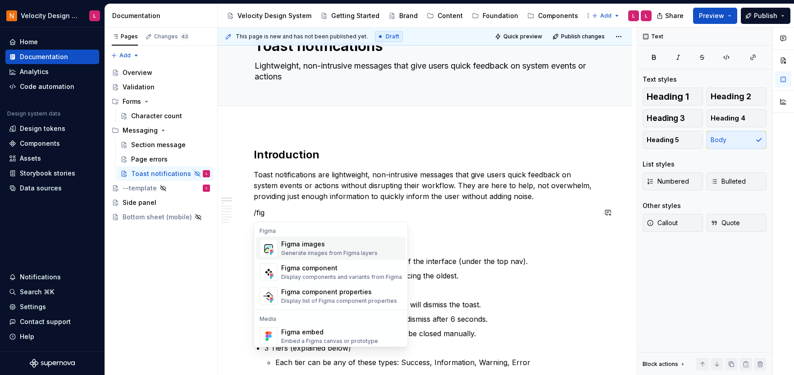
click at [363, 243] on div "Figma images" at bounding box center [329, 243] width 96 height 9
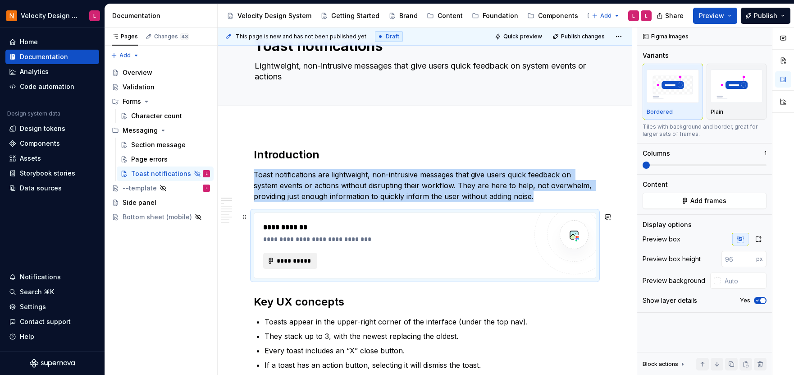
click at [284, 258] on span "**********" at bounding box center [293, 260] width 35 height 9
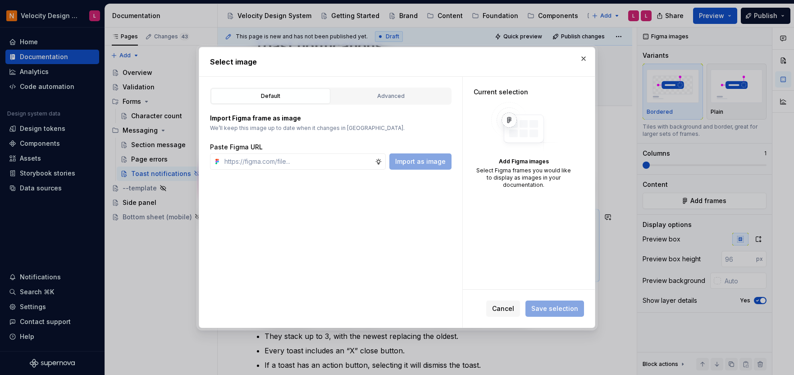
type textarea "*"
type input "[URL][DOMAIN_NAME]"
type textarea "*"
type input "[URL][DOMAIN_NAME]"
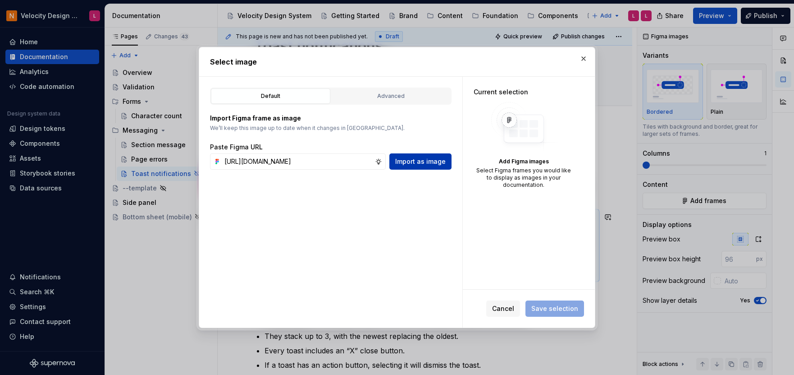
click at [417, 153] on button "Import as image" at bounding box center [420, 161] width 62 height 16
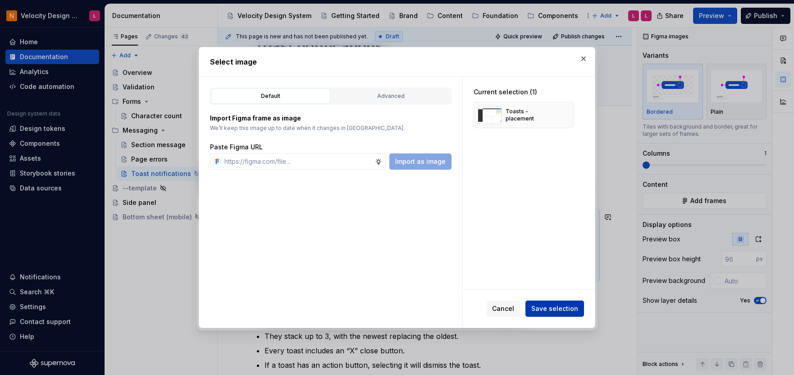
click at [559, 305] on span "Save selection" at bounding box center [555, 308] width 47 height 9
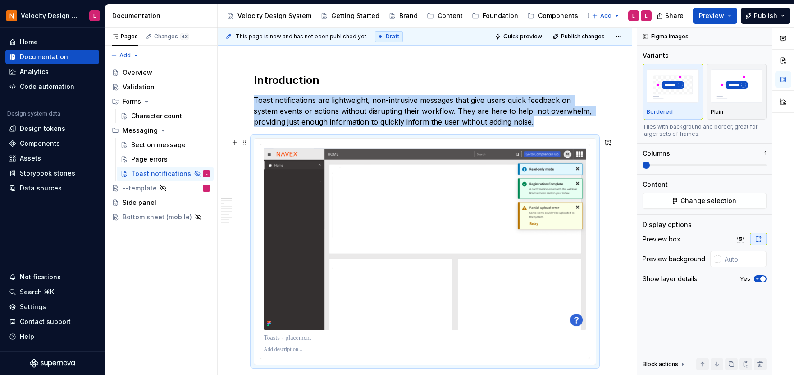
scroll to position [116, 0]
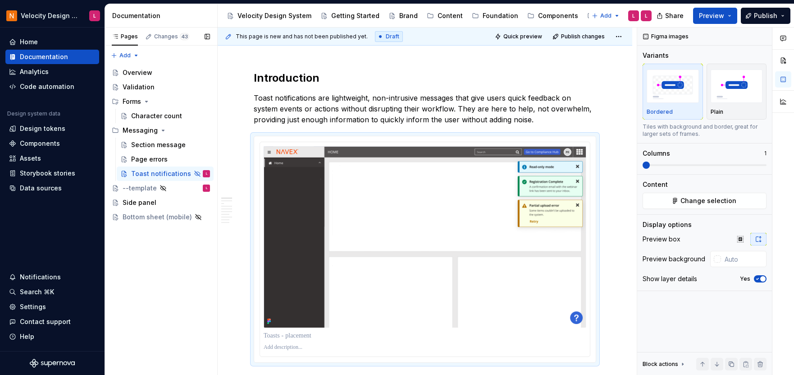
click at [198, 306] on div "Pages Changes 43 Add Accessibility guide for tree Page tree. Navigate the tree …" at bounding box center [161, 201] width 113 height 348
click at [761, 278] on span "button" at bounding box center [763, 278] width 5 height 5
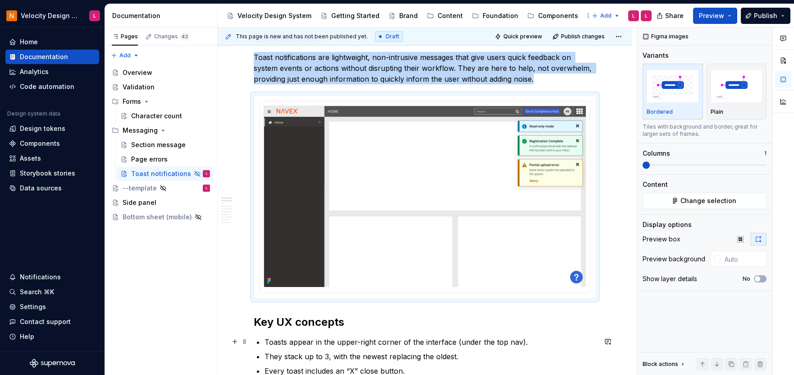
scroll to position [198, 0]
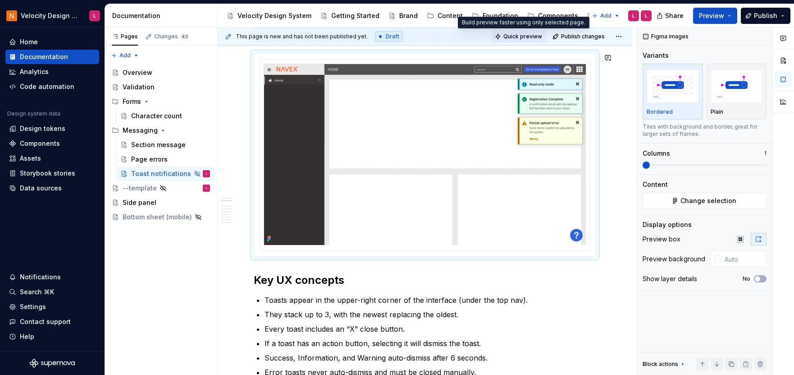
click at [512, 37] on span "Quick preview" at bounding box center [523, 36] width 39 height 7
click at [516, 36] on span "Quick preview" at bounding box center [523, 36] width 39 height 7
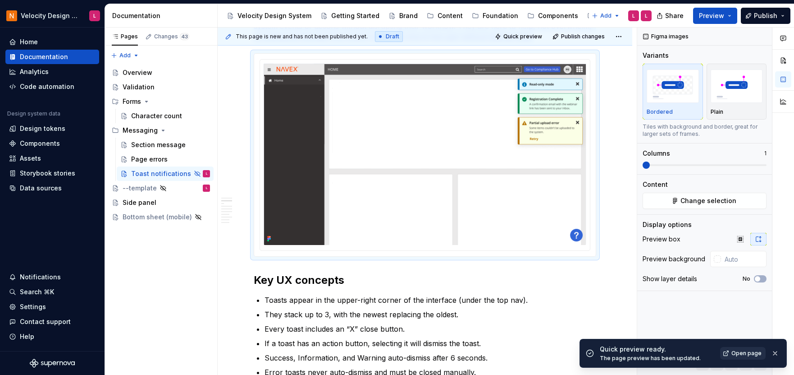
click at [739, 349] on span "Open page" at bounding box center [747, 352] width 30 height 7
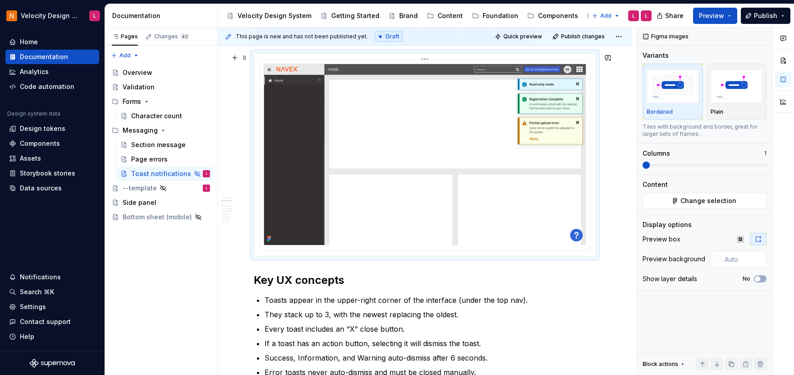
click at [507, 108] on img at bounding box center [425, 154] width 323 height 182
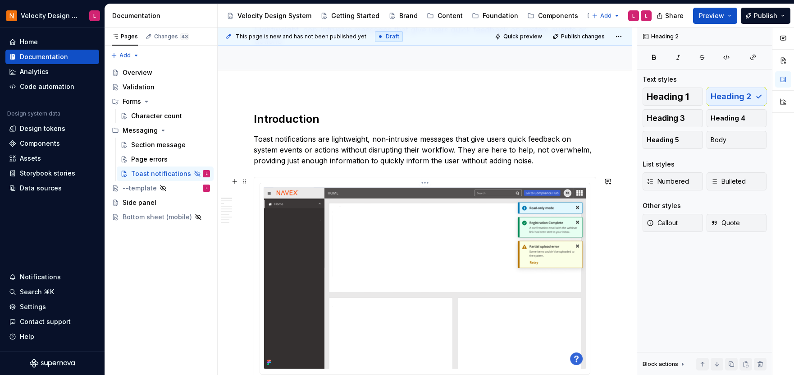
scroll to position [43, 0]
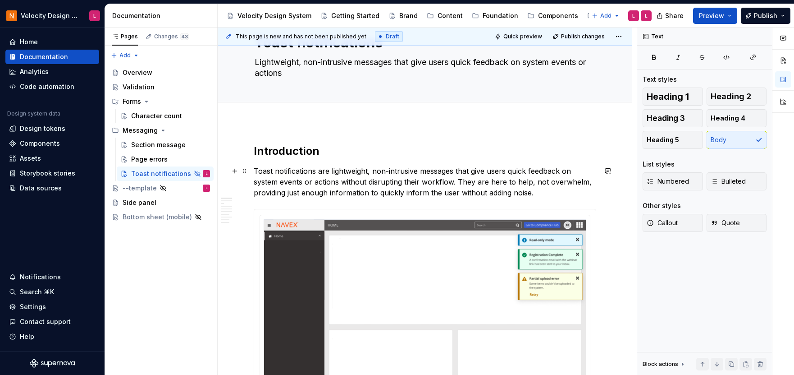
click at [438, 195] on p "Toast notifications are lightweight, non-intrusive messages that give users qui…" at bounding box center [425, 181] width 343 height 32
click at [476, 156] on h2 "Introduction" at bounding box center [425, 151] width 343 height 14
click at [331, 37] on span "This page is new and has not been published yet." at bounding box center [302, 36] width 132 height 7
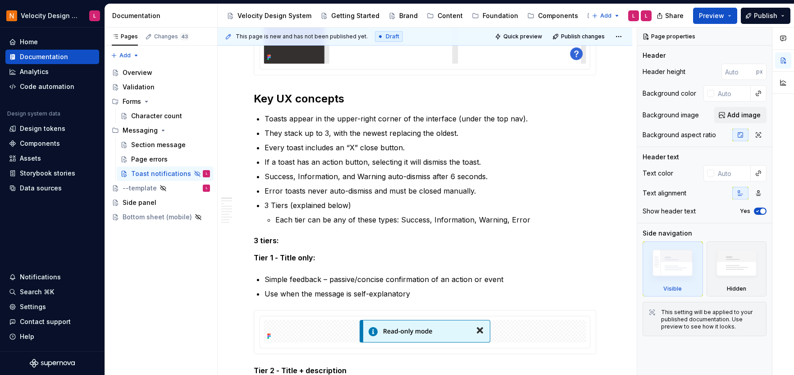
scroll to position [0, 0]
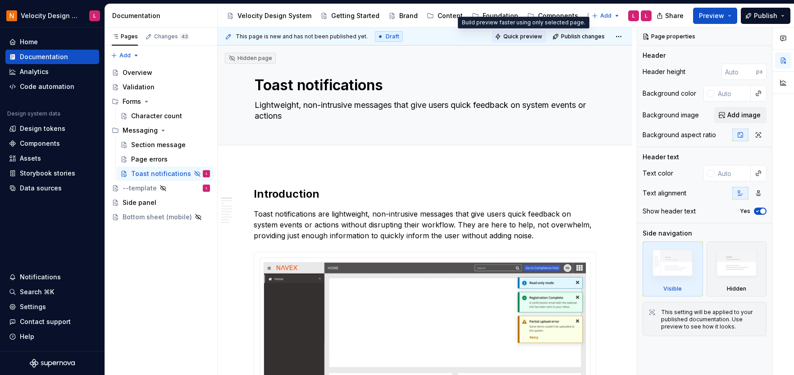
click at [523, 33] on span "Quick preview" at bounding box center [523, 36] width 39 height 7
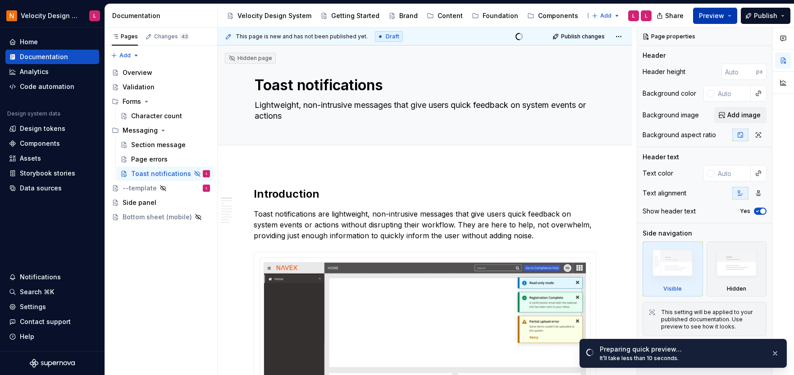
click at [733, 12] on button "Preview" at bounding box center [715, 16] width 44 height 16
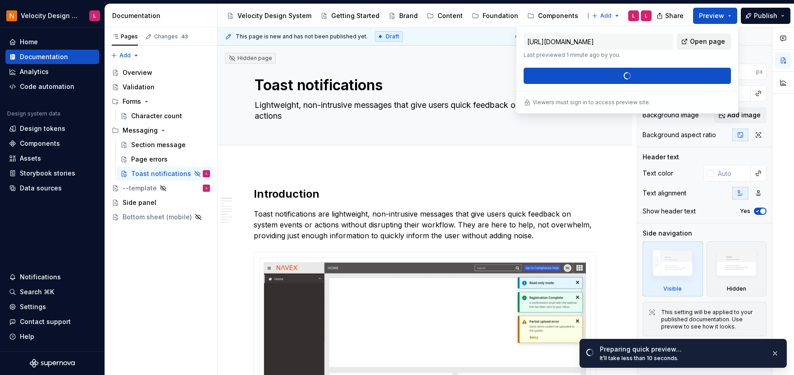
click at [706, 46] on link "Open page" at bounding box center [704, 41] width 54 height 16
click at [316, 211] on p "Toast notifications are lightweight, non-intrusive messages that give users qui…" at bounding box center [425, 224] width 343 height 32
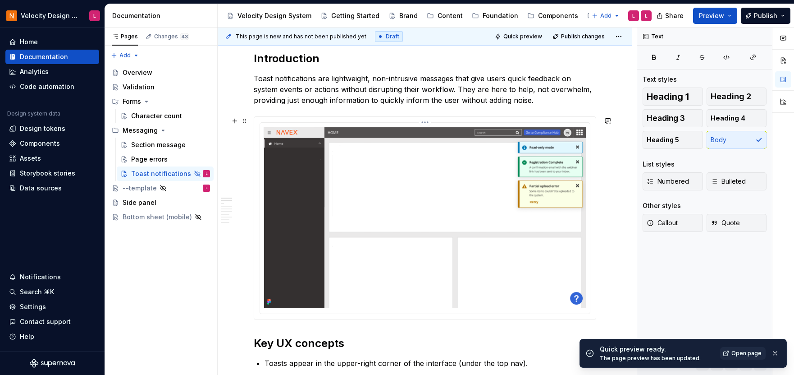
scroll to position [147, 0]
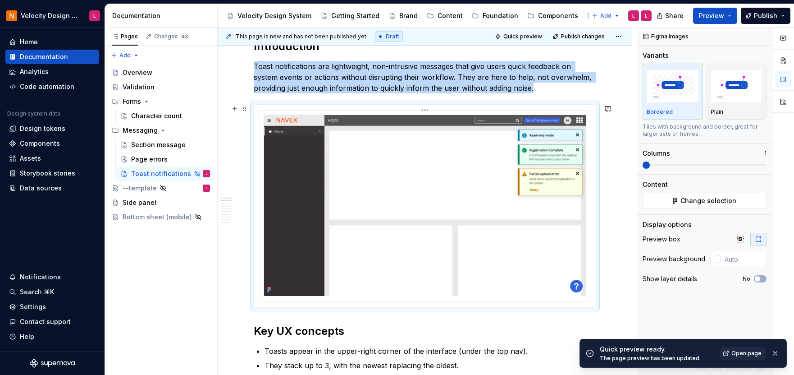
click at [376, 195] on img at bounding box center [425, 205] width 323 height 182
click at [745, 358] on link "Open page" at bounding box center [743, 353] width 46 height 13
click at [388, 193] on img at bounding box center [425, 205] width 323 height 182
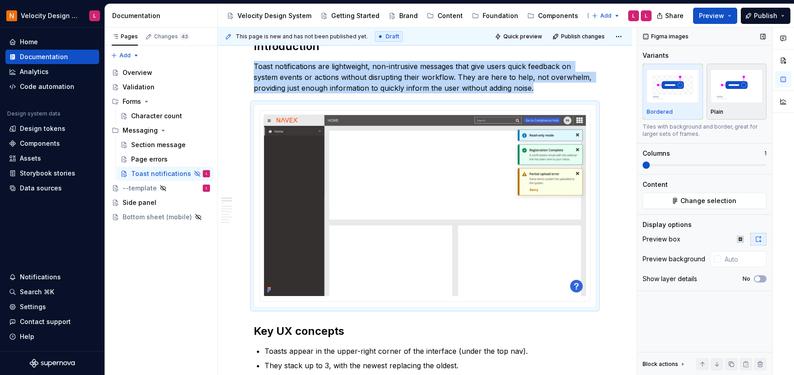
click at [731, 101] on img "button" at bounding box center [737, 85] width 52 height 33
click at [650, 101] on img "button" at bounding box center [673, 85] width 52 height 33
click at [742, 101] on img "button" at bounding box center [737, 85] width 52 height 33
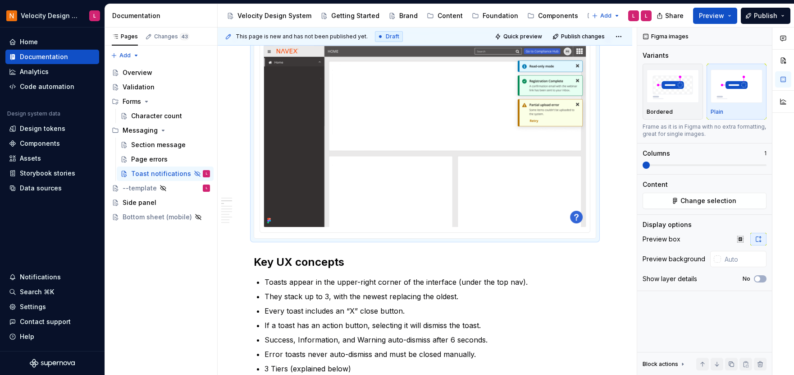
scroll to position [402, 0]
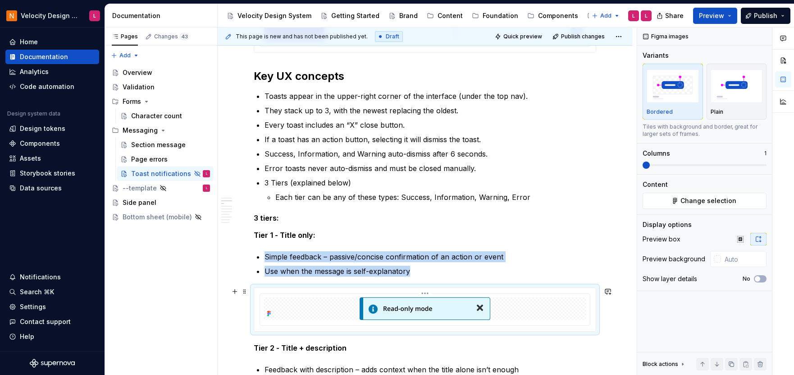
click at [403, 301] on img at bounding box center [425, 308] width 131 height 23
click at [730, 105] on div "Plain" at bounding box center [737, 92] width 52 height 48
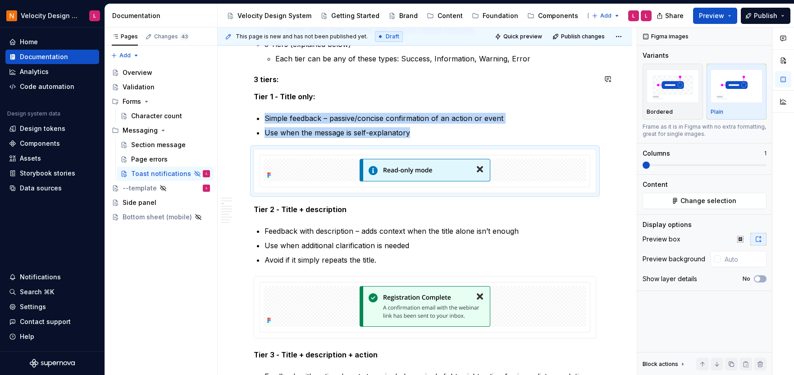
scroll to position [546, 0]
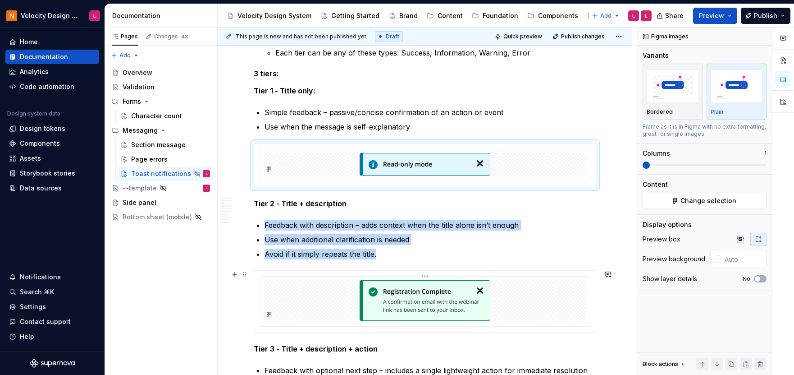
drag, startPoint x: 430, startPoint y: 291, endPoint x: 501, endPoint y: 284, distance: 71.1
click at [430, 291] on img at bounding box center [425, 300] width 131 height 41
click at [732, 109] on div "Plain" at bounding box center [737, 111] width 52 height 7
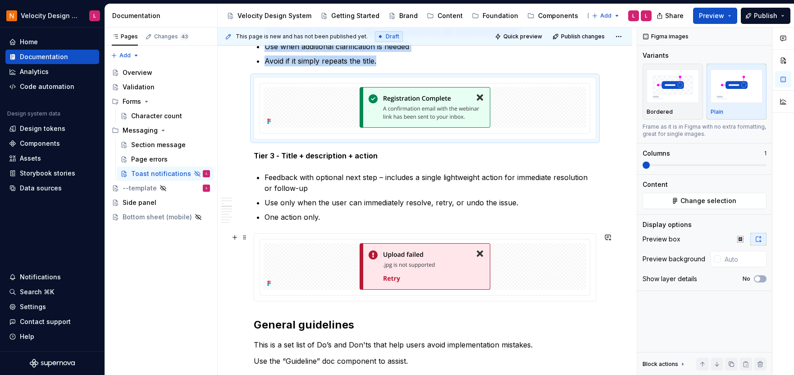
scroll to position [745, 0]
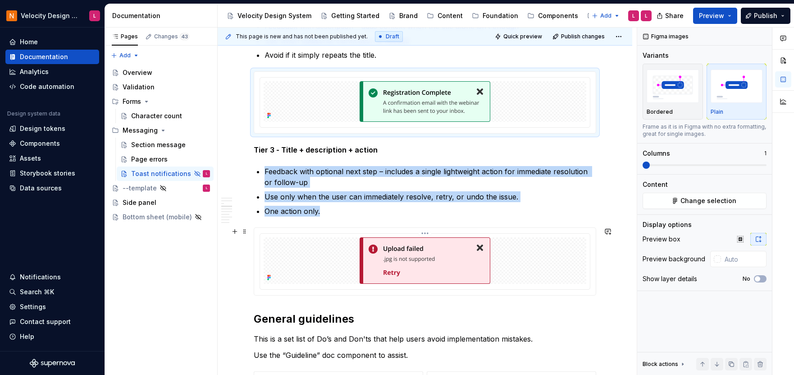
click at [445, 257] on img at bounding box center [425, 260] width 131 height 46
click at [748, 112] on div "Plain" at bounding box center [737, 111] width 52 height 7
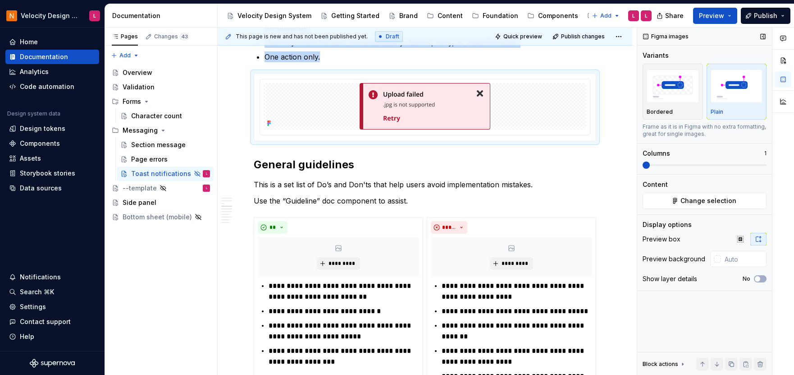
scroll to position [901, 0]
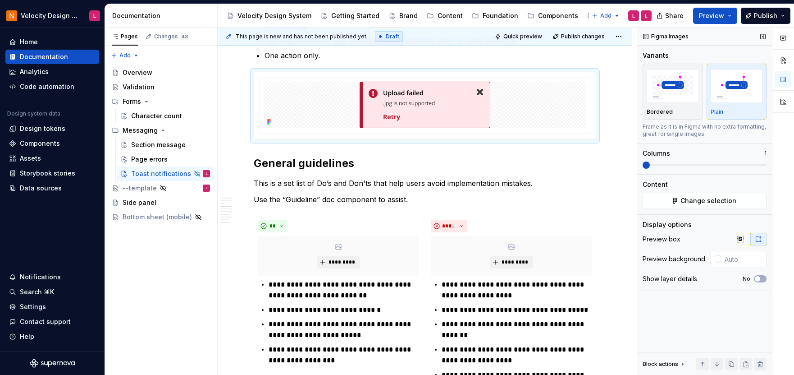
click at [725, 324] on div "Figma images Variants Bordered Plain Frame as it is in Figma with no extra form…" at bounding box center [704, 201] width 135 height 348
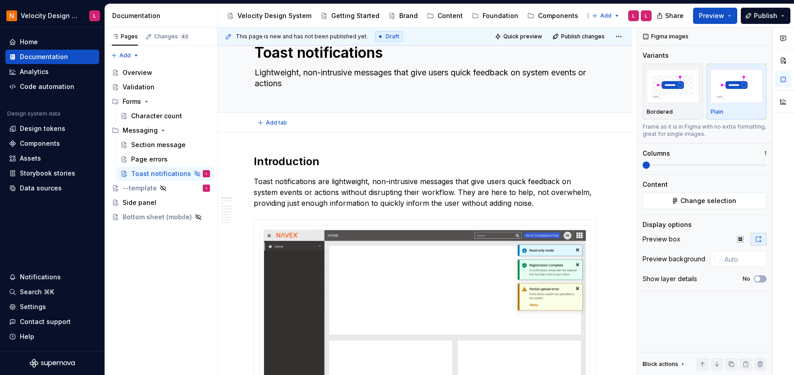
scroll to position [0, 0]
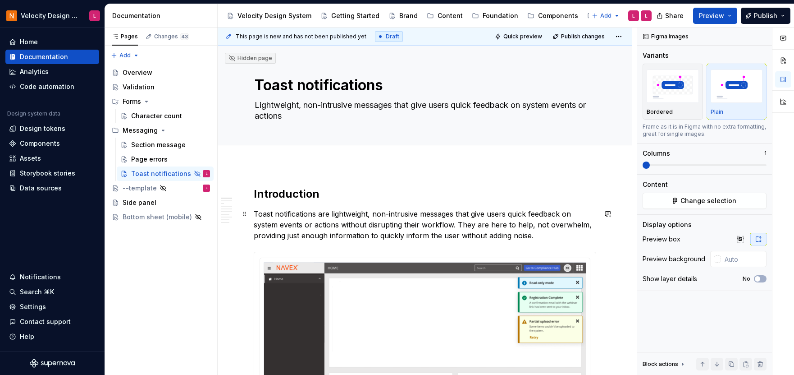
click at [447, 224] on p "Toast notifications are lightweight, non-intrusive messages that give users qui…" at bounding box center [425, 224] width 343 height 32
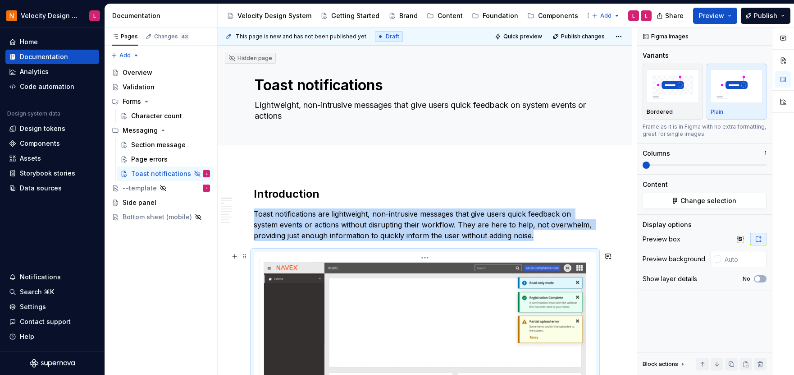
click at [496, 299] on img at bounding box center [425, 352] width 323 height 182
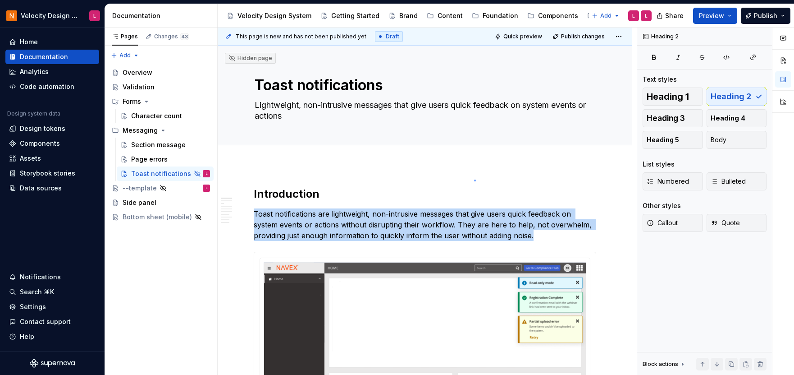
click at [475, 179] on div "This page is new and has not been published yet. Draft Quick preview Publish ch…" at bounding box center [427, 201] width 419 height 348
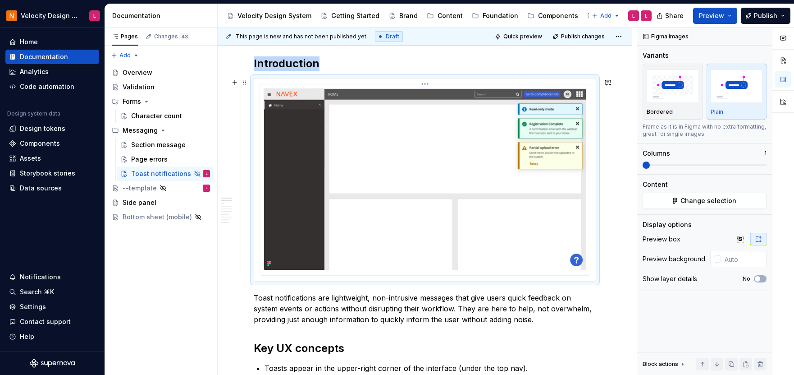
scroll to position [131, 0]
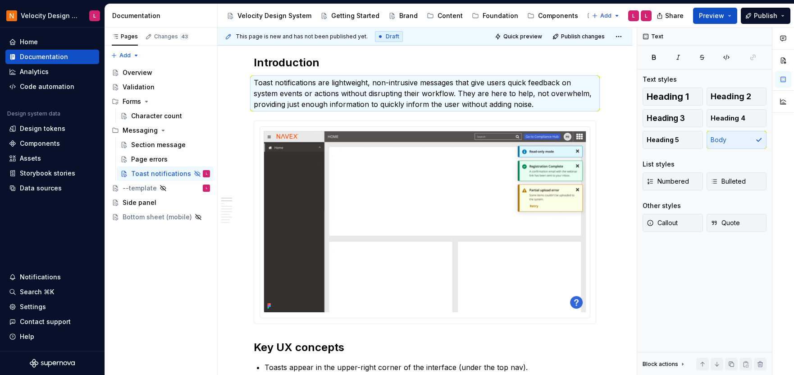
drag, startPoint x: 245, startPoint y: 298, endPoint x: 255, endPoint y: 3, distance: 295.0
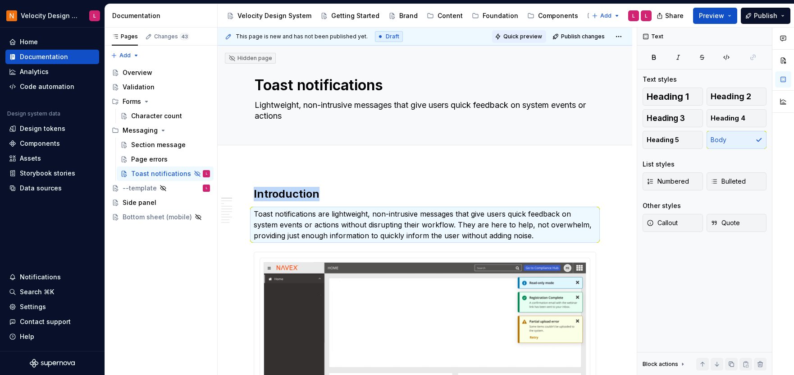
click at [519, 40] on button "Quick preview" at bounding box center [519, 36] width 54 height 13
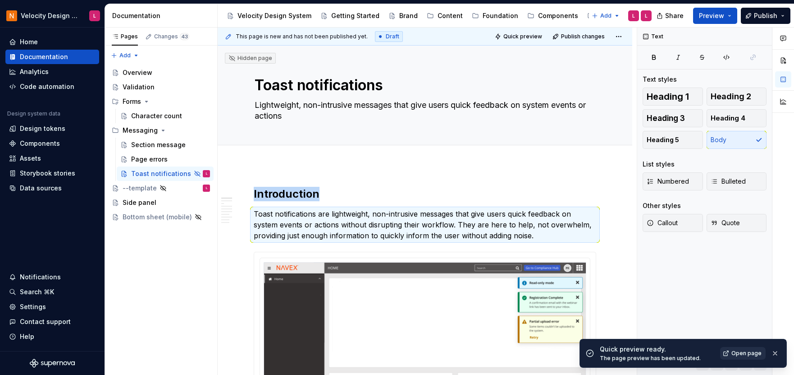
click at [730, 352] on link "Open page" at bounding box center [743, 353] width 46 height 13
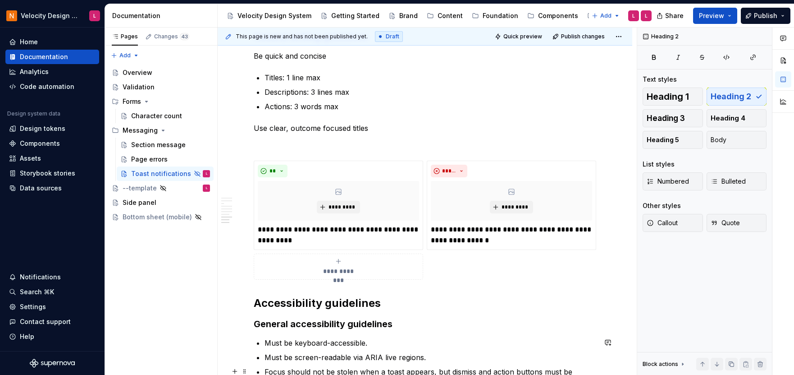
scroll to position [1699, 0]
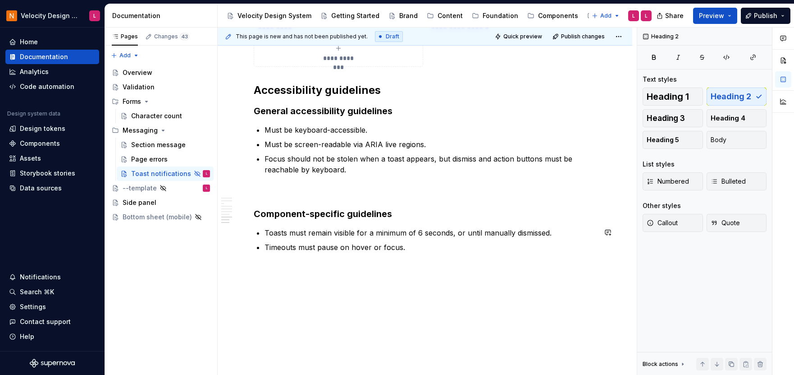
click at [531, 29] on div "This page is new and has not been published yet. Draft Quick preview Publish ch…" at bounding box center [425, 36] width 415 height 18
click at [530, 37] on span "Quick preview" at bounding box center [523, 36] width 39 height 7
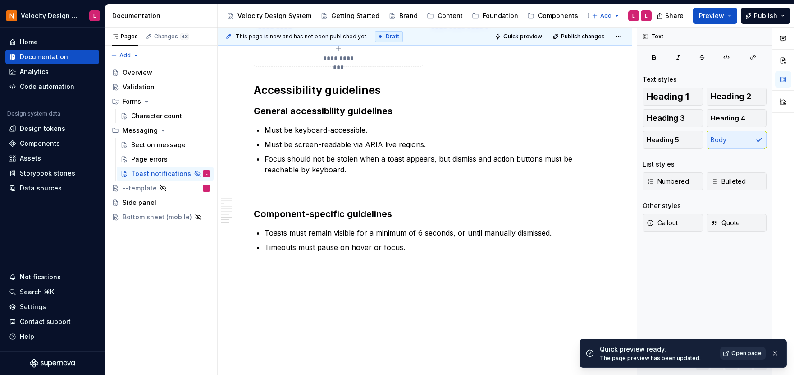
click at [739, 347] on div "Open page" at bounding box center [750, 353] width 61 height 13
click at [740, 352] on span "Open page" at bounding box center [747, 352] width 30 height 7
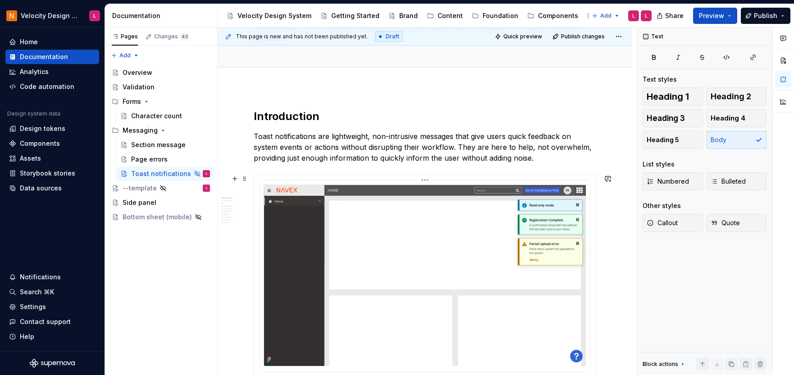
scroll to position [36, 0]
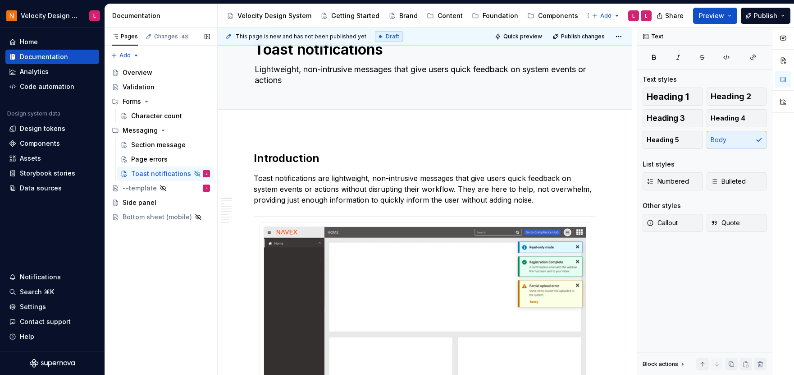
type textarea "*"
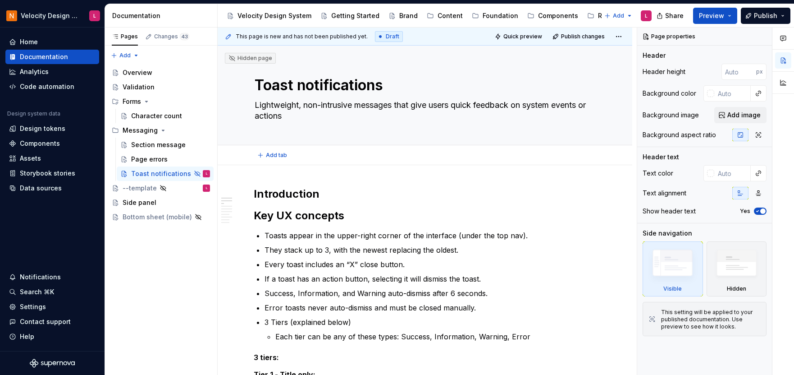
type textarea "*"
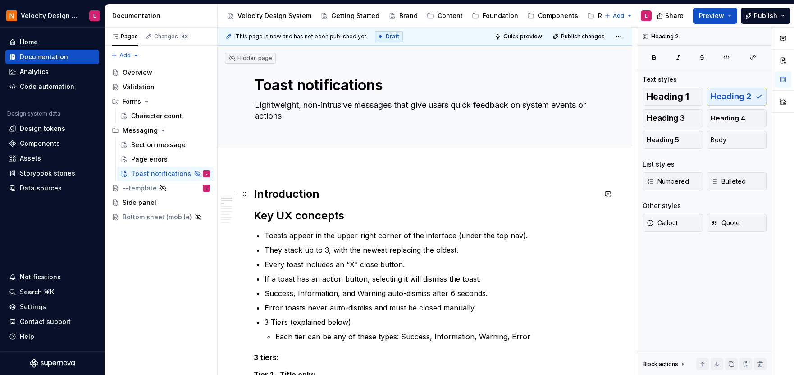
click at [342, 193] on h2 "Introduction" at bounding box center [425, 194] width 343 height 14
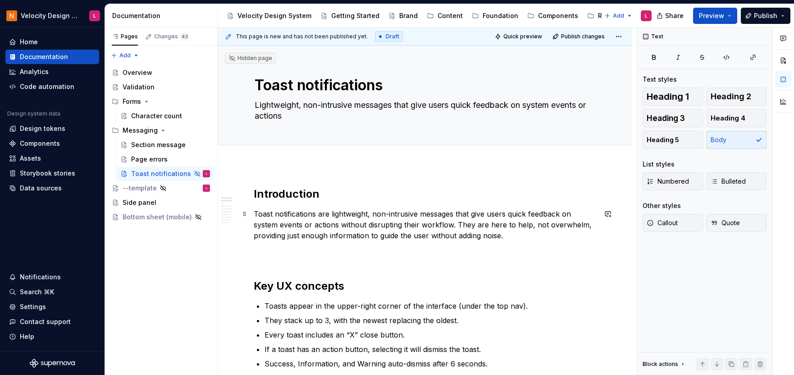
click at [285, 259] on p "Toast notifications are lightweight, non-intrusive messages that give users qui…" at bounding box center [425, 235] width 343 height 54
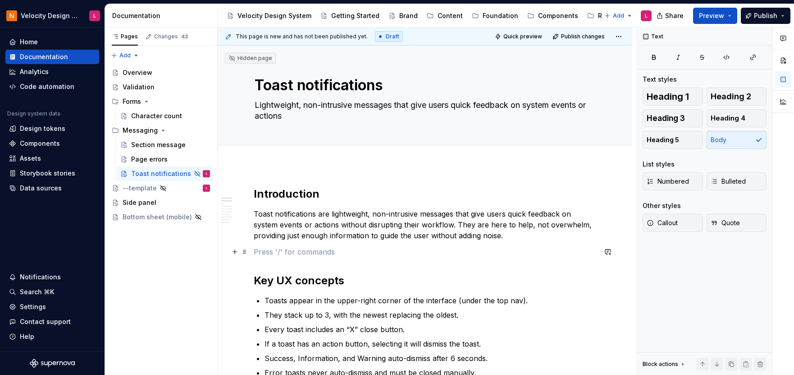
click at [229, 254] on button "button" at bounding box center [235, 251] width 13 height 13
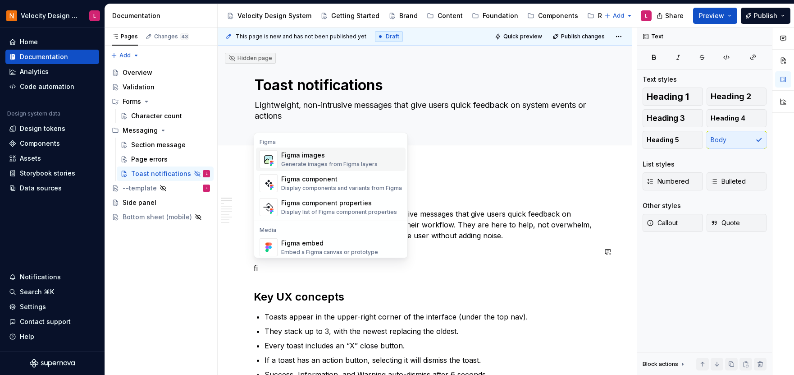
click at [370, 160] on div "Generate images from Figma layers" at bounding box center [329, 163] width 96 height 7
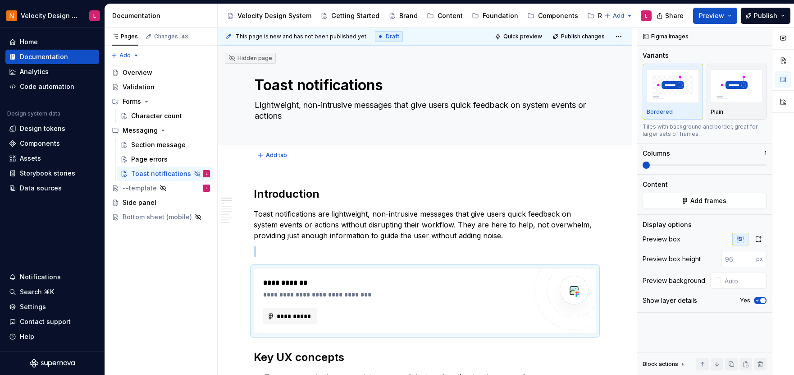
type textarea "*"
click at [301, 322] on button "**********" at bounding box center [290, 316] width 54 height 16
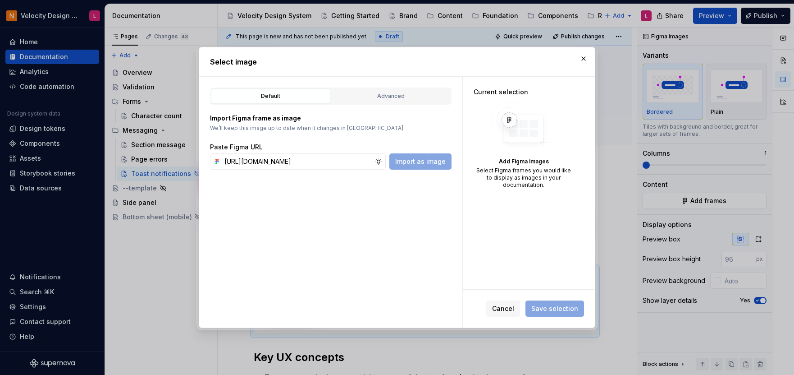
scroll to position [0, 233]
type input "[URL][DOMAIN_NAME]"
click at [417, 164] on span "Import as image" at bounding box center [420, 161] width 50 height 9
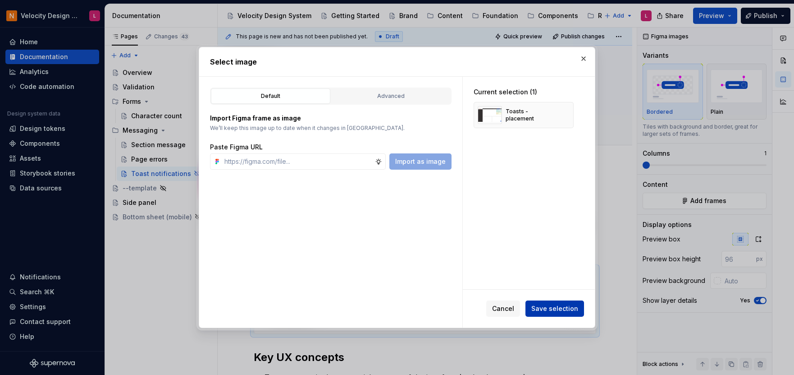
click at [560, 308] on span "Save selection" at bounding box center [555, 308] width 47 height 9
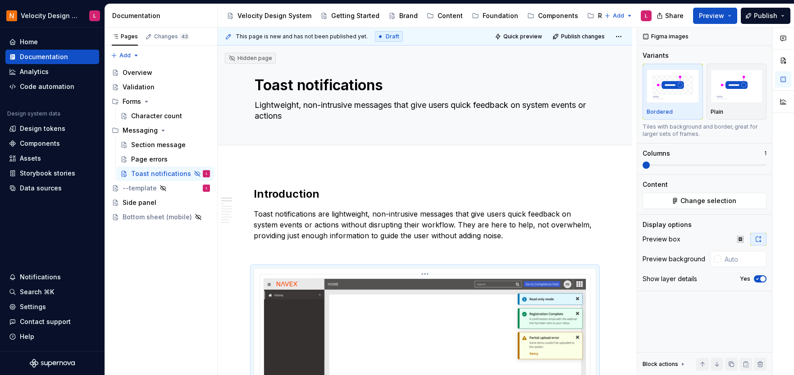
scroll to position [119, 0]
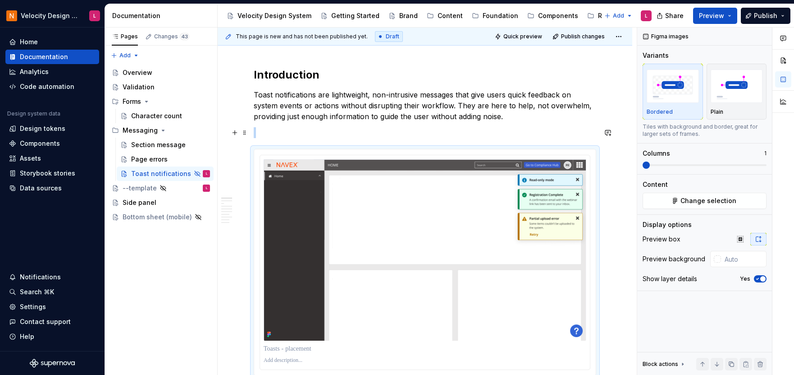
click at [526, 128] on p at bounding box center [425, 132] width 343 height 11
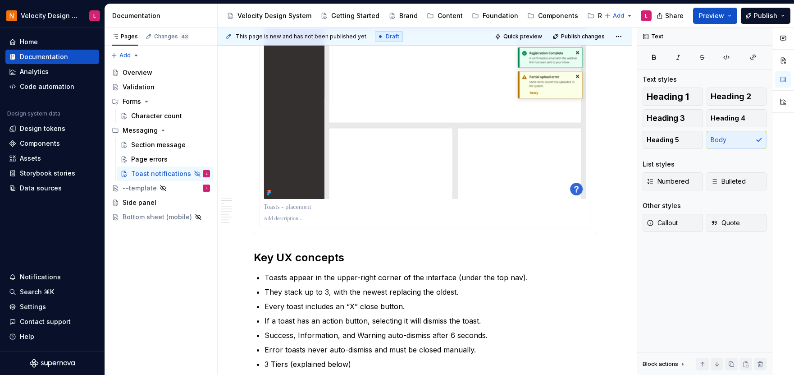
scroll to position [243, 0]
click at [523, 39] on span "Quick preview" at bounding box center [523, 36] width 39 height 7
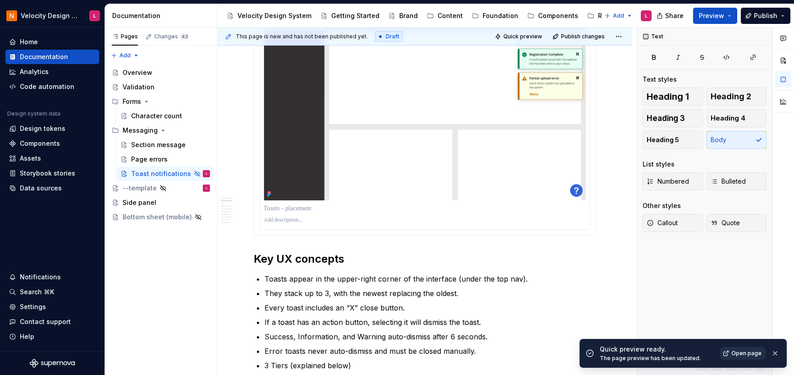
click at [755, 353] on span "Open page" at bounding box center [747, 352] width 30 height 7
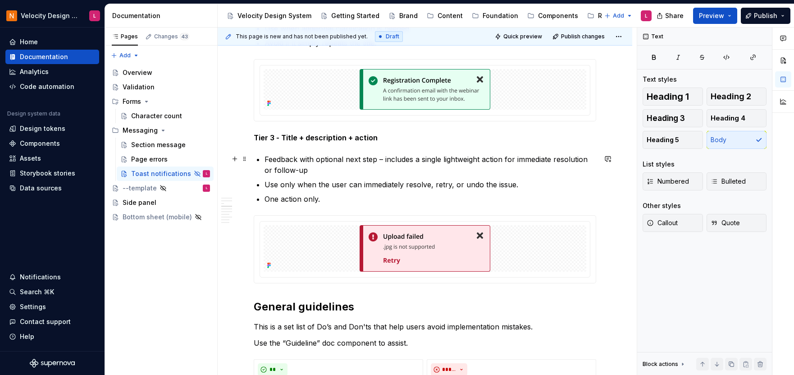
scroll to position [870, 0]
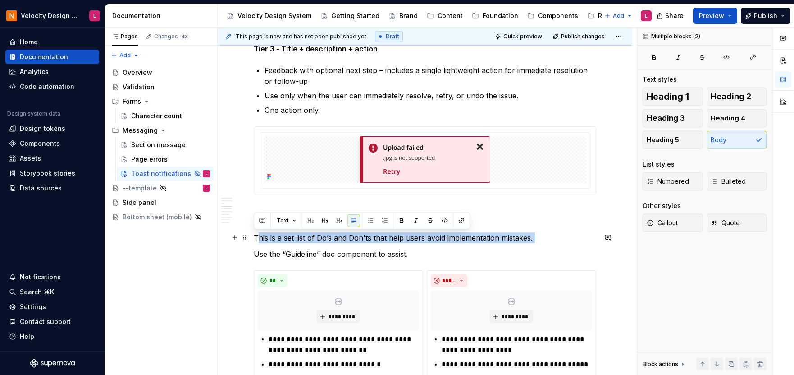
drag, startPoint x: 412, startPoint y: 248, endPoint x: 328, endPoint y: 248, distance: 83.9
click at [257, 239] on div "Introduction Toast notifications are lightweight, non-intrusive messages that g…" at bounding box center [425, 12] width 343 height 1391
drag, startPoint x: 384, startPoint y: 256, endPoint x: 252, endPoint y: 238, distance: 133.4
click at [252, 238] on div "Introduction Toast notifications are lightweight, non-intrusive messages that g…" at bounding box center [425, 63] width 415 height 1536
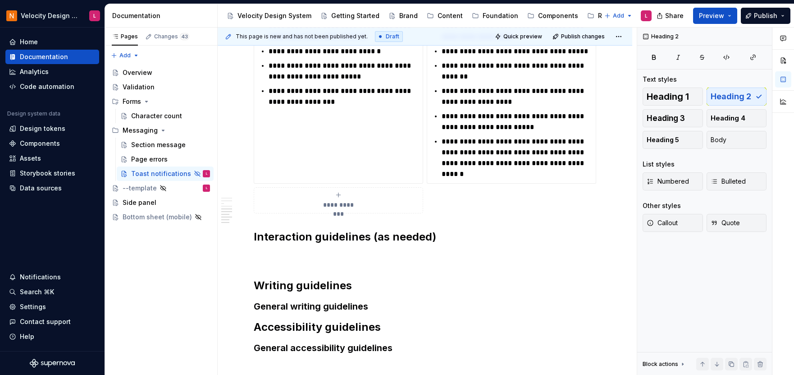
scroll to position [1184, 0]
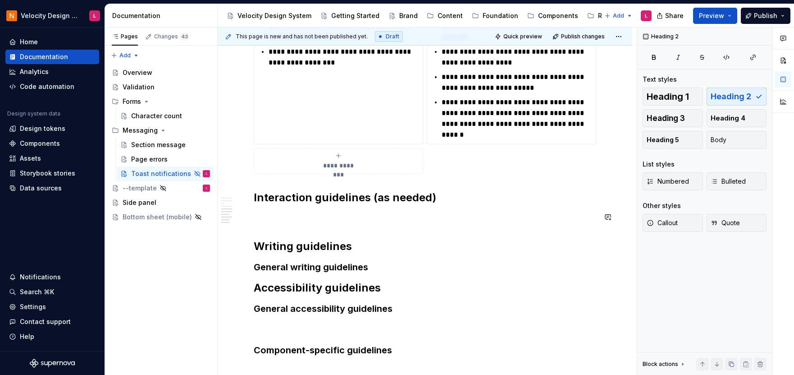
drag, startPoint x: 369, startPoint y: 196, endPoint x: 412, endPoint y: 225, distance: 52.6
click at [312, 212] on p at bounding box center [425, 217] width 343 height 11
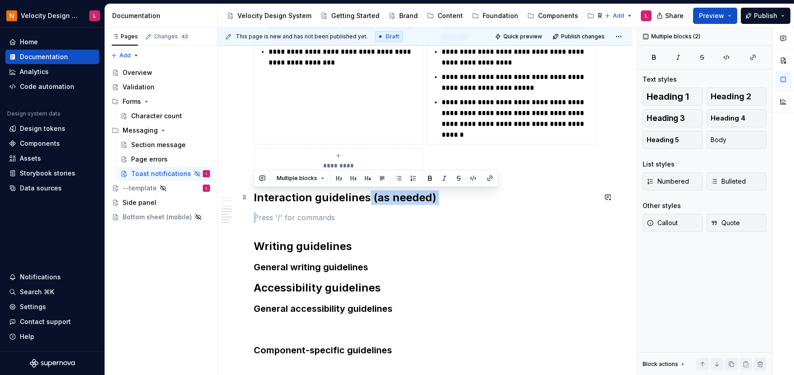
drag, startPoint x: 397, startPoint y: 211, endPoint x: 360, endPoint y: 202, distance: 37.7
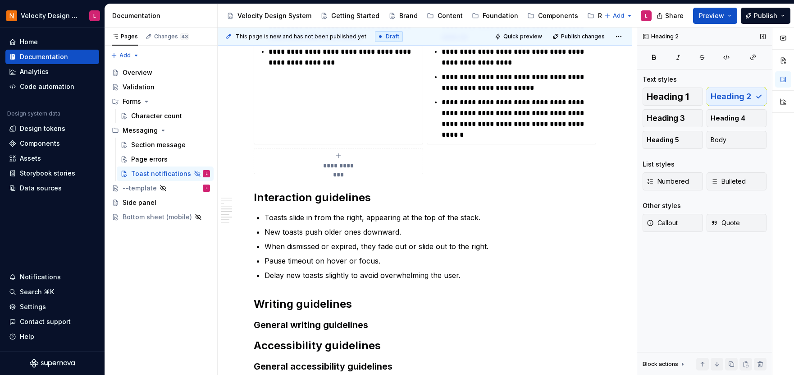
scroll to position [1263, 0]
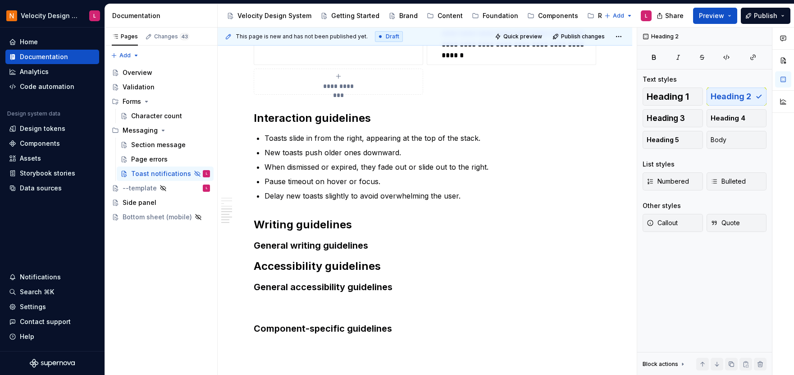
click at [330, 248] on h3 "General writing guidelines" at bounding box center [425, 245] width 343 height 13
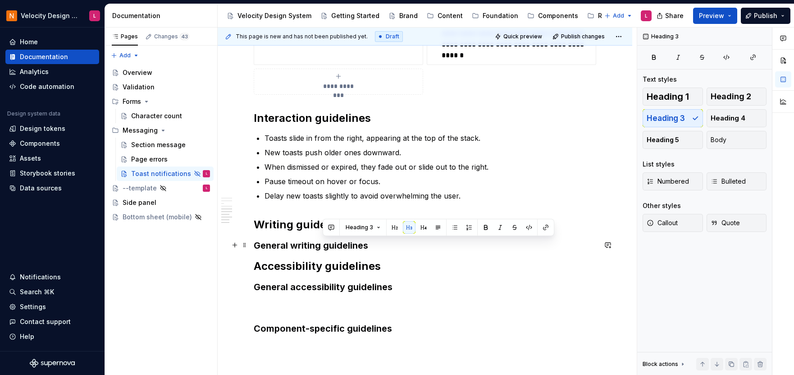
click at [330, 248] on h3 "General writing guidelines" at bounding box center [425, 245] width 343 height 13
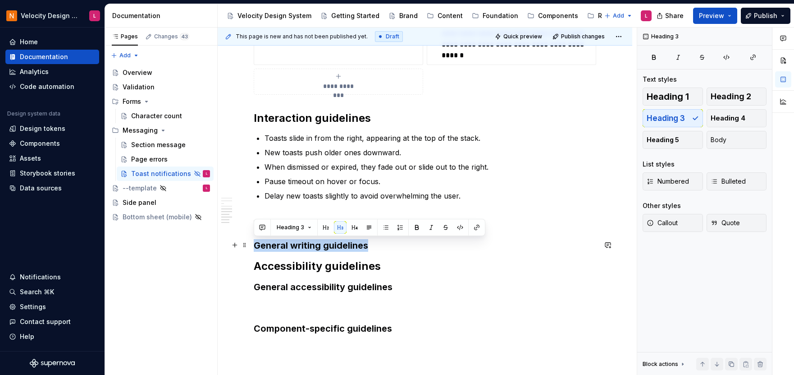
click at [330, 248] on h3 "General writing guidelines" at bounding box center [425, 245] width 343 height 13
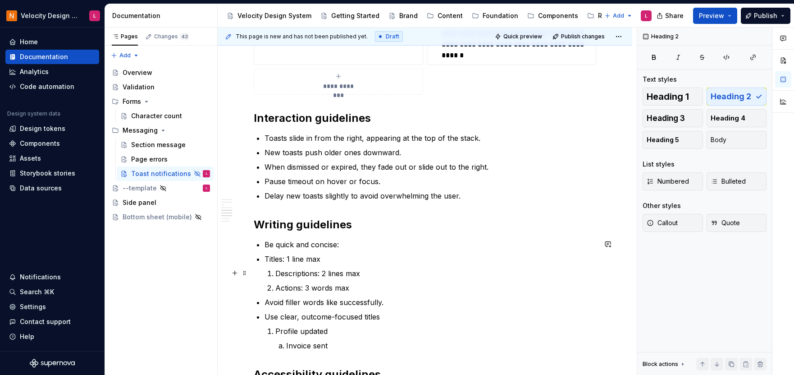
click at [278, 269] on p "Descriptions: 2 lines max" at bounding box center [435, 273] width 321 height 11
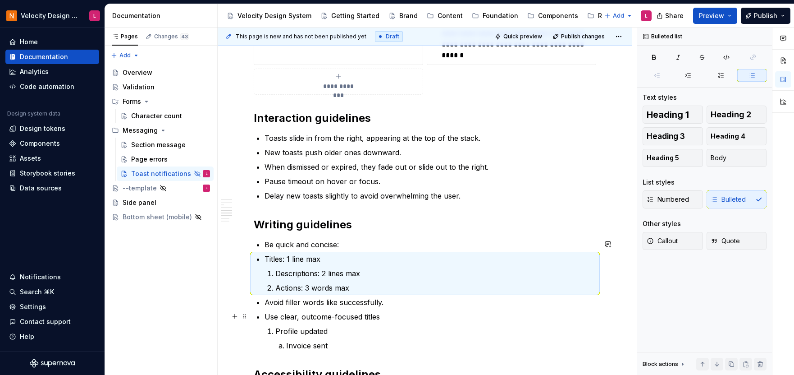
click at [298, 312] on p "Use clear, outcome-focused titles" at bounding box center [431, 316] width 332 height 11
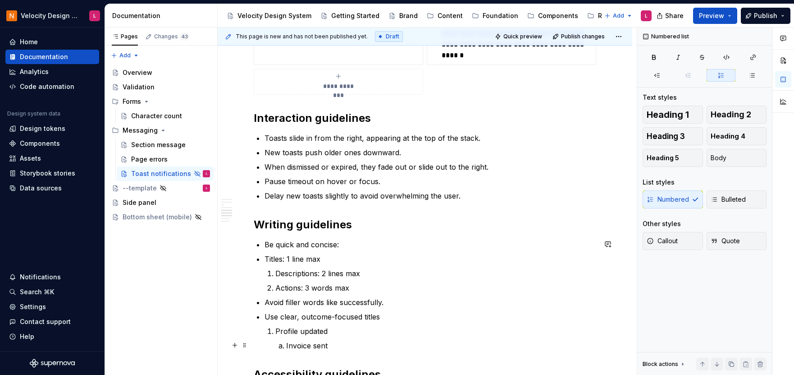
scroll to position [1276, 0]
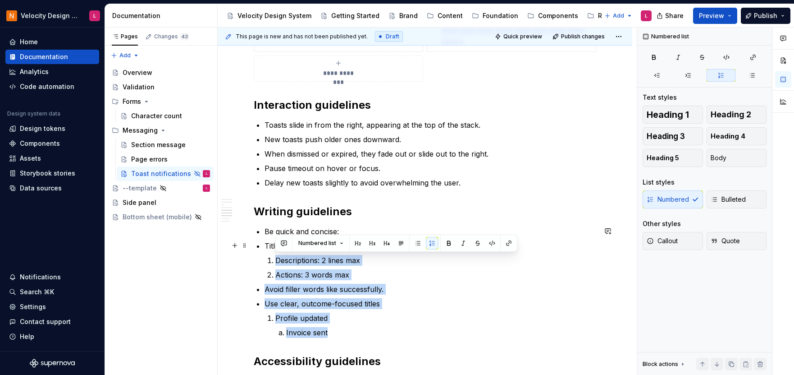
drag, startPoint x: 333, startPoint y: 346, endPoint x: 256, endPoint y: 257, distance: 117.9
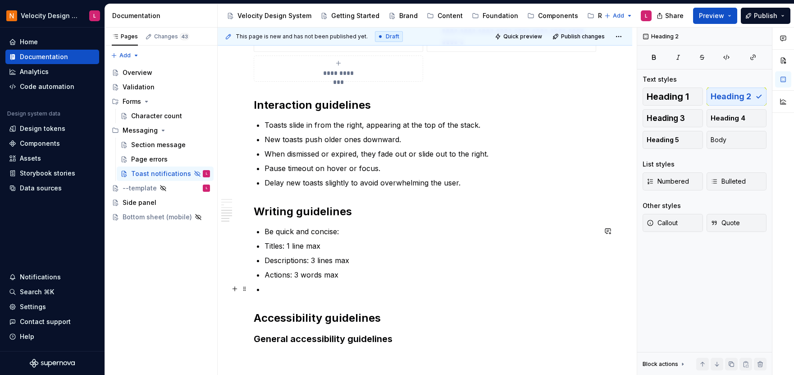
click at [332, 289] on p at bounding box center [431, 289] width 332 height 11
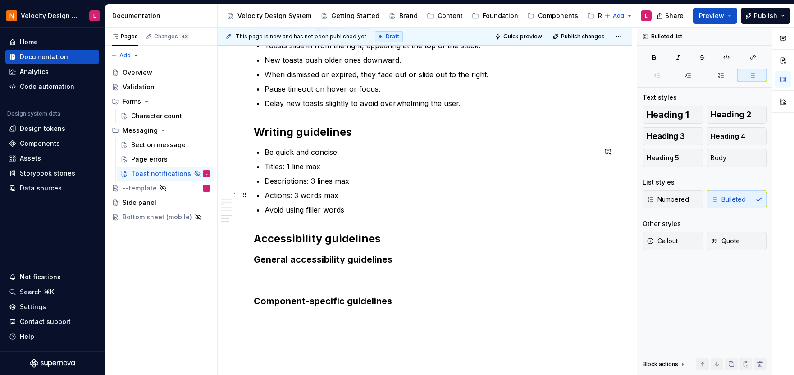
scroll to position [1366, 0]
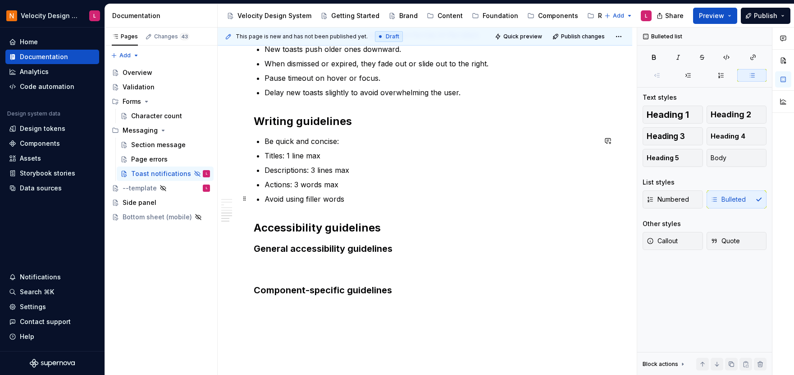
click at [265, 196] on p "Avoid using filler words" at bounding box center [431, 198] width 332 height 11
click at [756, 202] on div "Numbered Bulleted" at bounding box center [705, 199] width 124 height 18
click at [732, 203] on div "Numbered Bulleted" at bounding box center [705, 199] width 124 height 18
click at [732, 156] on button "Body" at bounding box center [737, 158] width 60 height 18
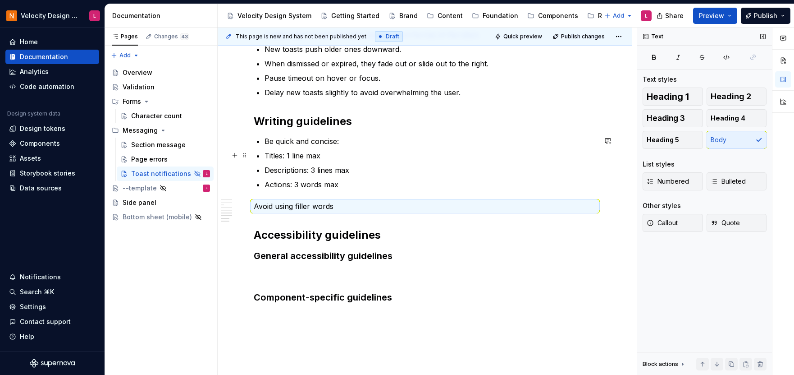
drag, startPoint x: 413, startPoint y: 160, endPoint x: 408, endPoint y: 160, distance: 5.0
click at [413, 160] on p "Titles: 1 line max" at bounding box center [431, 155] width 332 height 11
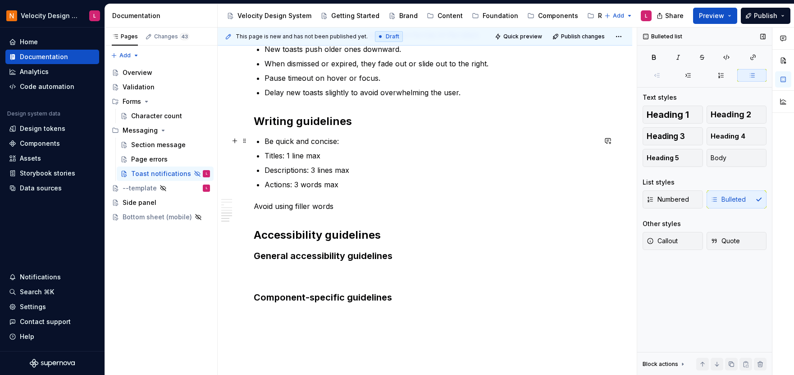
click at [276, 138] on p "Be quick and concise:" at bounding box center [431, 141] width 332 height 11
click at [277, 138] on p "Be quick and concise:" at bounding box center [431, 141] width 332 height 11
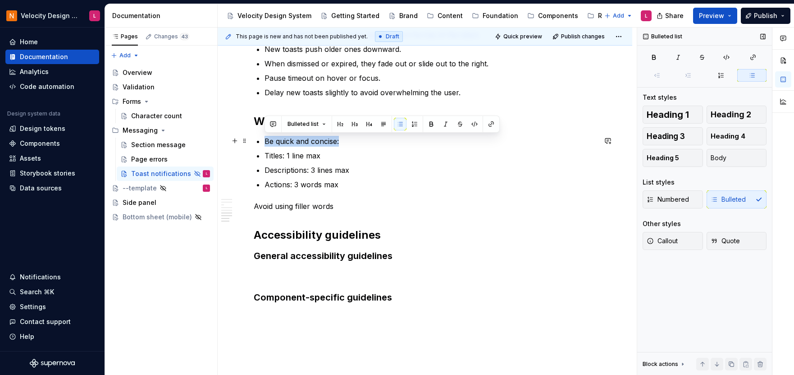
click at [277, 138] on p "Be quick and concise:" at bounding box center [431, 141] width 332 height 11
click at [729, 154] on button "Body" at bounding box center [737, 158] width 60 height 18
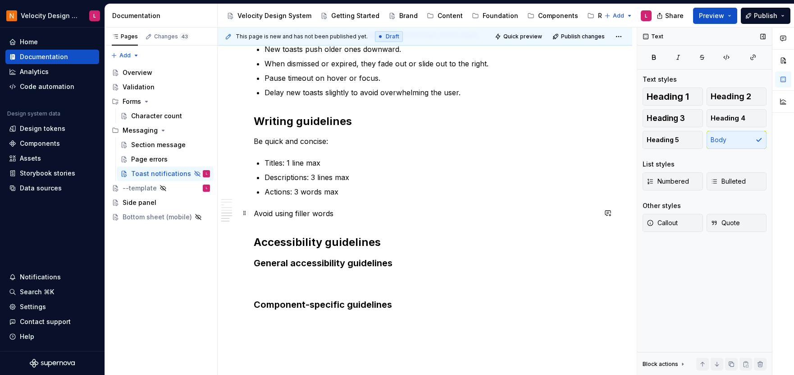
click at [334, 209] on p "Avoid using filler words" at bounding box center [425, 213] width 343 height 11
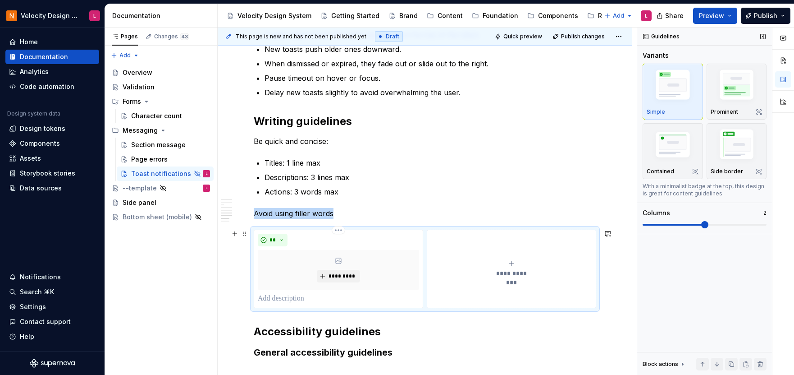
type textarea "*"
click at [289, 299] on p at bounding box center [338, 298] width 161 height 11
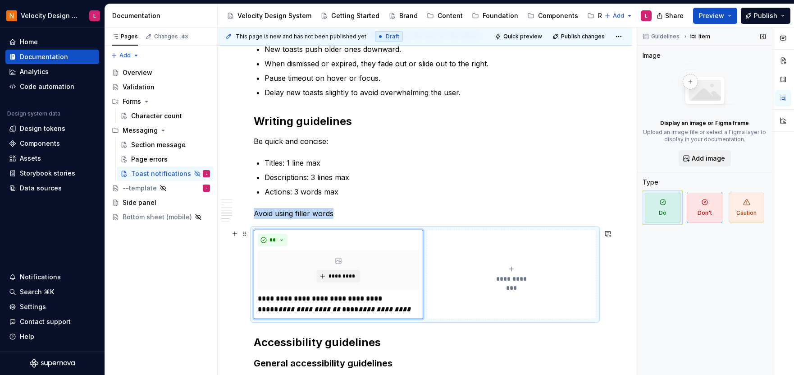
click at [479, 292] on button "**********" at bounding box center [512, 273] width 170 height 89
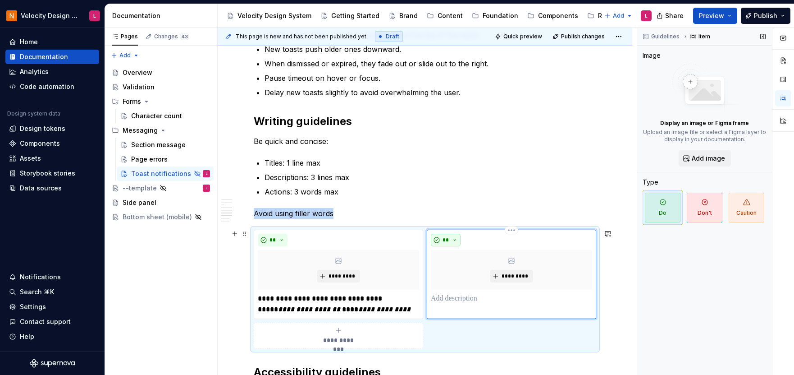
click at [443, 243] on button "**" at bounding box center [446, 240] width 30 height 13
click at [450, 270] on div "Suggestions" at bounding box center [451, 271] width 7 height 7
click at [479, 300] on p at bounding box center [511, 298] width 161 height 11
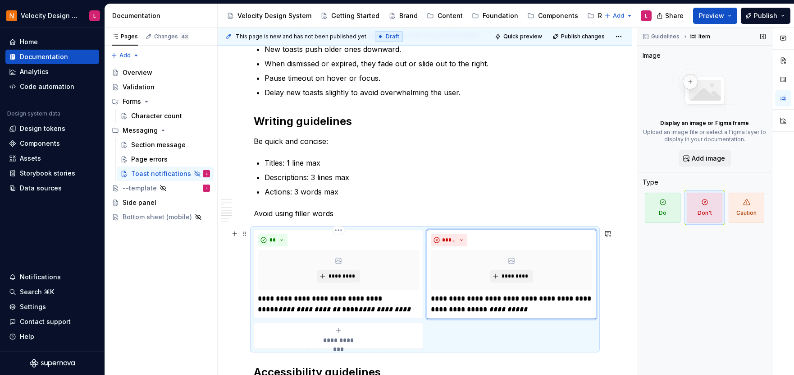
click at [357, 309] on p "**********" at bounding box center [338, 304] width 161 height 22
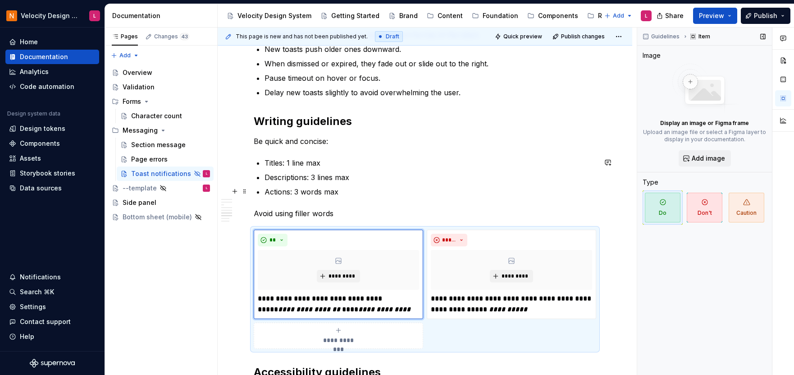
click at [557, 189] on p "Actions: 3 words max" at bounding box center [431, 191] width 332 height 11
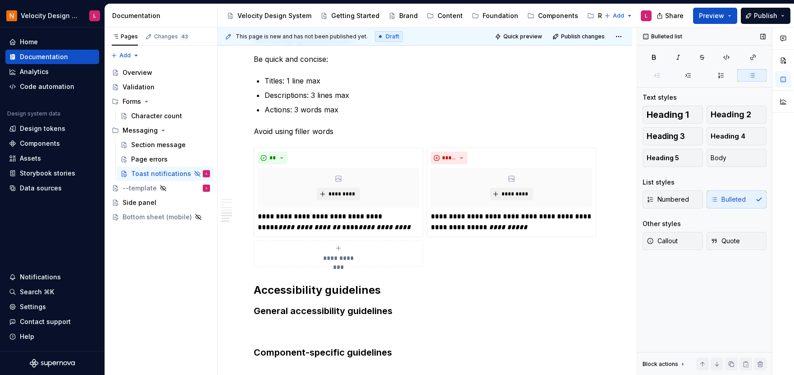
scroll to position [1449, 0]
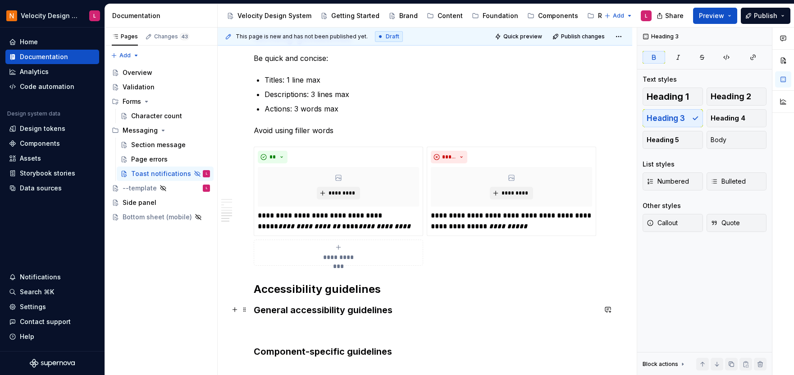
click at [368, 307] on strong "General accessibility guidelines" at bounding box center [323, 309] width 139 height 11
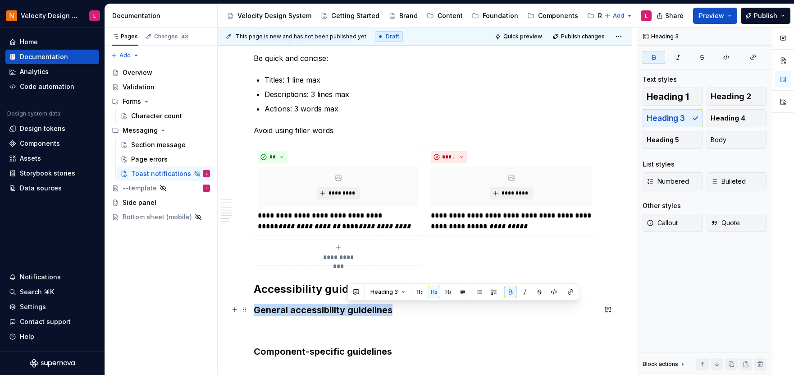
click at [368, 307] on strong "General accessibility guidelines" at bounding box center [323, 309] width 139 height 11
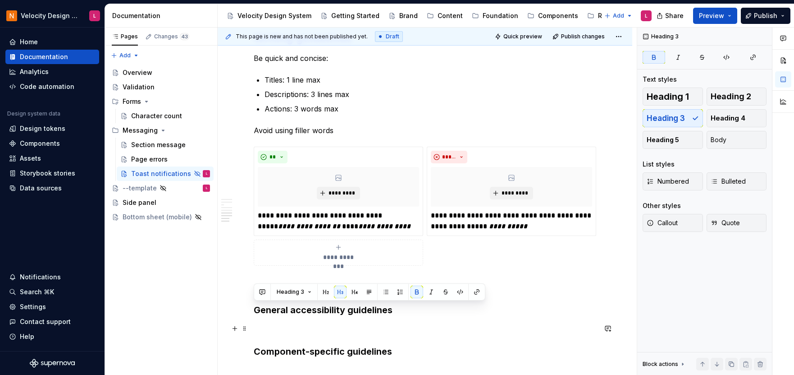
click at [371, 323] on p at bounding box center [425, 328] width 343 height 11
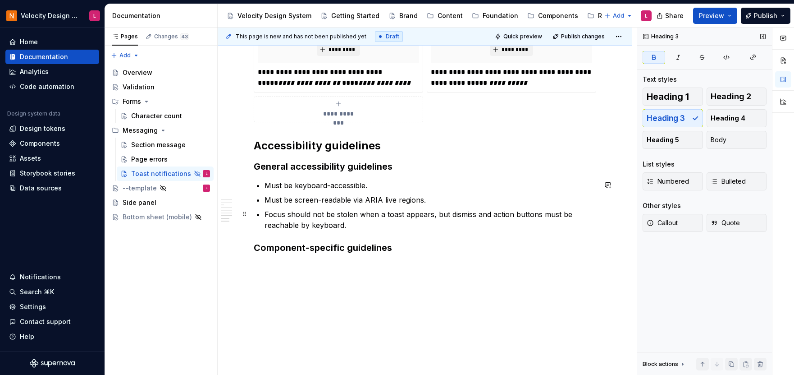
scroll to position [1594, 0]
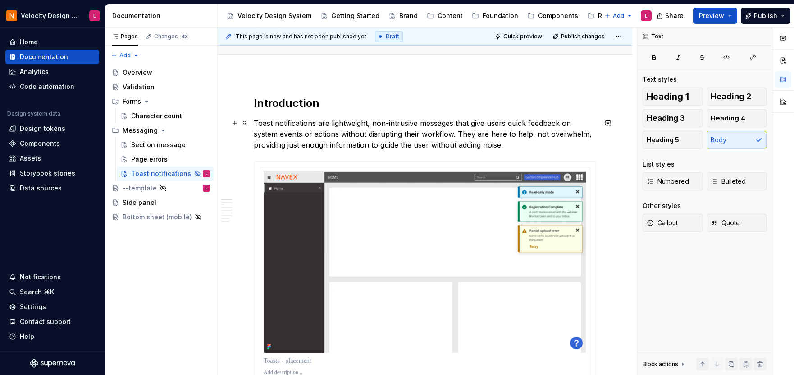
scroll to position [0, 0]
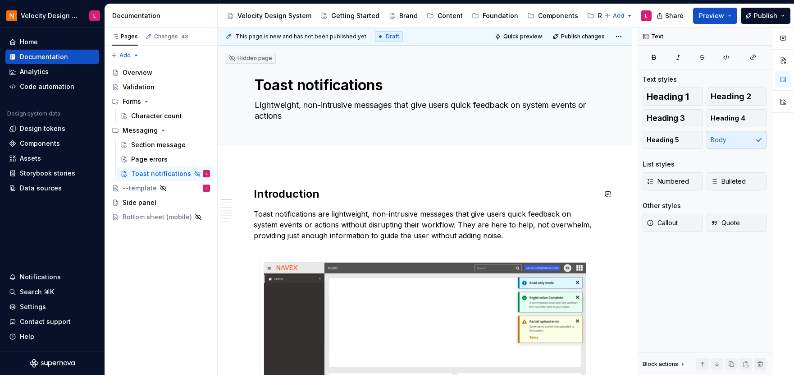
click at [581, 33] on span "Publish changes" at bounding box center [583, 36] width 44 height 7
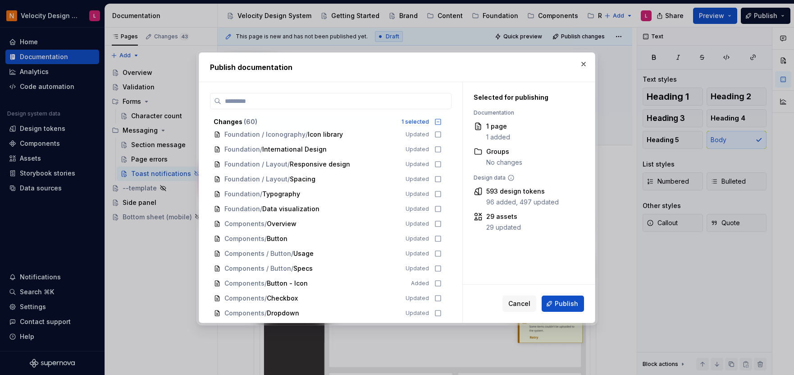
scroll to position [701, 0]
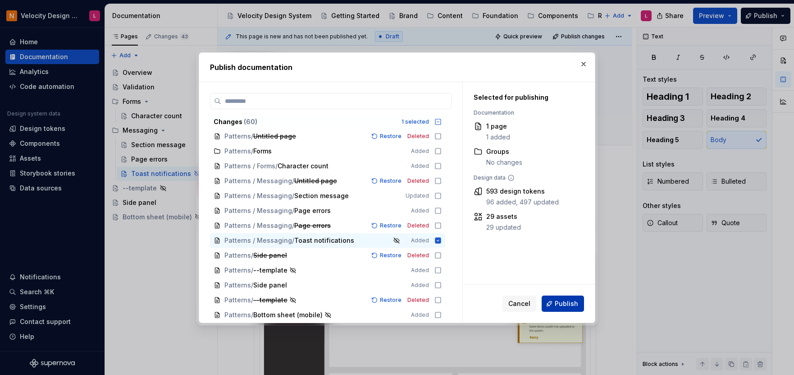
click at [571, 301] on span "Publish" at bounding box center [566, 303] width 23 height 9
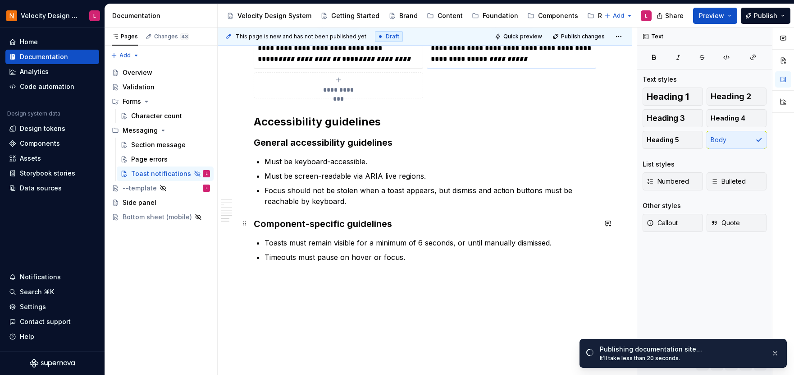
scroll to position [1648, 0]
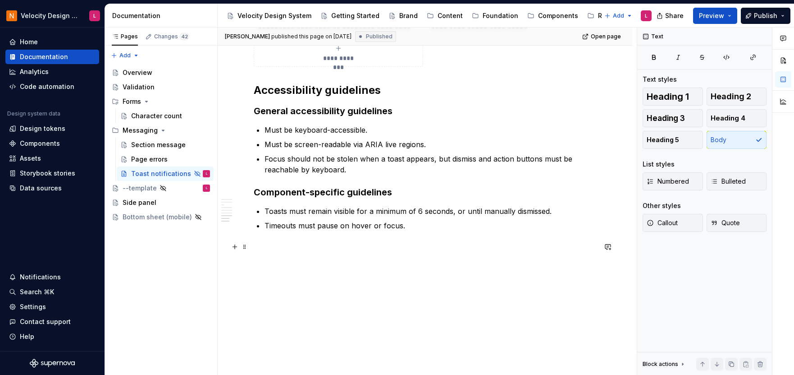
click at [708, 16] on span "Preview" at bounding box center [711, 15] width 25 height 9
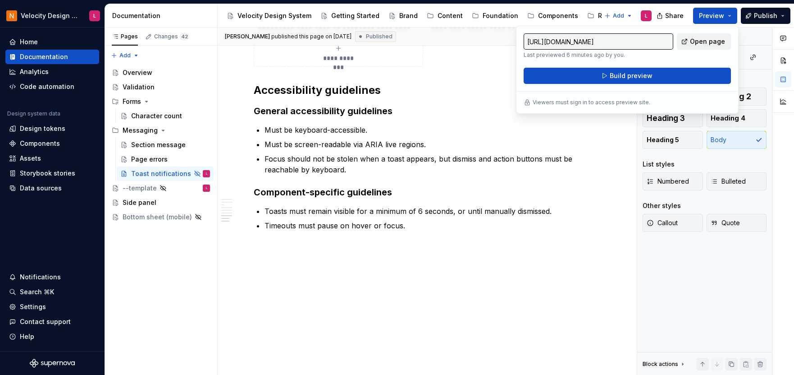
click at [717, 40] on span "Open page" at bounding box center [707, 41] width 35 height 9
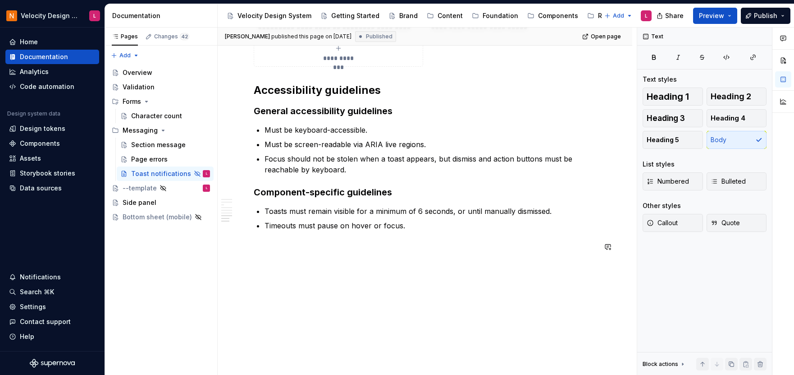
click at [427, 243] on p at bounding box center [425, 247] width 343 height 11
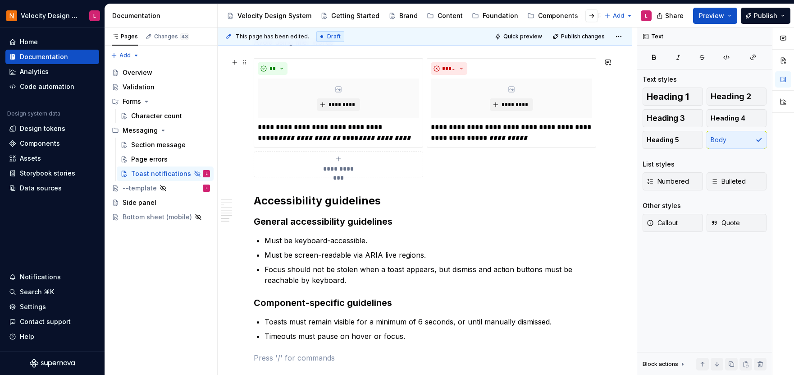
scroll to position [1539, 0]
click at [463, 220] on h3 "General accessibility guidelines" at bounding box center [425, 220] width 343 height 13
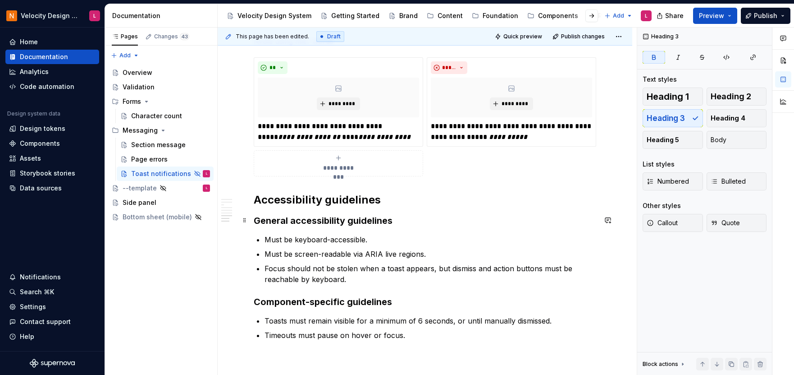
scroll to position [1356, 0]
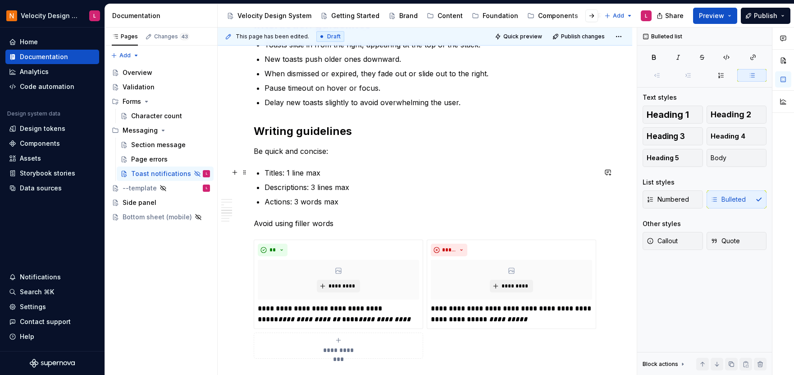
click at [437, 174] on p "Titles: 1 line max" at bounding box center [431, 172] width 332 height 11
click at [533, 39] on span "Quick preview" at bounding box center [523, 36] width 39 height 7
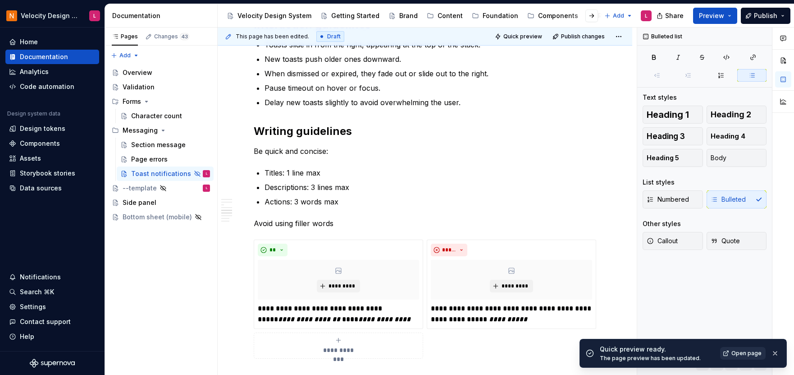
click at [750, 350] on span "Open page" at bounding box center [747, 352] width 30 height 7
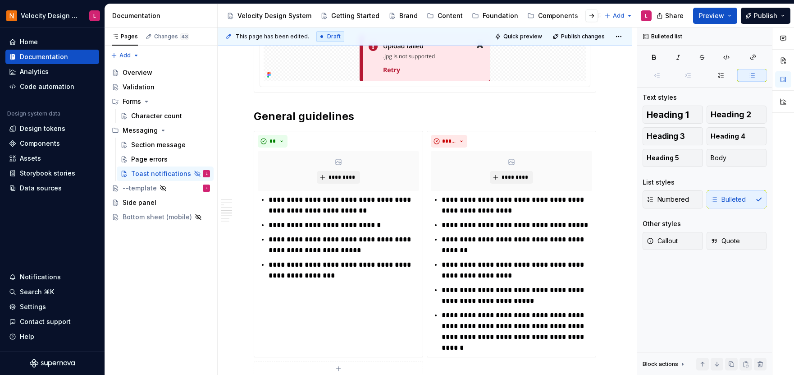
scroll to position [778, 0]
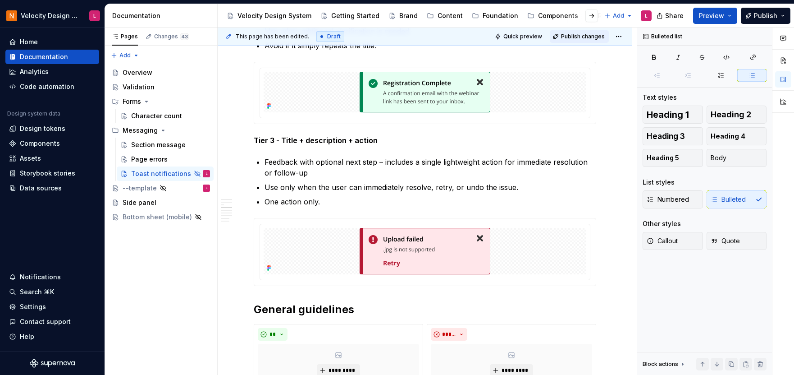
click at [572, 36] on span "Publish changes" at bounding box center [583, 36] width 44 height 7
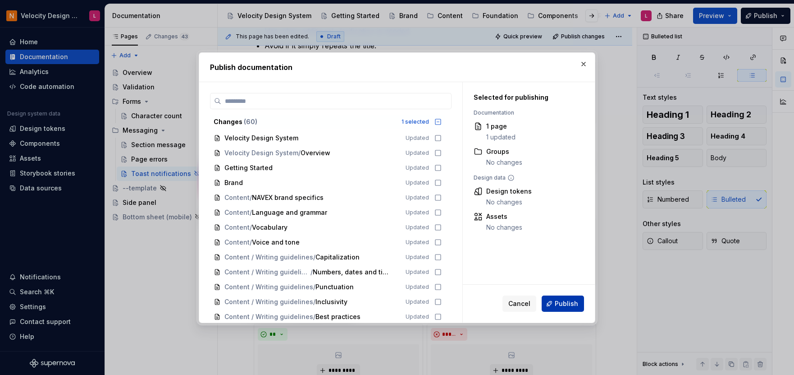
click at [562, 298] on button "Publish" at bounding box center [563, 303] width 42 height 16
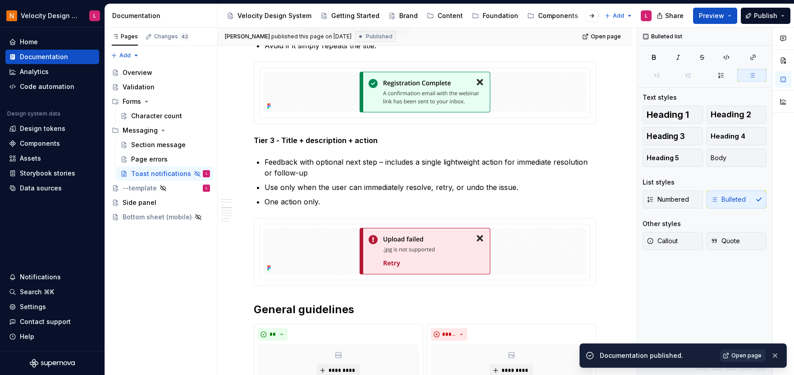
click at [732, 352] on link "Open page" at bounding box center [743, 355] width 46 height 13
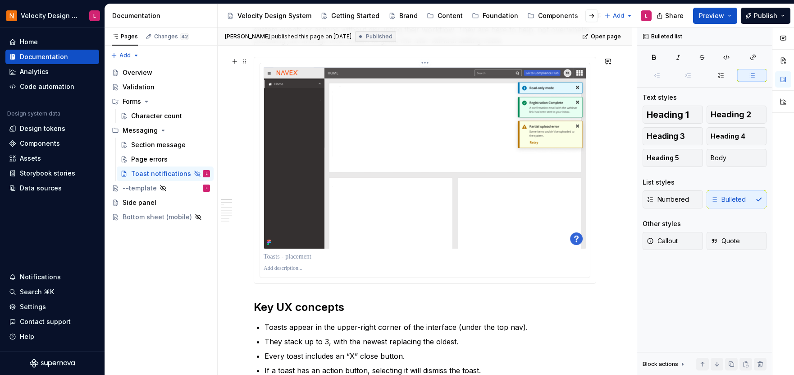
scroll to position [0, 0]
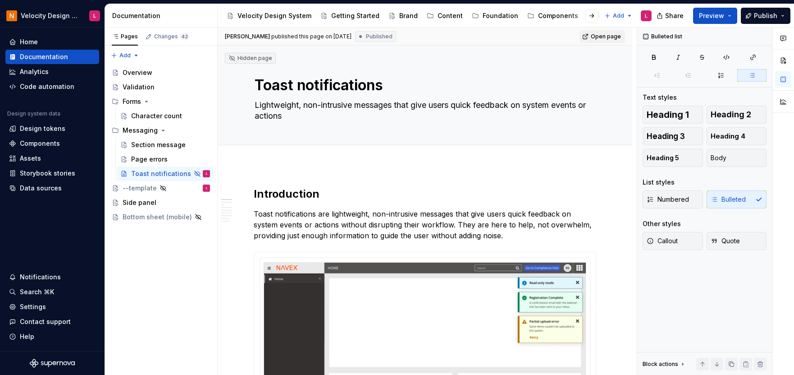
click at [604, 40] on span "Open page" at bounding box center [606, 36] width 30 height 7
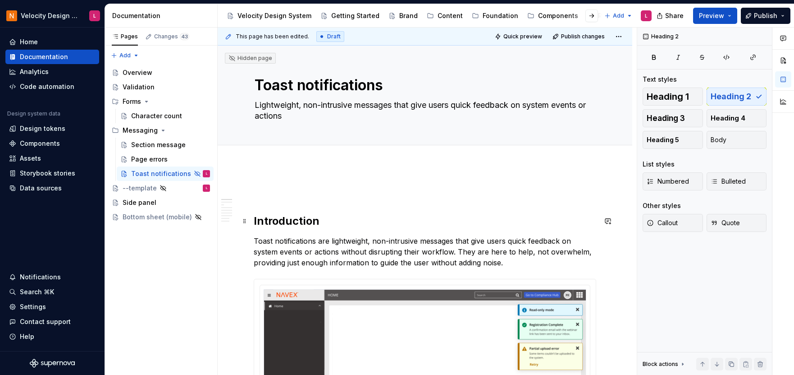
click at [479, 218] on h2 "Introduction" at bounding box center [425, 221] width 343 height 14
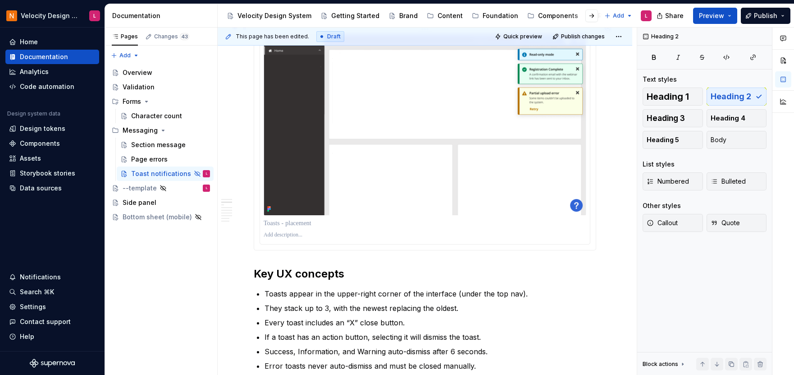
scroll to position [256, 0]
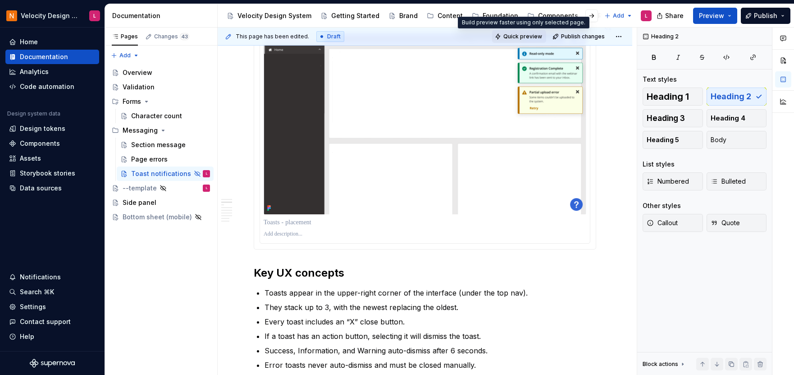
click at [533, 37] on span "Quick preview" at bounding box center [523, 36] width 39 height 7
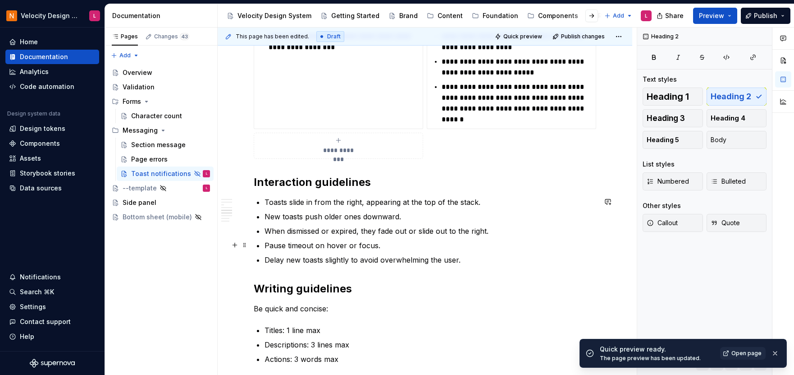
scroll to position [1502, 0]
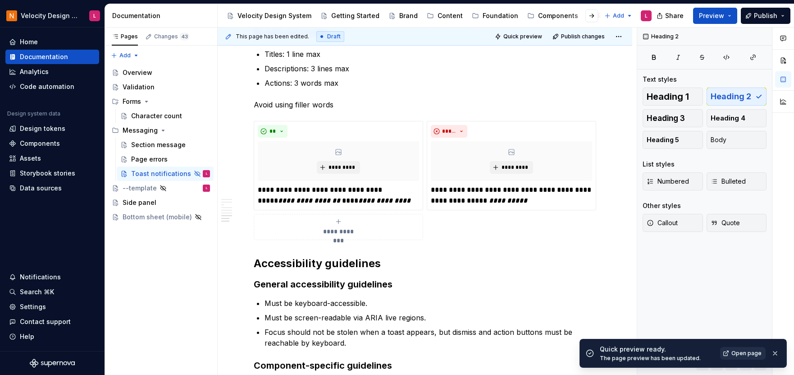
click at [736, 348] on link "Open page" at bounding box center [743, 353] width 46 height 13
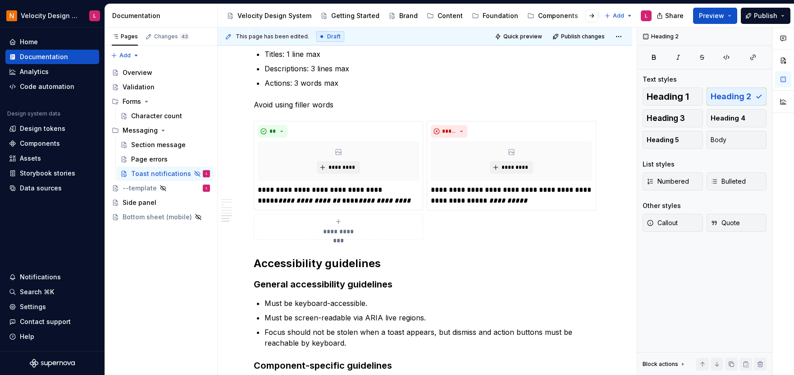
type textarea "*"
